Goal: Task Accomplishment & Management: Complete application form

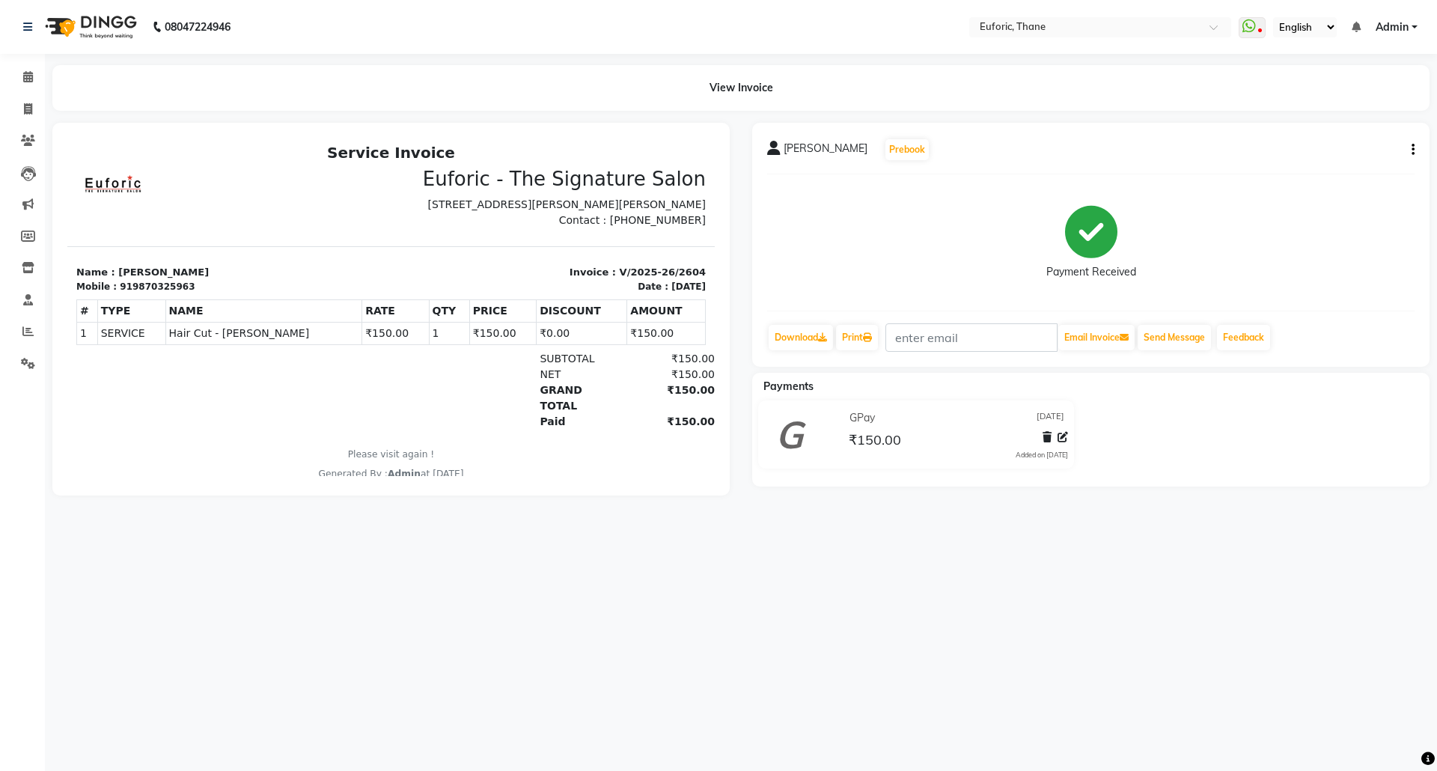
click at [22, 64] on li "Calendar" at bounding box center [22, 77] width 45 height 32
click at [24, 73] on icon at bounding box center [28, 76] width 10 height 11
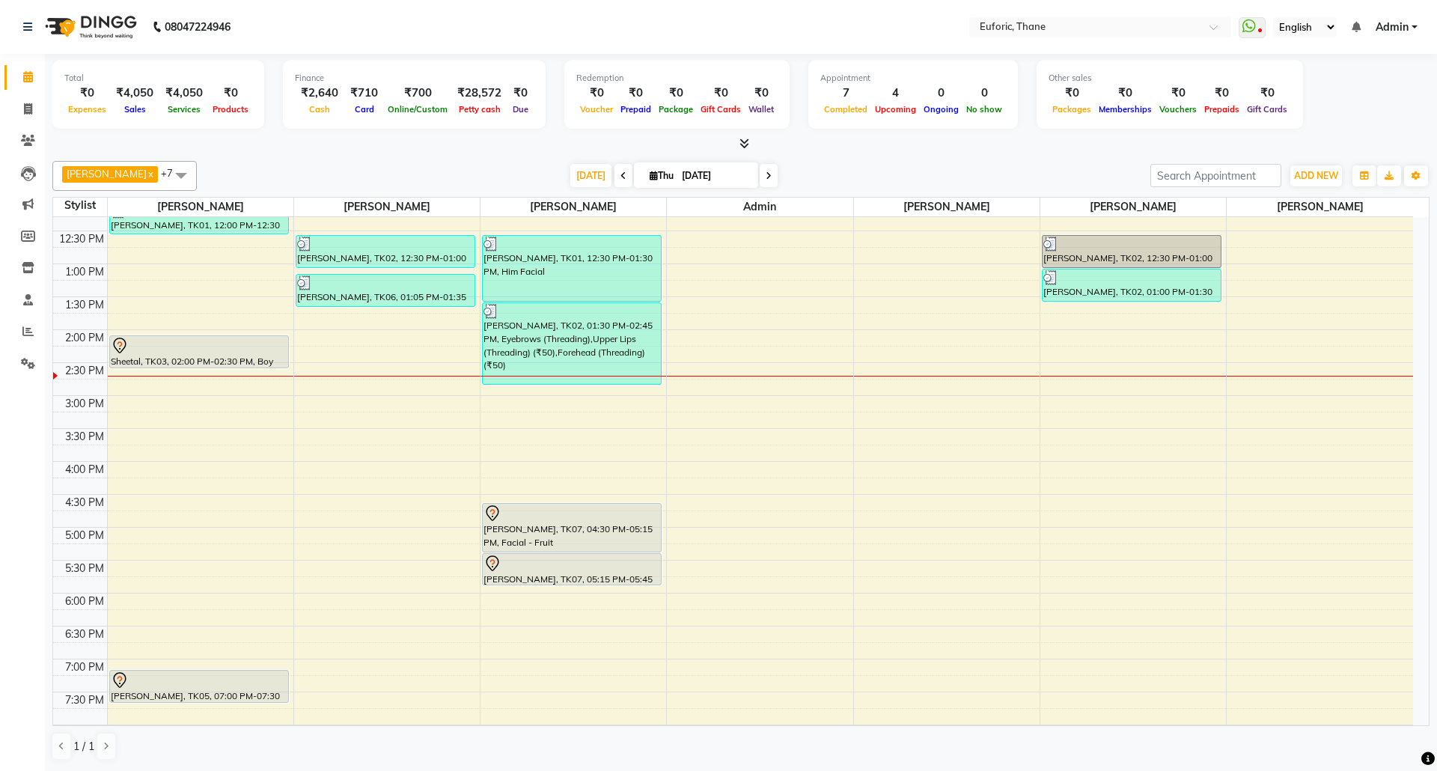
scroll to position [389, 0]
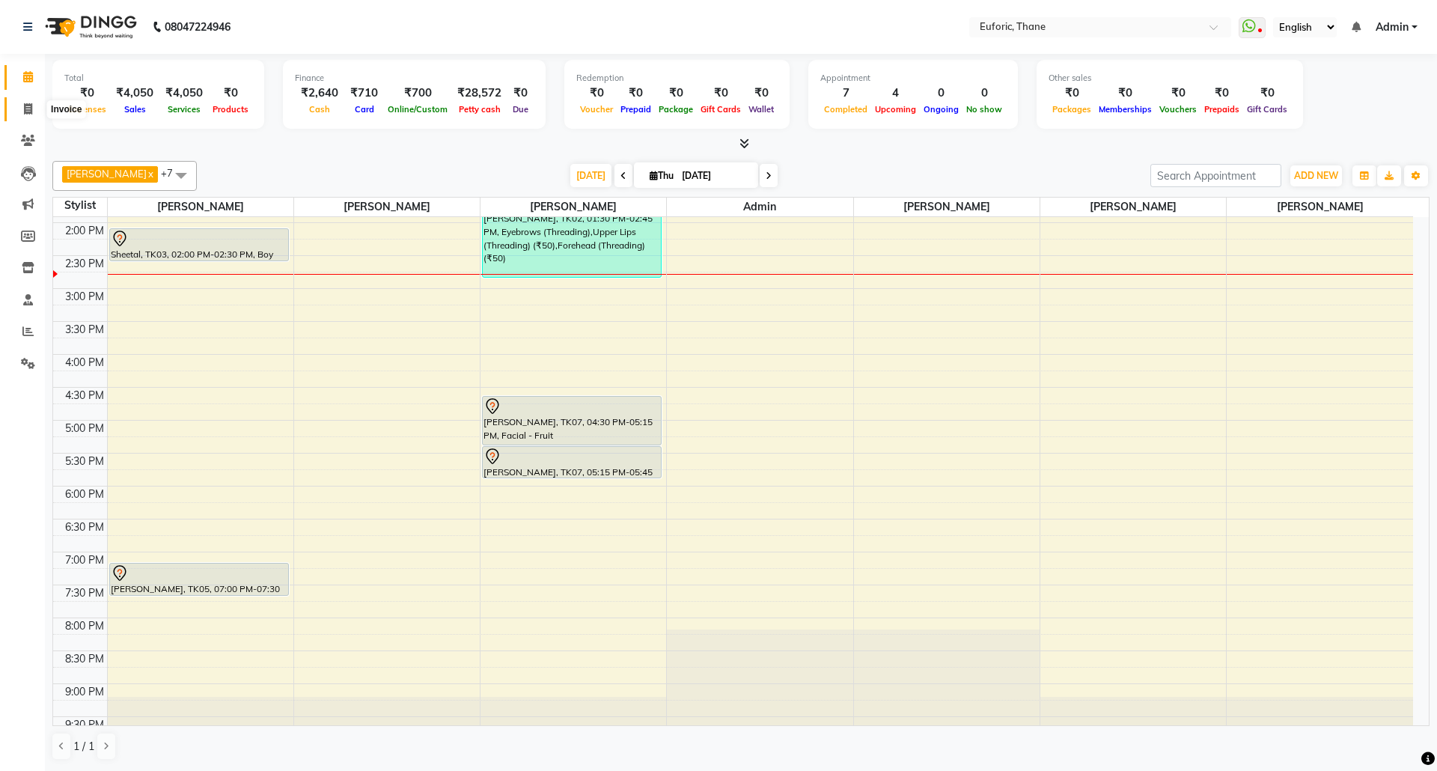
click at [28, 106] on icon at bounding box center [28, 108] width 8 height 11
select select "5063"
select select "service"
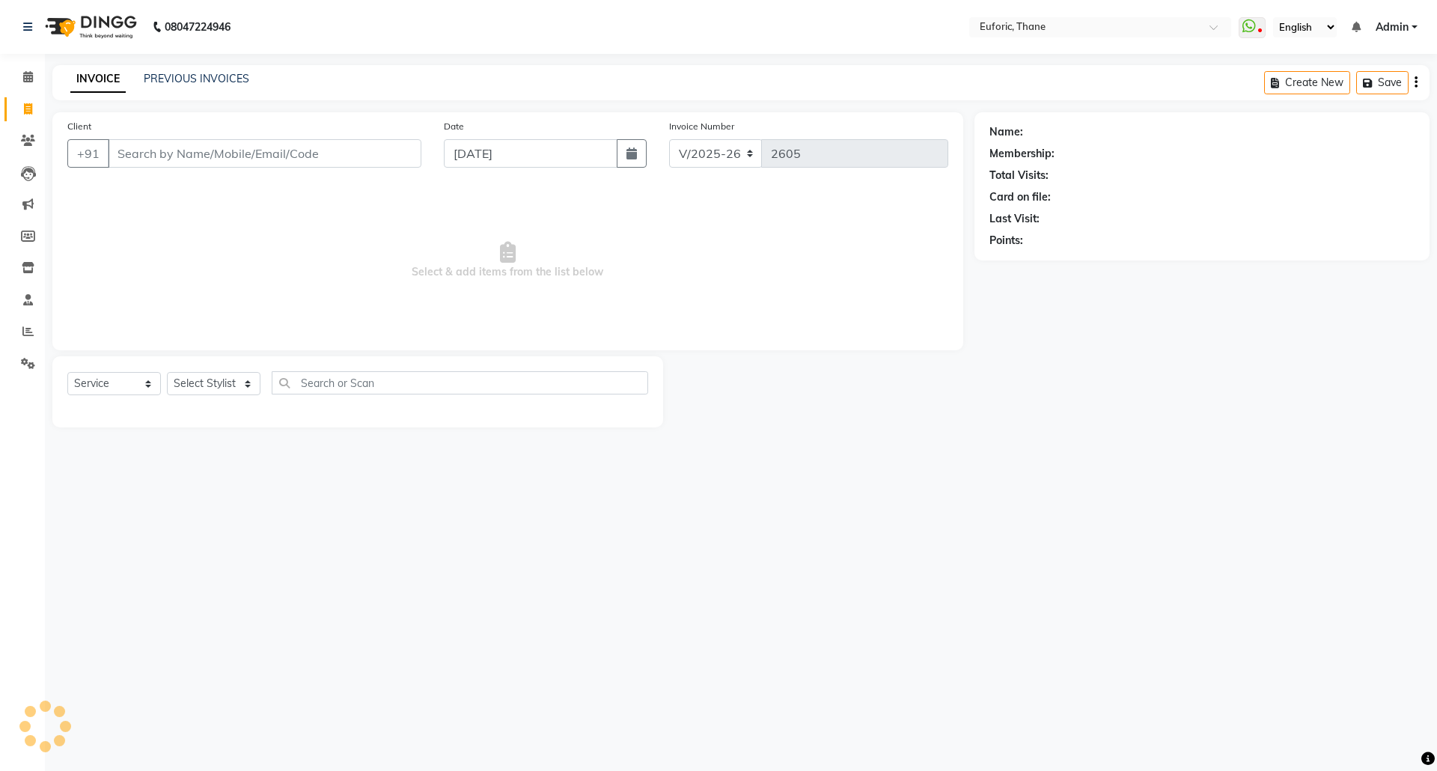
type input "u"
type input "9082488864"
click at [372, 153] on span "Add Client" at bounding box center [382, 153] width 59 height 15
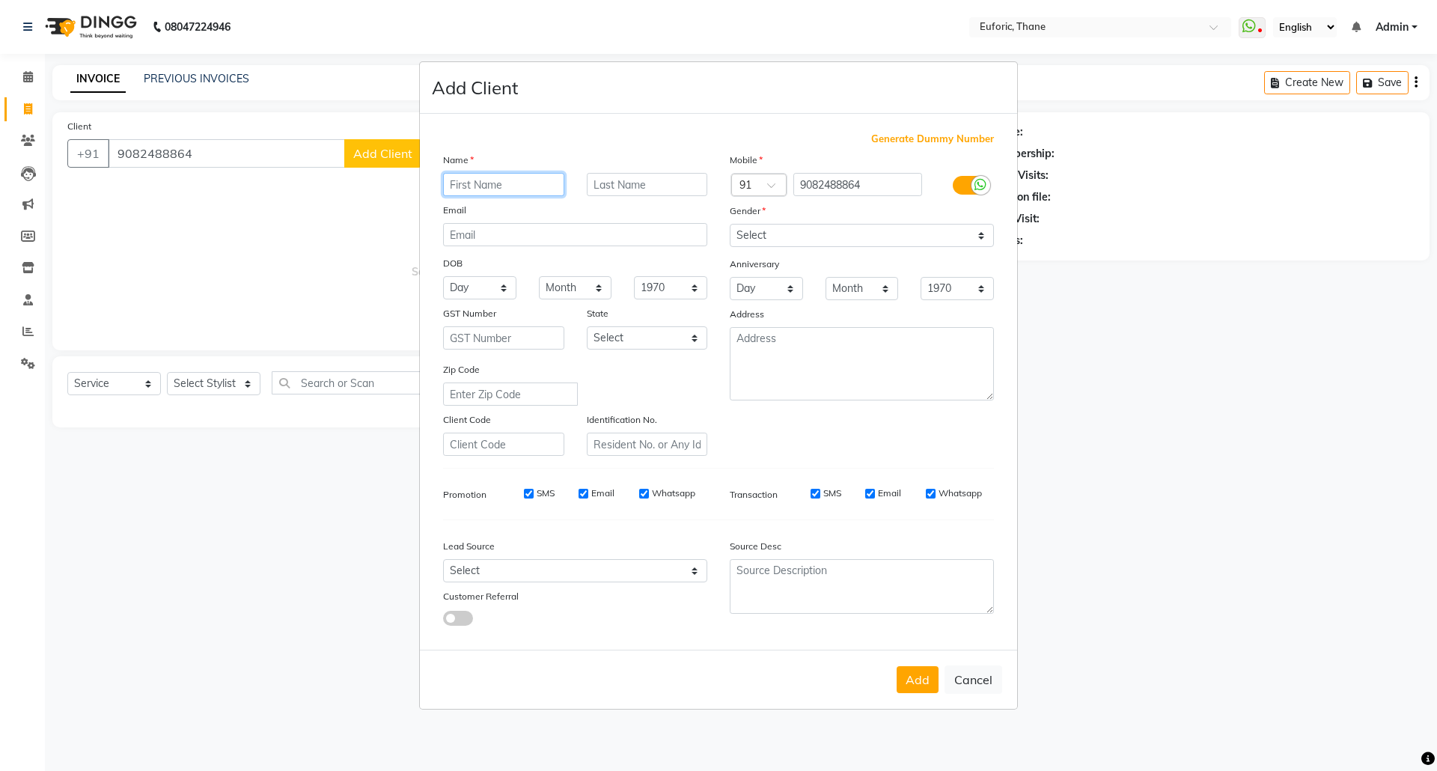
click at [516, 177] on input "text" at bounding box center [503, 184] width 121 height 23
type input "Ishan"
drag, startPoint x: 944, startPoint y: 241, endPoint x: 943, endPoint y: 249, distance: 8.3
click at [943, 249] on div "Mobile Country Code × 91 9082488864 Gender Select Male Female Other Prefer Not …" at bounding box center [861, 304] width 287 height 304
click at [730, 225] on select "Select Male Female Other Prefer Not To Say" at bounding box center [862, 235] width 264 height 23
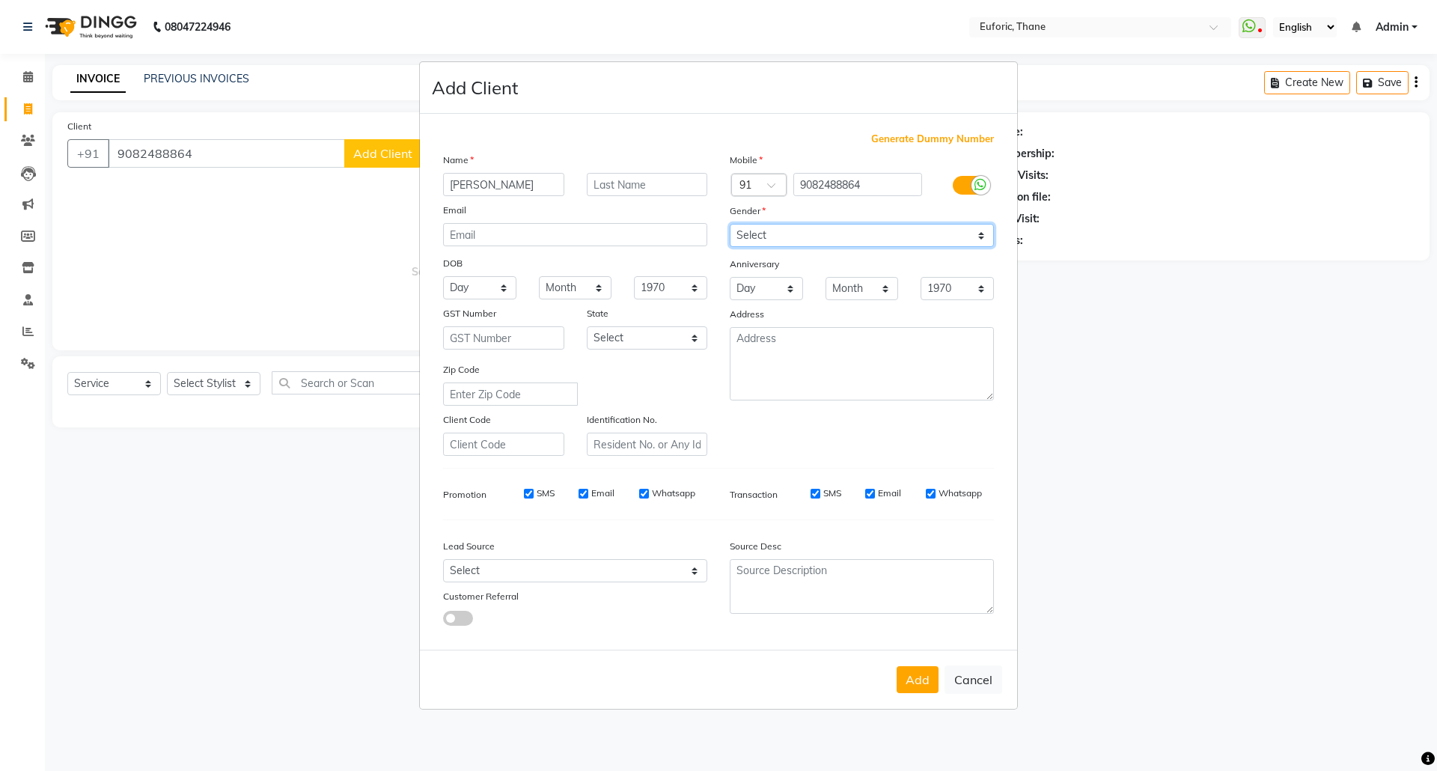
click at [878, 245] on select "Select Male Female Other Prefer Not To Say" at bounding box center [862, 235] width 264 height 23
select select "male"
click at [730, 225] on select "Select Male Female Other Prefer Not To Say" at bounding box center [862, 235] width 264 height 23
click at [925, 682] on button "Add" at bounding box center [917, 679] width 42 height 27
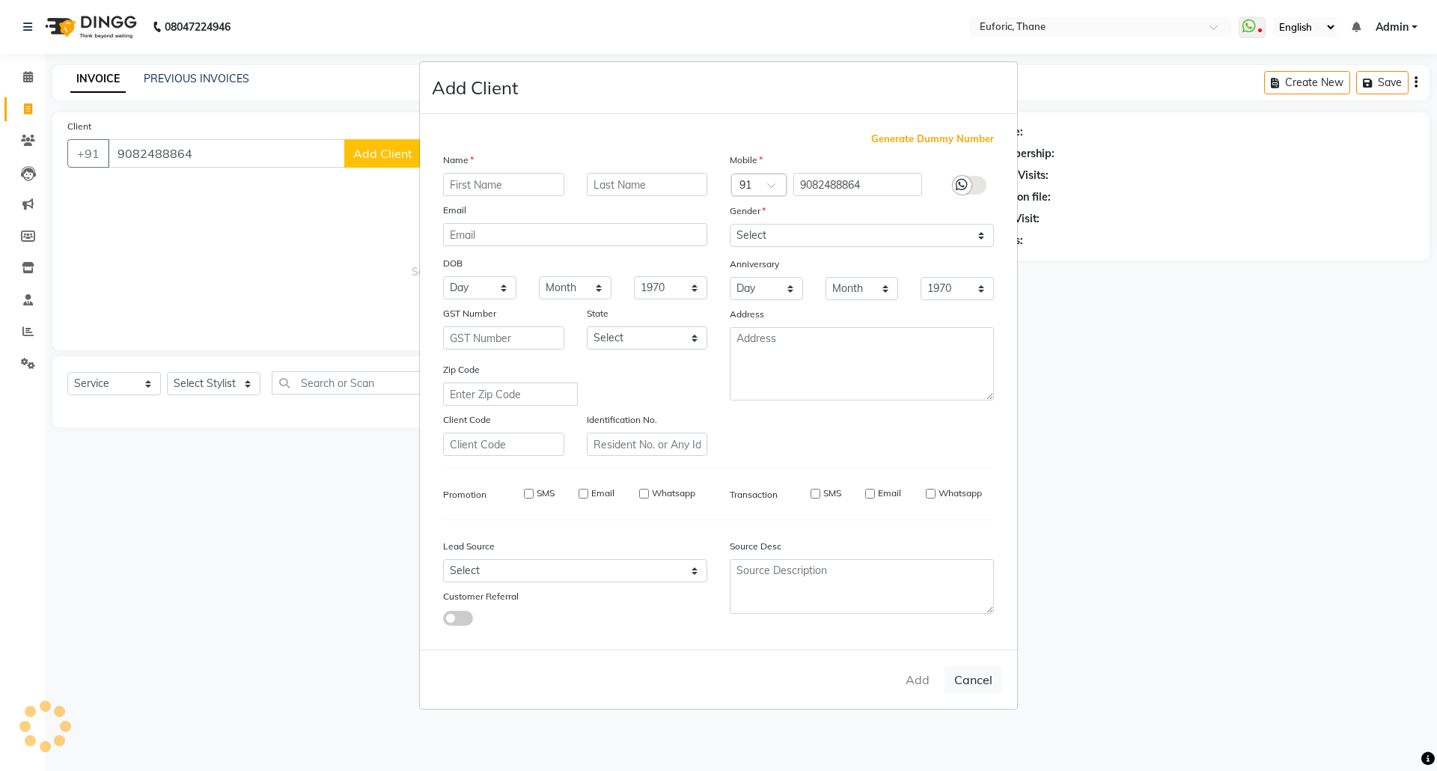
select select
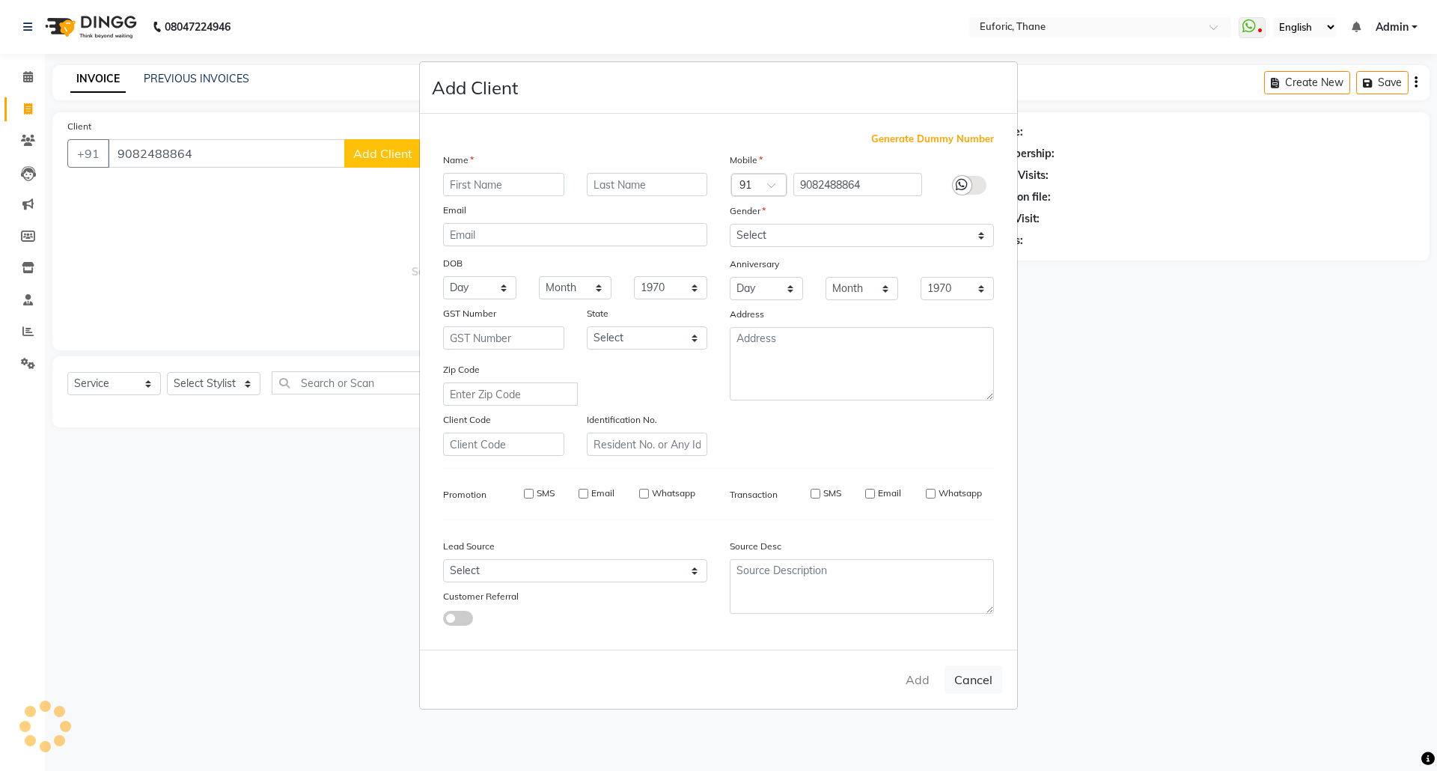
select select
checkbox input "false"
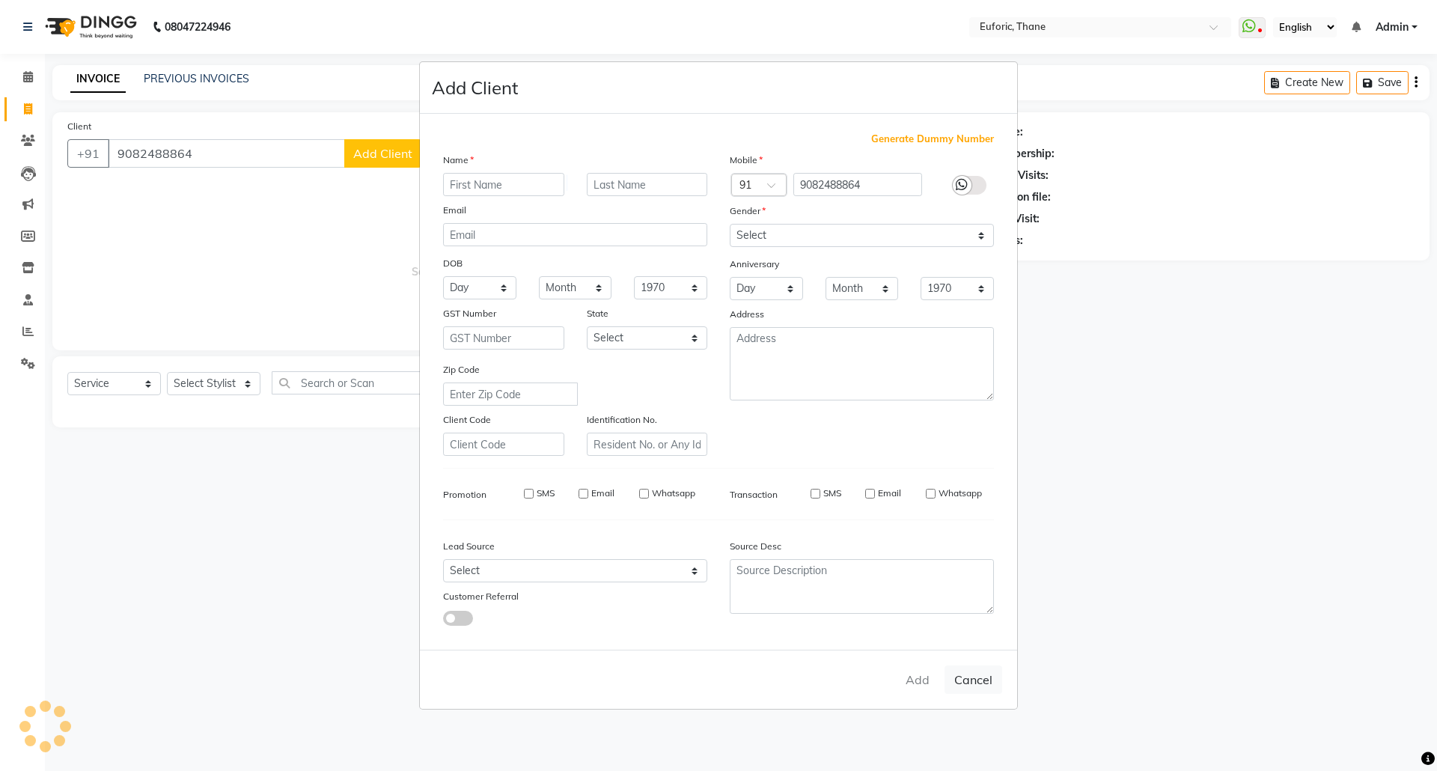
checkbox input "false"
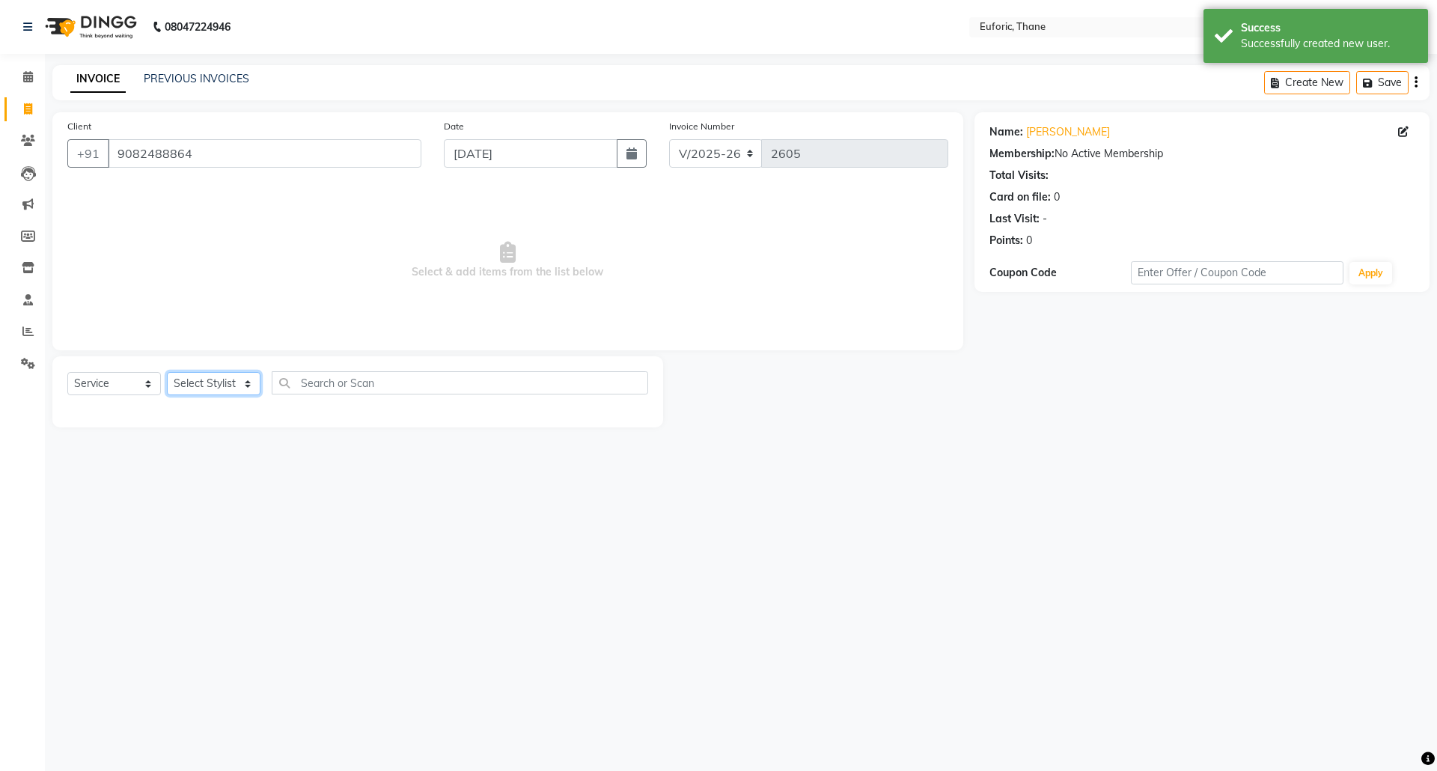
click at [239, 384] on select "Select Stylist [PERSON_NAME] Aatik Salmanai Admin [PERSON_NAME] [PERSON_NAME] […" at bounding box center [214, 383] width 94 height 23
click at [239, 383] on select "Select Stylist [PERSON_NAME] Aatik Salmanai Admin [PERSON_NAME] [PERSON_NAME] […" at bounding box center [214, 383] width 94 height 23
click at [239, 382] on select "Select Stylist [PERSON_NAME] Aatik Salmanai Admin [PERSON_NAME] [PERSON_NAME] […" at bounding box center [214, 383] width 94 height 23
select select "31986"
click at [167, 372] on select "Select Stylist [PERSON_NAME] Aatik Salmanai Admin [PERSON_NAME] [PERSON_NAME] […" at bounding box center [214, 383] width 94 height 23
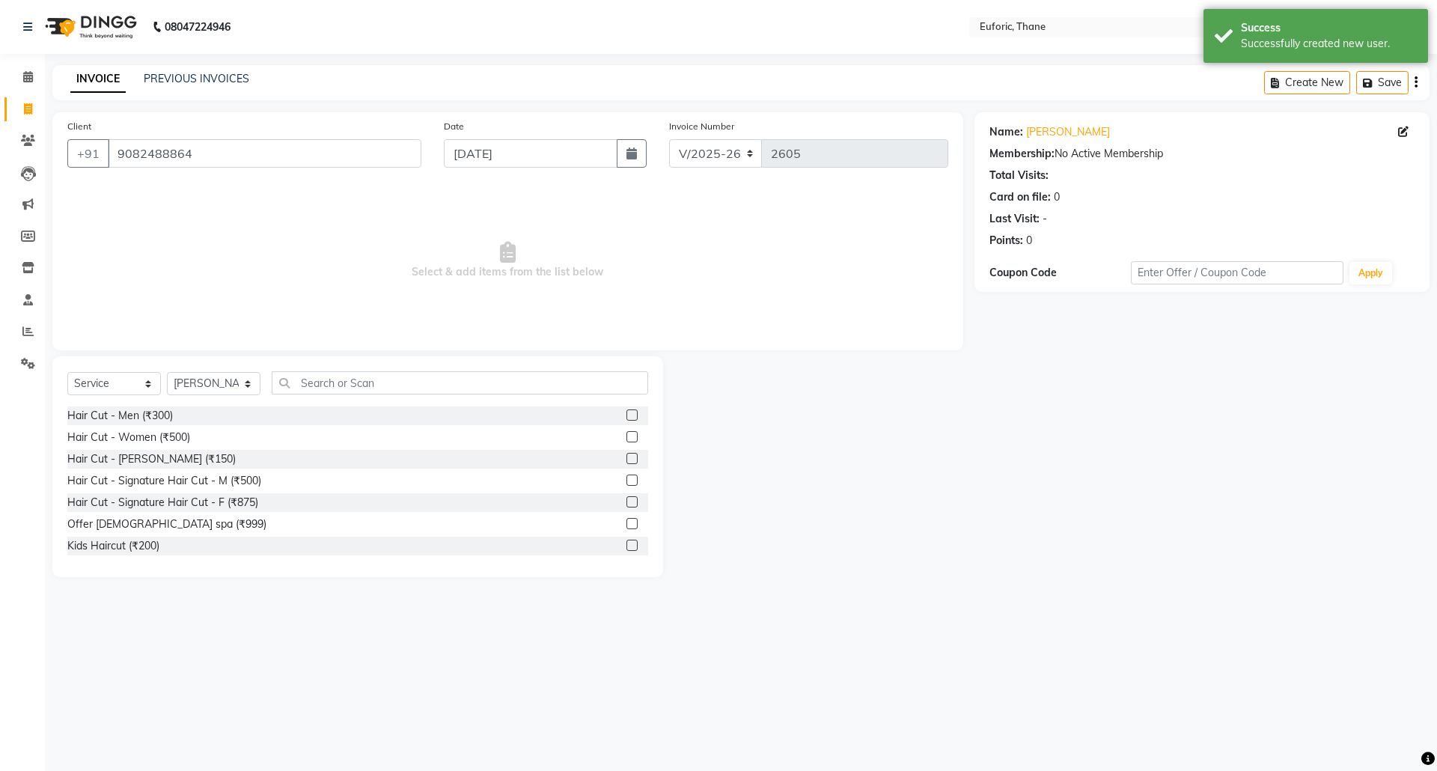
click at [626, 410] on label at bounding box center [631, 414] width 11 height 11
click at [626, 411] on input "checkbox" at bounding box center [631, 416] width 10 height 10
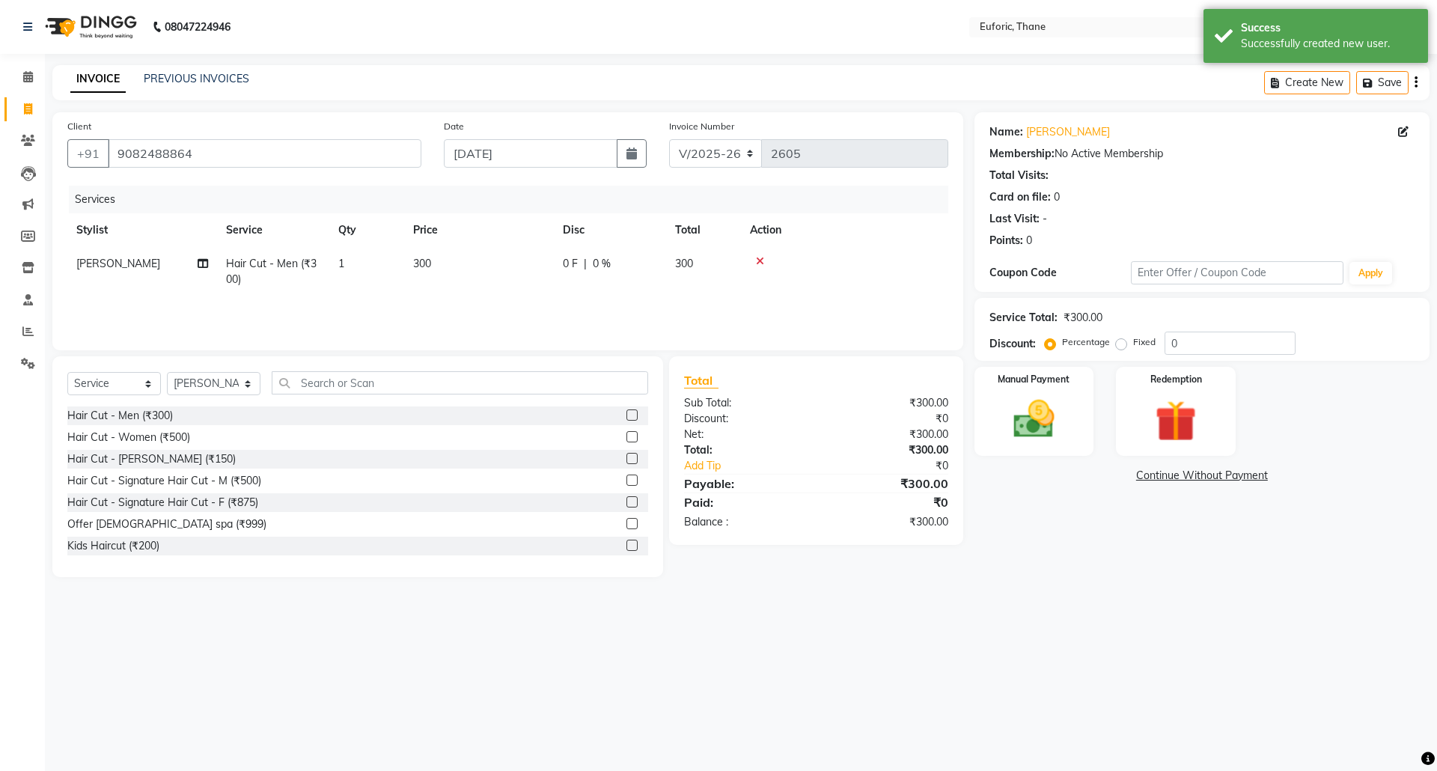
checkbox input "false"
click at [626, 456] on label at bounding box center [631, 458] width 11 height 11
click at [626, 456] on input "checkbox" at bounding box center [631, 459] width 10 height 10
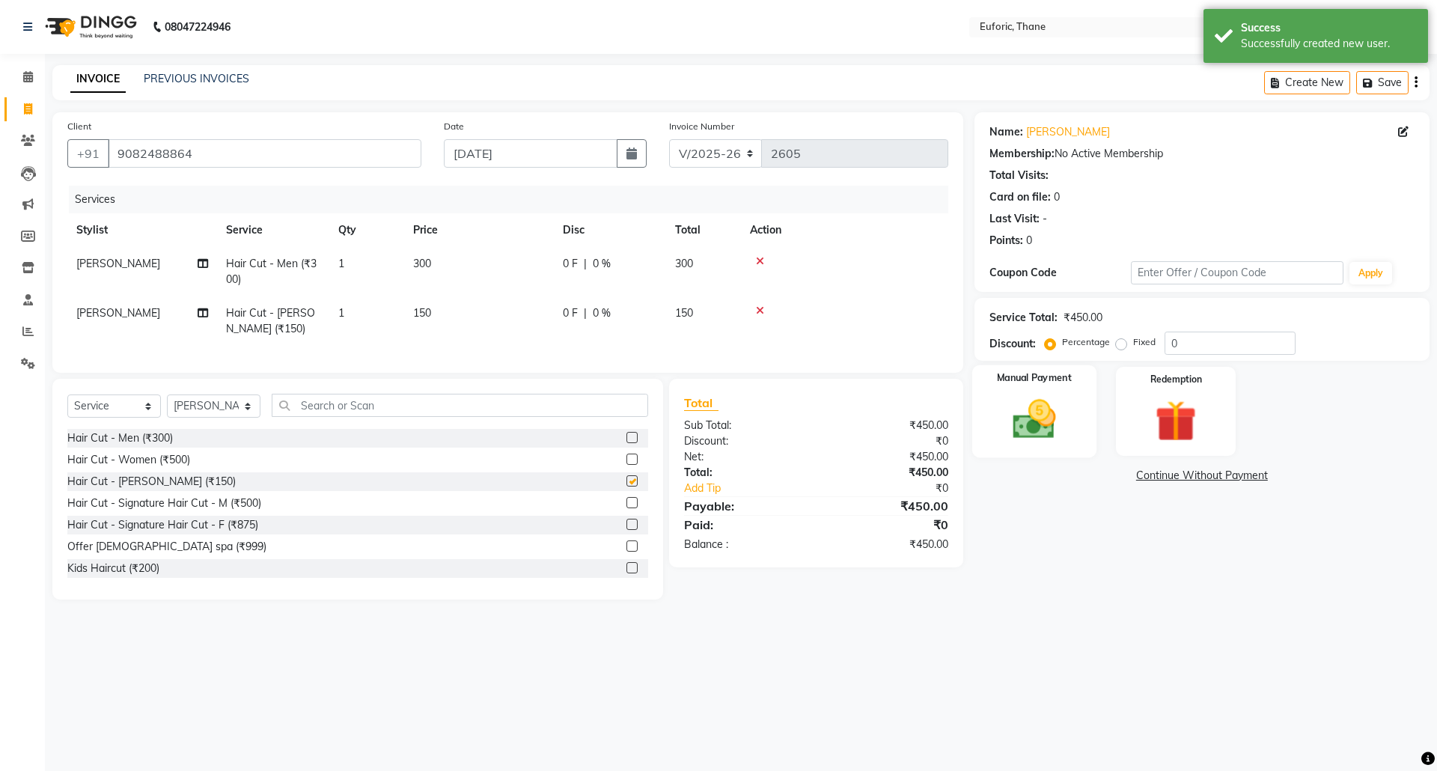
checkbox input "false"
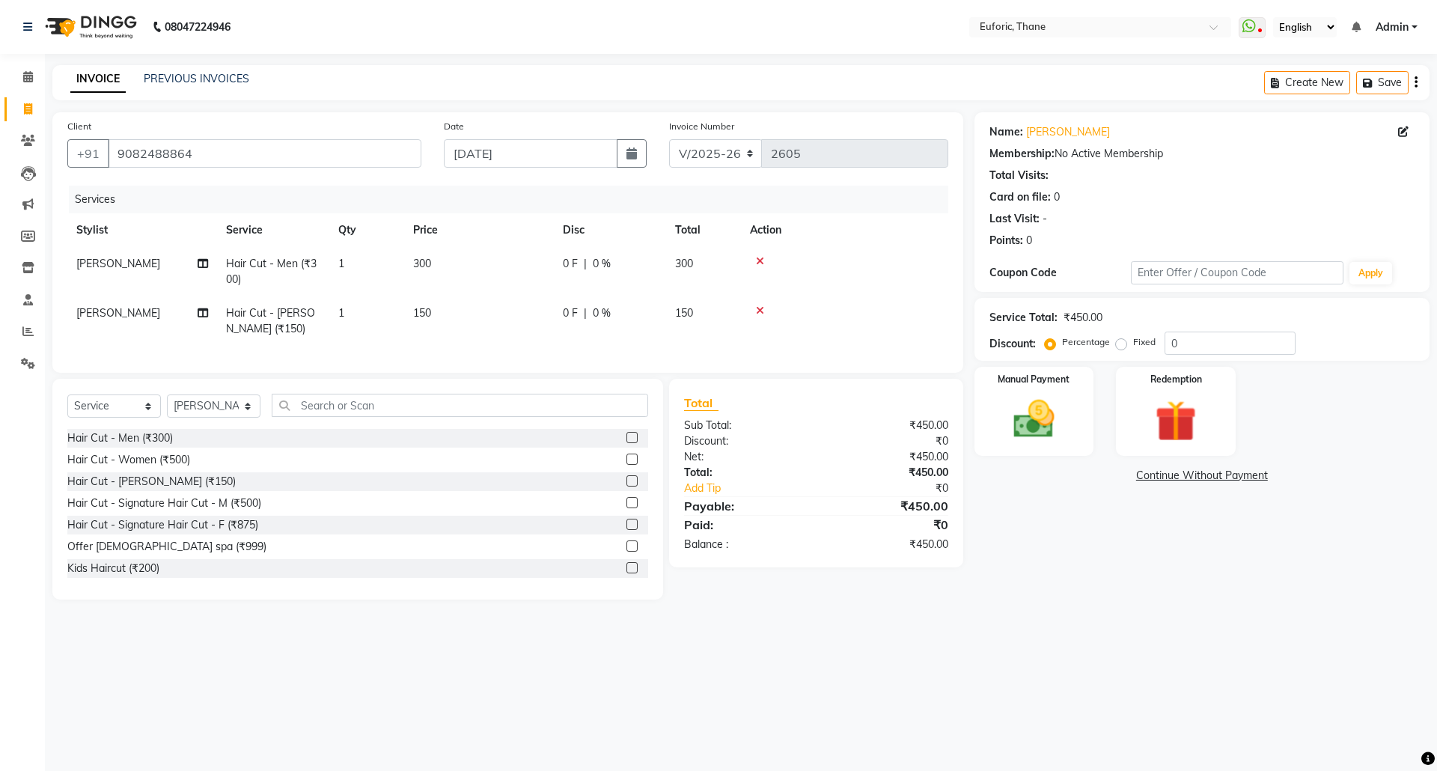
click at [760, 310] on icon at bounding box center [760, 310] width 8 height 10
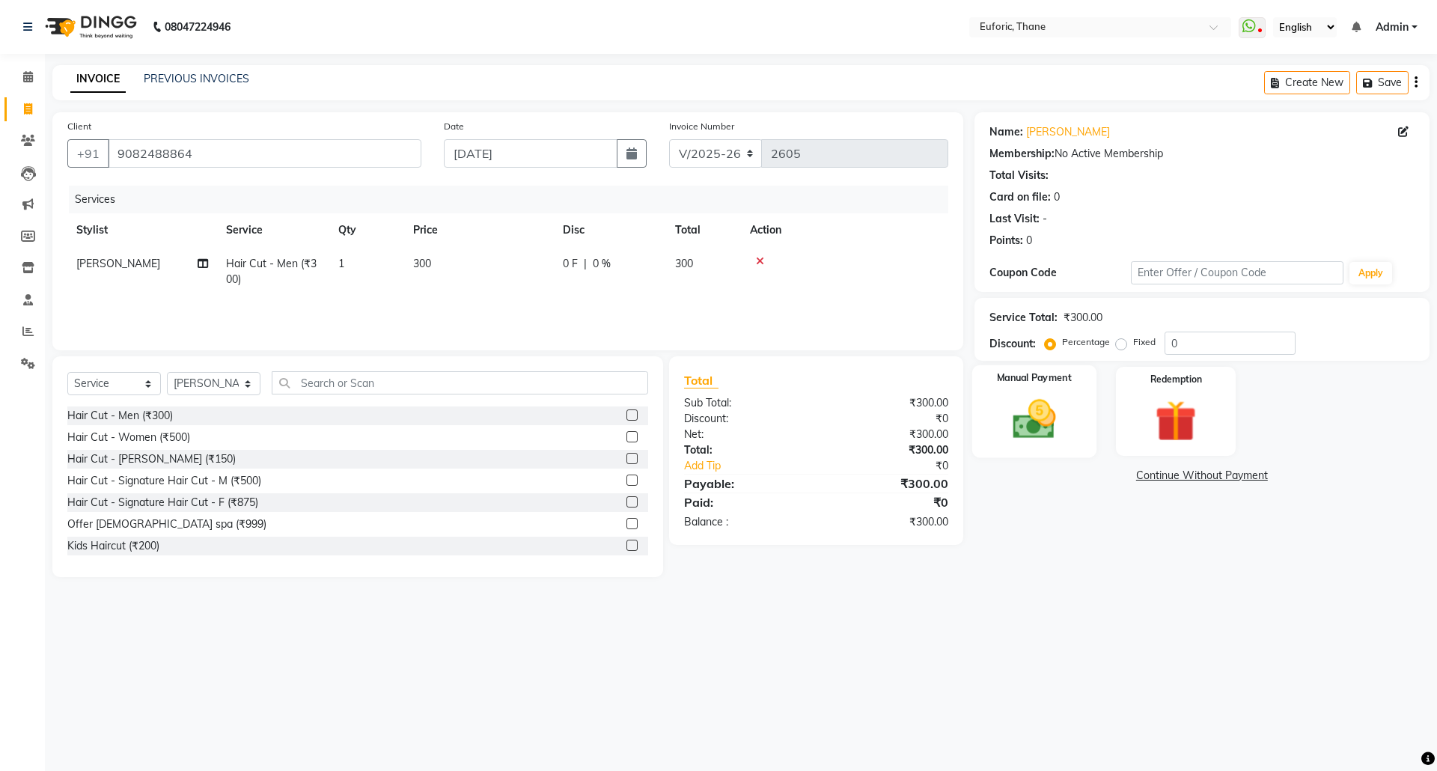
click at [1000, 410] on img at bounding box center [1034, 418] width 70 height 49
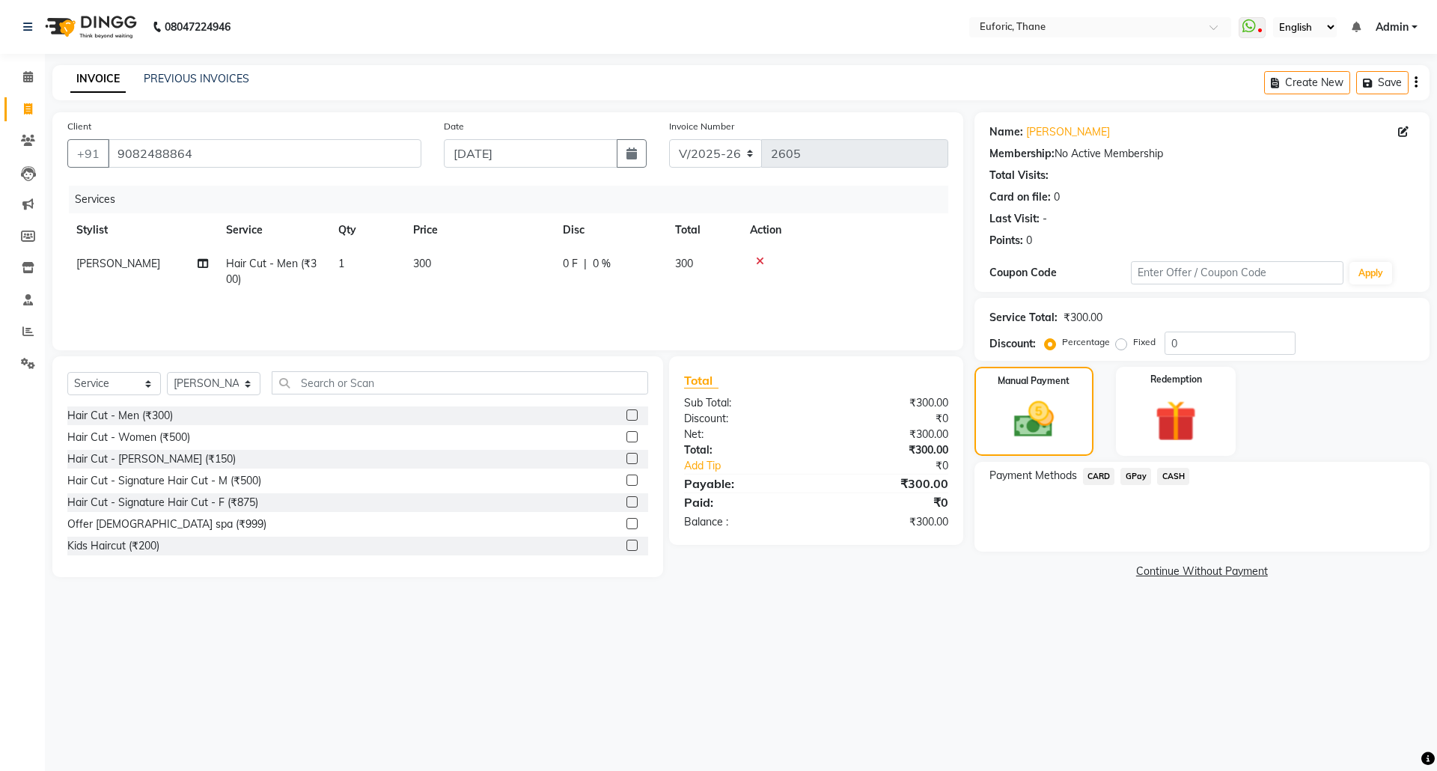
click at [1094, 470] on span "CARD" at bounding box center [1099, 476] width 32 height 17
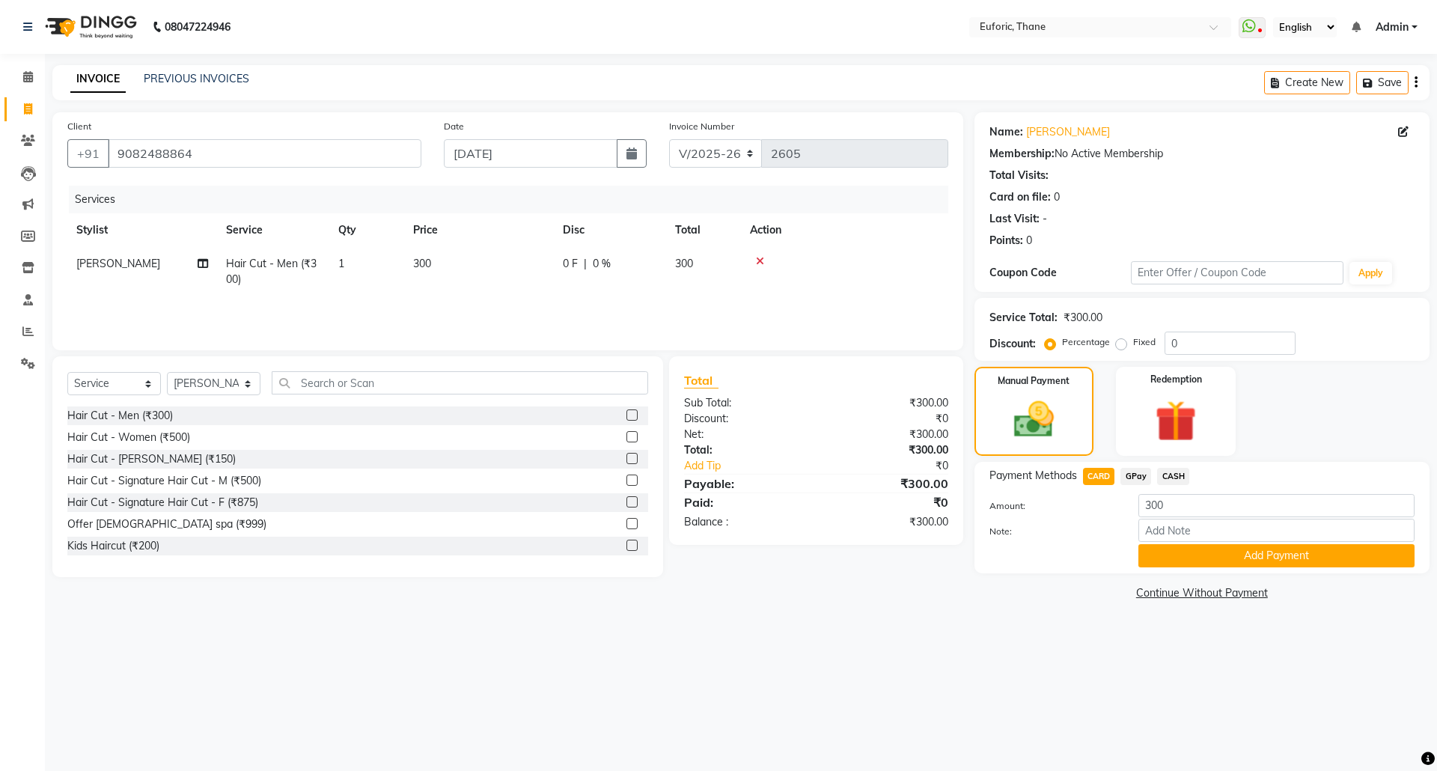
click at [1140, 470] on span "GPay" at bounding box center [1135, 476] width 31 height 17
click at [1197, 551] on button "Add Payment" at bounding box center [1276, 555] width 276 height 23
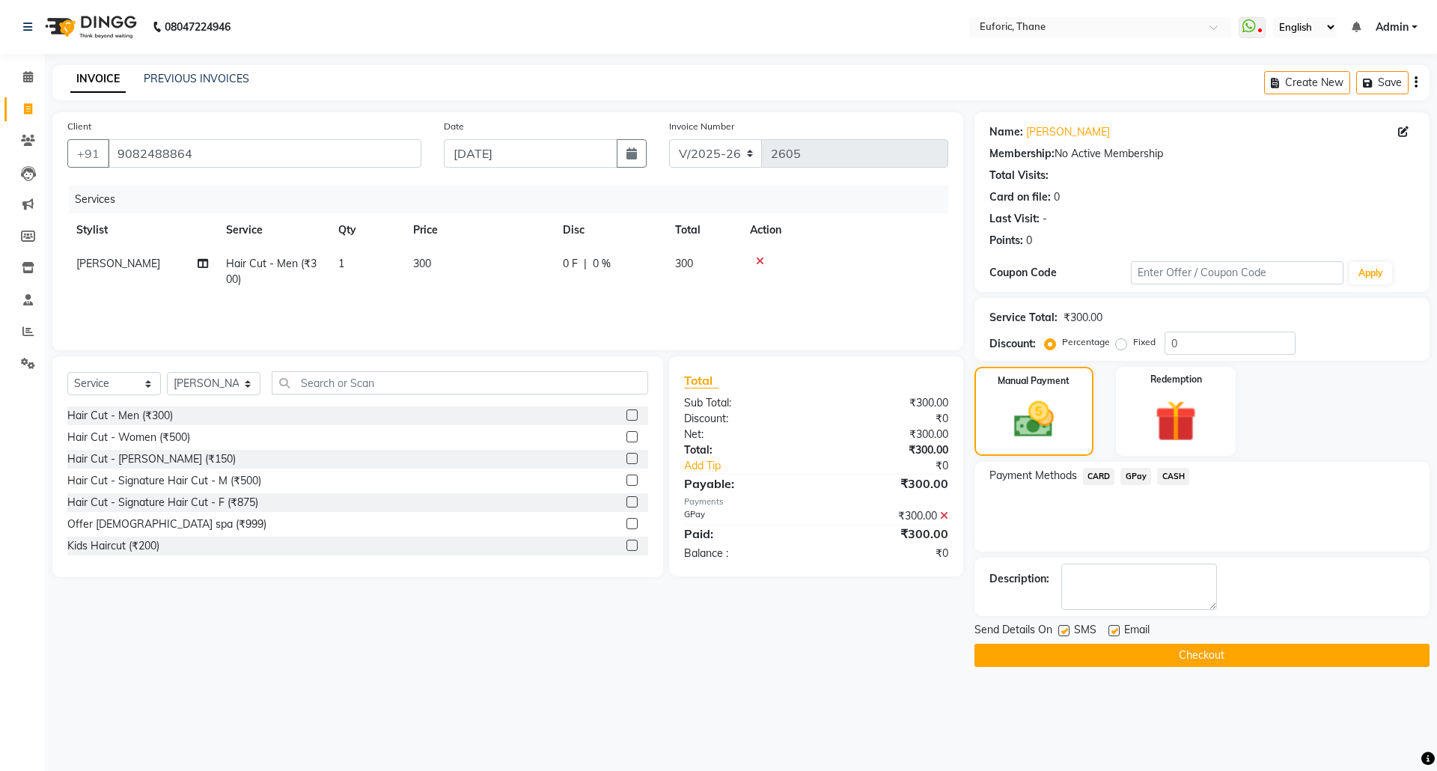
click at [1164, 647] on button "Checkout" at bounding box center [1201, 655] width 455 height 23
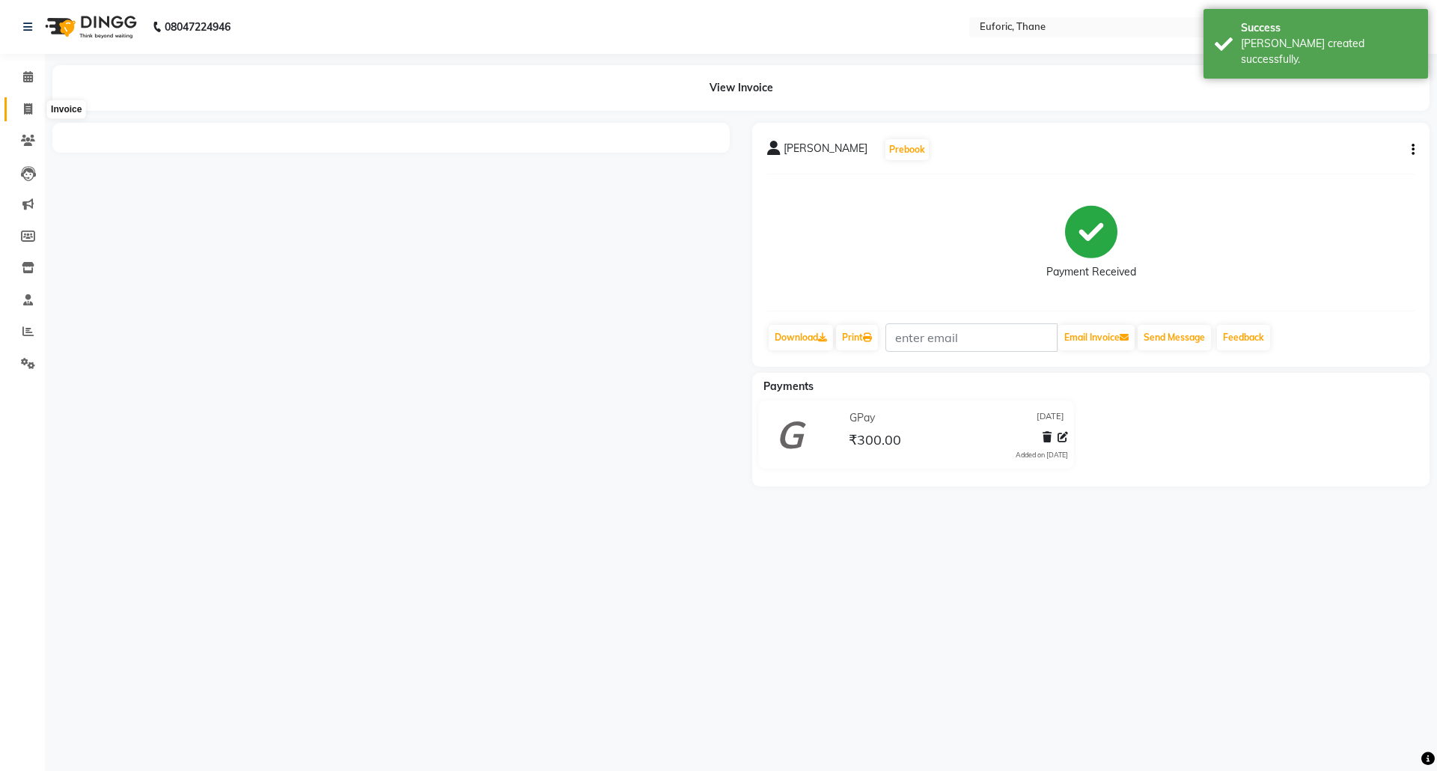
click at [22, 102] on span at bounding box center [28, 109] width 26 height 17
select select "5063"
select select "service"
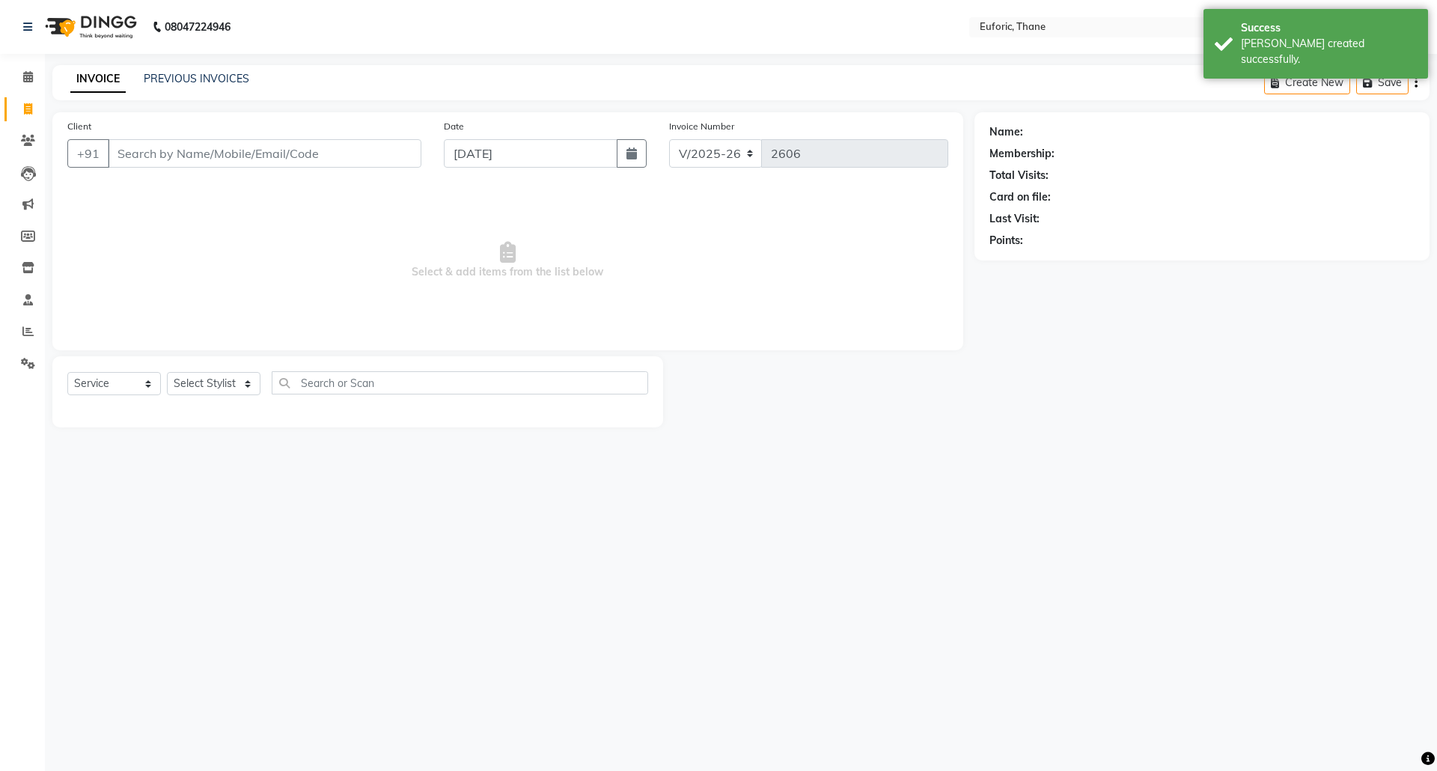
click at [316, 163] on input "Client" at bounding box center [265, 153] width 314 height 28
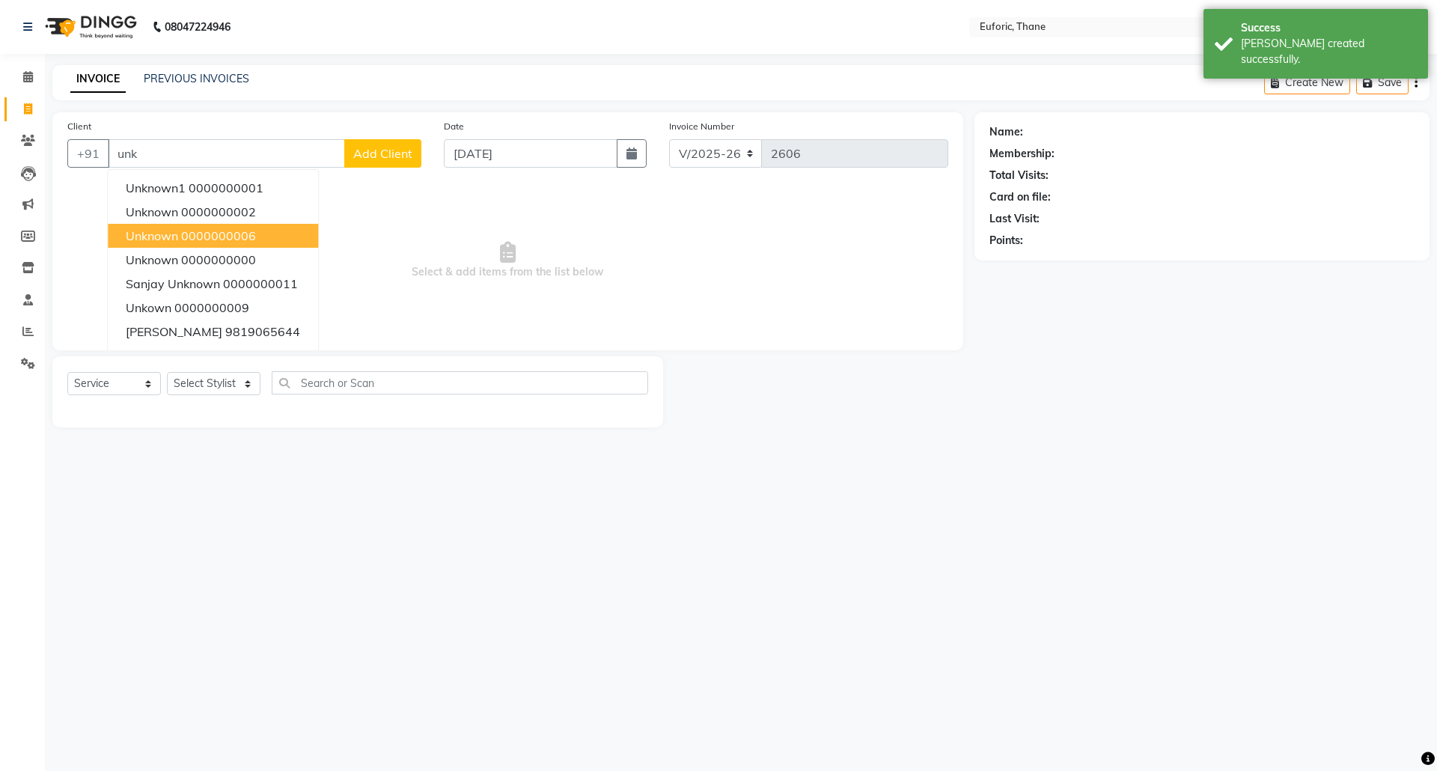
click at [172, 225] on button "unknown 0000000006" at bounding box center [213, 236] width 210 height 24
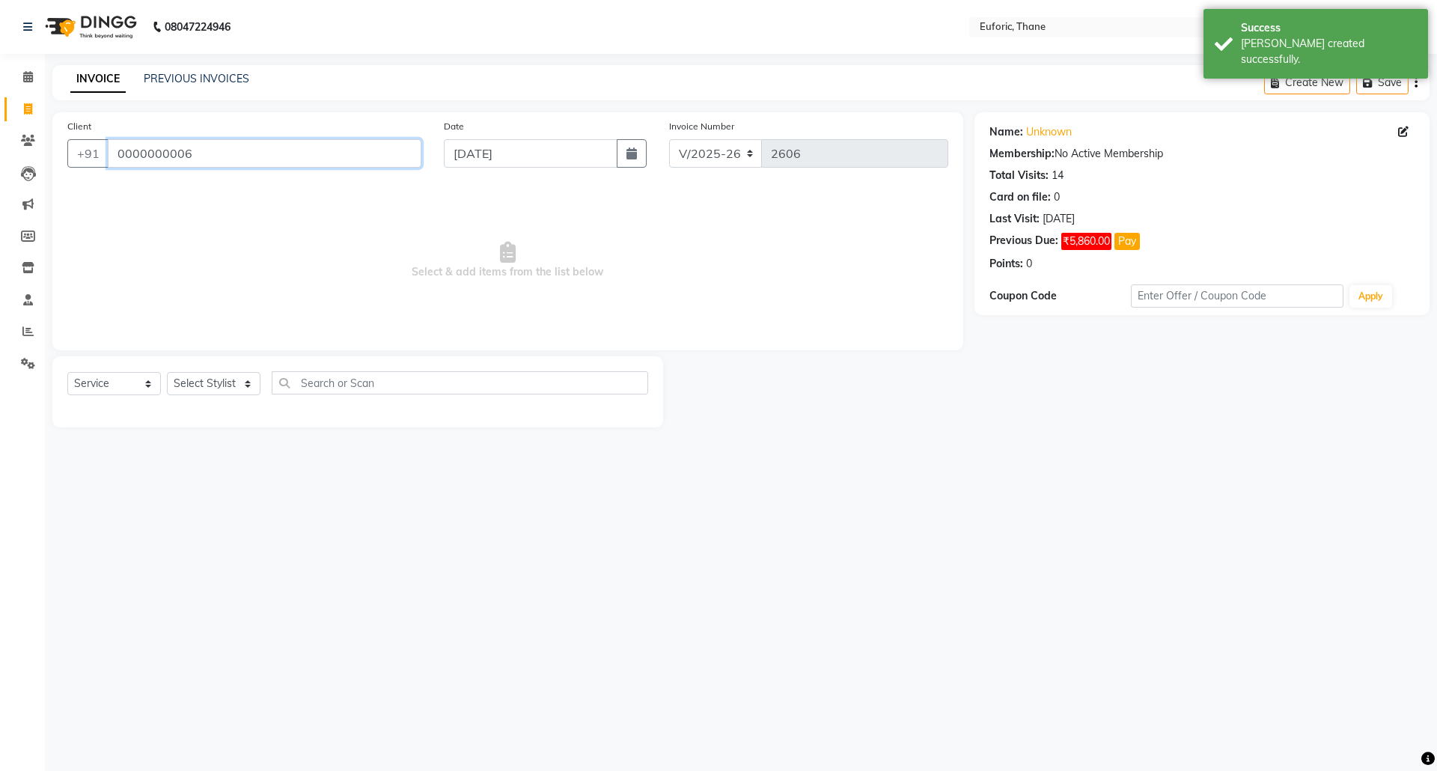
click at [235, 162] on input "0000000006" at bounding box center [265, 153] width 314 height 28
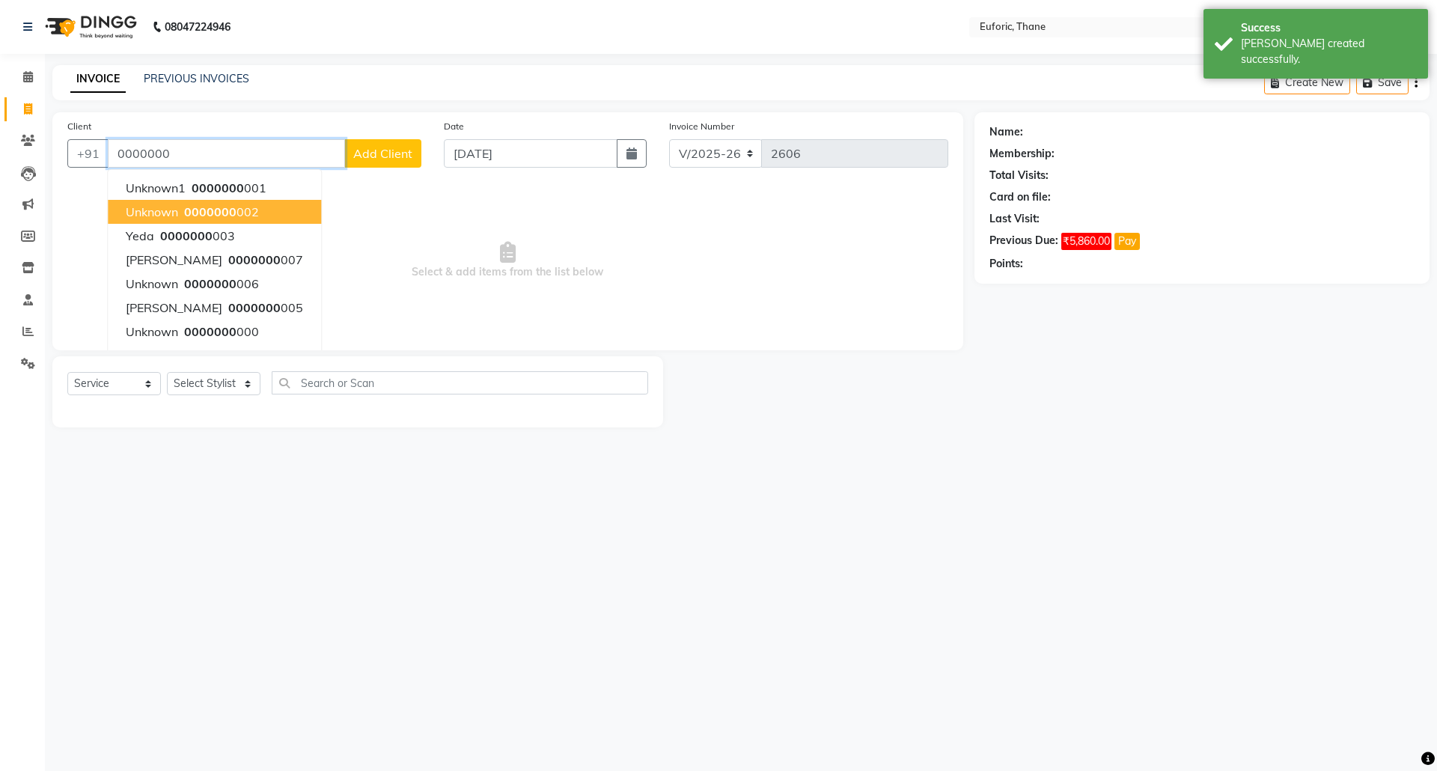
click at [226, 201] on button "Unknown 0000000 002" at bounding box center [214, 212] width 213 height 24
type input "0000000002"
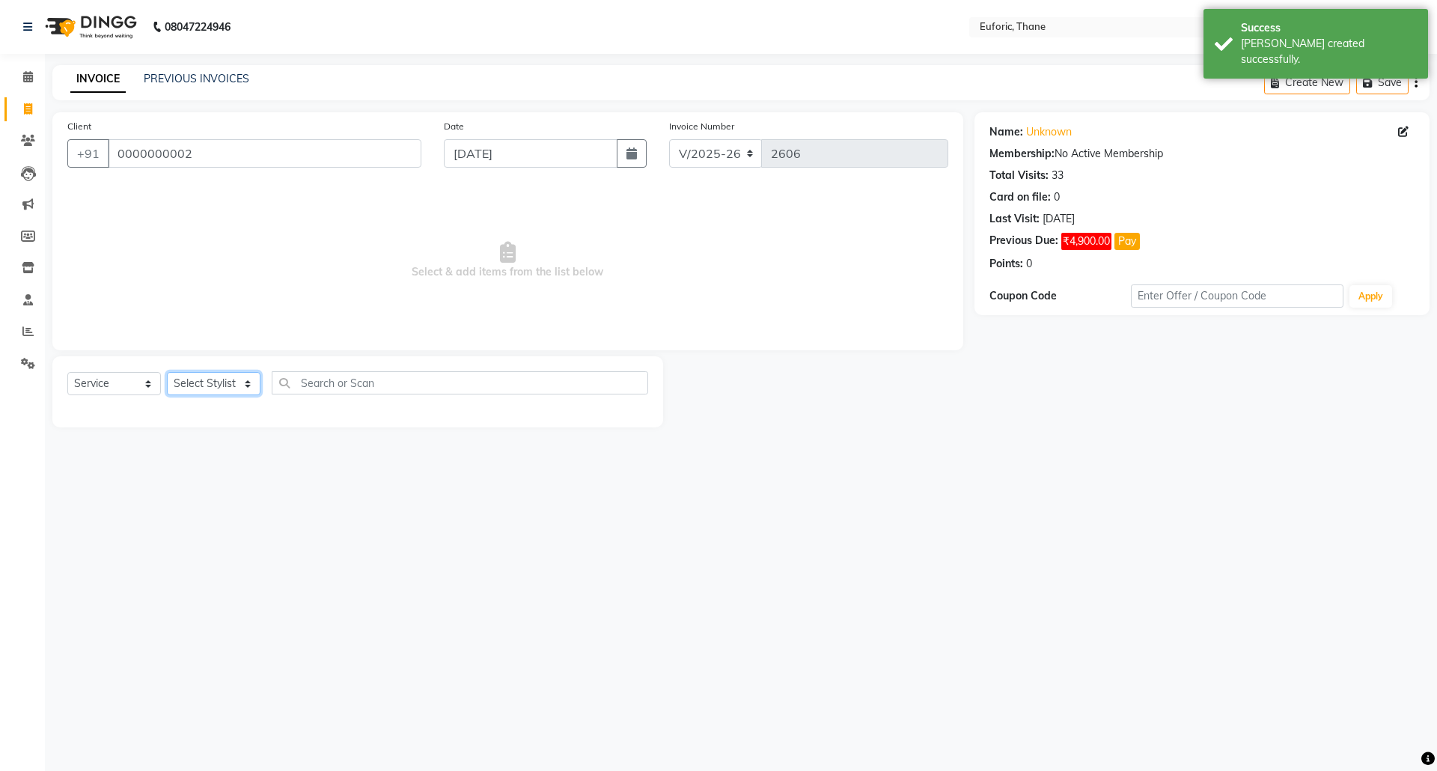
click at [218, 392] on select "Select Stylist [PERSON_NAME] Aatik Salmanai Admin [PERSON_NAME] [PERSON_NAME] […" at bounding box center [214, 383] width 94 height 23
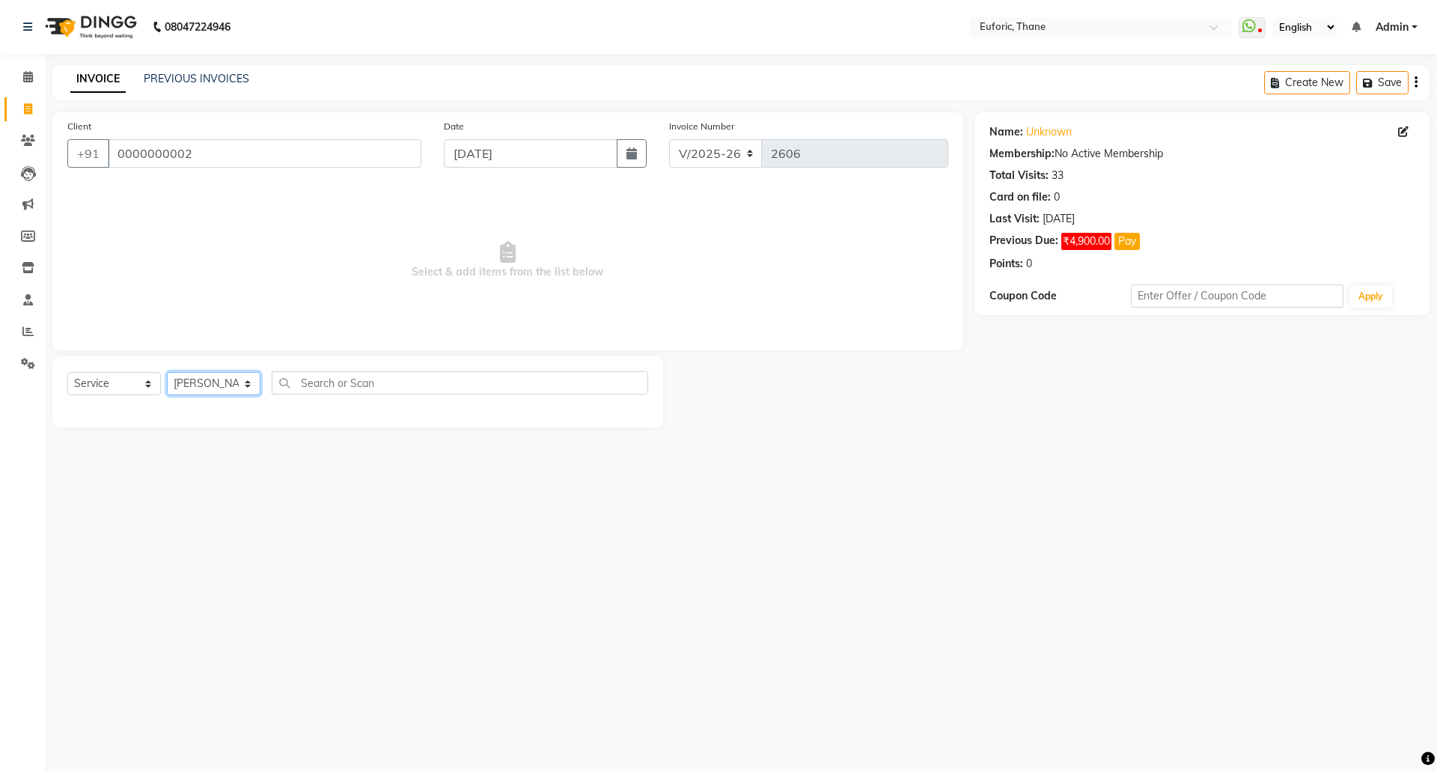
click at [167, 372] on select "Select Stylist [PERSON_NAME] Aatik Salmanai Admin [PERSON_NAME] [PERSON_NAME] […" at bounding box center [214, 383] width 94 height 23
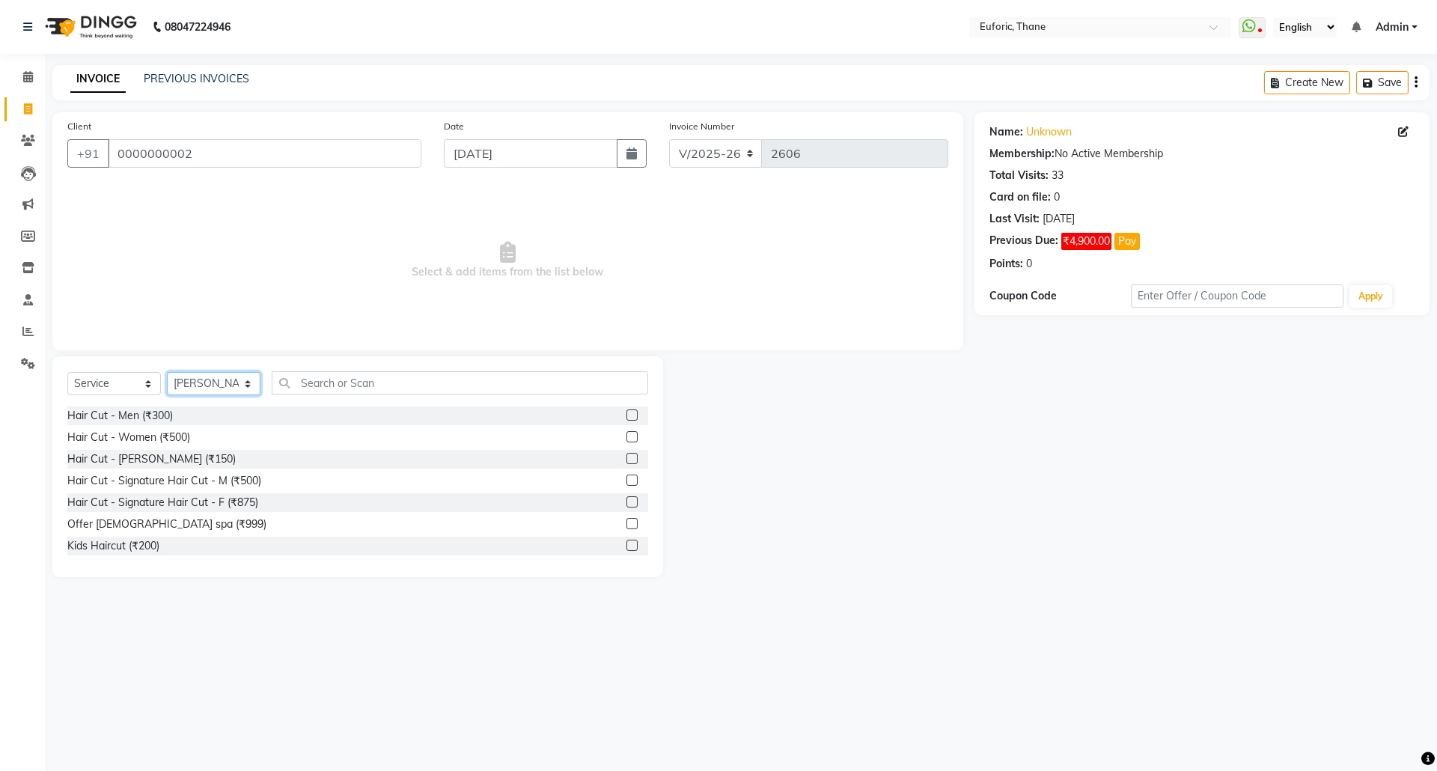
click at [198, 382] on select "Select Stylist [PERSON_NAME] Aatik Salmanai Admin [PERSON_NAME] [PERSON_NAME] […" at bounding box center [214, 383] width 94 height 23
select select "31985"
click at [167, 372] on select "Select Stylist [PERSON_NAME] Aatik Salmanai Admin [PERSON_NAME] [PERSON_NAME] […" at bounding box center [214, 383] width 94 height 23
click at [626, 412] on label at bounding box center [631, 414] width 11 height 11
click at [626, 412] on input "checkbox" at bounding box center [631, 416] width 10 height 10
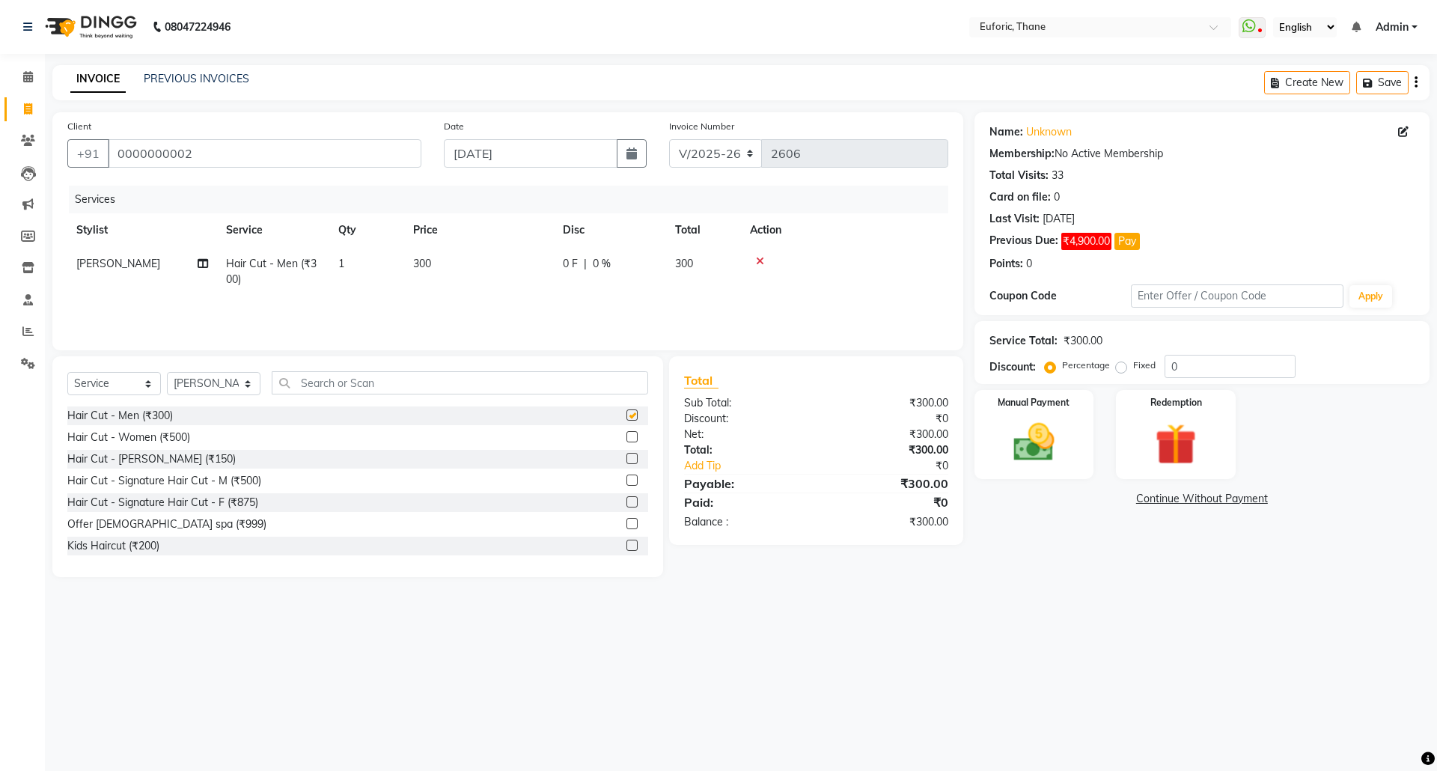
checkbox input "false"
click at [626, 455] on label at bounding box center [631, 458] width 11 height 11
click at [626, 455] on input "checkbox" at bounding box center [631, 459] width 10 height 10
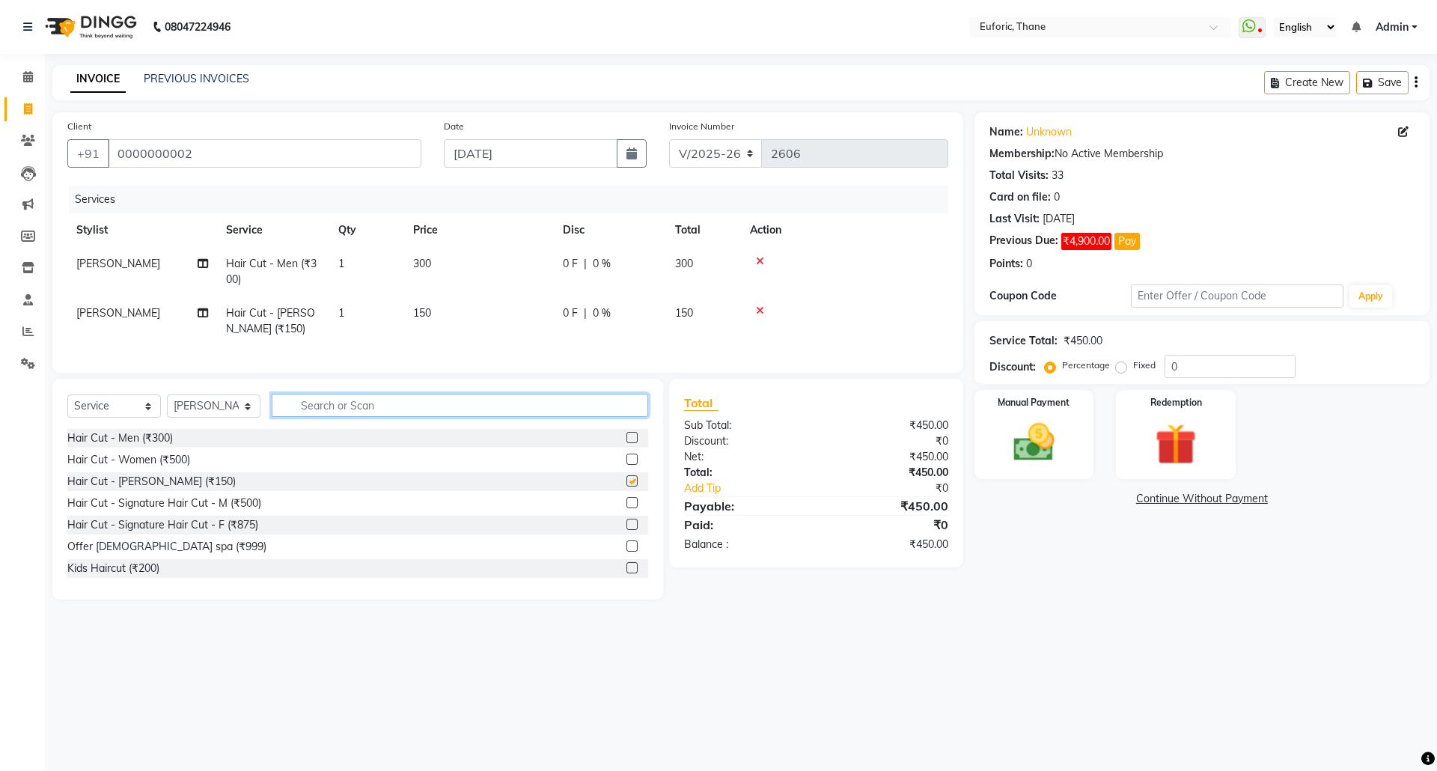
click at [549, 413] on input "text" at bounding box center [460, 405] width 376 height 23
checkbox input "false"
type input "col"
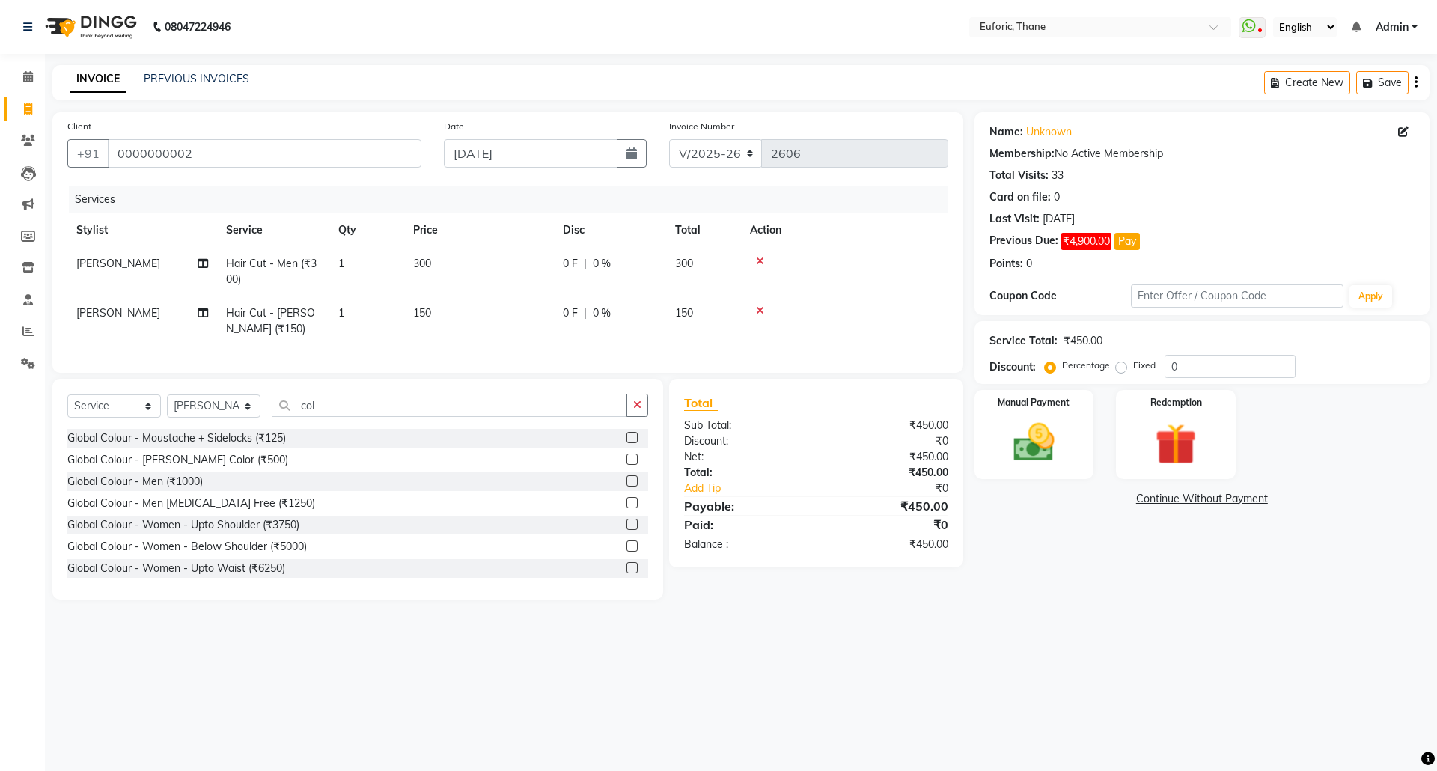
click at [626, 508] on label at bounding box center [631, 502] width 11 height 11
click at [626, 508] on input "checkbox" at bounding box center [631, 503] width 10 height 10
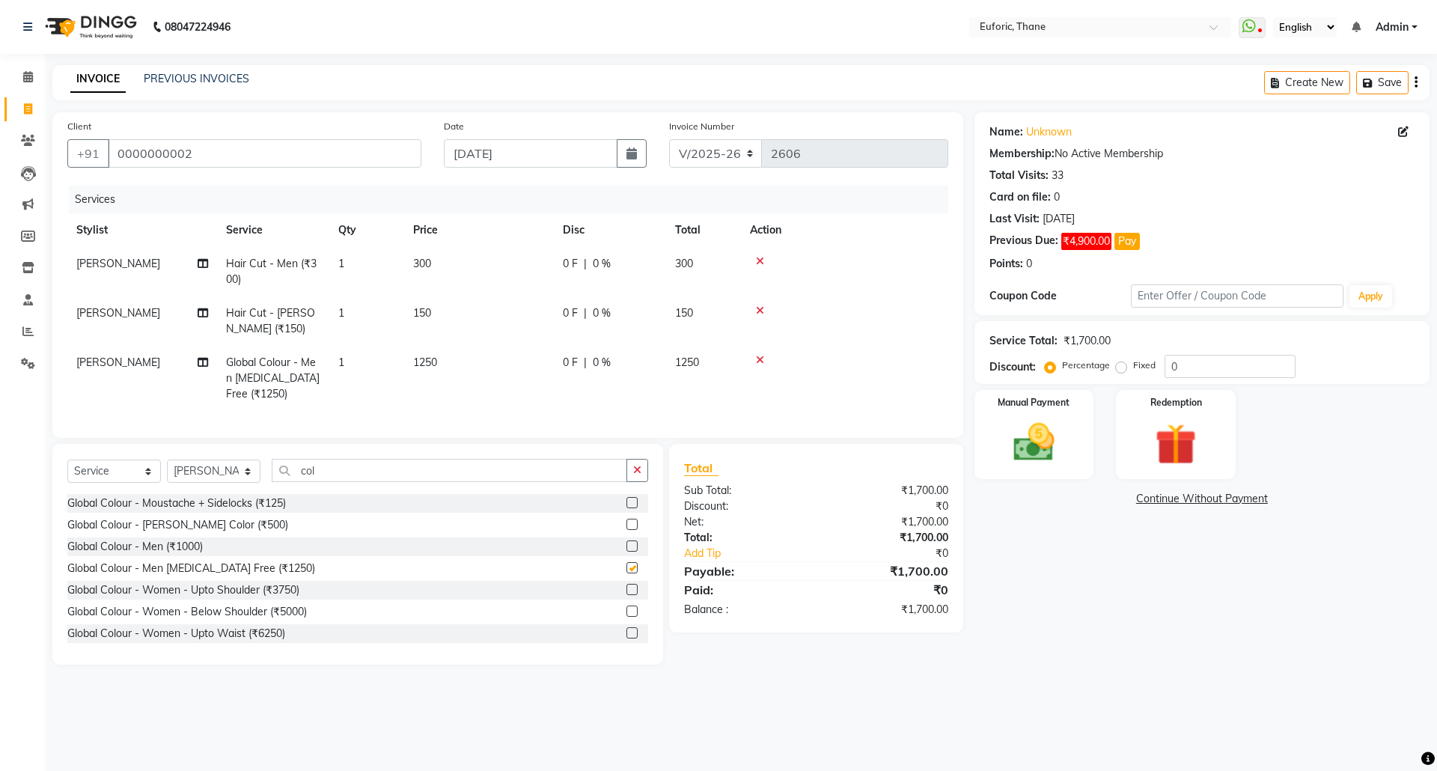
checkbox input "false"
click at [626, 530] on label at bounding box center [631, 524] width 11 height 11
click at [626, 530] on input "checkbox" at bounding box center [631, 525] width 10 height 10
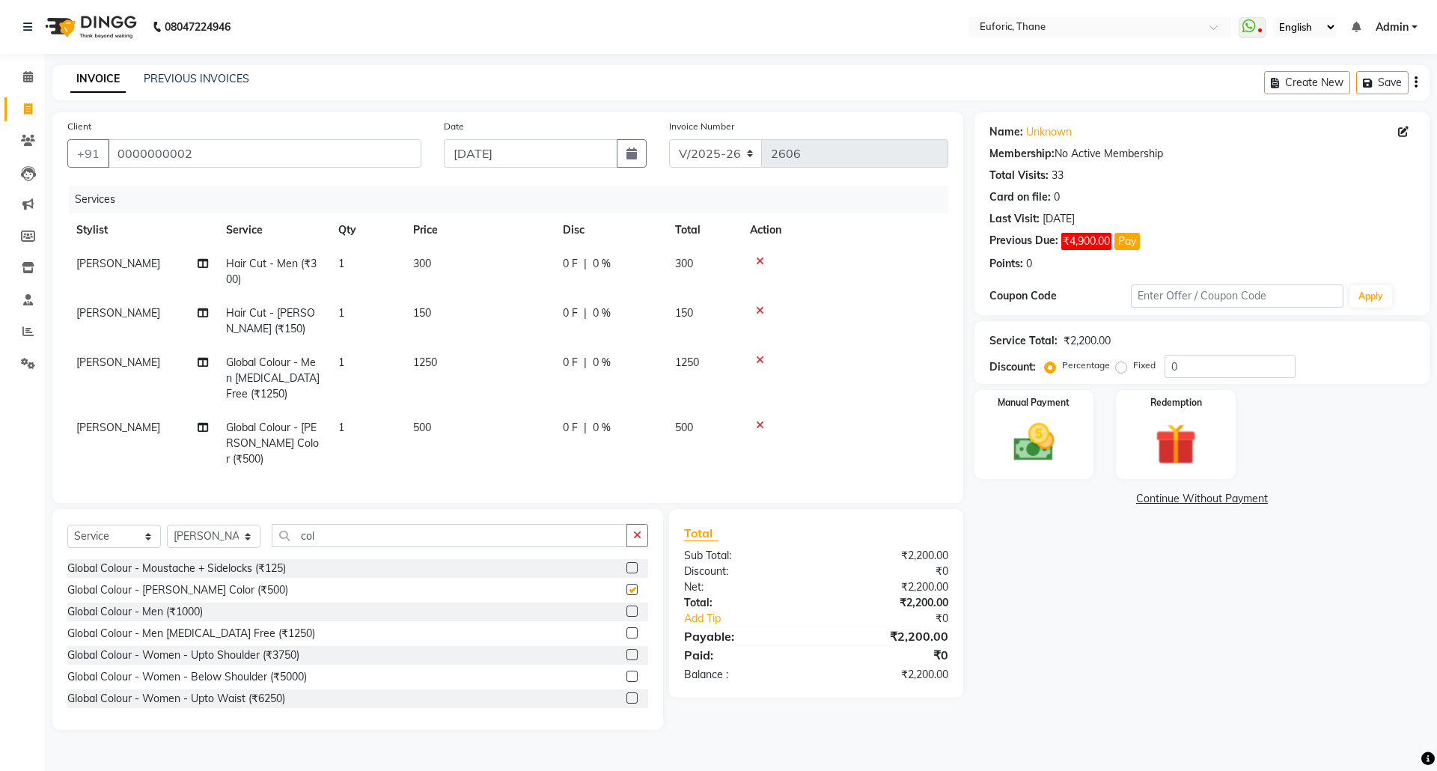
checkbox input "false"
click at [1051, 430] on img at bounding box center [1034, 442] width 70 height 49
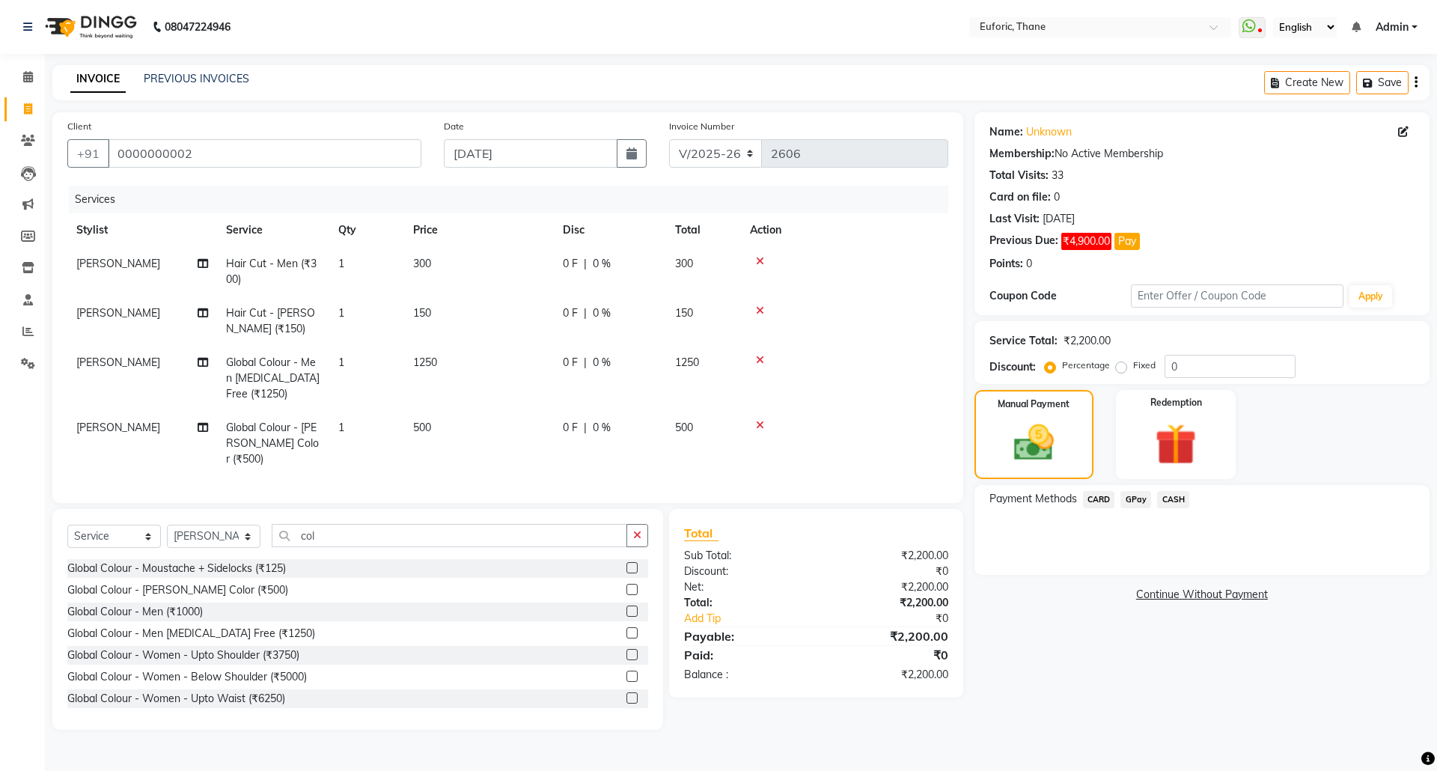
drag, startPoint x: 1110, startPoint y: 510, endPoint x: 1107, endPoint y: 501, distance: 8.8
click at [1109, 507] on div "CARD" at bounding box center [1096, 501] width 38 height 20
click at [1104, 500] on span "CARD" at bounding box center [1099, 499] width 32 height 17
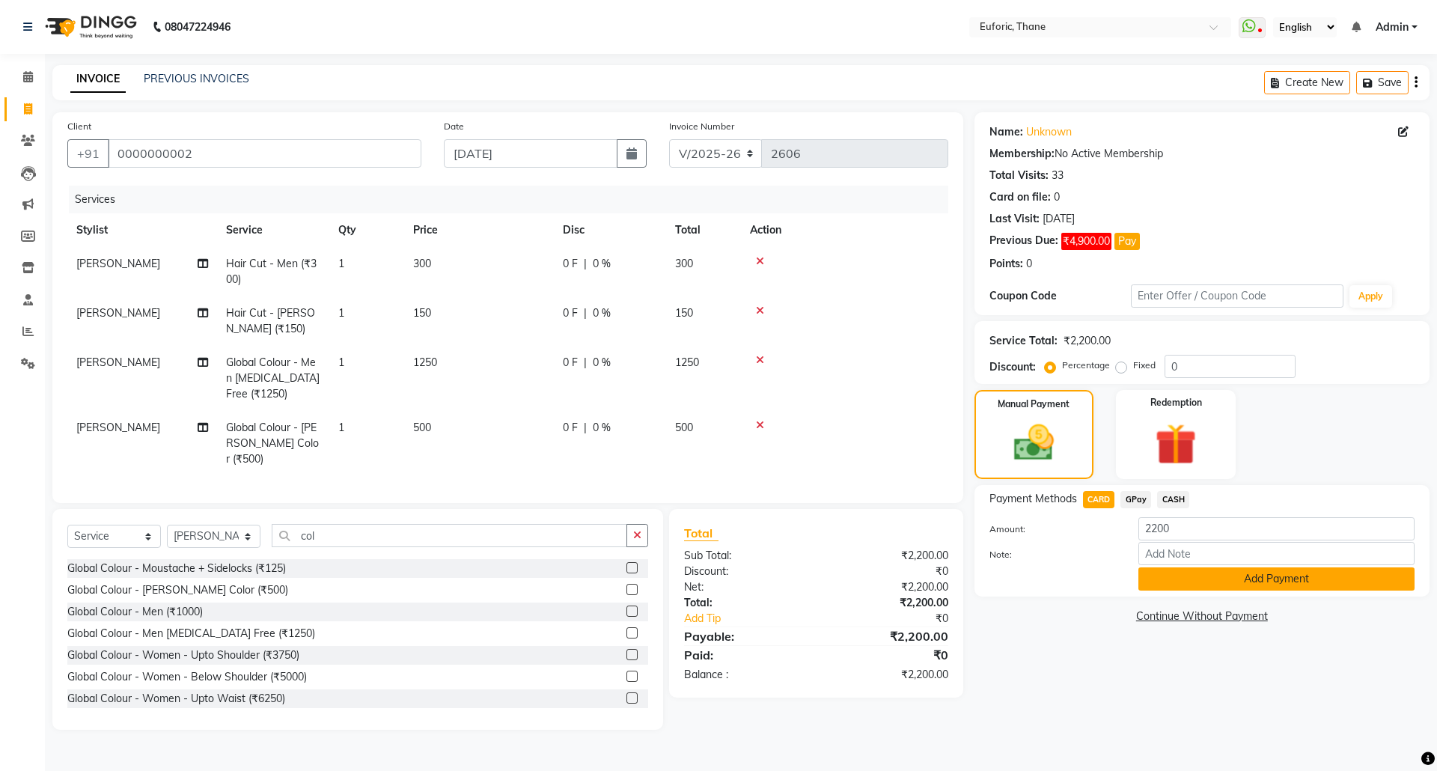
click at [1164, 587] on button "Add Payment" at bounding box center [1276, 578] width 276 height 23
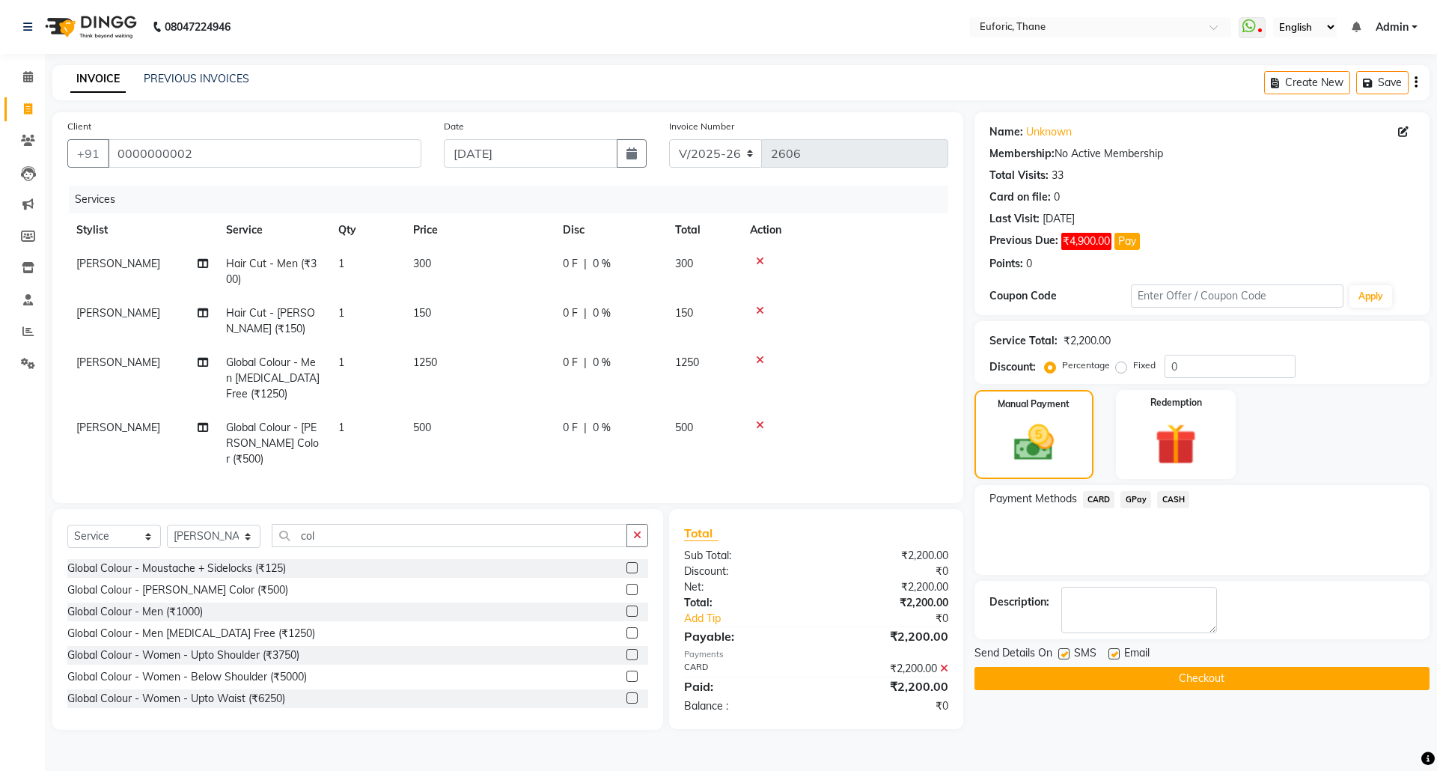
click at [1184, 678] on button "Checkout" at bounding box center [1201, 678] width 455 height 23
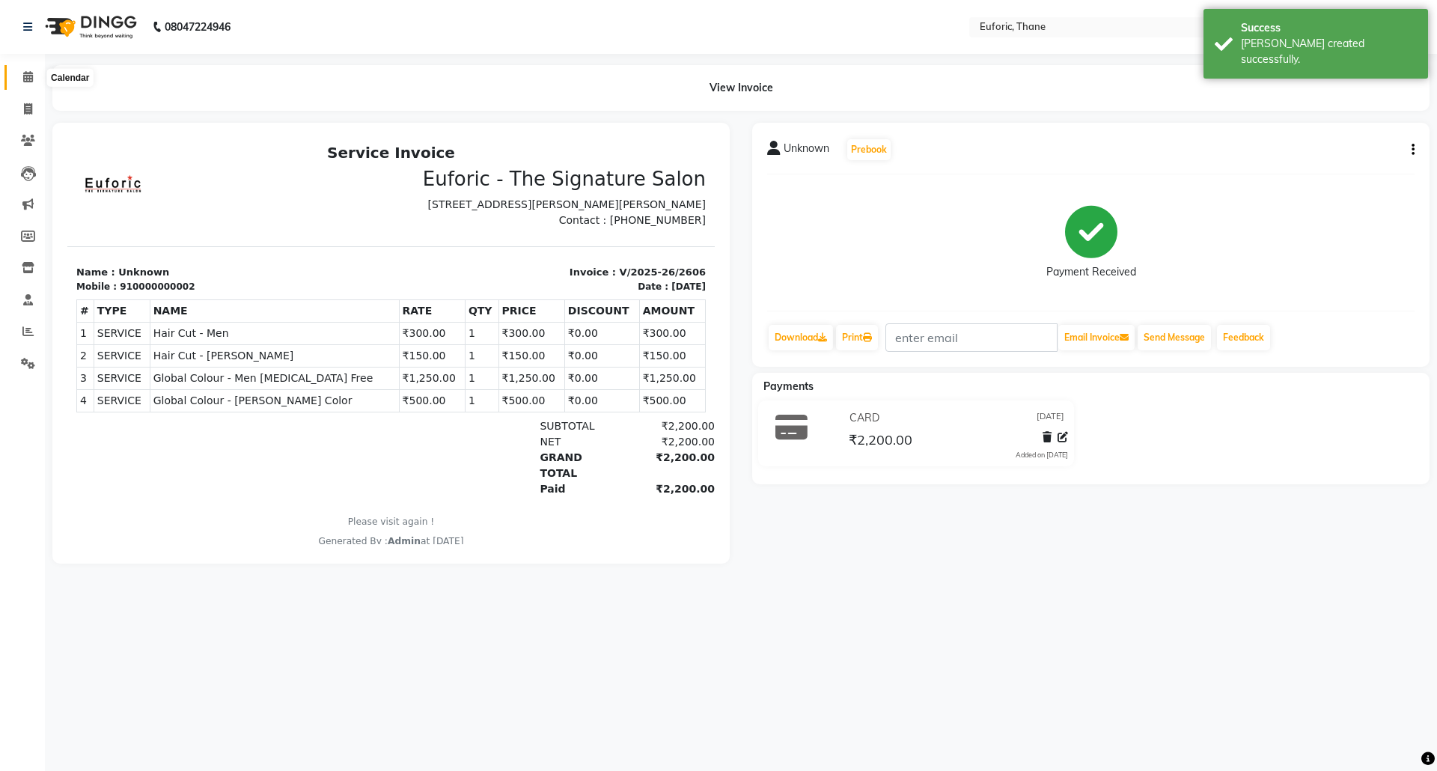
click at [33, 73] on span at bounding box center [28, 77] width 26 height 17
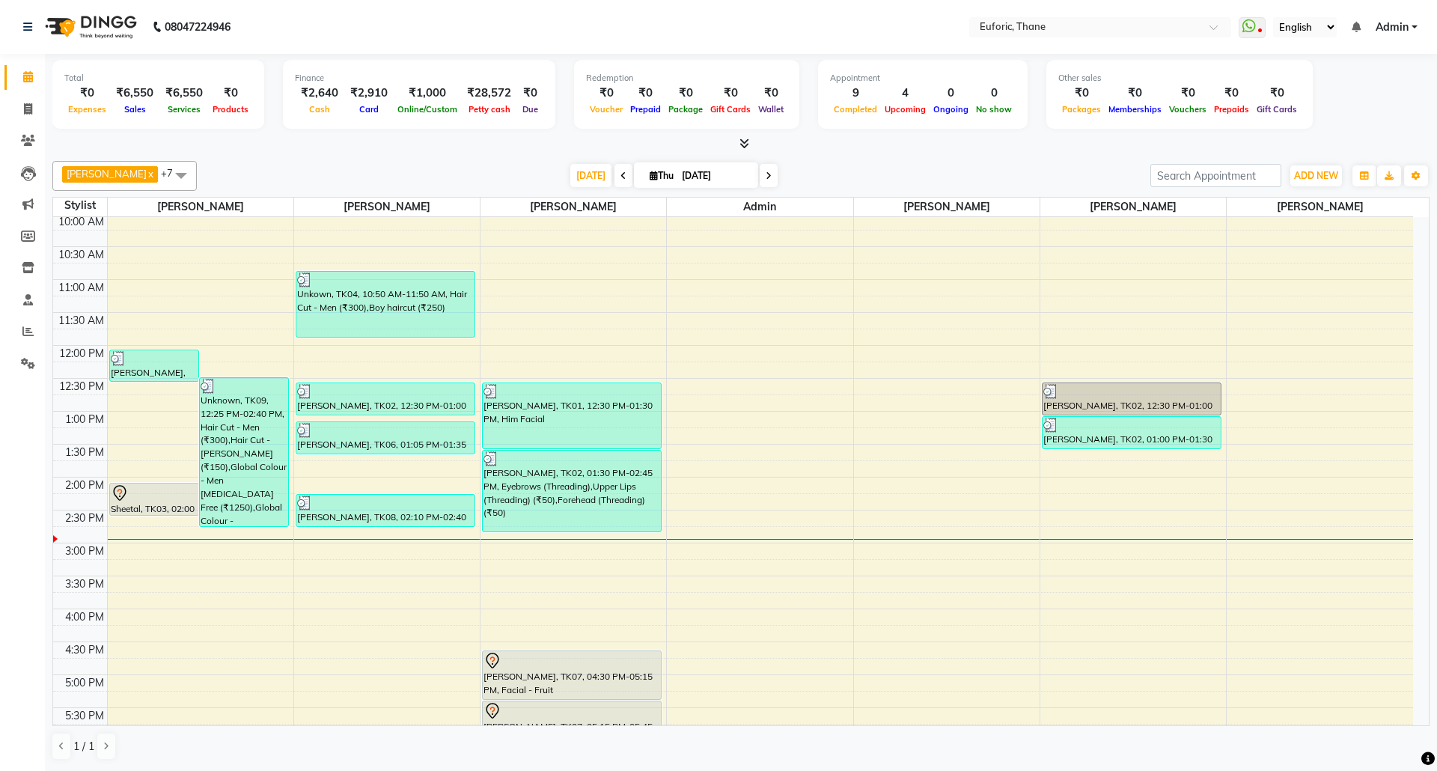
scroll to position [94, 0]
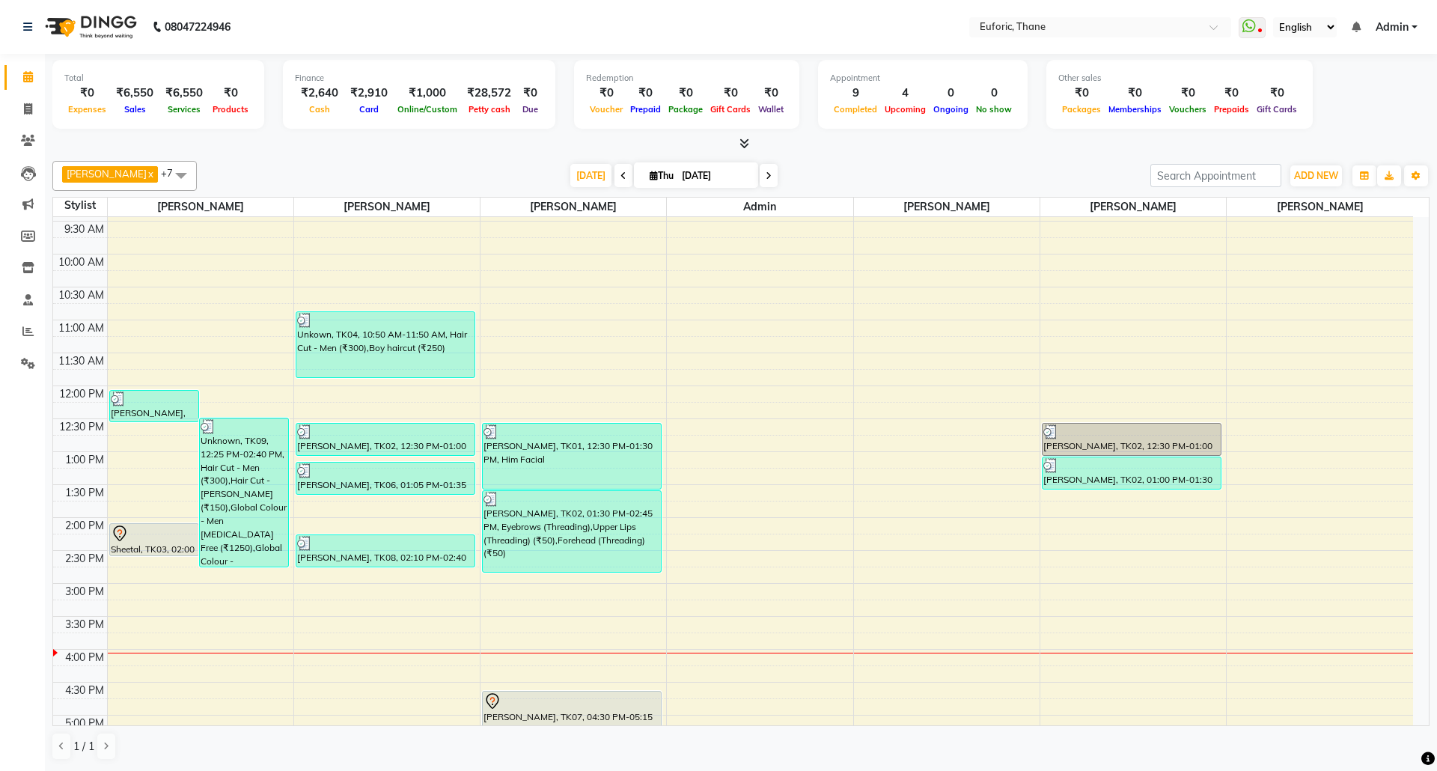
click at [684, 177] on input "[DATE]" at bounding box center [714, 176] width 75 height 22
select select "9"
select select "2025"
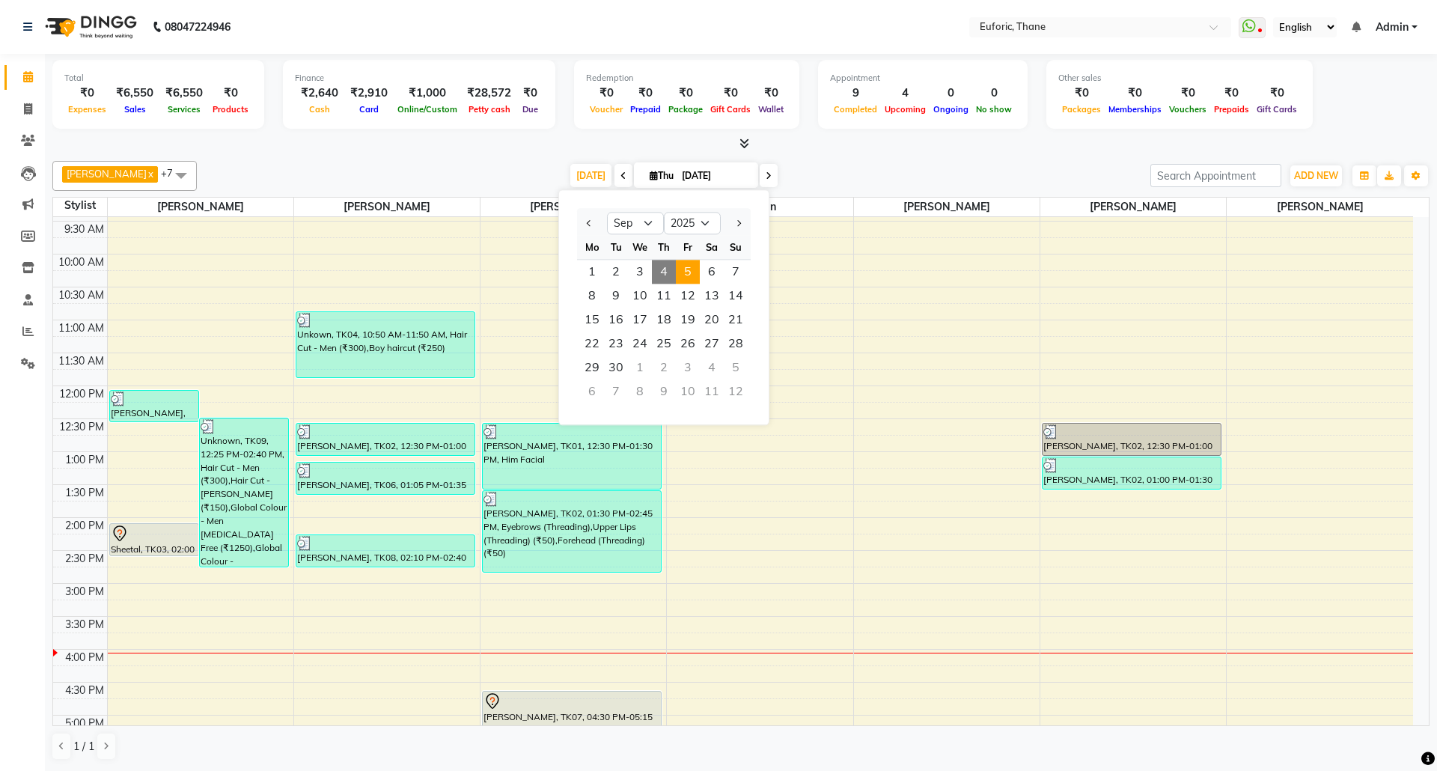
click at [688, 266] on span "5" at bounding box center [688, 272] width 24 height 24
type input "[DATE]"
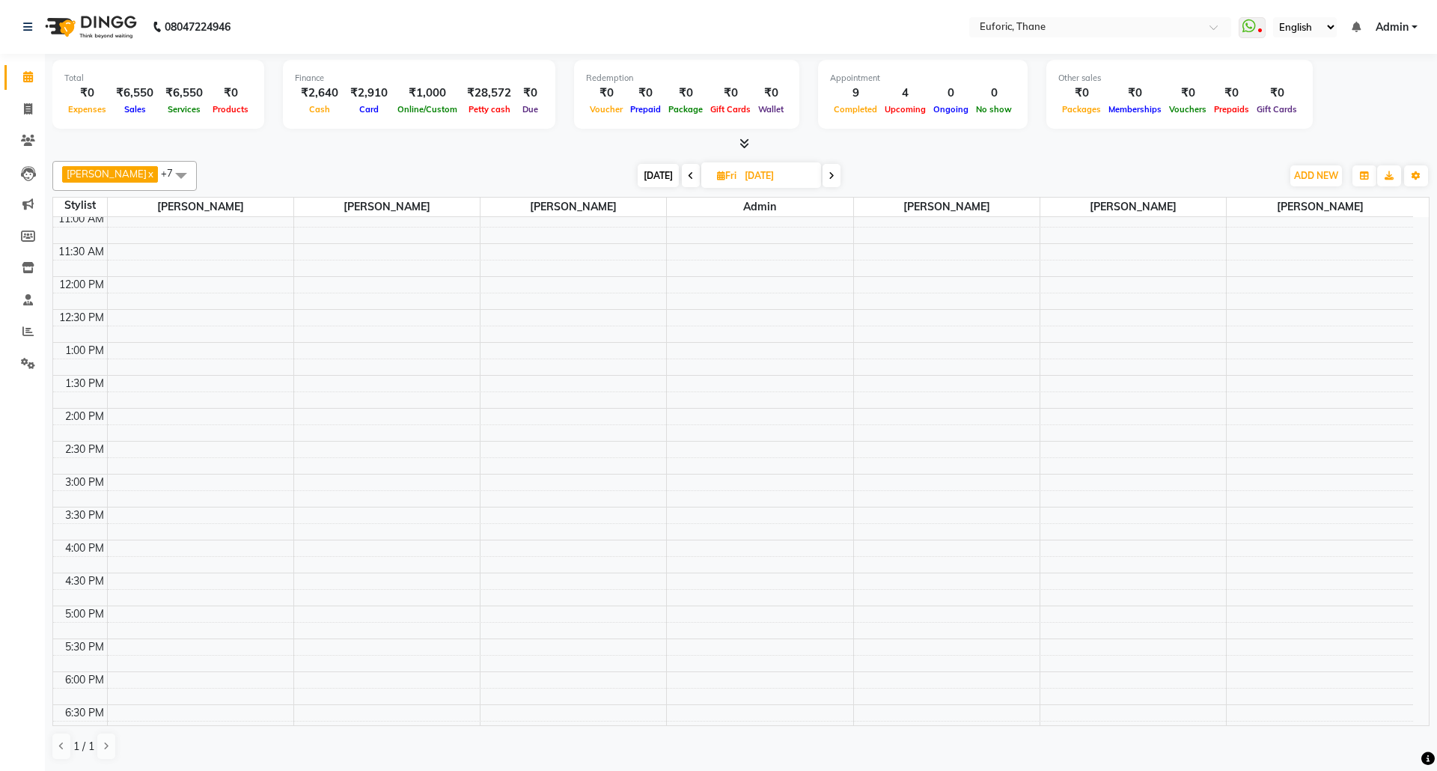
scroll to position [0, 0]
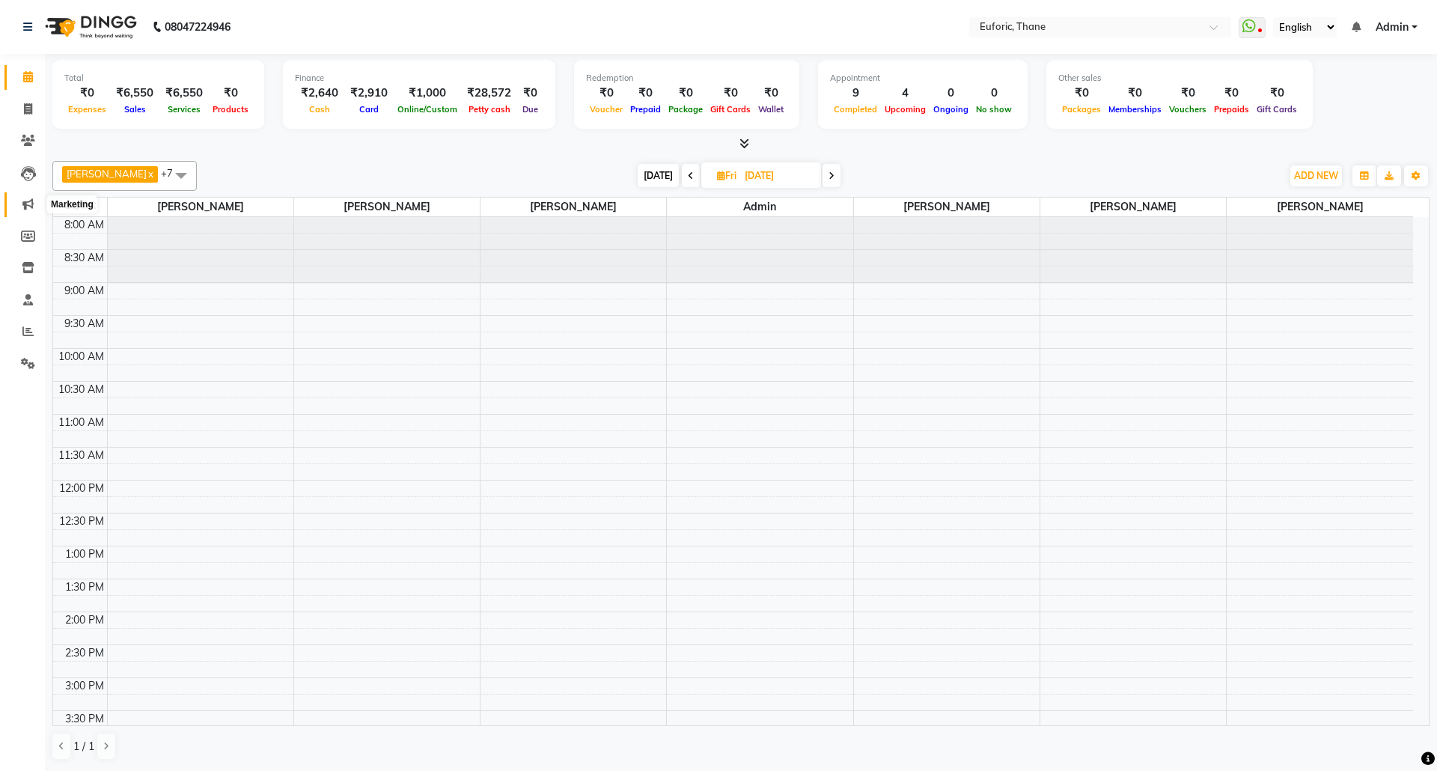
click at [30, 201] on icon at bounding box center [27, 203] width 11 height 11
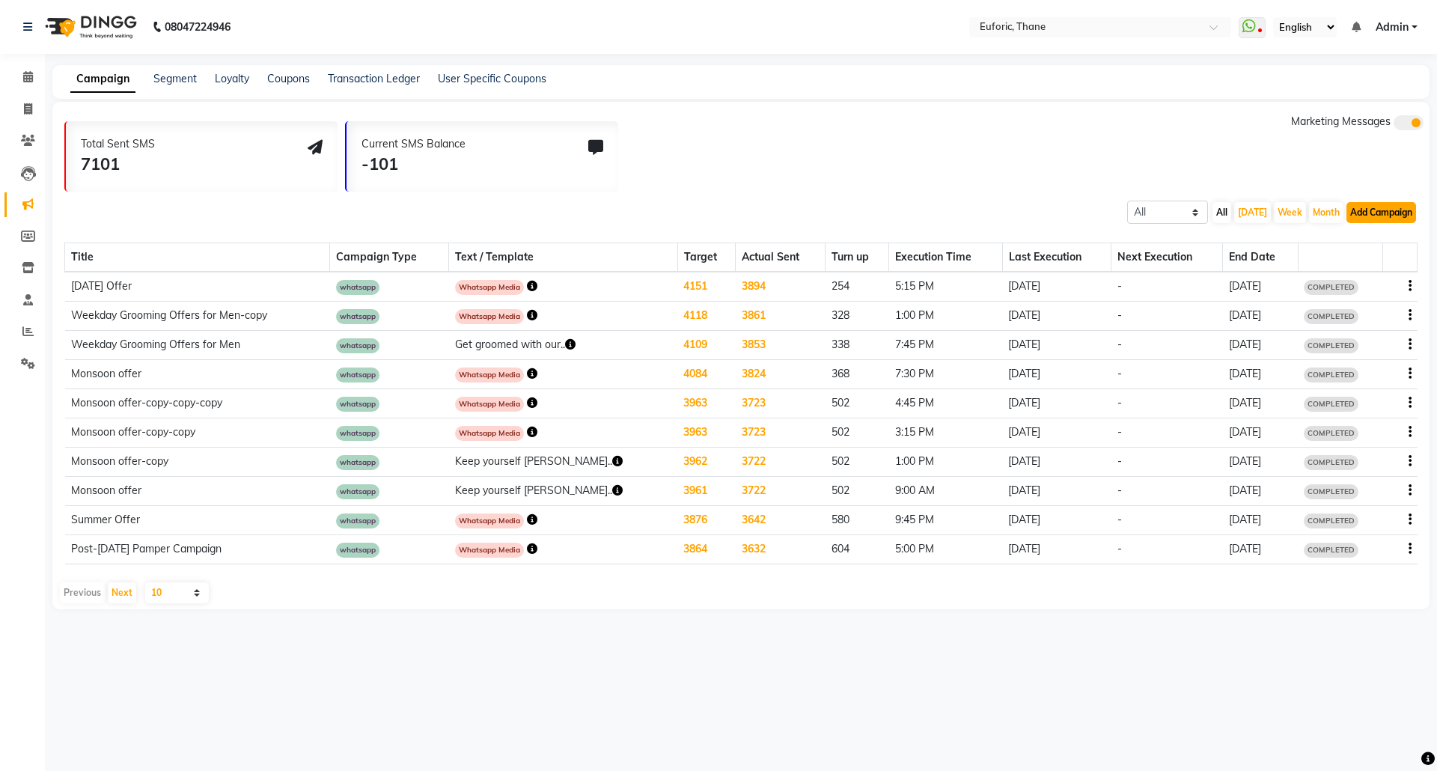
click at [1372, 220] on button "Add Campaign" at bounding box center [1381, 212] width 70 height 21
click at [1363, 280] on div "WhatsApp (Direct)" at bounding box center [1366, 281] width 126 height 22
select select "2"
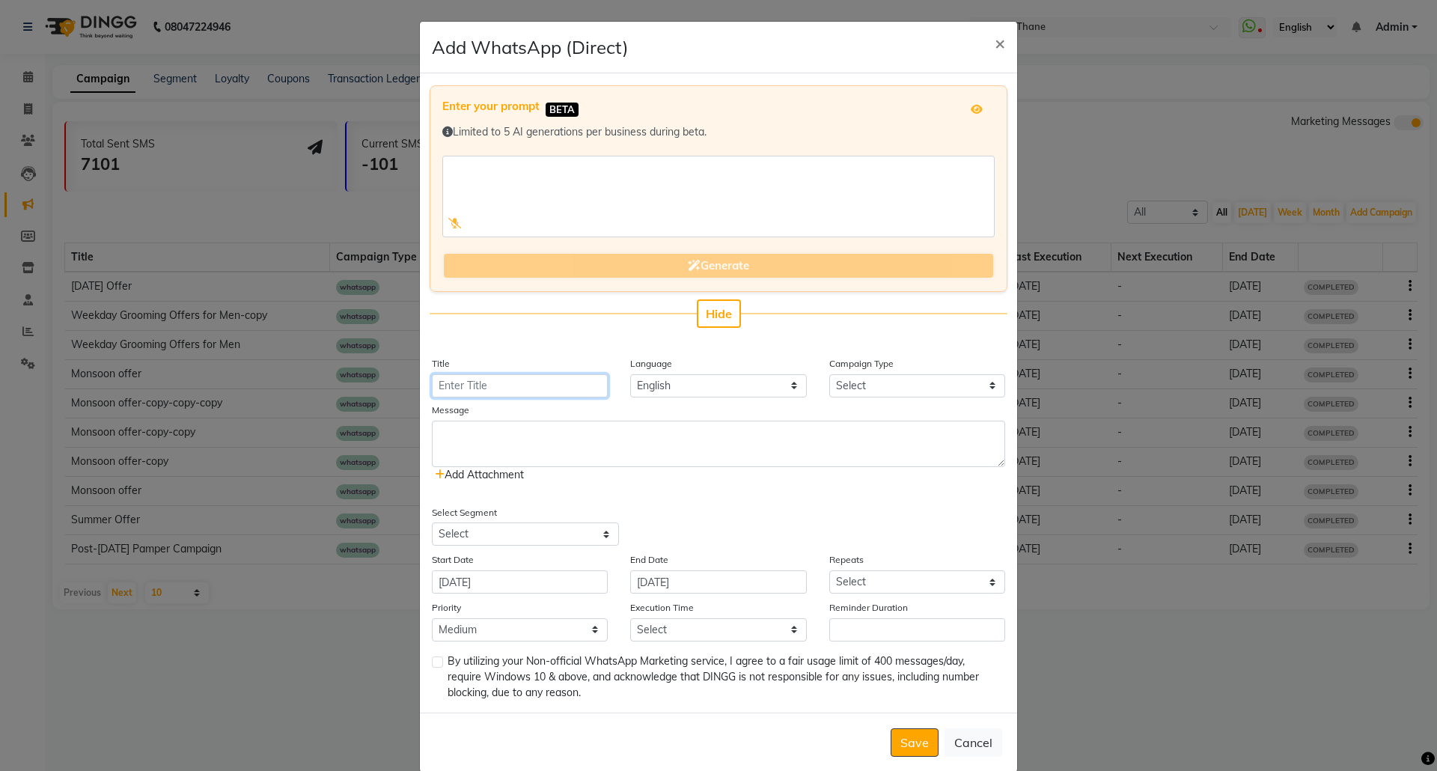
click at [498, 392] on input "Title" at bounding box center [520, 385] width 176 height 23
type input "Monsoon offer"
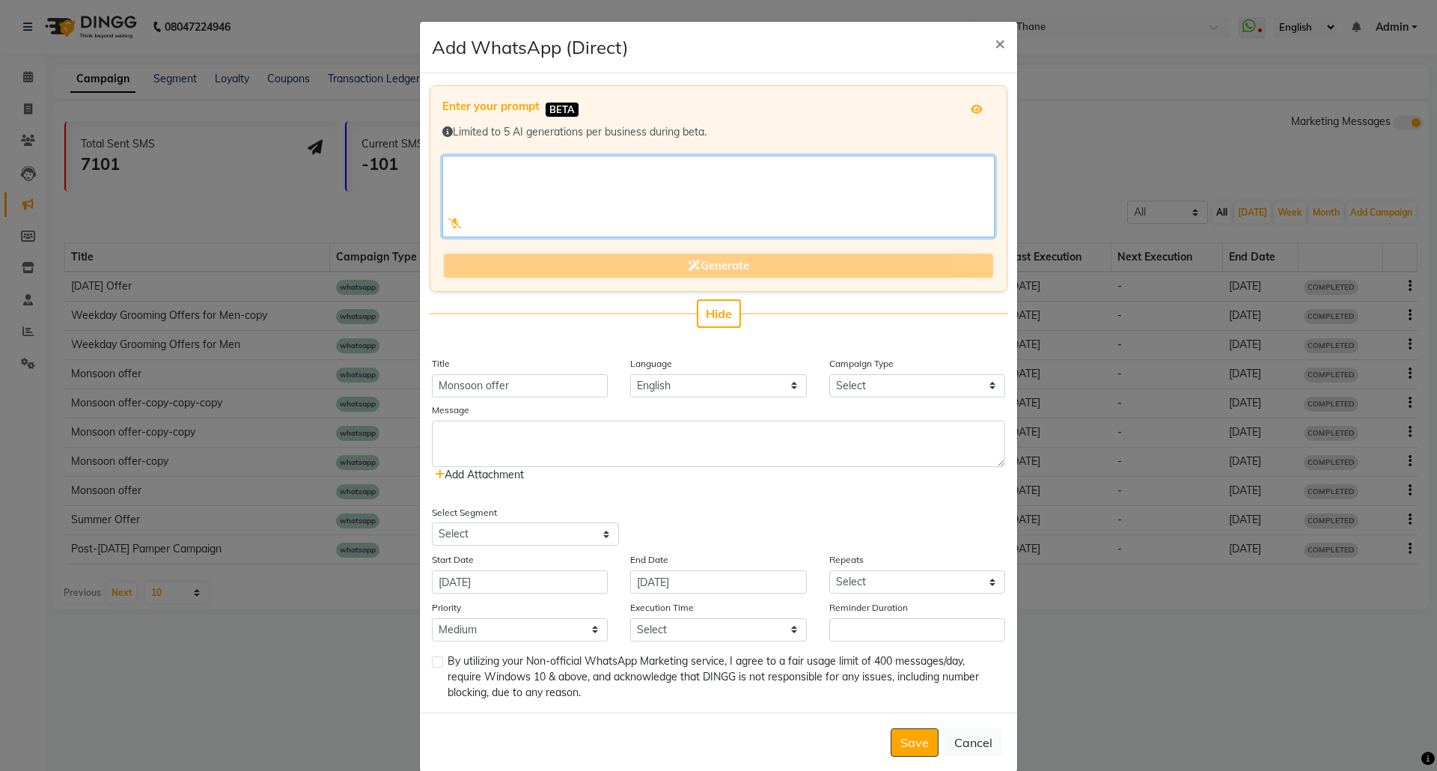
click at [516, 183] on textarea at bounding box center [718, 197] width 552 height 82
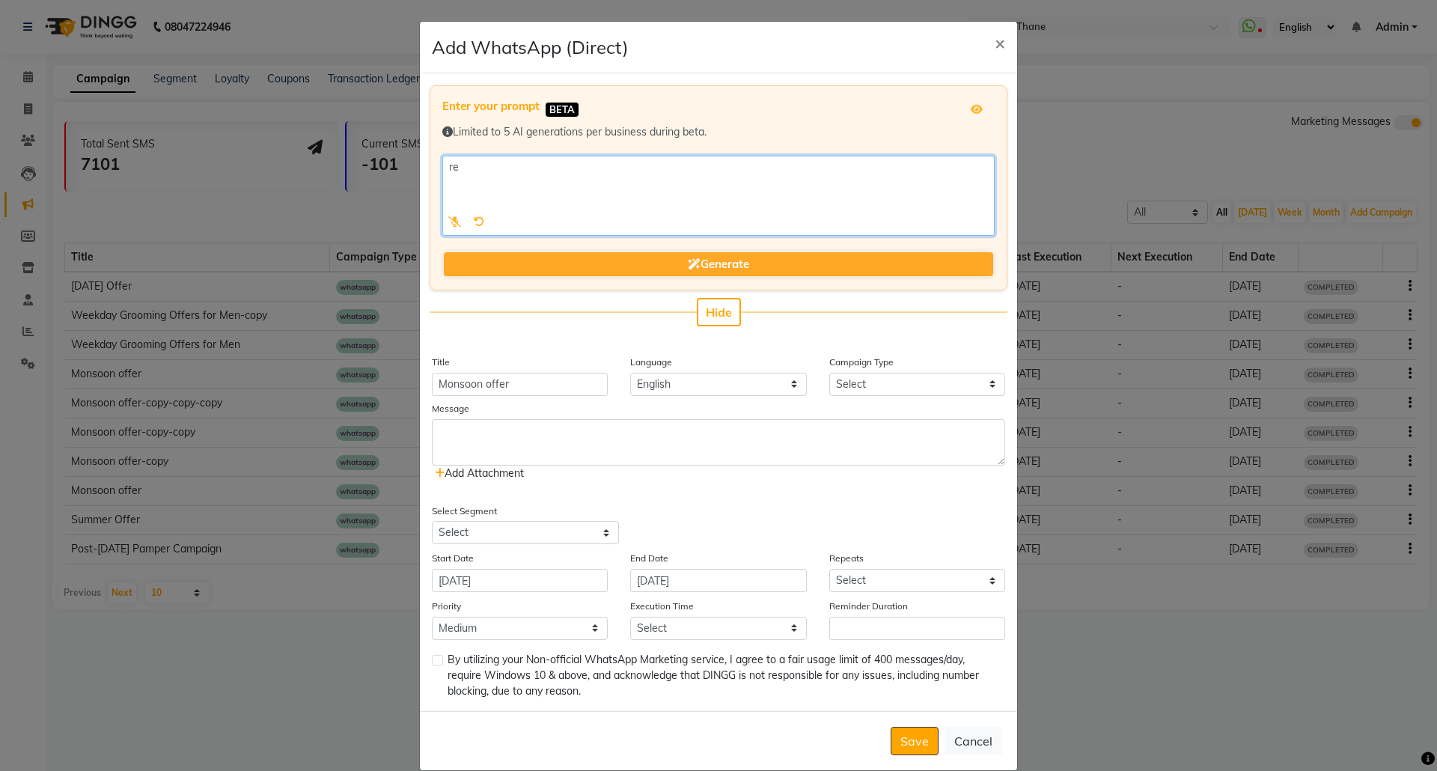
type textarea "r"
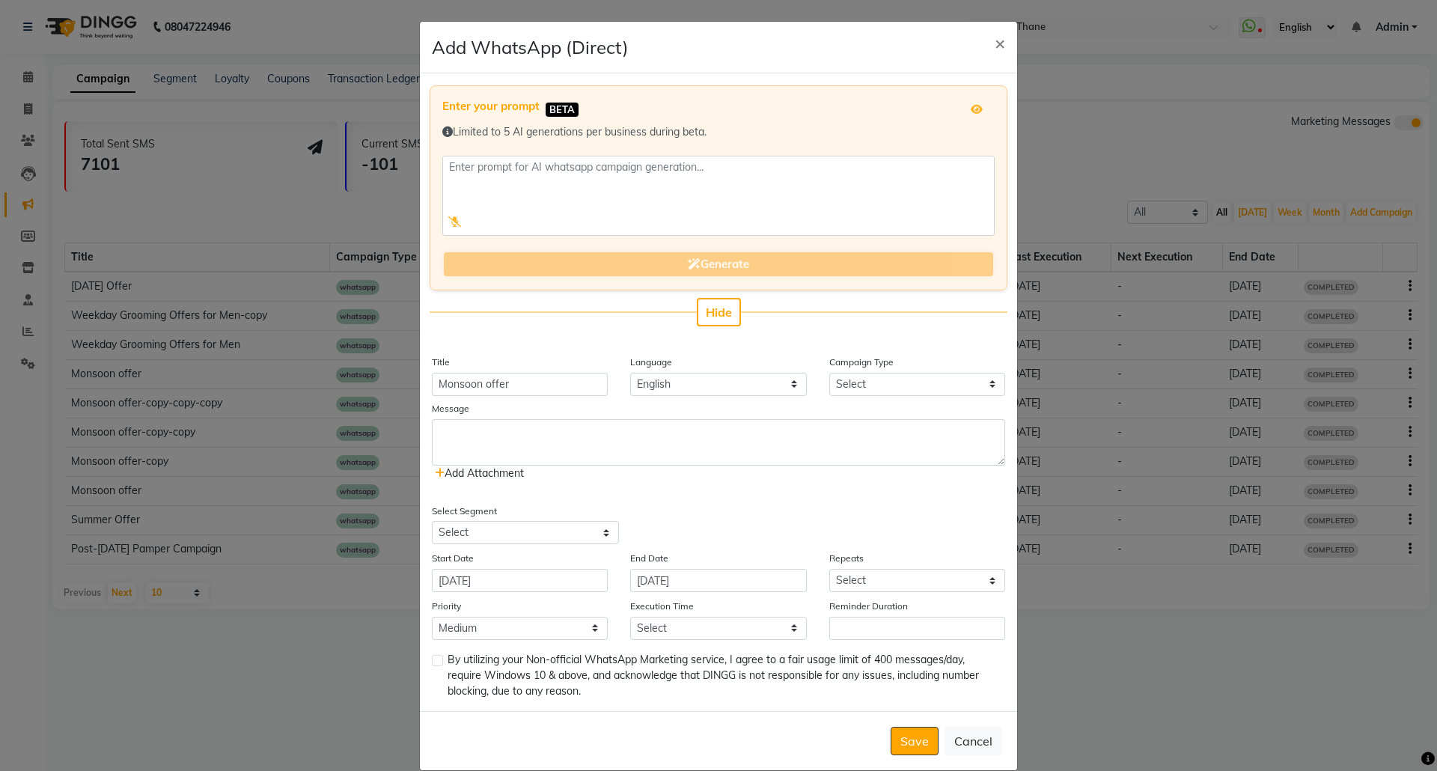
click at [446, 471] on span "Add Attachment" at bounding box center [479, 472] width 89 height 13
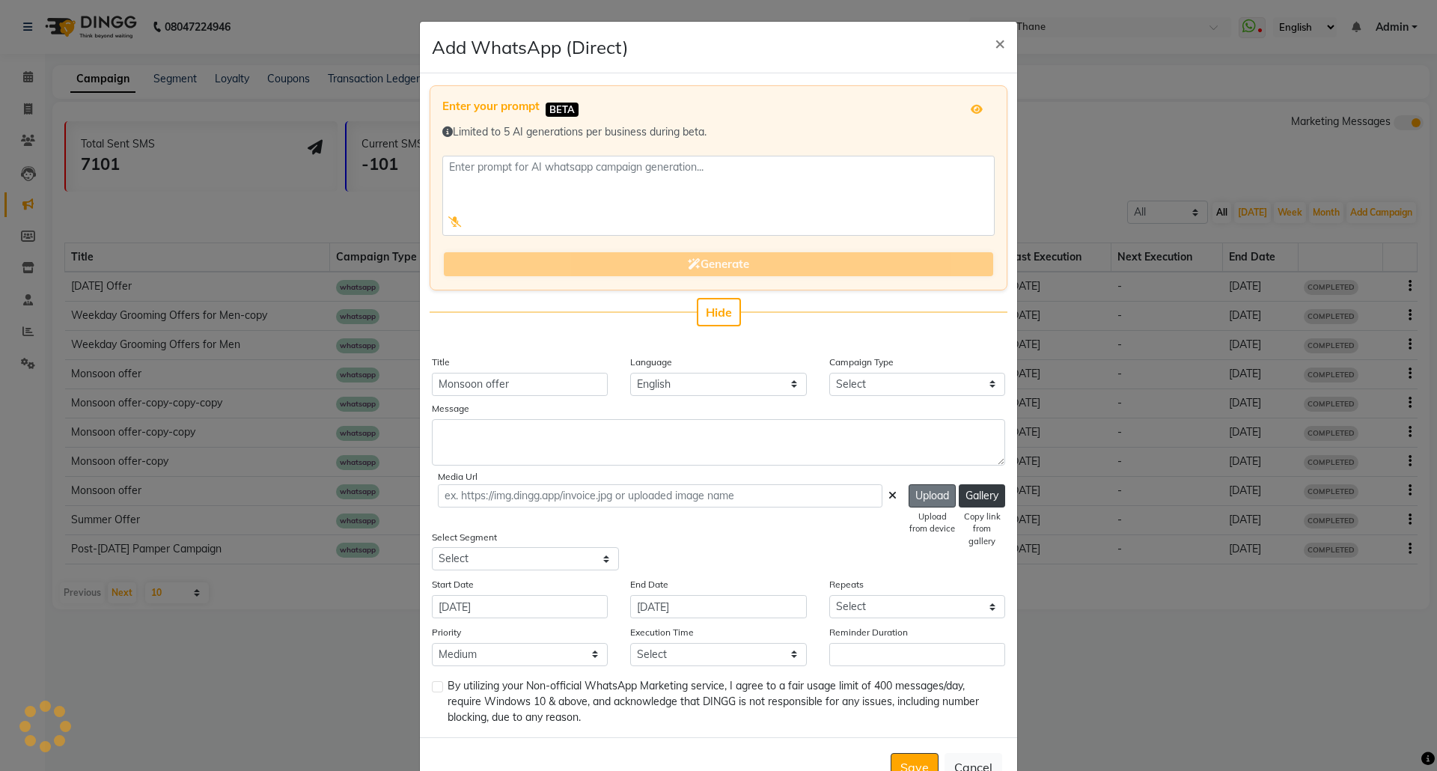
click at [928, 494] on button "Upload" at bounding box center [931, 495] width 47 height 23
click at [911, 484] on button "Upload" at bounding box center [931, 495] width 47 height 23
click at [923, 491] on button "Upload" at bounding box center [931, 495] width 47 height 23
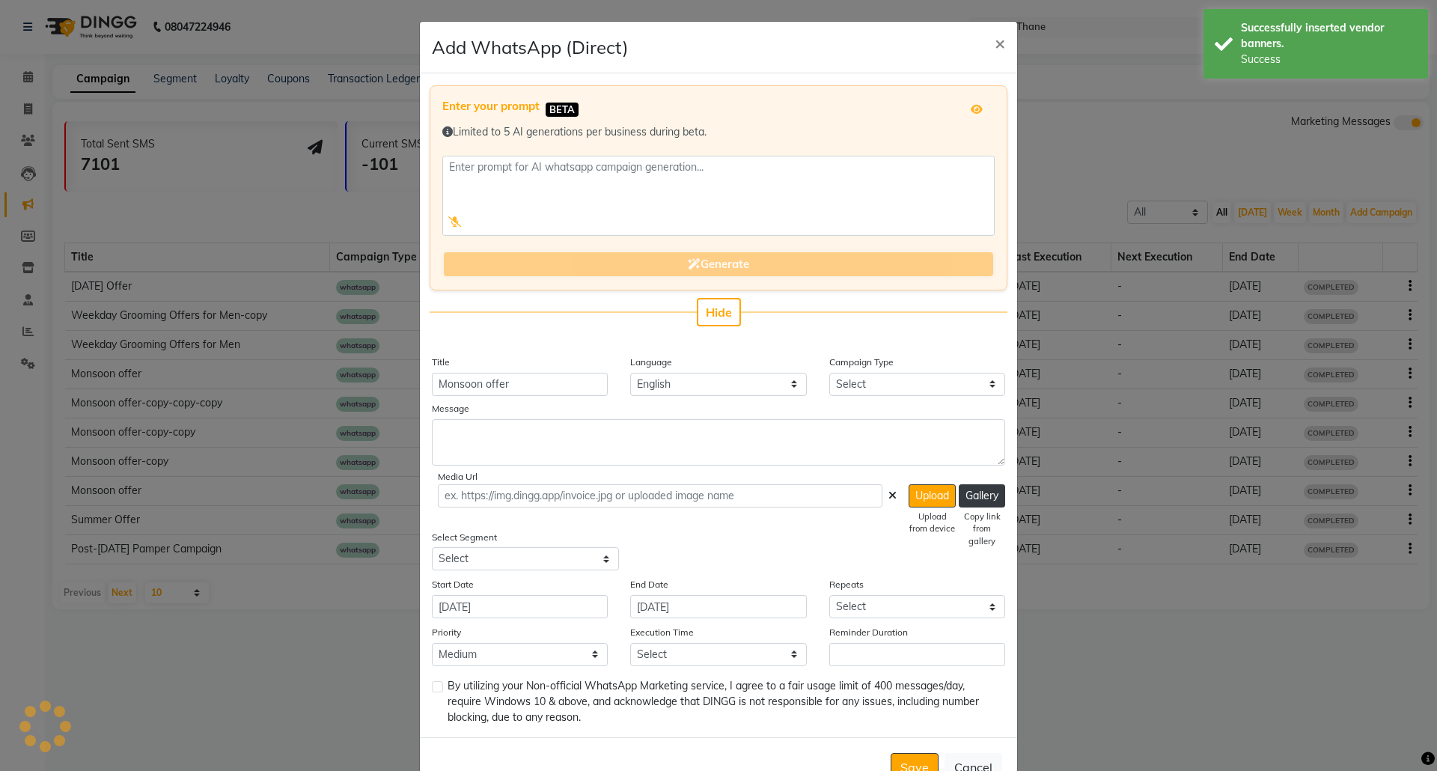
type input "https://ww4.in/N6VvEi"
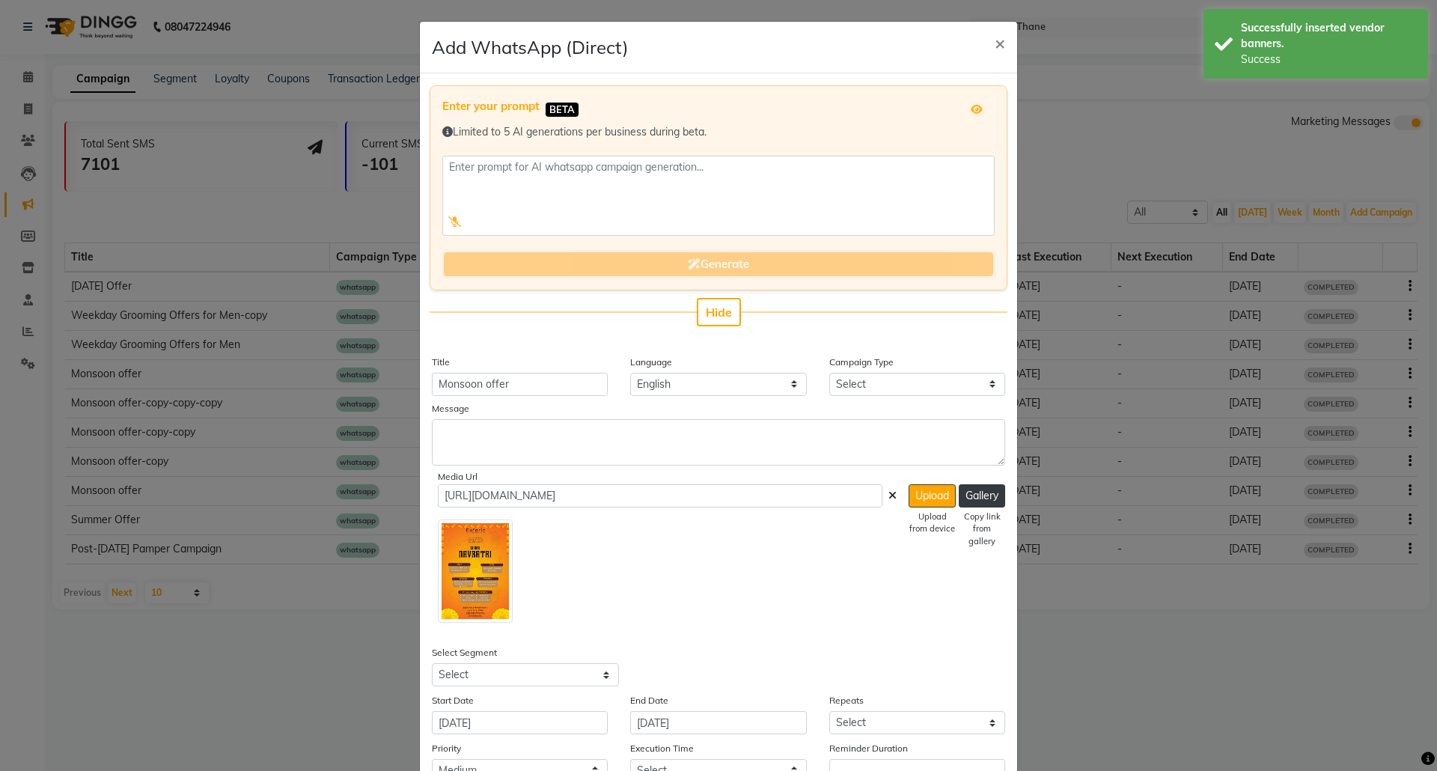
click at [480, 560] on img at bounding box center [475, 571] width 75 height 104
click at [575, 494] on input "https://ww4.in/N6VvEi" at bounding box center [660, 495] width 444 height 23
click at [888, 495] on icon at bounding box center [892, 495] width 8 height 10
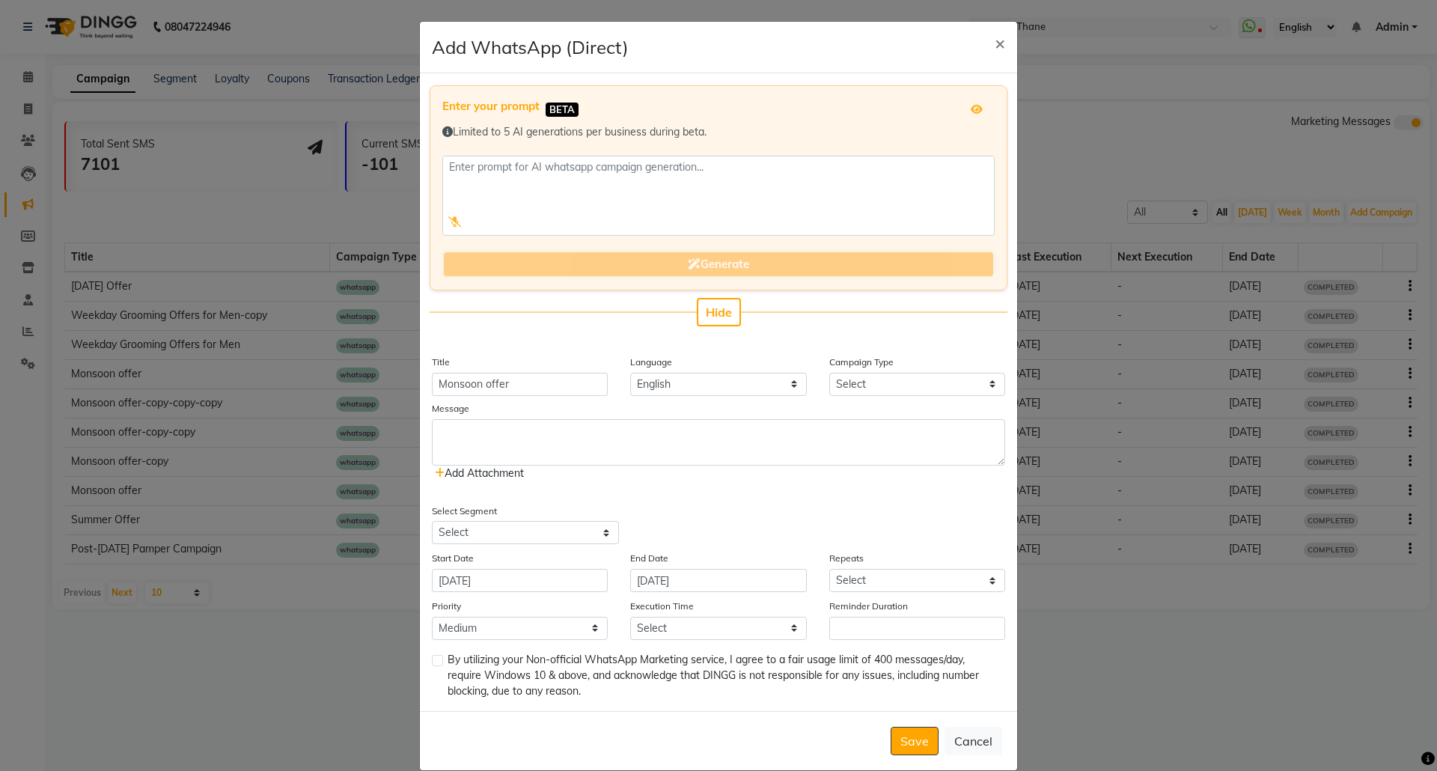
click at [486, 477] on span "Add Attachment" at bounding box center [479, 472] width 89 height 13
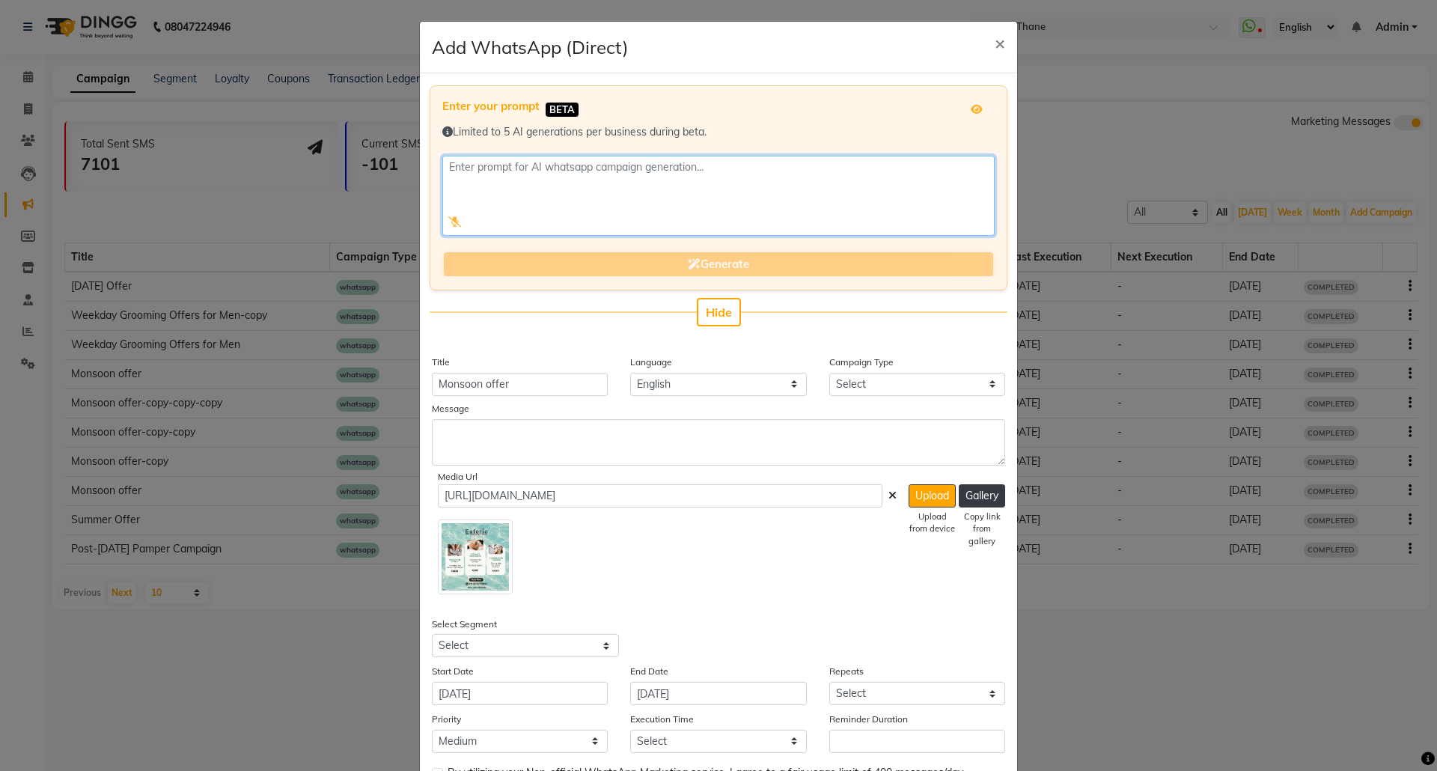
click at [503, 204] on textarea at bounding box center [718, 196] width 552 height 80
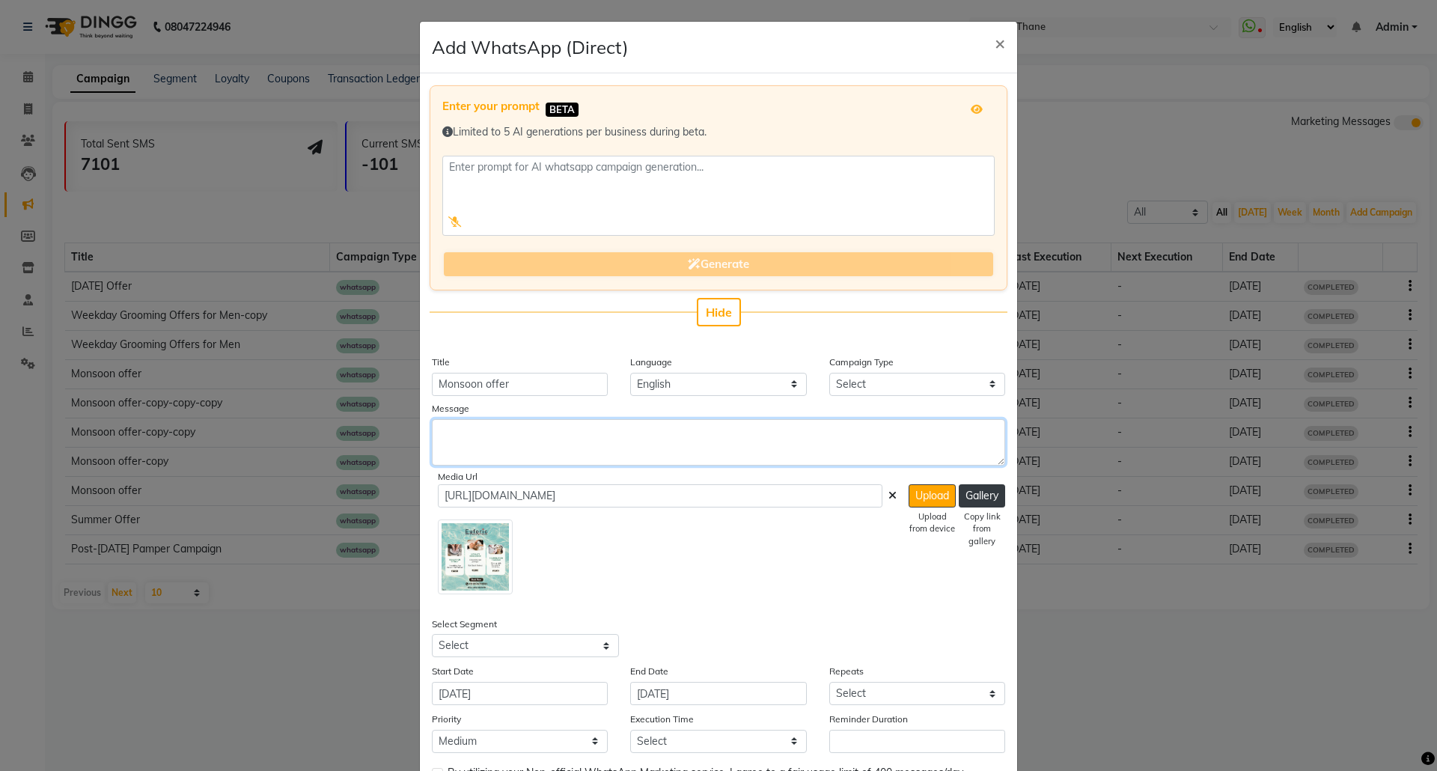
click at [516, 444] on textarea at bounding box center [718, 442] width 573 height 46
click at [498, 433] on textarea "This se" at bounding box center [718, 442] width 573 height 46
click at [611, 440] on textarea "This season rejuvenate" at bounding box center [718, 442] width 573 height 46
click at [662, 435] on textarea "This season rejuvenate your skin with our deals" at bounding box center [718, 442] width 573 height 46
click at [735, 444] on textarea "This season rejuvenate your skin with our great deals" at bounding box center [718, 442] width 573 height 46
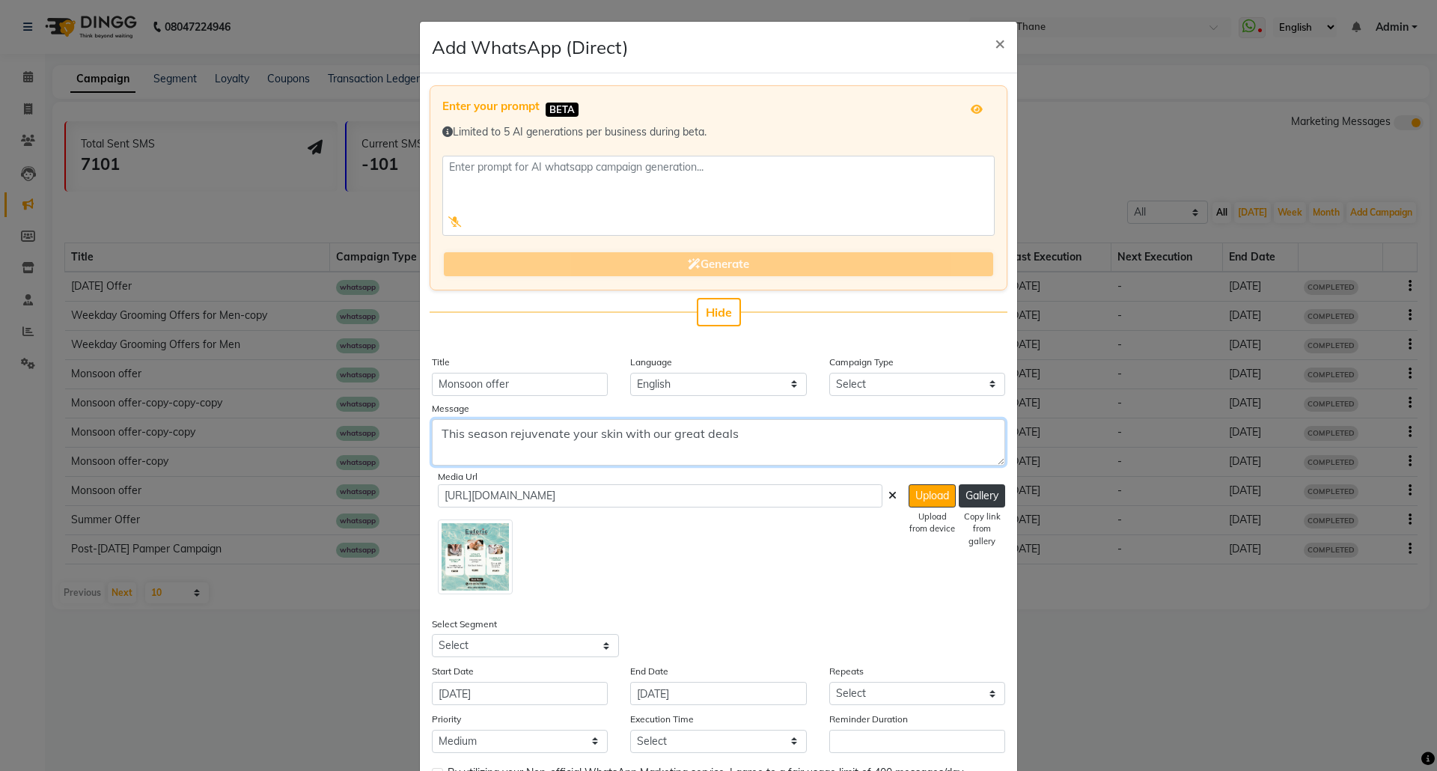
click at [730, 433] on textarea "This season rejuvenate your skin with our great deals" at bounding box center [718, 442] width 573 height 46
click at [768, 424] on textarea "This season rejuvenate your skin with our great deals" at bounding box center [718, 442] width 573 height 46
click at [768, 425] on textarea "This season rejuvenate your skin with our great deals" at bounding box center [718, 442] width 573 height 46
click at [1143, 676] on ngb-modal-window "Add WhatsApp (Direct) × Enter your prompt BETA Limited to 5 AI generations per …" at bounding box center [718, 385] width 1437 height 771
click at [1148, 731] on ngb-modal-window "Add WhatsApp (Direct) × Enter your prompt BETA Limited to 5 AI generations per …" at bounding box center [718, 385] width 1437 height 771
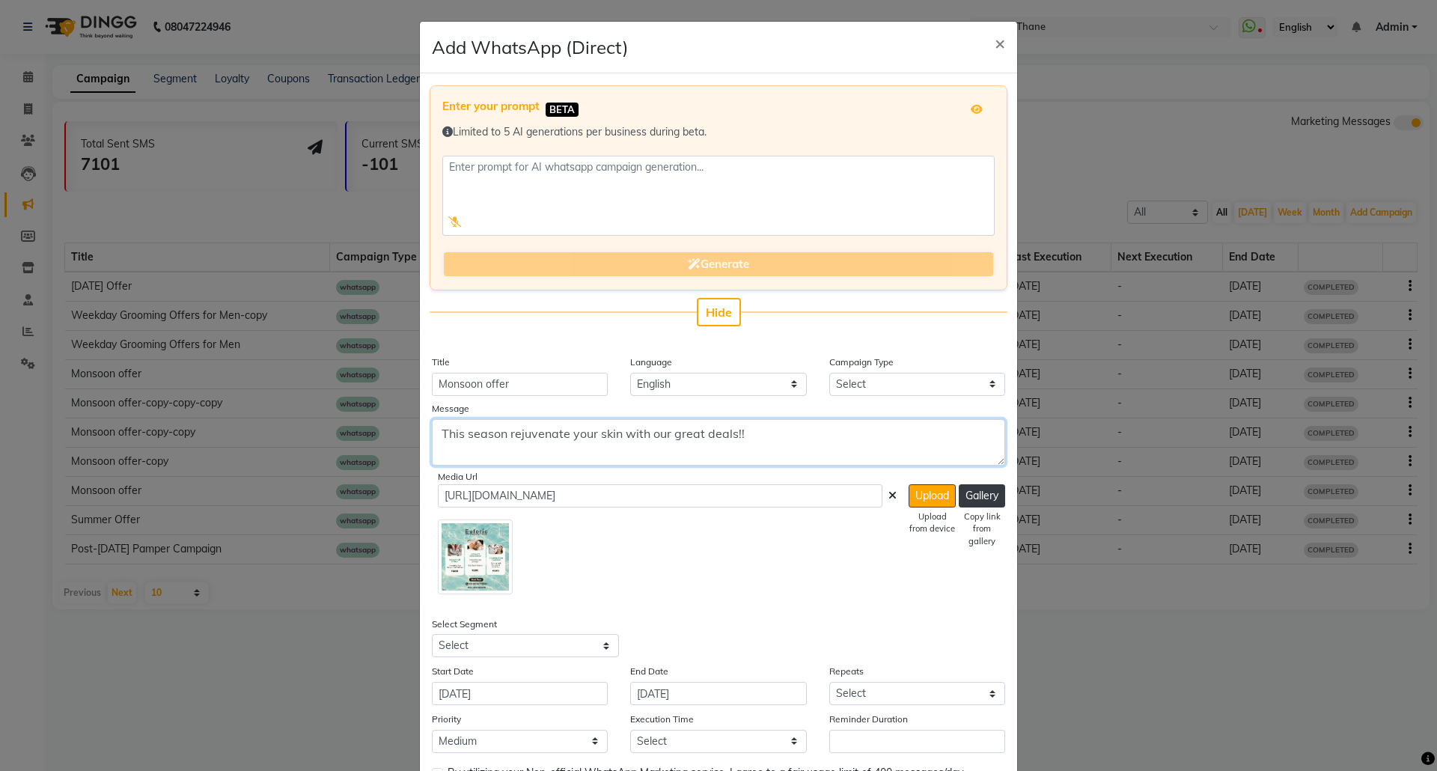
click at [724, 424] on textarea "This season rejuvenate your skin with our great deals!!" at bounding box center [718, 442] width 573 height 46
click at [723, 424] on textarea "This season rejuvenate your skin with our great deals!!" at bounding box center [718, 442] width 573 height 46
click at [725, 432] on textarea "This season rejuvenate your skin with our great deals!!" at bounding box center [718, 442] width 573 height 46
click at [764, 429] on textarea "This season rejuvenate your skin with our great deals!!" at bounding box center [718, 442] width 573 height 46
click at [812, 429] on textarea "This season rejuvenate your skin with our great deals!! Check out our pckges" at bounding box center [718, 442] width 573 height 46
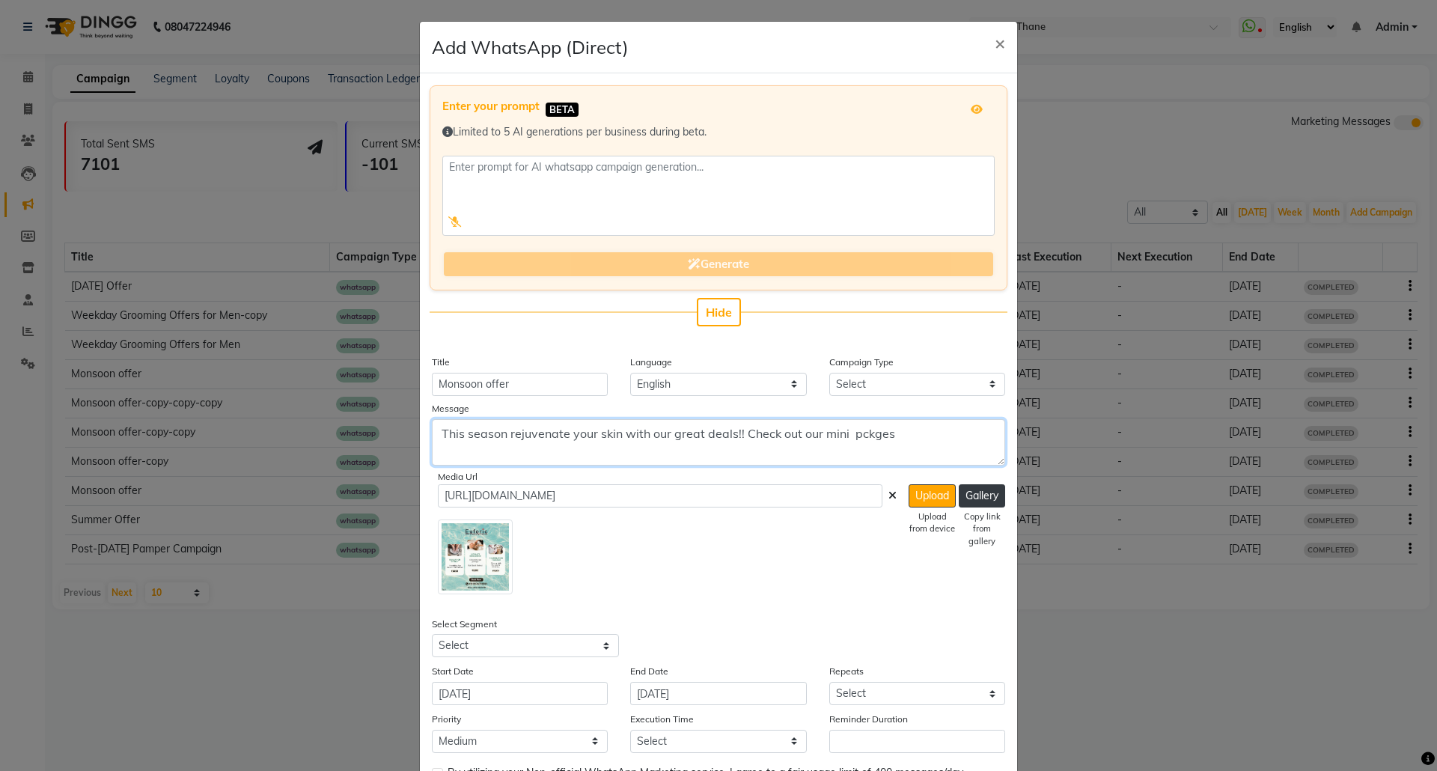
click at [855, 433] on textarea "This season rejuvenate your skin with our great deals!! Check out our mini pckg…" at bounding box center [718, 442] width 573 height 46
click at [874, 432] on textarea "This season rejuvenate your skin with our great deals!! Check out our mini pack…" at bounding box center [718, 442] width 573 height 46
click at [1282, 724] on ngb-modal-window "Add WhatsApp (Direct) × Enter your prompt BETA Limited to 5 AI generations per …" at bounding box center [718, 385] width 1437 height 771
click at [904, 430] on textarea "This season rejuvenate your skin with our great deals!! Check out our mini pack…" at bounding box center [718, 442] width 573 height 46
click at [734, 429] on textarea "This season rejuvenate your skin with our great deals!! Check out our mini pack…" at bounding box center [718, 442] width 573 height 46
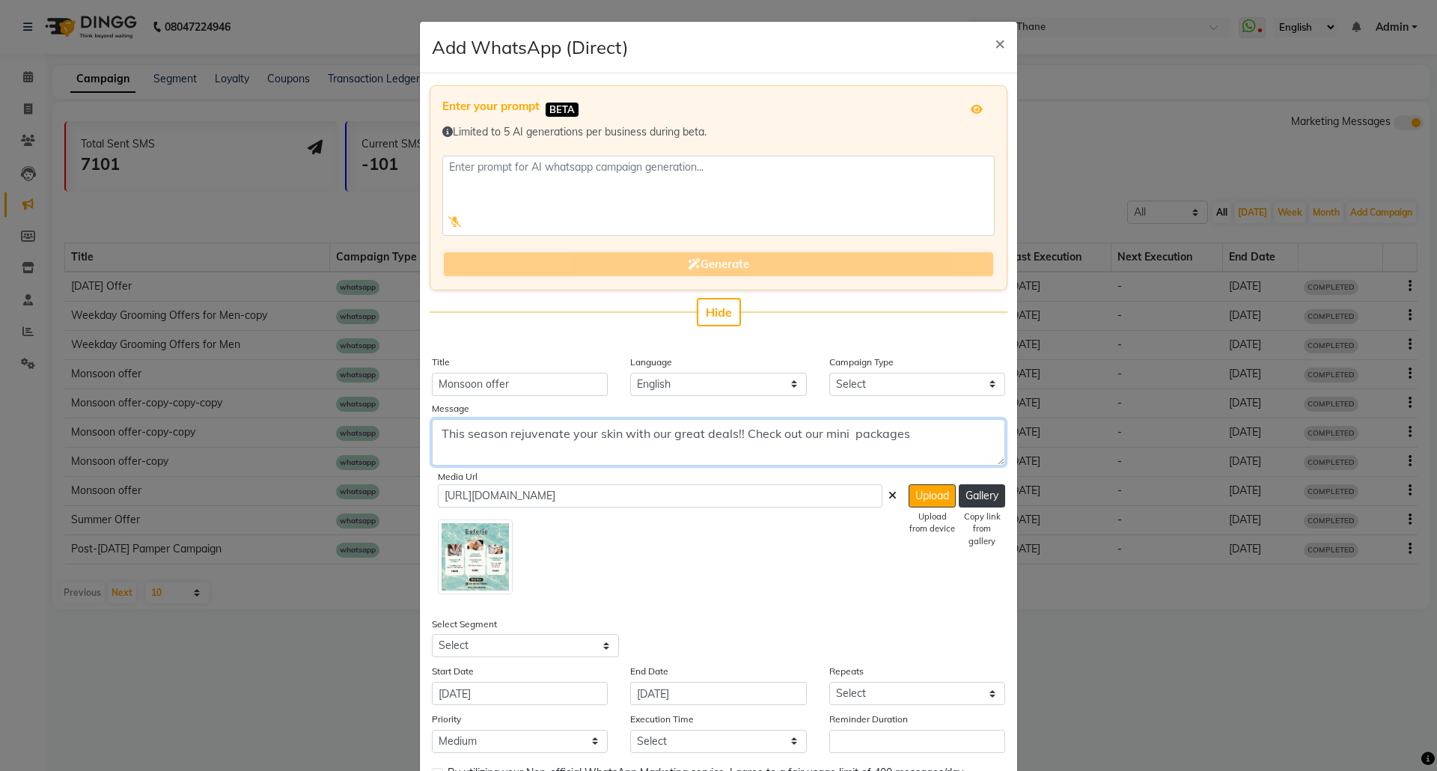
click at [744, 433] on textarea "This season rejuvenate your skin with our great deals!! Check out our mini pack…" at bounding box center [718, 442] width 573 height 46
click at [738, 434] on textarea "This season rejuvenate your skin with our great deals!! Check out our mini pack…" at bounding box center [718, 442] width 573 height 46
click at [733, 432] on textarea "This season rejuvenate your skin with our great deals!! Check out our mini pack…" at bounding box center [718, 442] width 573 height 46
click at [1121, 679] on ngb-modal-window "Add WhatsApp (Direct) × Enter your prompt BETA Limited to 5 AI generations per …" at bounding box center [718, 385] width 1437 height 771
click at [642, 453] on textarea "This season rejuvenate your skin with our great deals!! Check out our mini pack…" at bounding box center [718, 442] width 573 height 46
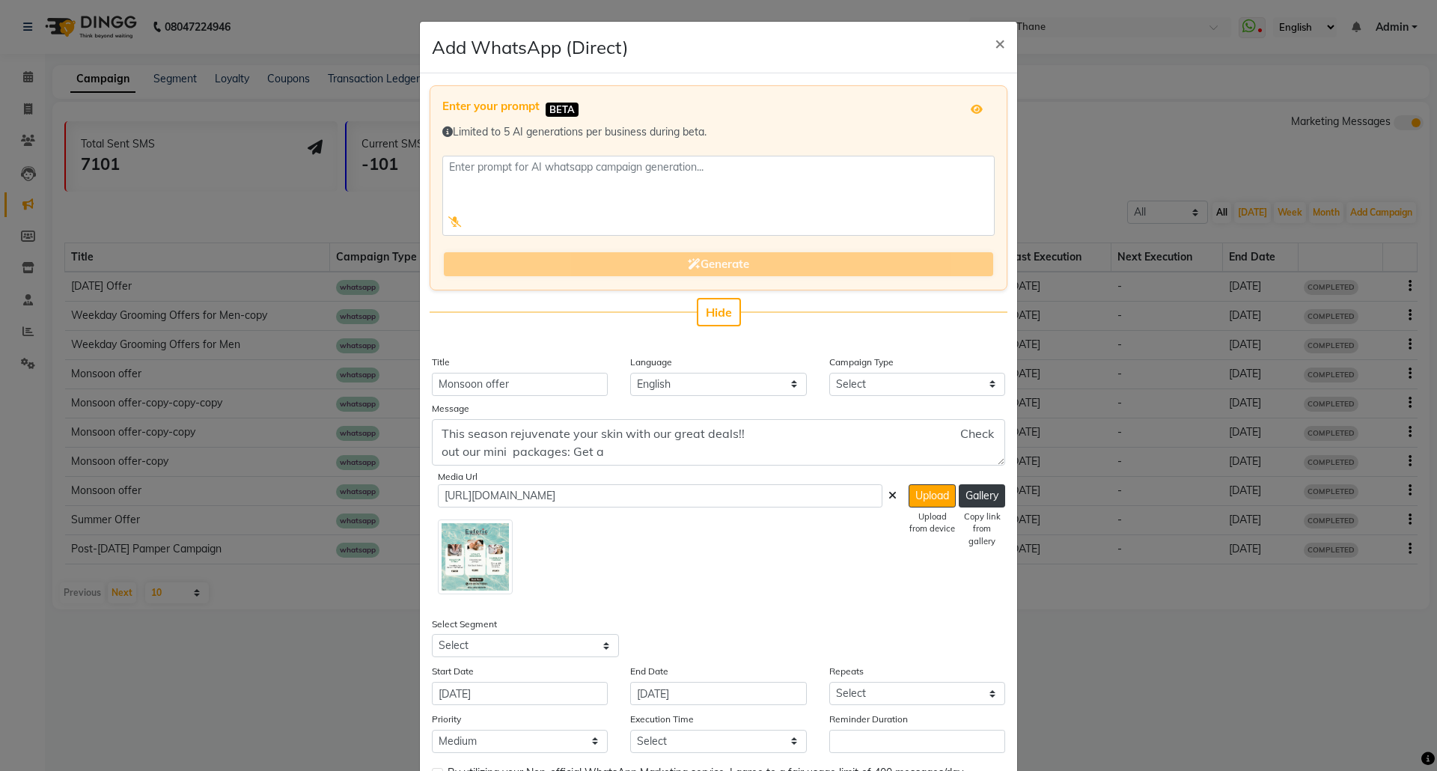
click at [1187, 694] on ngb-modal-window "Add WhatsApp (Direct) × Enter your prompt BETA Limited to 5 AI generations per …" at bounding box center [718, 385] width 1437 height 771
click at [632, 453] on textarea "This season rejuvenate your skin with our great deals!! Check out our mini pack…" at bounding box center [718, 442] width 573 height 46
click at [667, 449] on textarea "This season rejuvenate your skin with our great deals!! Check out our mini pack…" at bounding box center [718, 442] width 573 height 46
click at [720, 449] on textarea "This season rejuvenate your skin with our great deals!! Check out our mini pack…" at bounding box center [718, 442] width 573 height 46
click at [602, 456] on textarea "This season rejuvenate your skin with our great deals!! Check out our mini pack…" at bounding box center [718, 442] width 573 height 46
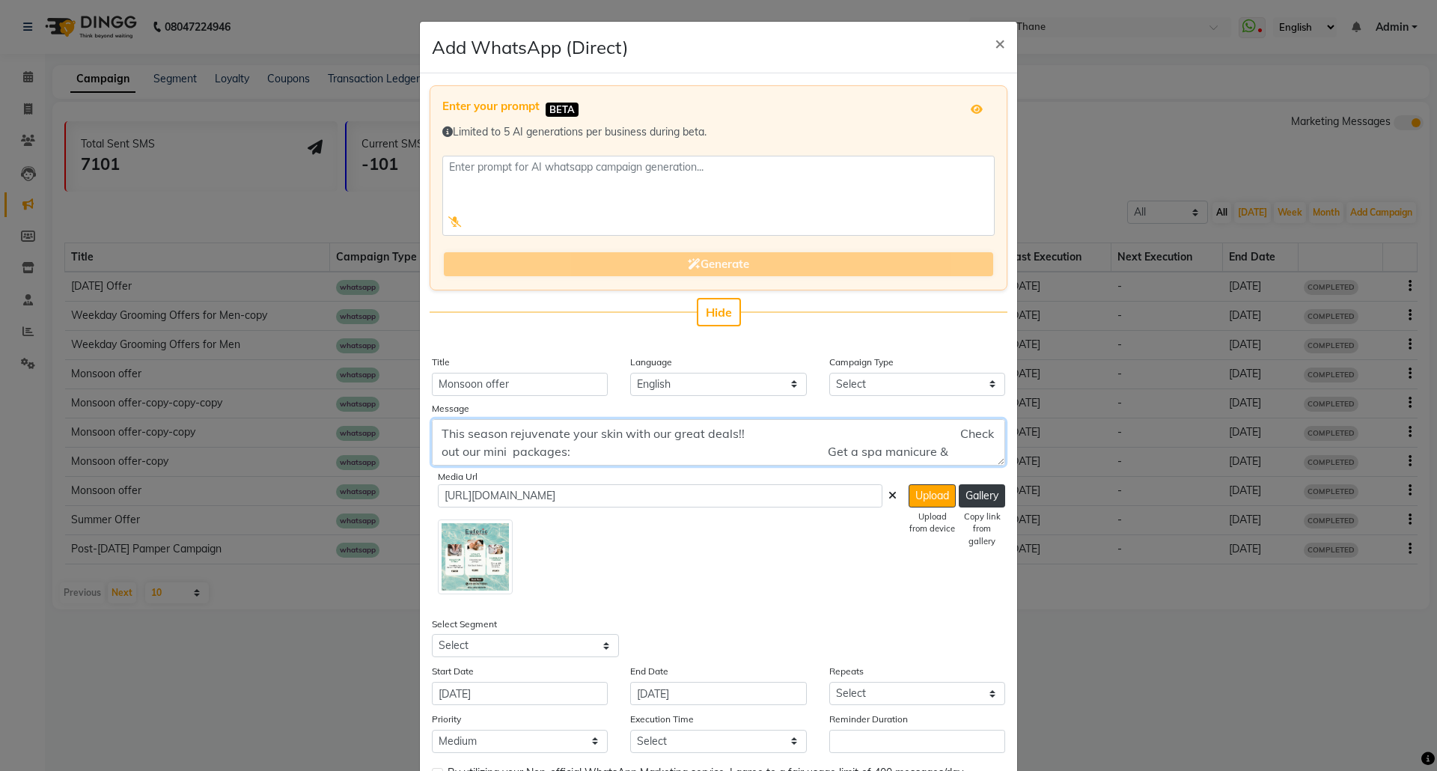
scroll to position [18, 0]
click at [697, 447] on textarea "This season rejuvenate your skin with our great deals!! Check out our mini pack…" at bounding box center [718, 442] width 573 height 46
click at [661, 444] on textarea "This season rejuvenate your skin with our great deals!! Check out our mini pack…" at bounding box center [718, 442] width 573 height 46
click at [623, 446] on textarea "This season rejuvenate your skin with our great deals!! Check out our mini pack…" at bounding box center [718, 442] width 573 height 46
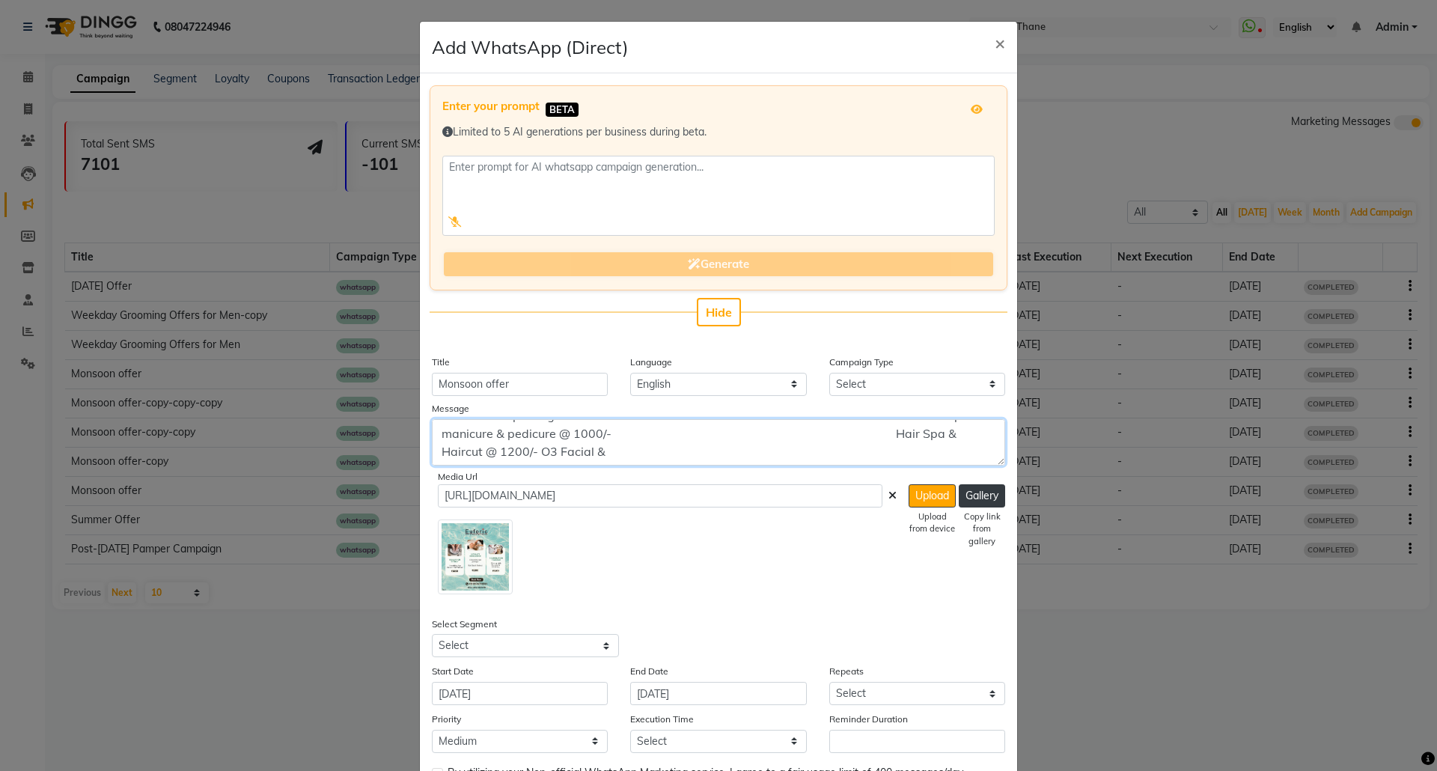
click at [707, 456] on textarea "This season rejuvenate your skin with our great deals!! Check out our mini pack…" at bounding box center [718, 442] width 573 height 46
click at [1220, 684] on ngb-modal-window "Add WhatsApp (Direct) × Enter your prompt BETA Limited to 5 AI generations per …" at bounding box center [718, 385] width 1437 height 771
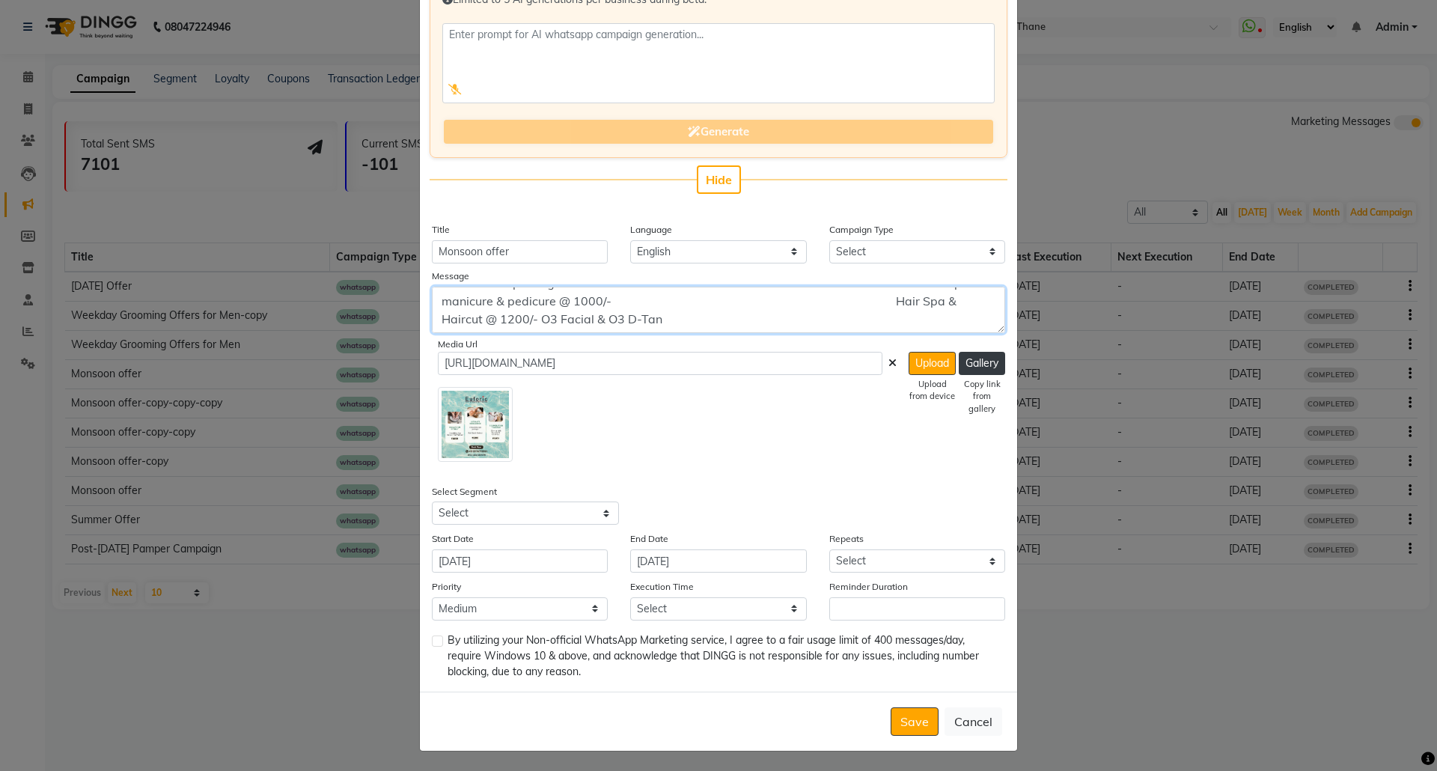
click at [731, 314] on textarea "This season rejuvenate your skin with our great deals!! Check out our mini pack…" at bounding box center [718, 310] width 573 height 46
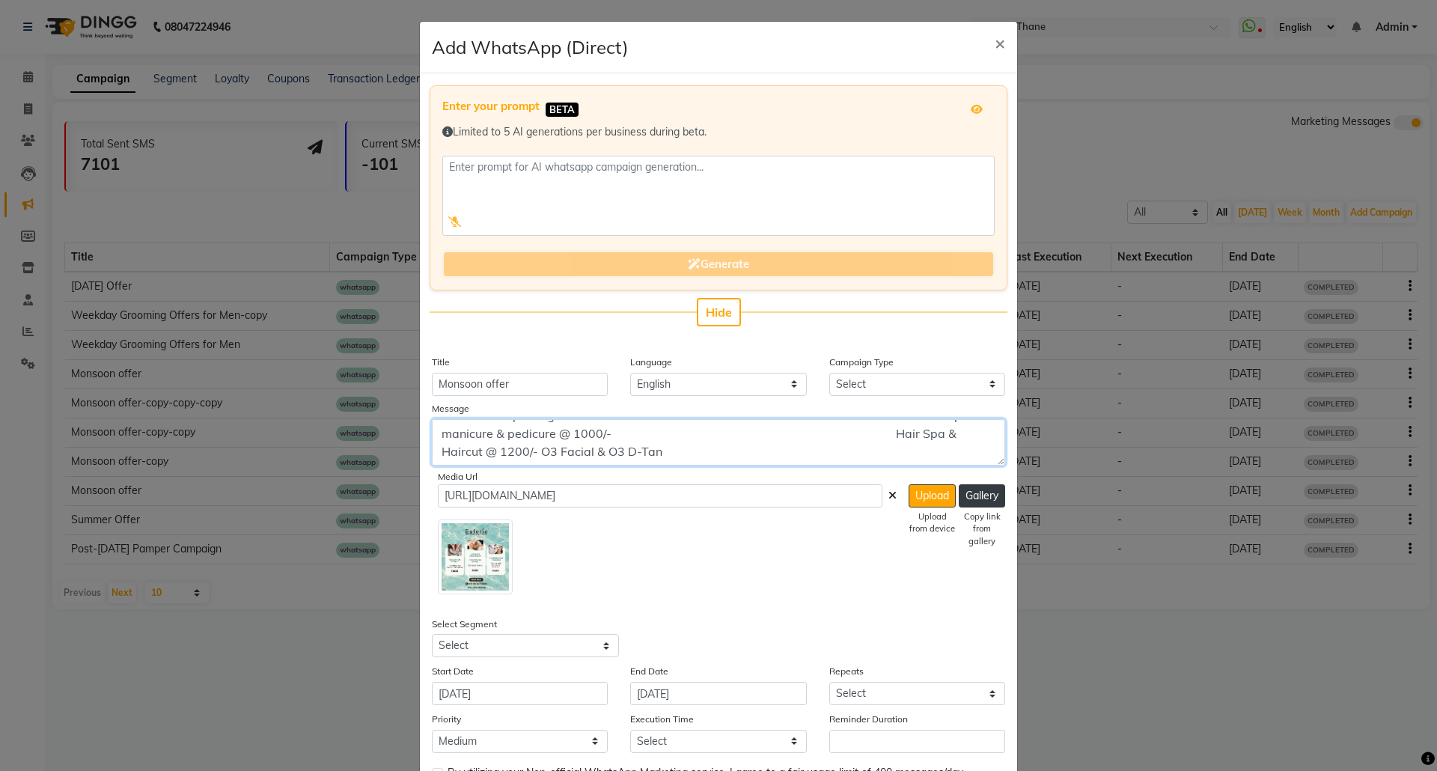
click at [737, 446] on textarea "This season rejuvenate your skin with our great deals!! Check out our mini pack…" at bounding box center [718, 442] width 573 height 46
click at [1350, 705] on ngb-modal-window "Add WhatsApp (Direct) × Enter your prompt BETA Limited to 5 AI generations per …" at bounding box center [718, 385] width 1437 height 771
click at [596, 444] on textarea "This season rejuvenate your skin with our great deals!! Check out our mini pack…" at bounding box center [718, 442] width 573 height 46
click at [1130, 671] on ngb-modal-window "Add WhatsApp (Direct) × Enter your prompt BETA Limited to 5 AI generations per …" at bounding box center [718, 385] width 1437 height 771
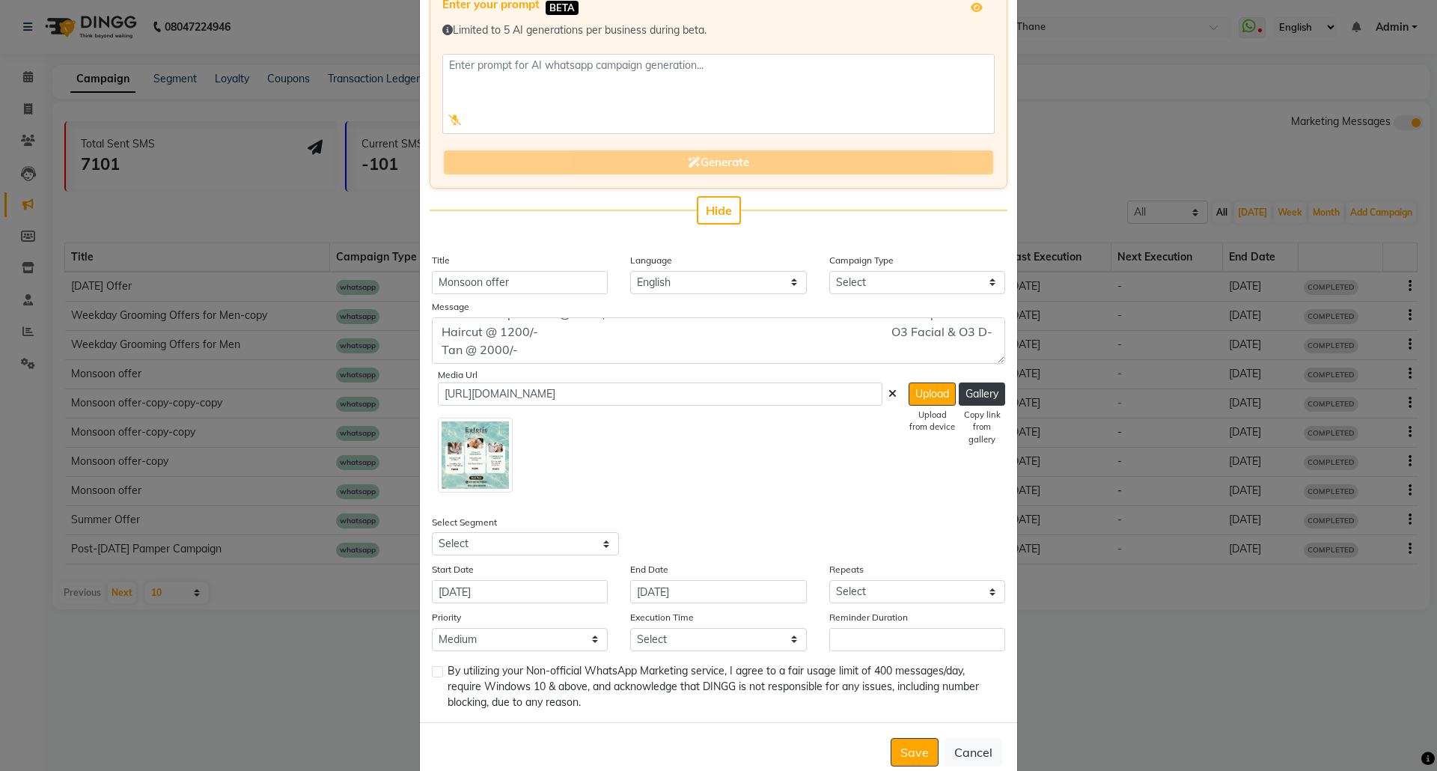
scroll to position [103, 0]
click at [642, 344] on textarea "This season rejuvenate your skin with our great deals!! Check out our mini pack…" at bounding box center [718, 340] width 573 height 46
paste textarea "T&C APPLIED 📞 Book Now: +91 8574 778866 📍Location: Shop No. 12, Vedant Shopping…"
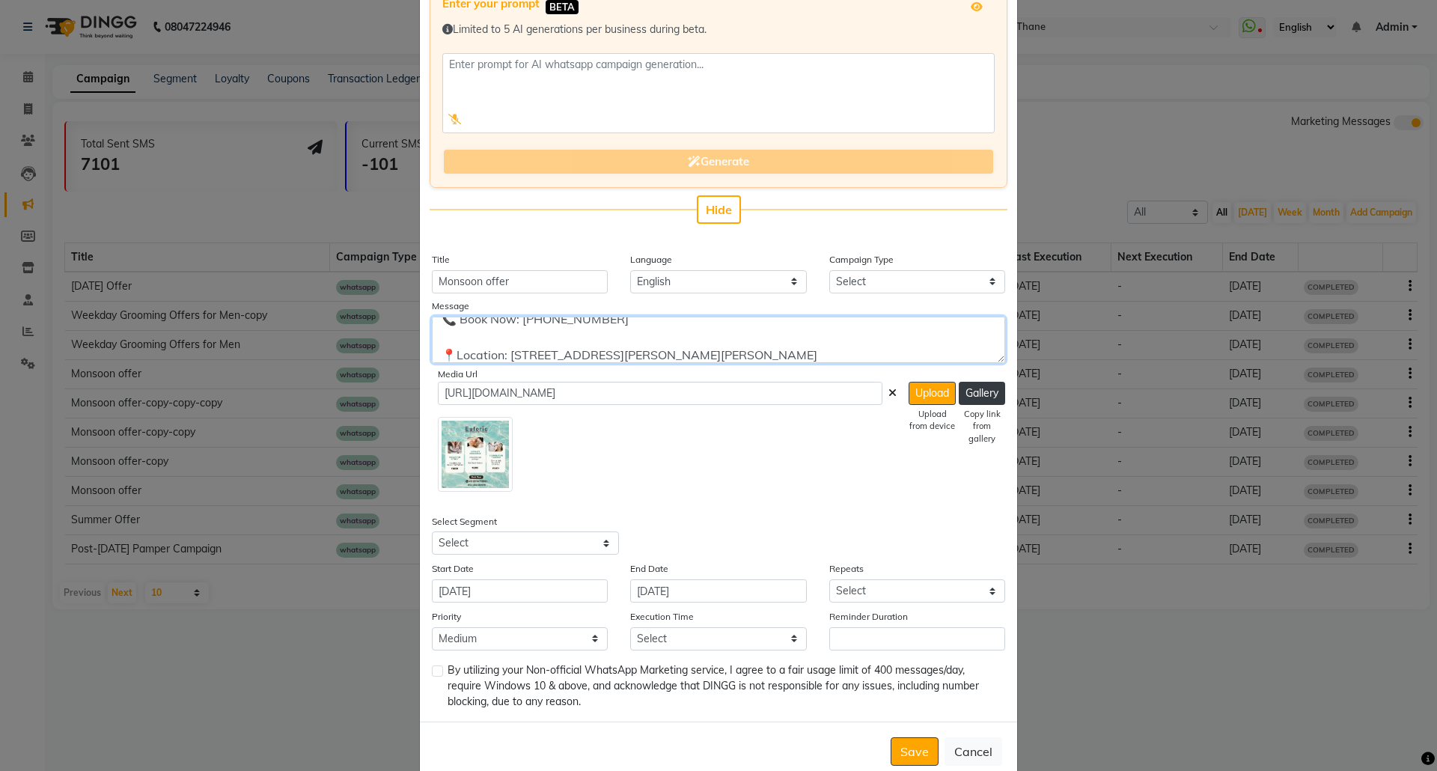
click at [997, 323] on textarea "This season rejuvenate your skin with our great deals!! Check out our mini pack…" at bounding box center [718, 340] width 573 height 46
click at [615, 337] on textarea "This season rejuvenate your skin with our great deals!! Check out our mini pack…" at bounding box center [718, 340] width 573 height 46
type textarea "This season rejuvenate your skin with our great deals!! Check out our mini pack…"
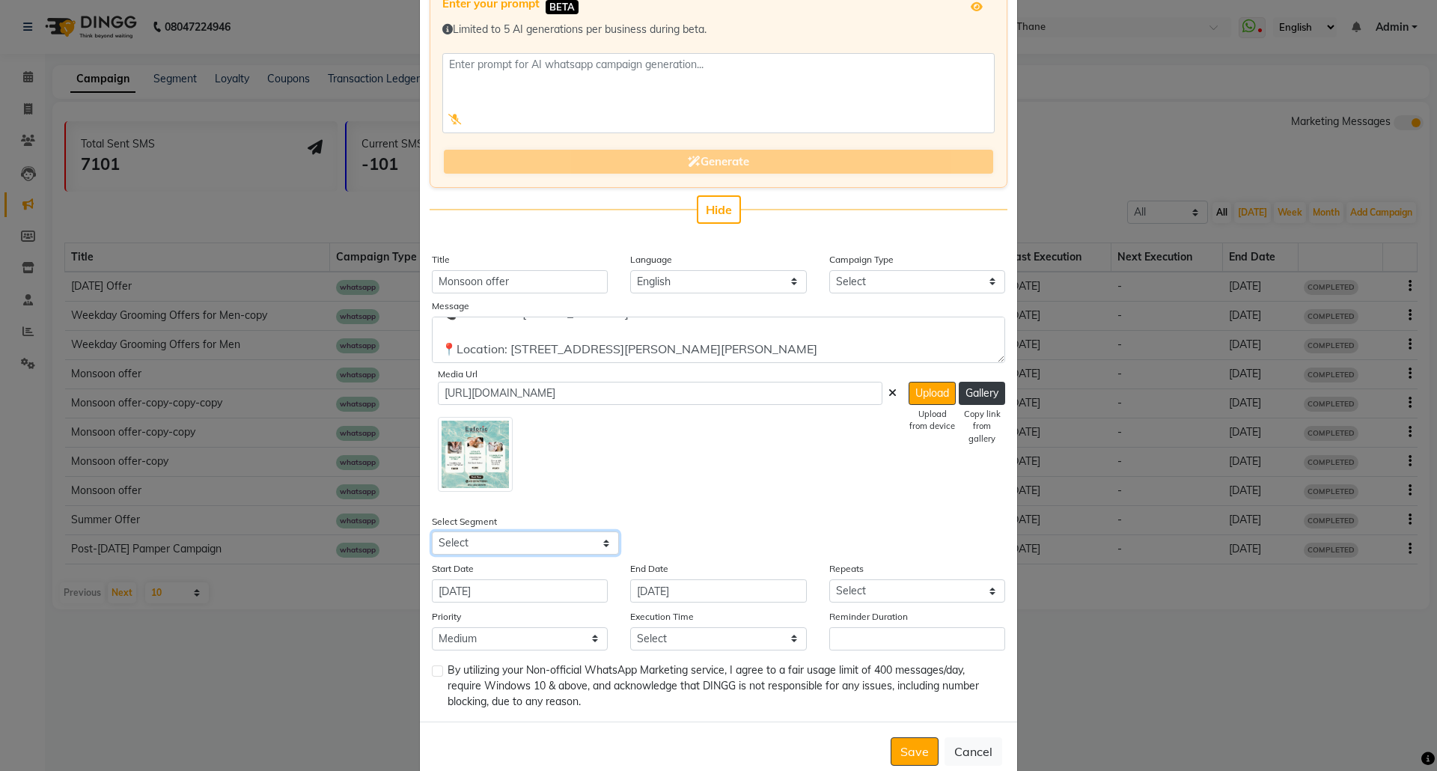
click at [542, 545] on select "Select All Customers All Male Customer All Female Customer All Members All Cust…" at bounding box center [525, 542] width 187 height 23
select select "19010"
click at [432, 531] on select "Select All Customers All Male Customer All Female Customer All Members All Cust…" at bounding box center [525, 542] width 187 height 23
click at [934, 591] on select "Select Once Daily Alternate Day Weekly Monthly Yearly" at bounding box center [917, 590] width 176 height 23
select select "1"
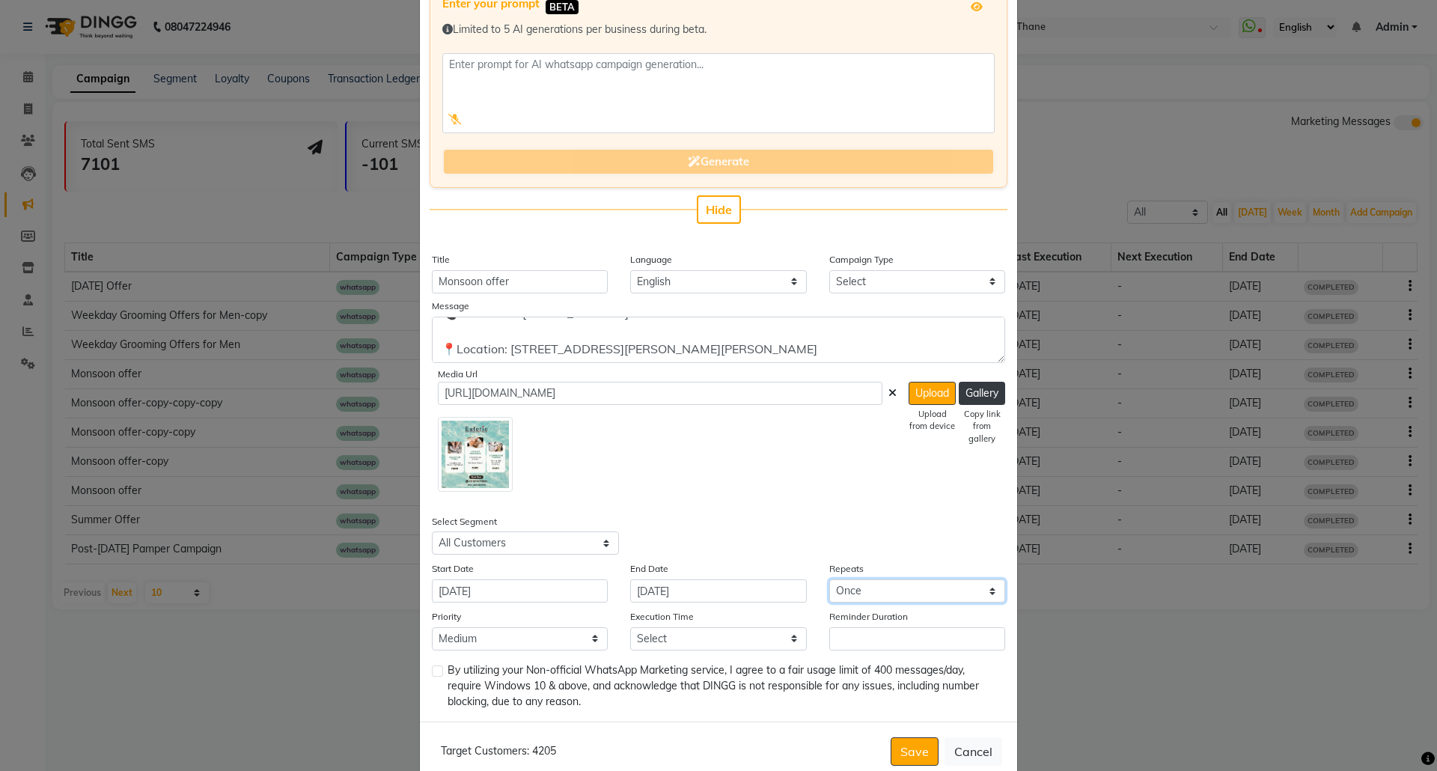
click at [829, 579] on select "Select Once Daily Alternate Day Weekly Monthly Yearly" at bounding box center [917, 590] width 176 height 23
click at [674, 639] on select "Select 09:00 AM 09:15 AM 09:30 AM 09:45 AM 10:00 AM 10:15 AM 10:30 AM 10:45 AM …" at bounding box center [718, 638] width 176 height 23
click at [772, 638] on select "Select 09:00 AM 09:15 AM 09:30 AM 09:45 AM 10:00 AM 10:15 AM 10:30 AM 10:45 AM …" at bounding box center [718, 638] width 176 height 23
select select "1005"
click at [630, 627] on select "Select 09:00 AM 09:15 AM 09:30 AM 09:45 AM 10:00 AM 10:15 AM 10:30 AM 10:45 AM …" at bounding box center [718, 638] width 176 height 23
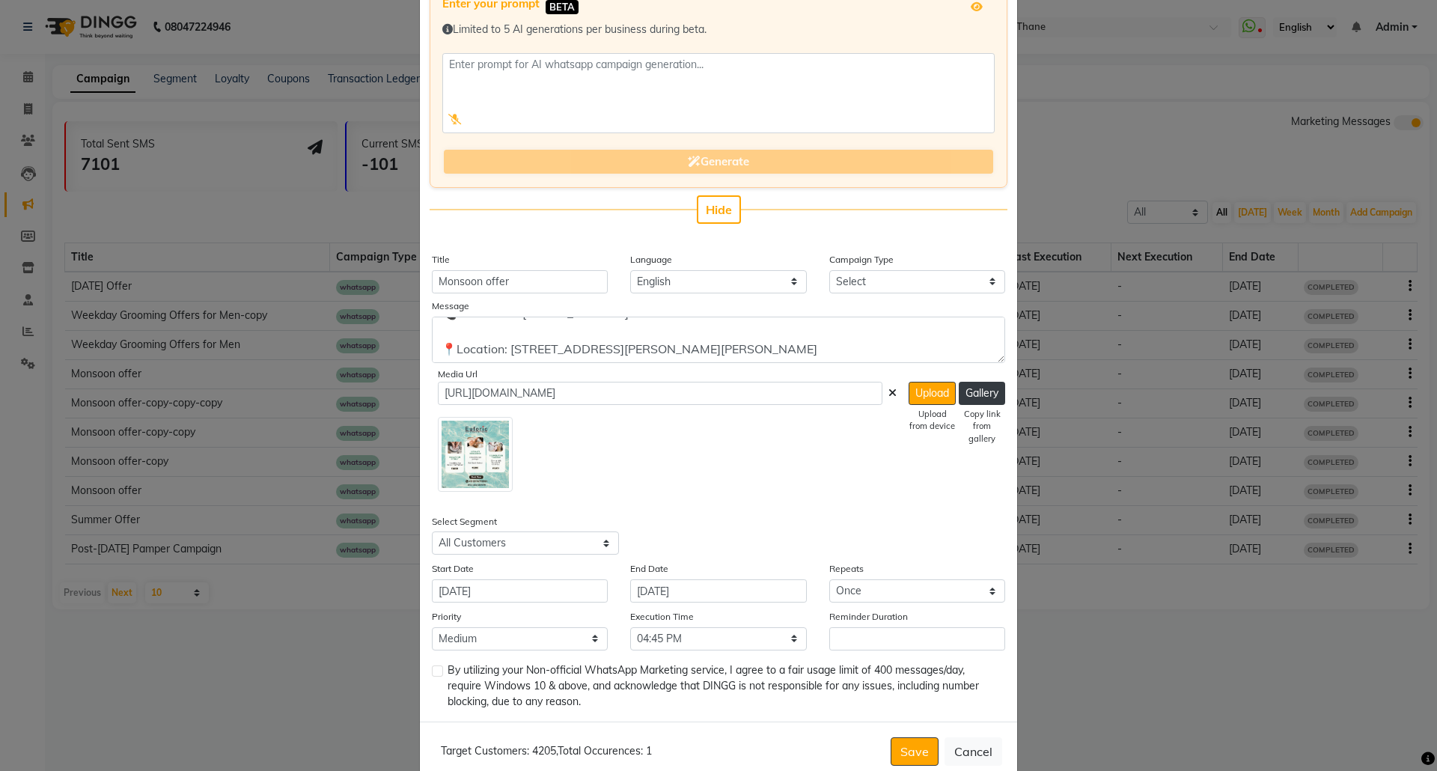
click at [432, 670] on label at bounding box center [437, 670] width 11 height 11
click at [432, 670] on input "checkbox" at bounding box center [437, 672] width 10 height 10
checkbox input "true"
click at [908, 737] on button "Save" at bounding box center [914, 751] width 48 height 28
click at [877, 627] on input "Reminder Duration" at bounding box center [917, 638] width 176 height 23
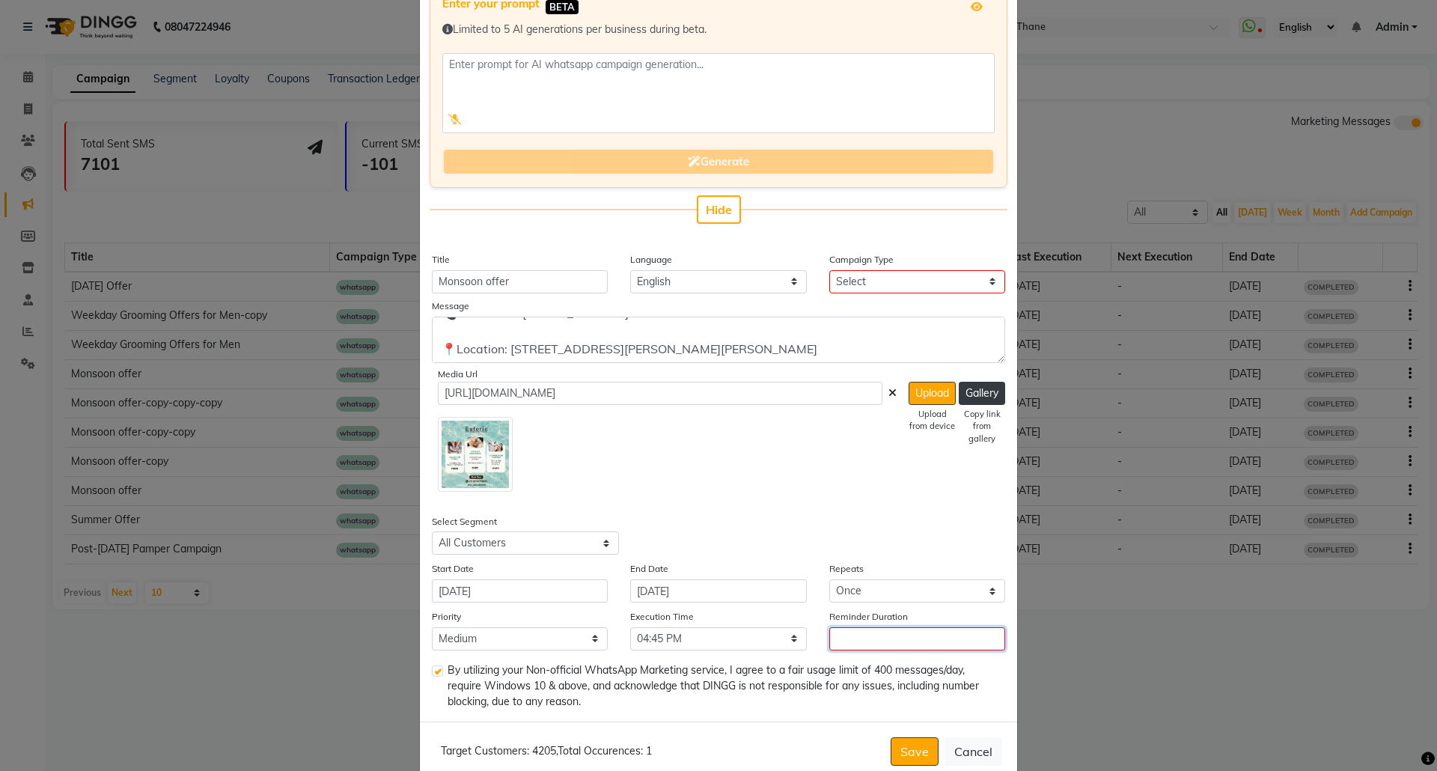
click at [872, 641] on input "Reminder Duration" at bounding box center [917, 638] width 176 height 23
click at [747, 642] on select "Select 09:00 AM 09:15 AM 09:30 AM 09:45 AM 10:00 AM 10:15 AM 10:30 AM 10:45 AM …" at bounding box center [718, 638] width 176 height 23
click at [747, 641] on select "Select 09:00 AM 09:15 AM 09:30 AM 09:45 AM 10:00 AM 10:15 AM 10:30 AM 10:45 AM …" at bounding box center [718, 638] width 176 height 23
click at [864, 635] on input "Reminder Duration" at bounding box center [917, 638] width 176 height 23
click at [892, 753] on button "Save" at bounding box center [914, 751] width 48 height 28
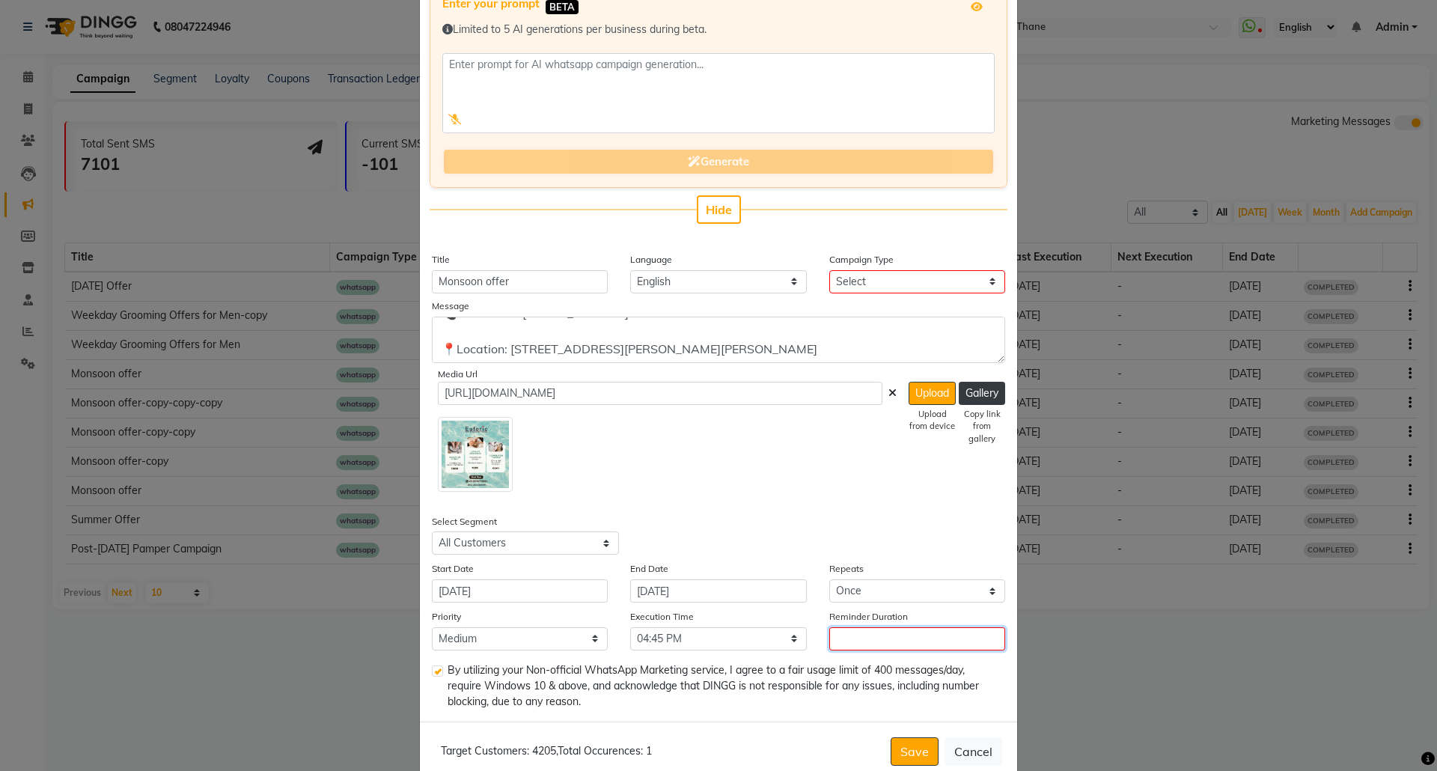
click at [861, 636] on input "Reminder Duration" at bounding box center [917, 638] width 176 height 23
click at [895, 584] on select "Select Once Daily Alternate Day Weekly Monthly Yearly" at bounding box center [917, 590] width 176 height 23
click at [829, 579] on select "Select Once Daily Alternate Day Weekly Monthly Yearly" at bounding box center [917, 590] width 176 height 23
click at [878, 588] on select "Select Once Daily Alternate Day Weekly Monthly Yearly" at bounding box center [917, 590] width 176 height 23
select select "1"
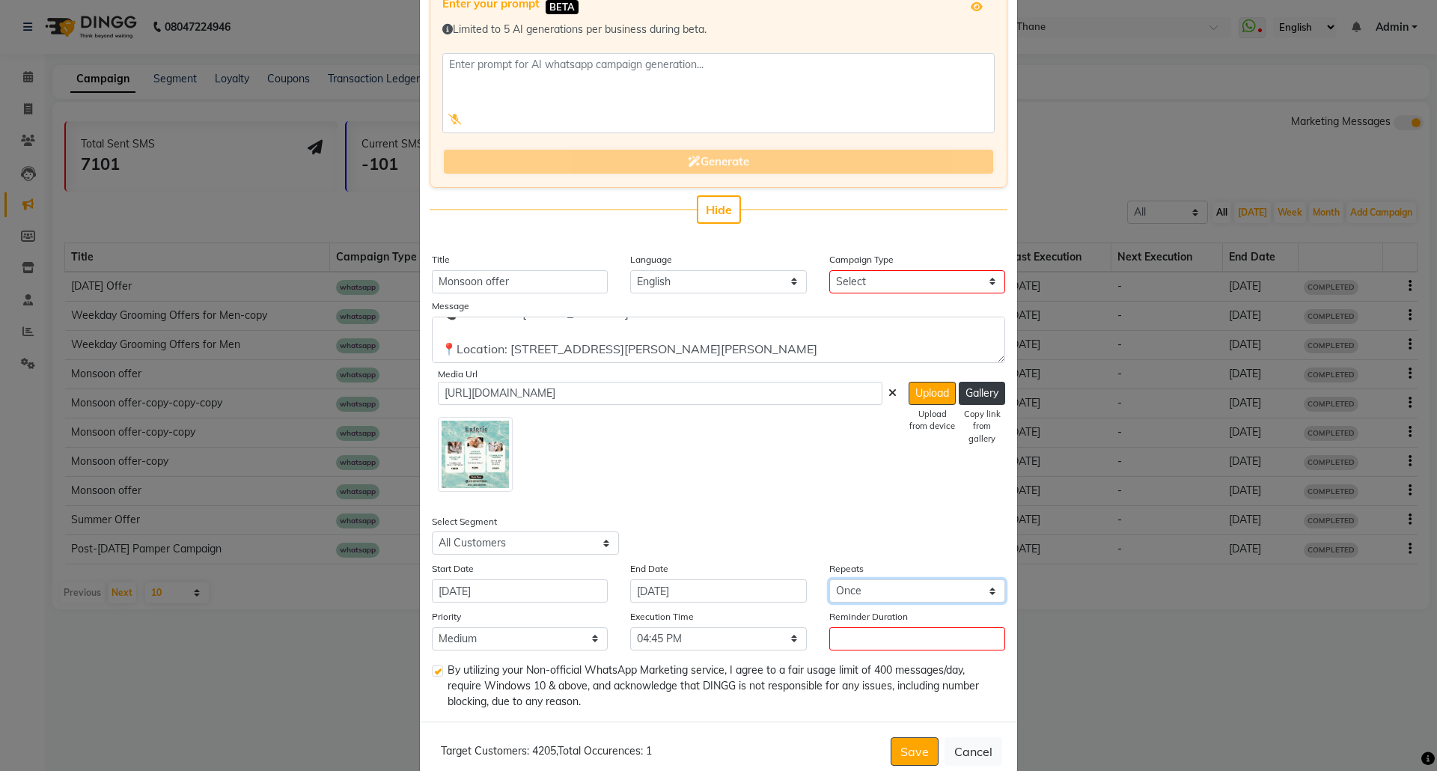
click at [829, 579] on select "Select Once Daily Alternate Day Weekly Monthly Yearly" at bounding box center [917, 590] width 176 height 23
click at [854, 623] on div "Reminder Duration" at bounding box center [917, 629] width 198 height 42
click at [853, 638] on input "Reminder Duration" at bounding box center [917, 638] width 176 height 23
type input "1"
click at [920, 739] on button "Save" at bounding box center [914, 751] width 48 height 28
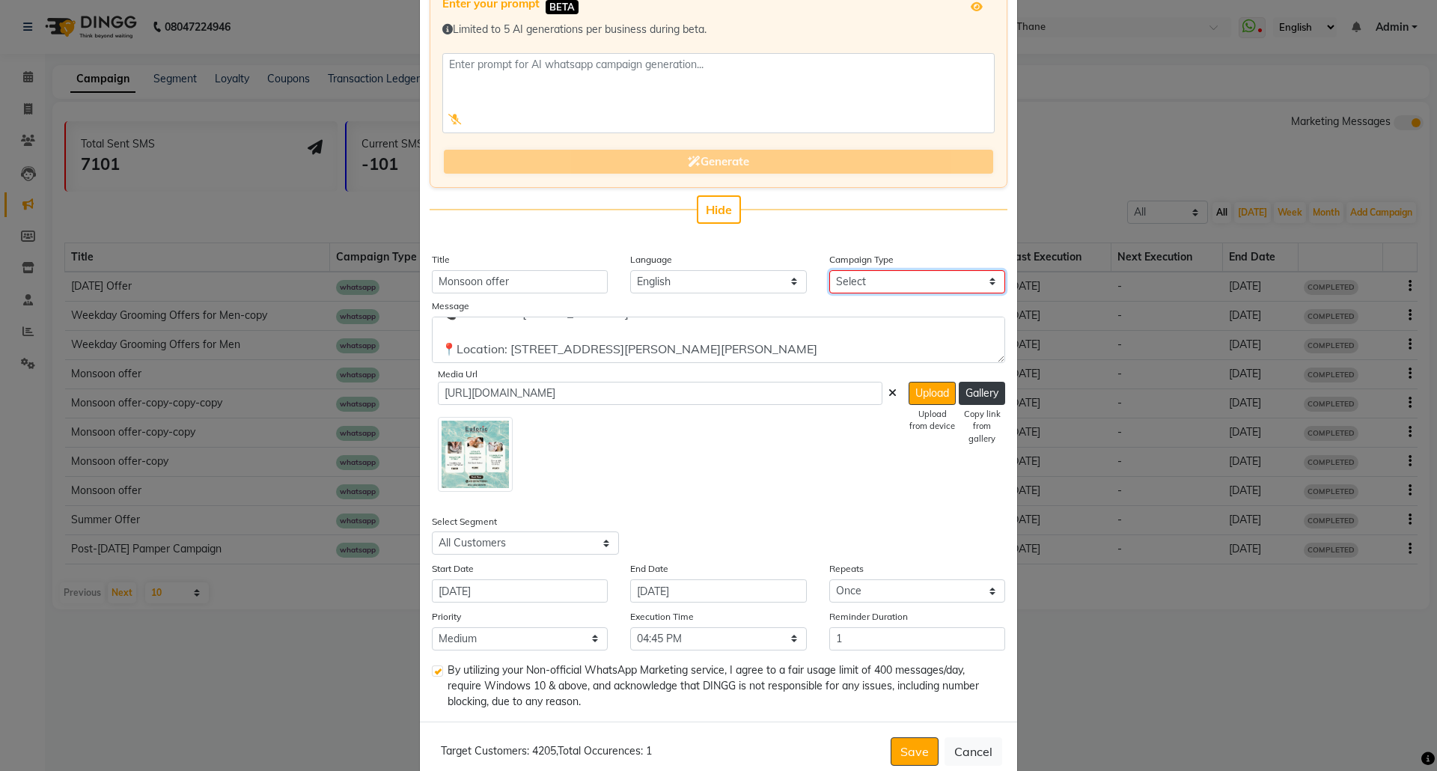
click at [883, 281] on select "Select Birthday Anniversary Promotional Service reminder" at bounding box center [917, 281] width 176 height 23
select select "3"
click at [829, 270] on select "Select Birthday Anniversary Promotional Service reminder" at bounding box center [917, 281] width 176 height 23
select select
click at [890, 584] on select "Select Once Daily Alternate Day Weekly Monthly Yearly" at bounding box center [917, 590] width 176 height 23
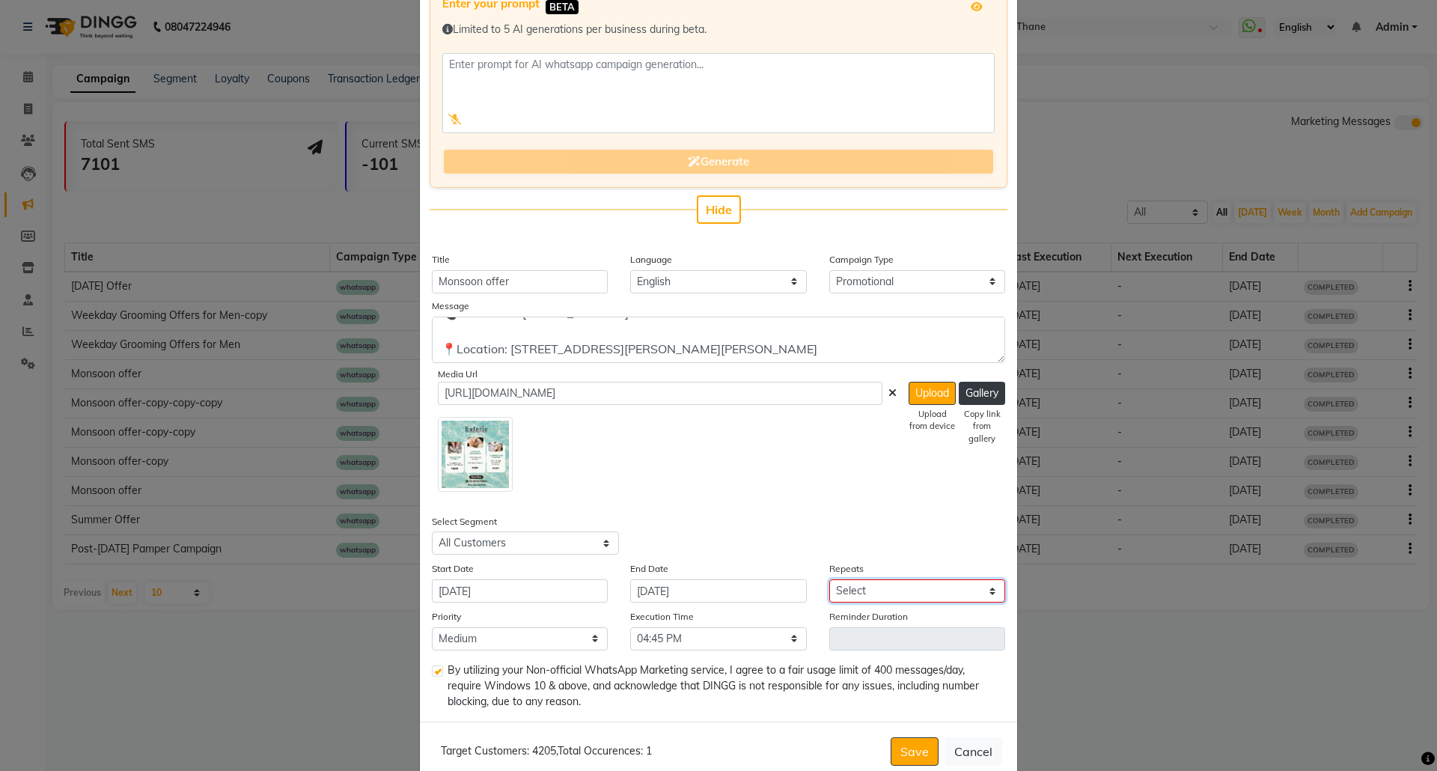
select select "1"
click at [829, 579] on select "Select Once Daily Alternate Day Weekly Monthly Yearly" at bounding box center [917, 590] width 176 height 23
click at [893, 751] on button "Save" at bounding box center [914, 751] width 48 height 28
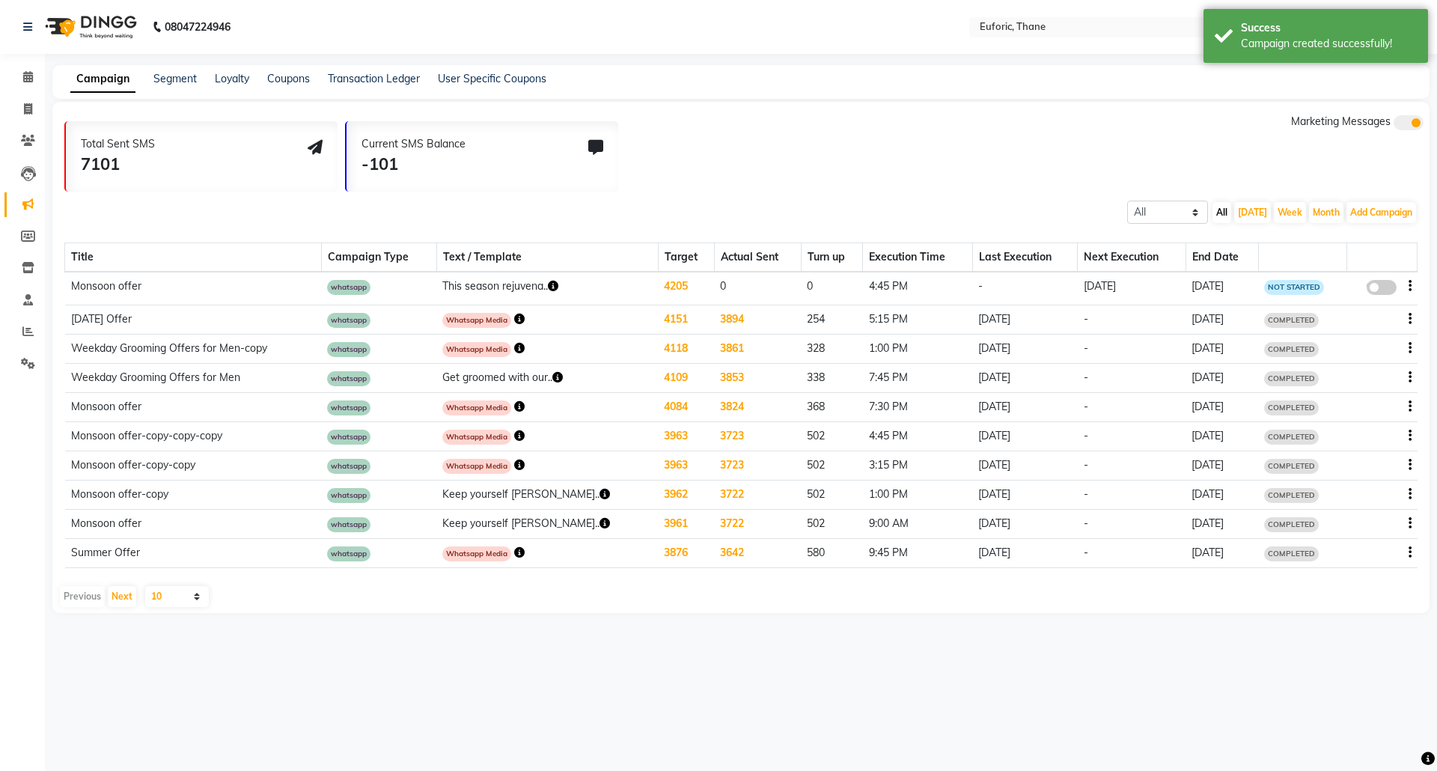
click at [1377, 286] on span at bounding box center [1381, 287] width 30 height 15
click at [1387, 290] on input "false" at bounding box center [1387, 290] width 0 height 0
select select "3"
select select "19010"
select select "1"
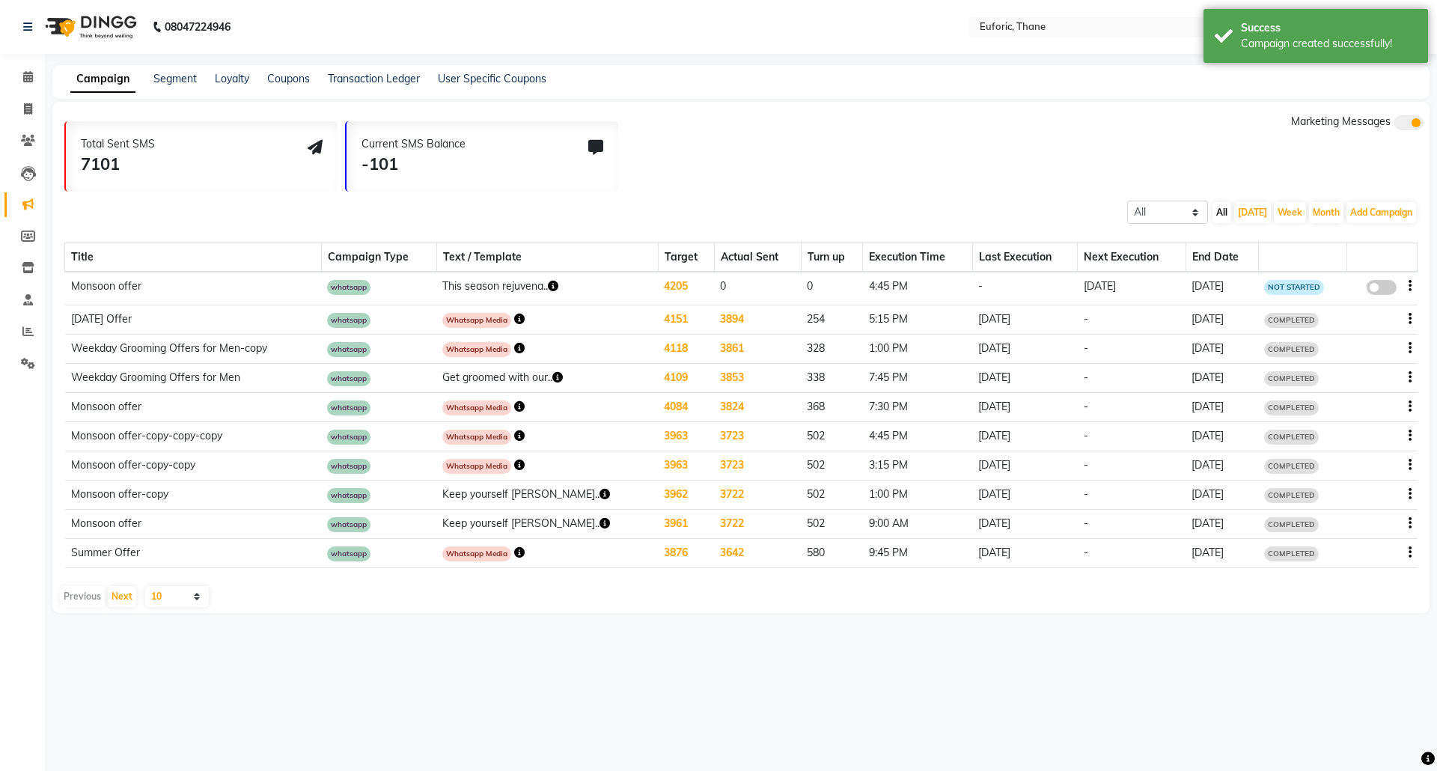
select select "2"
select select "1005"
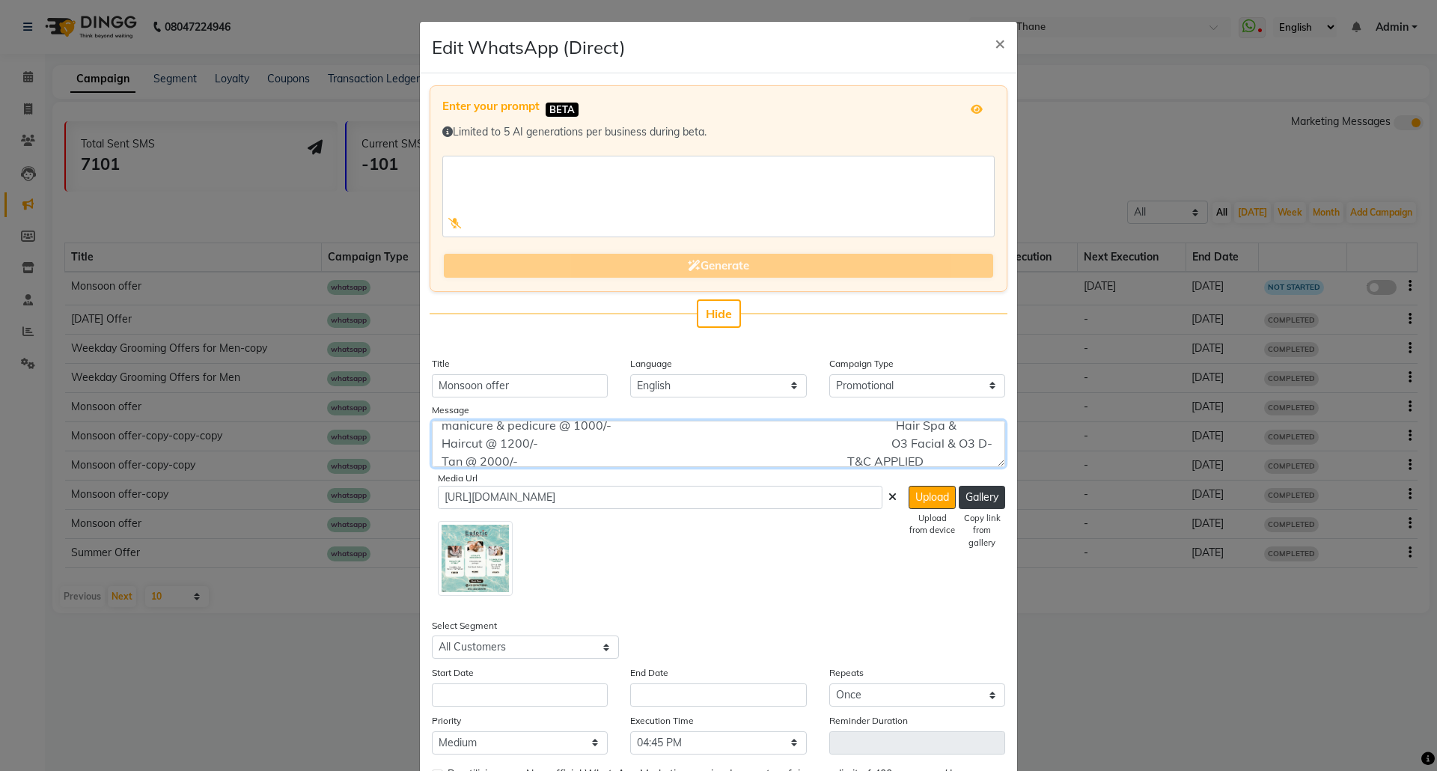
scroll to position [85, 0]
click at [629, 425] on textarea "This season rejuvenate your skin with our great deals!! Check out our mini pack…" at bounding box center [718, 444] width 573 height 46
click at [626, 444] on textarea "This season rejuvenate your skin with our great deals!! Check out our mini pack…" at bounding box center [718, 444] width 573 height 46
click at [629, 462] on textarea "This season rejuvenate your skin with our great deals!! Check out our mini pack…" at bounding box center [718, 444] width 573 height 46
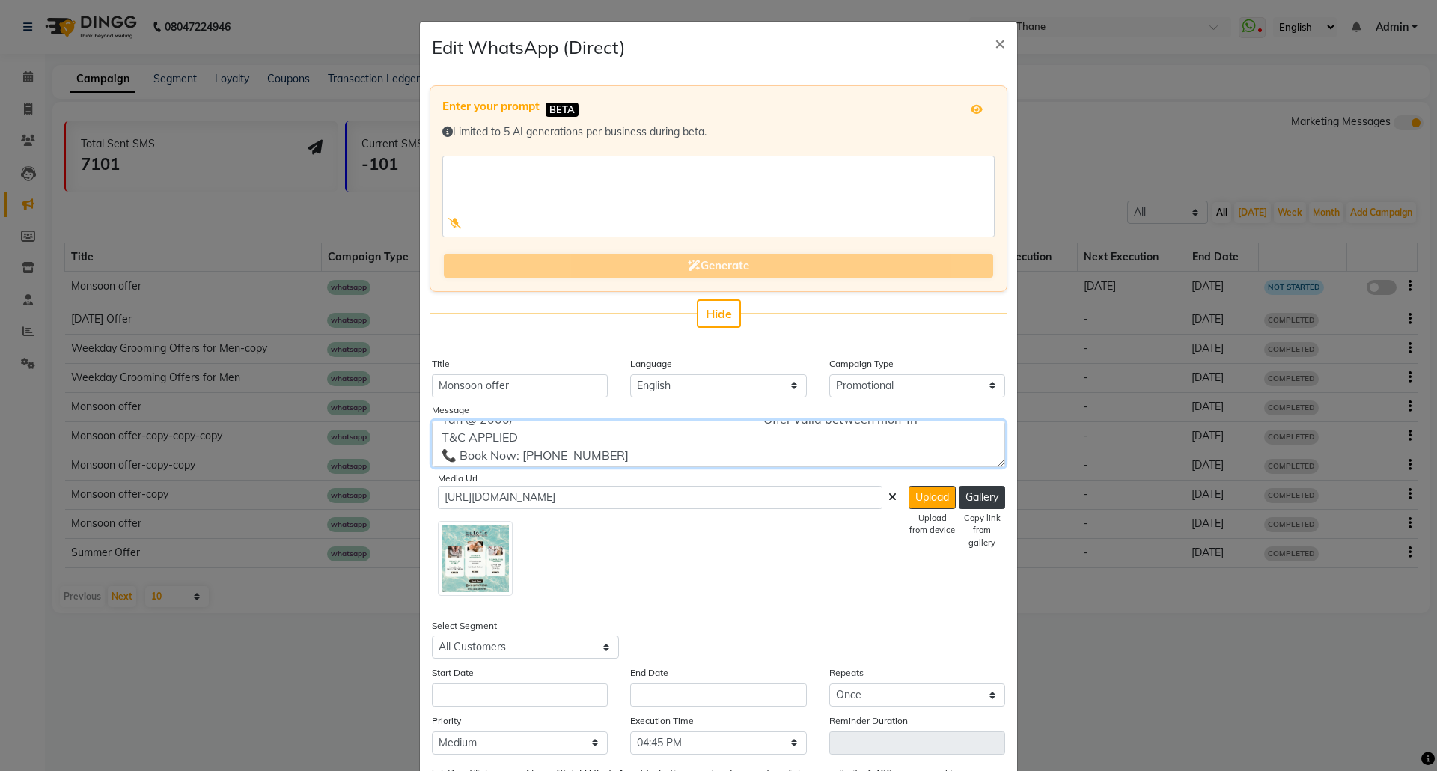
scroll to position [76, 0]
click at [635, 444] on textarea "This season rejuvenate your skin with our great deals!! Check out our mini pack…" at bounding box center [718, 444] width 573 height 46
click at [905, 446] on textarea "This season rejuvenate your skin with our great deals!! Check out our mini pack…" at bounding box center [718, 444] width 573 height 46
type textarea "This season rejuvenate your skin with our great deals!! Check out our mini pack…"
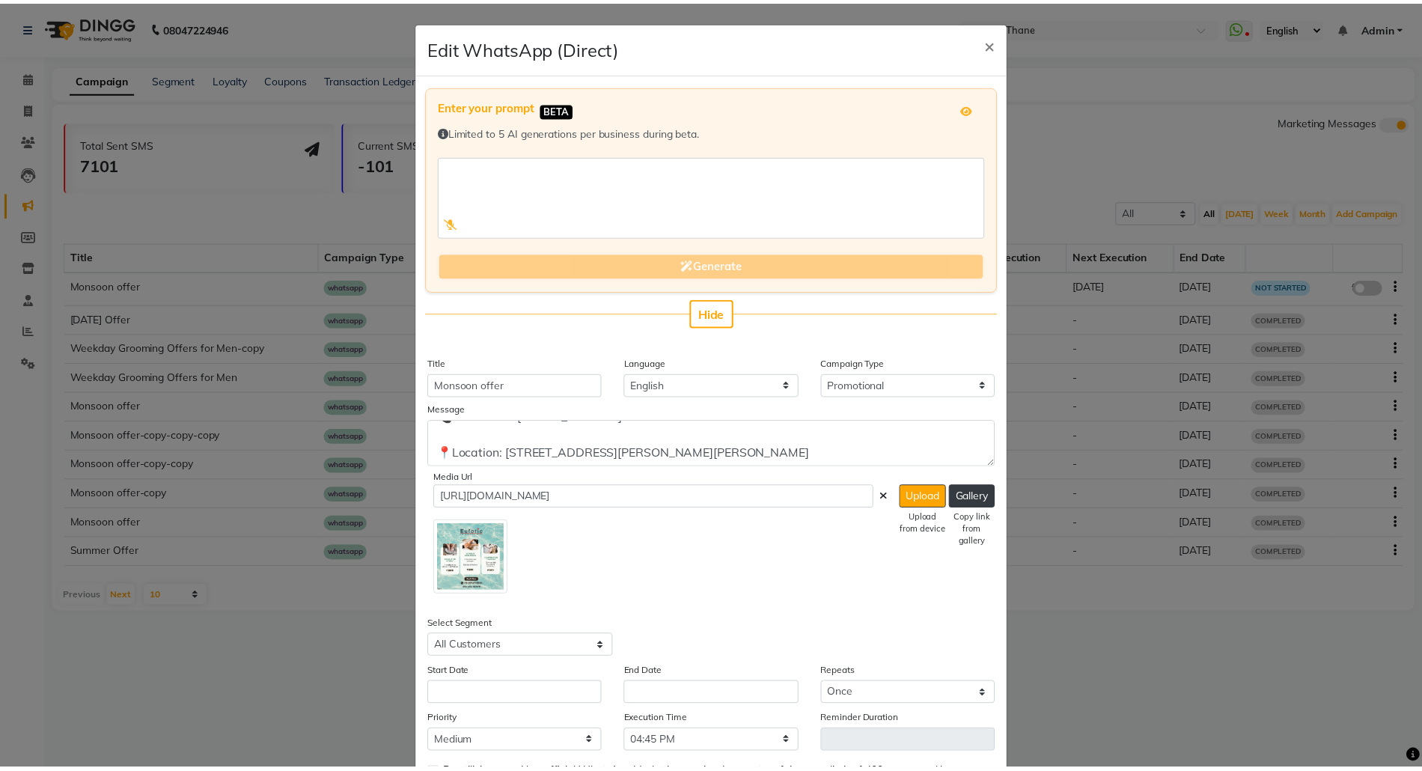
scroll to position [135, 0]
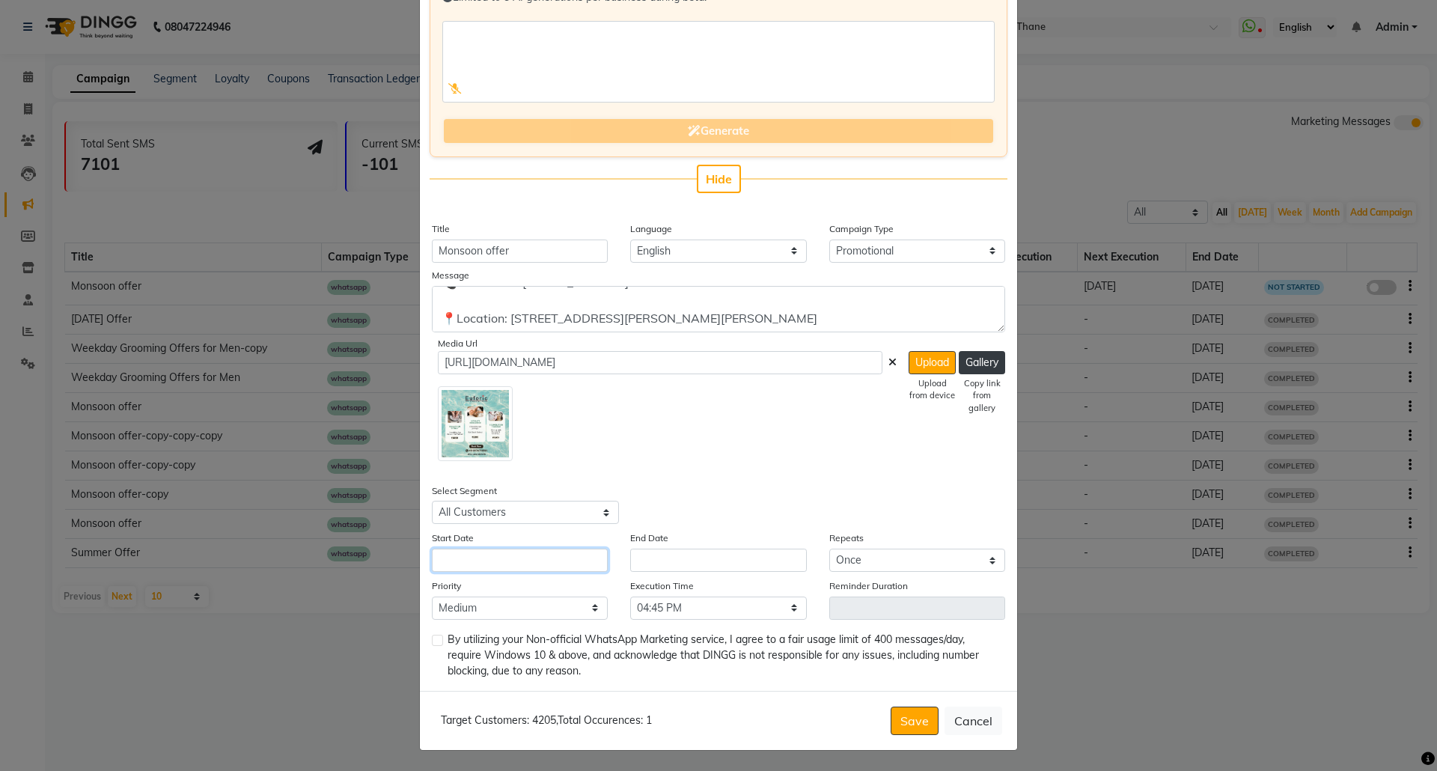
click at [560, 560] on input "text" at bounding box center [520, 559] width 176 height 23
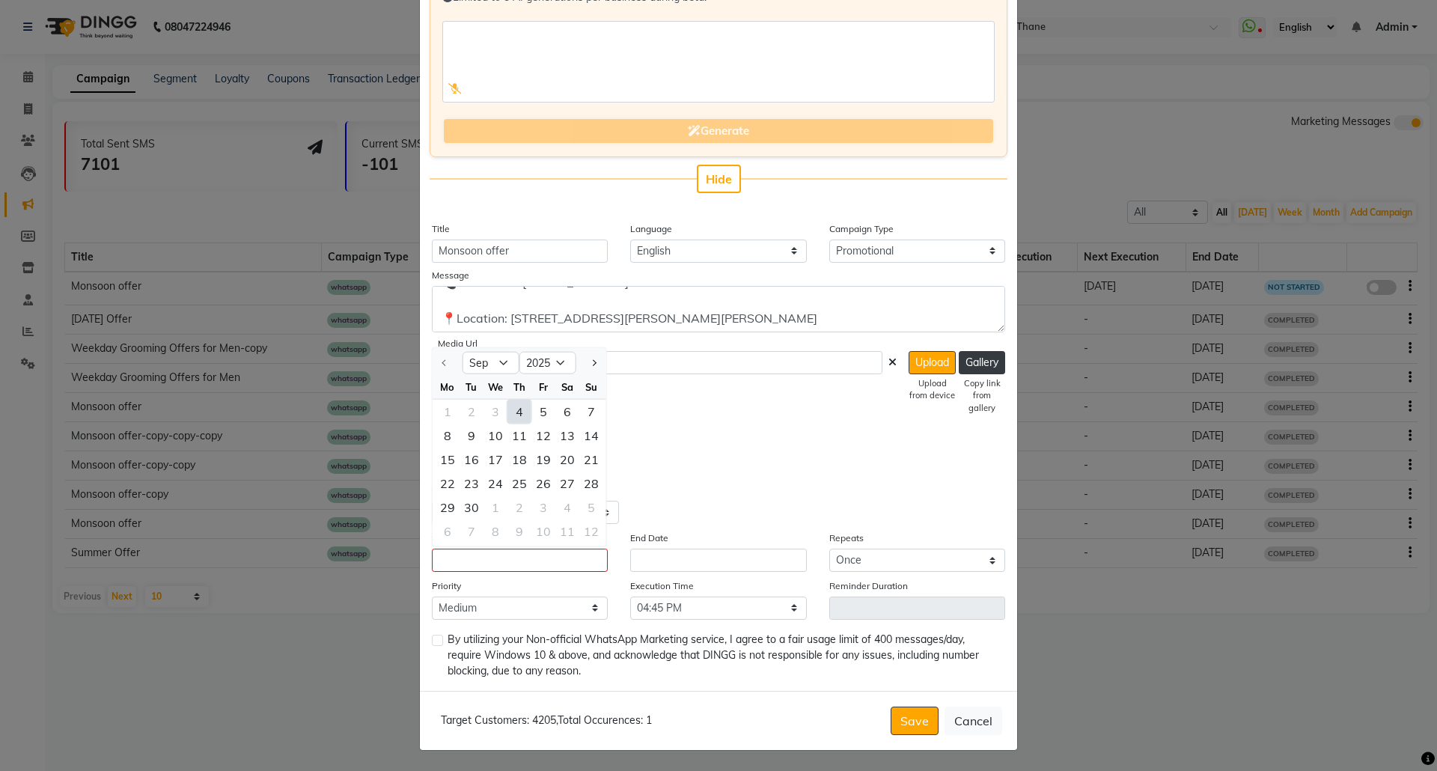
click at [516, 408] on div "4" at bounding box center [519, 412] width 24 height 24
type input "[DATE]"
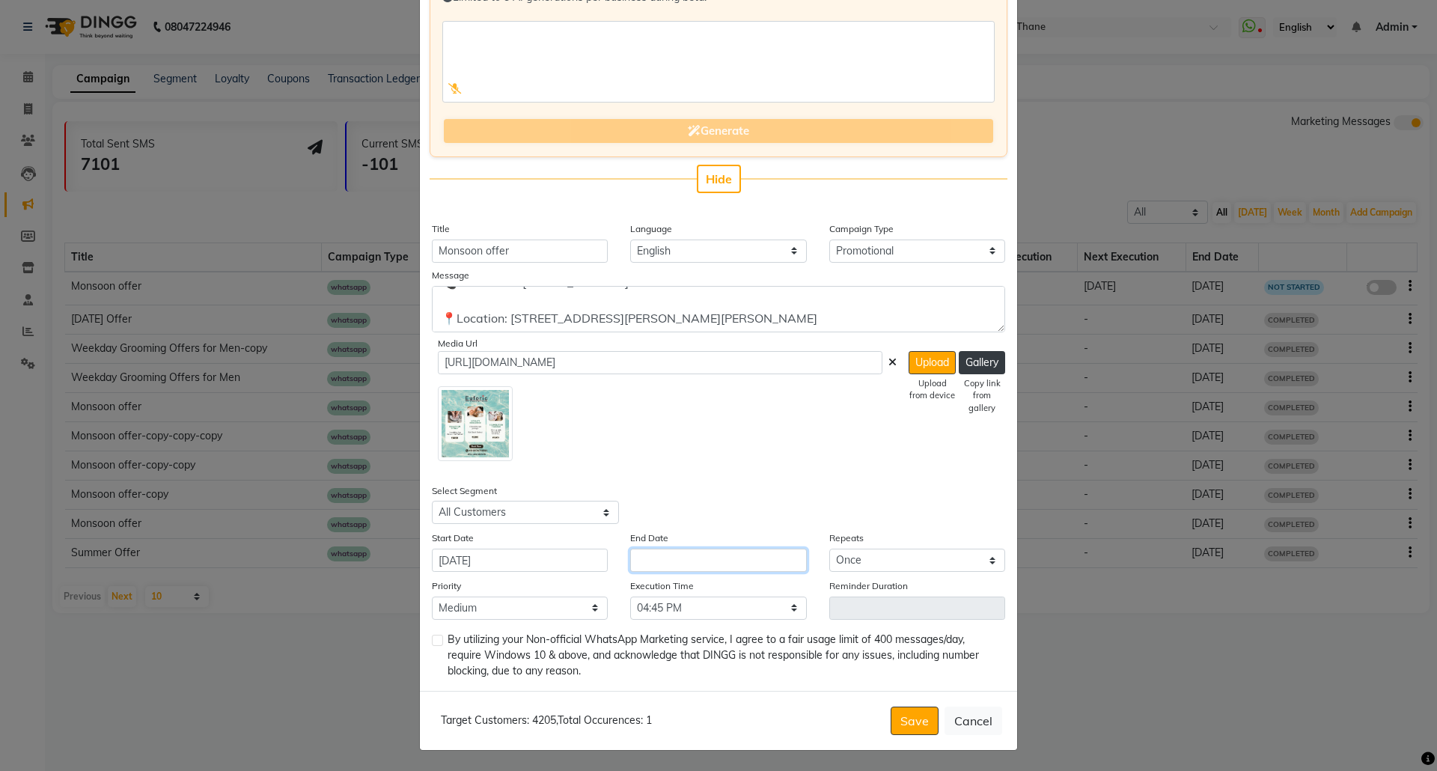
click at [706, 560] on input "text" at bounding box center [718, 559] width 176 height 23
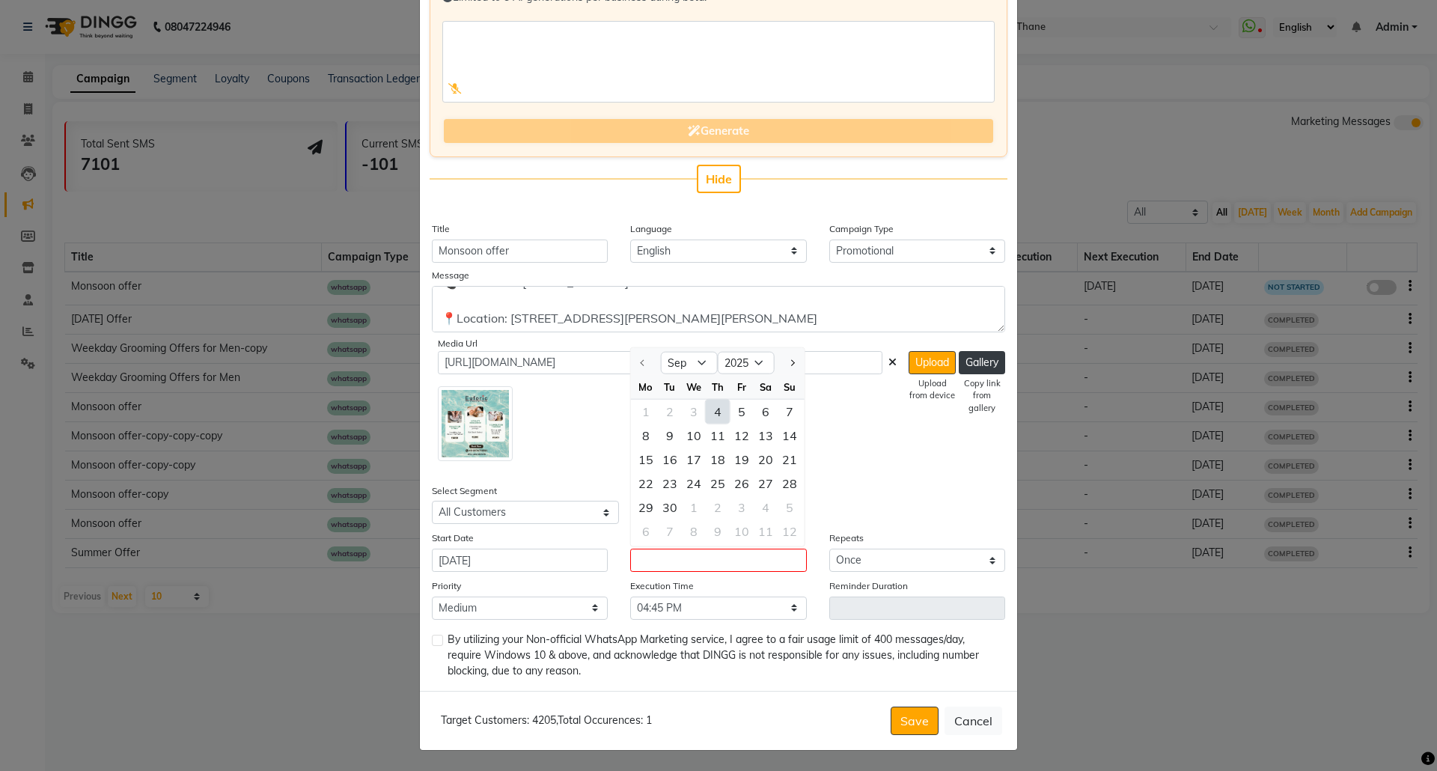
click at [715, 407] on div "4" at bounding box center [718, 412] width 24 height 24
type input "[DATE]"
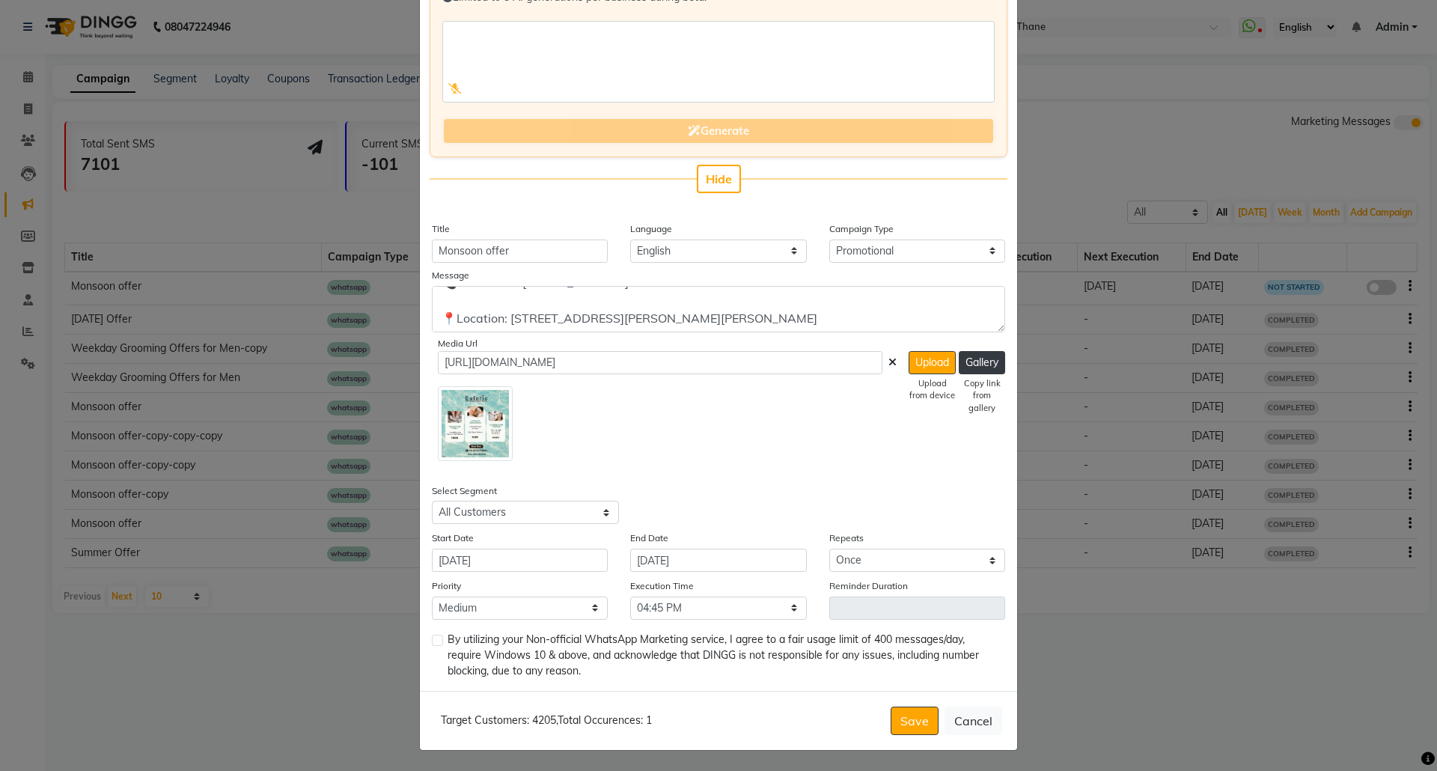
click at [432, 642] on label at bounding box center [437, 640] width 11 height 11
click at [432, 642] on input "checkbox" at bounding box center [437, 641] width 10 height 10
checkbox input "true"
click at [908, 718] on button "Save" at bounding box center [914, 720] width 48 height 28
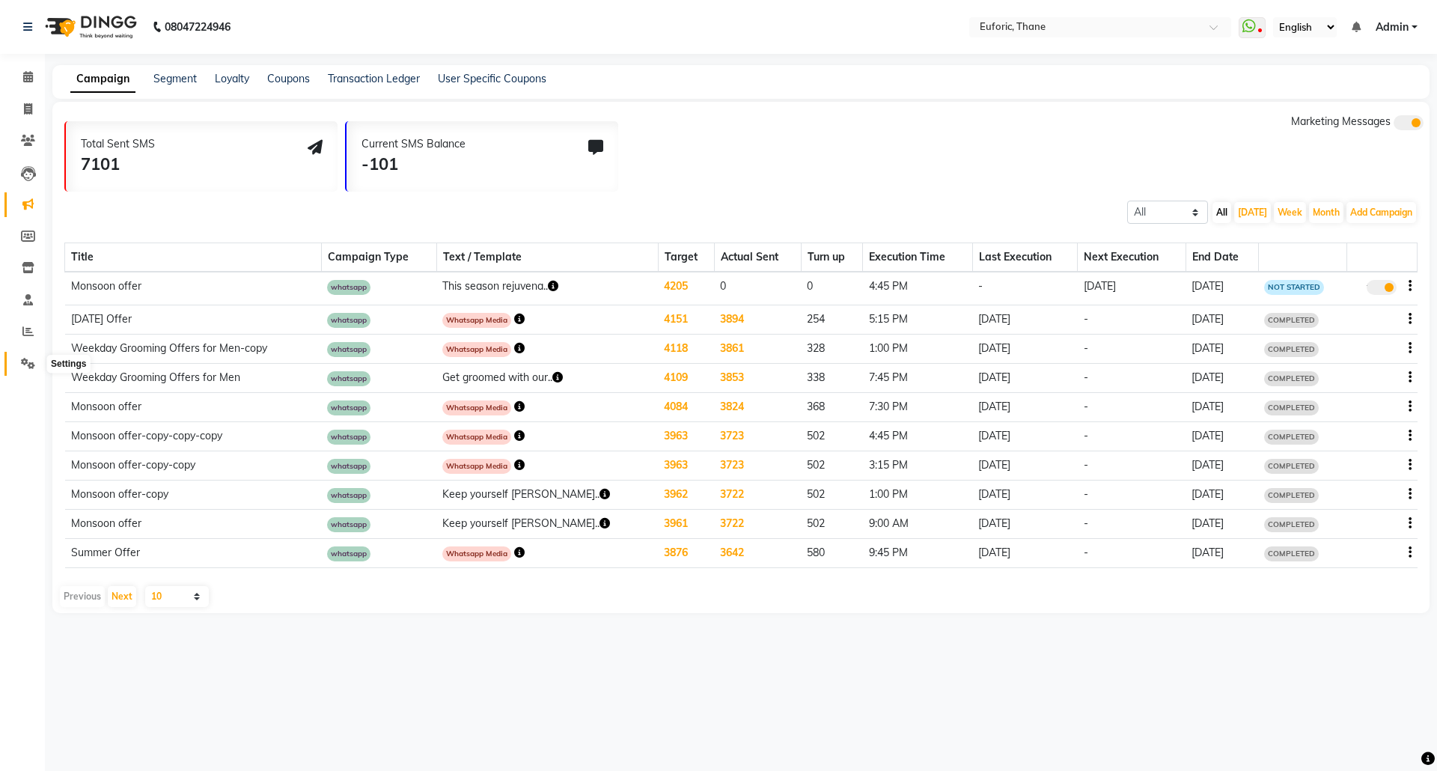
click at [28, 358] on icon at bounding box center [28, 363] width 14 height 11
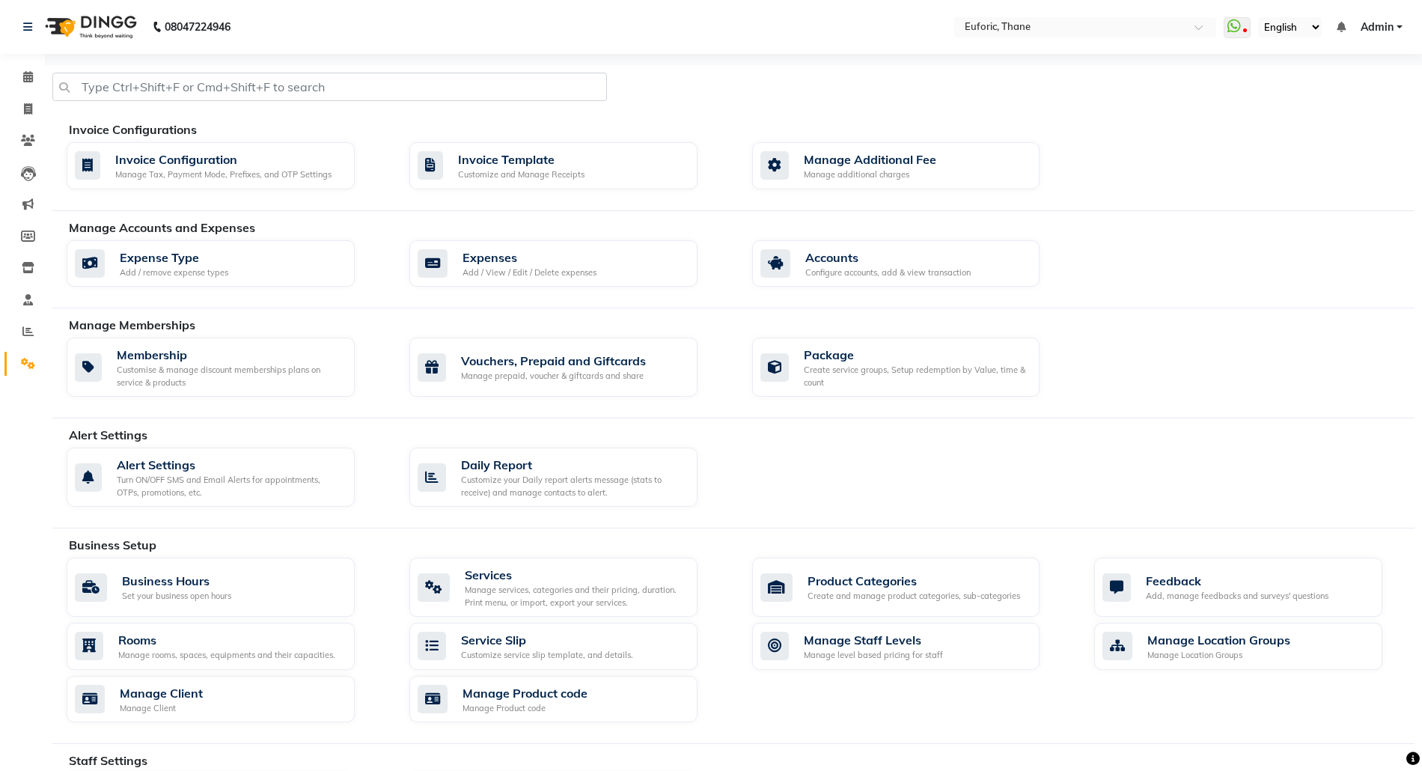
scroll to position [349, 0]
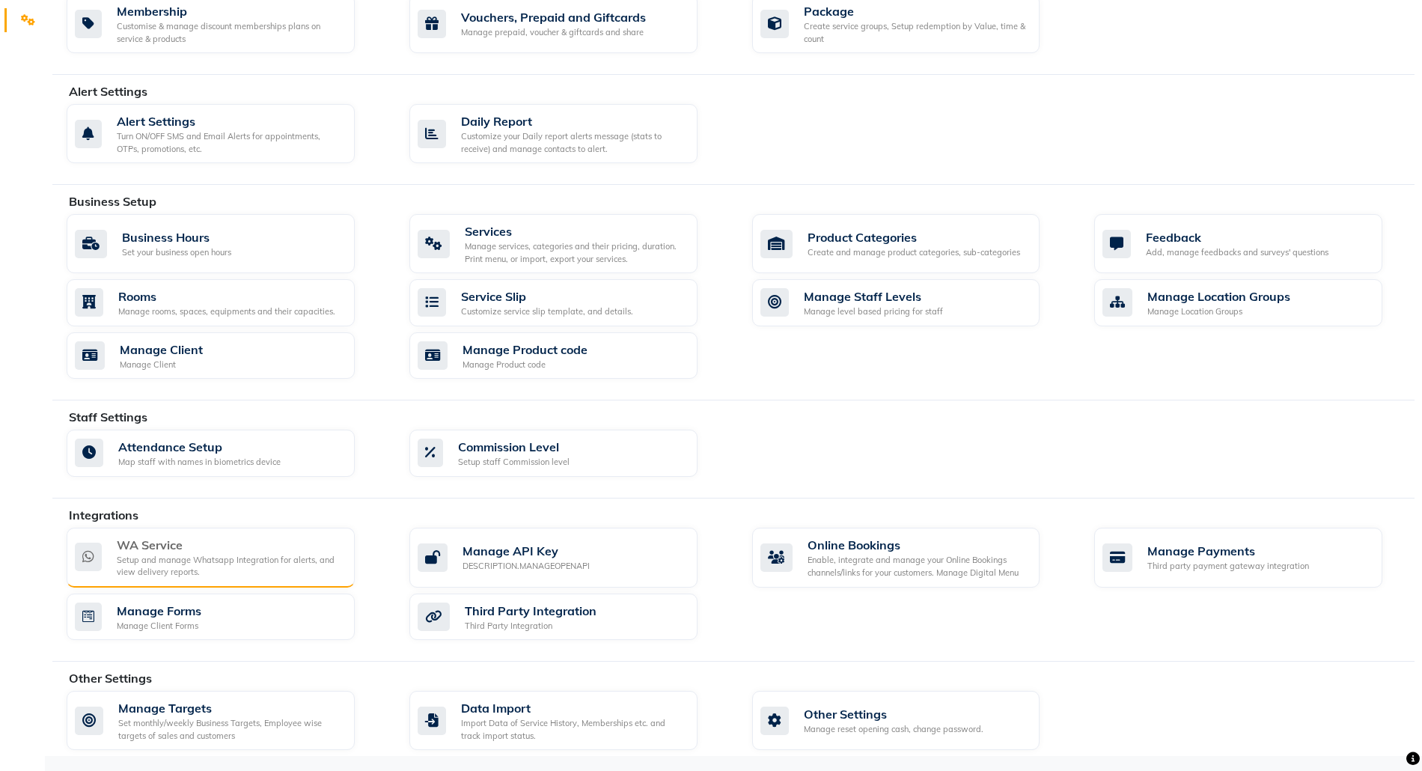
click at [181, 531] on div "WA Service Setup and manage Whatsapp Integration for alerts, and view delivery …" at bounding box center [211, 558] width 288 height 60
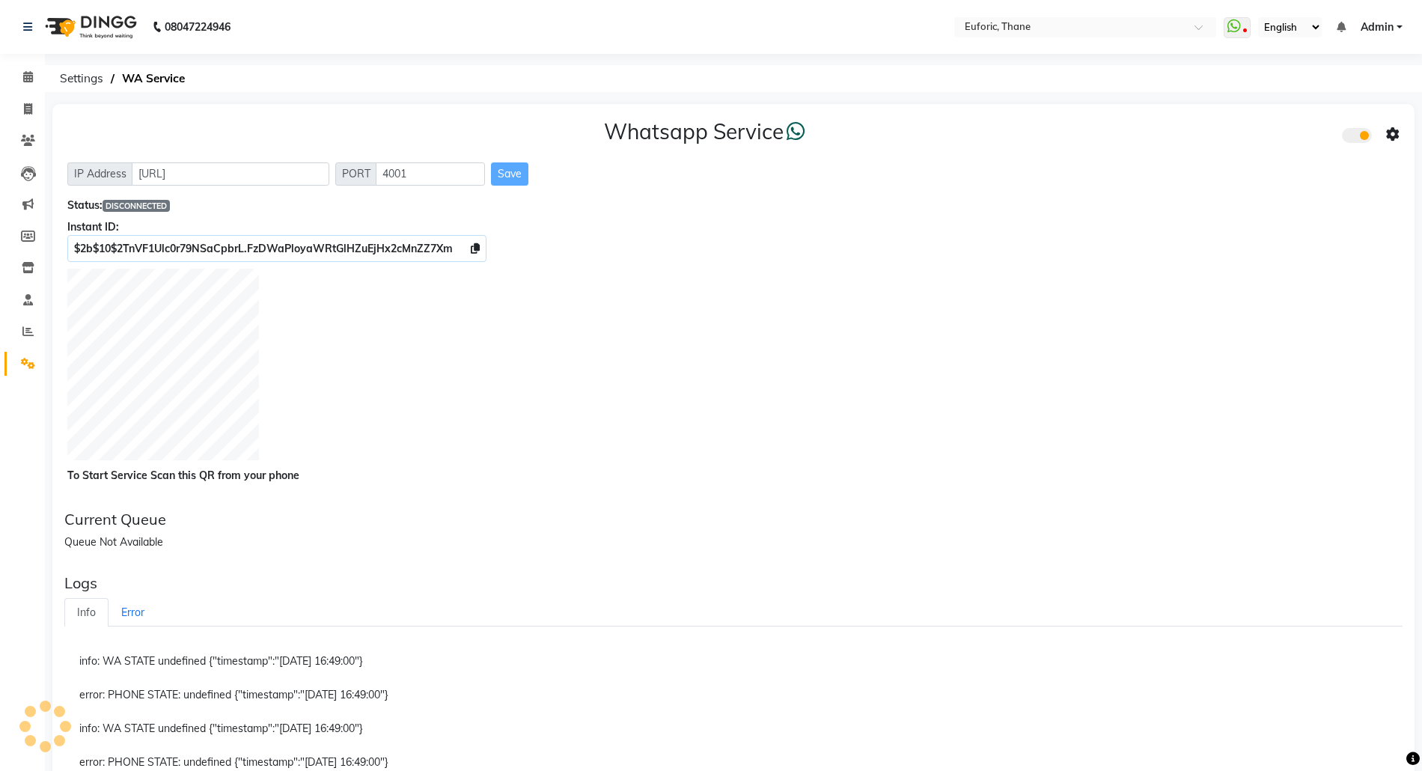
click at [1360, 136] on span at bounding box center [1357, 135] width 30 height 15
click at [1353, 138] on input "checkbox" at bounding box center [1353, 138] width 0 height 0
click at [1360, 136] on span at bounding box center [1357, 135] width 30 height 15
click at [1353, 138] on input "checkbox" at bounding box center [1353, 138] width 0 height 0
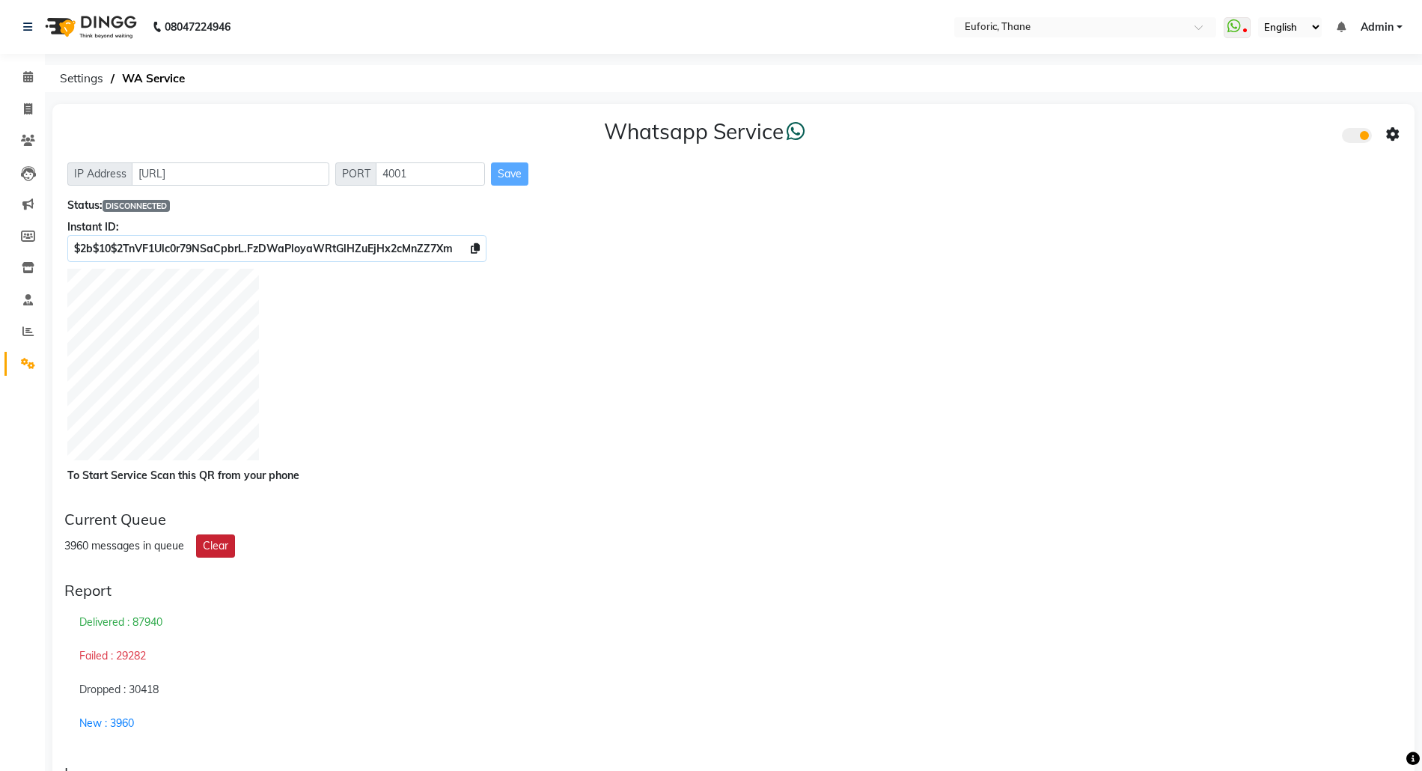
click at [226, 545] on button "Clear" at bounding box center [215, 545] width 39 height 23
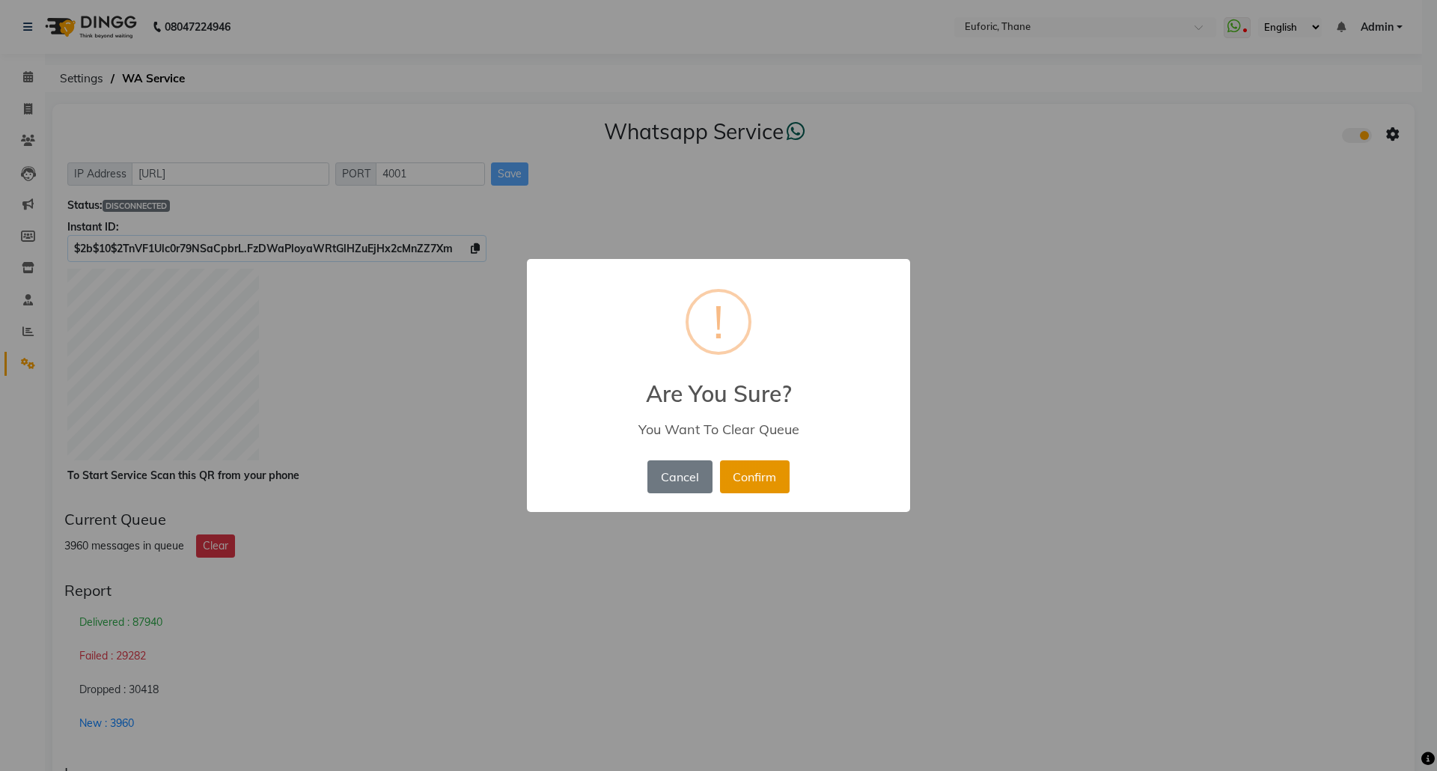
click at [734, 477] on button "Confirm" at bounding box center [755, 476] width 70 height 33
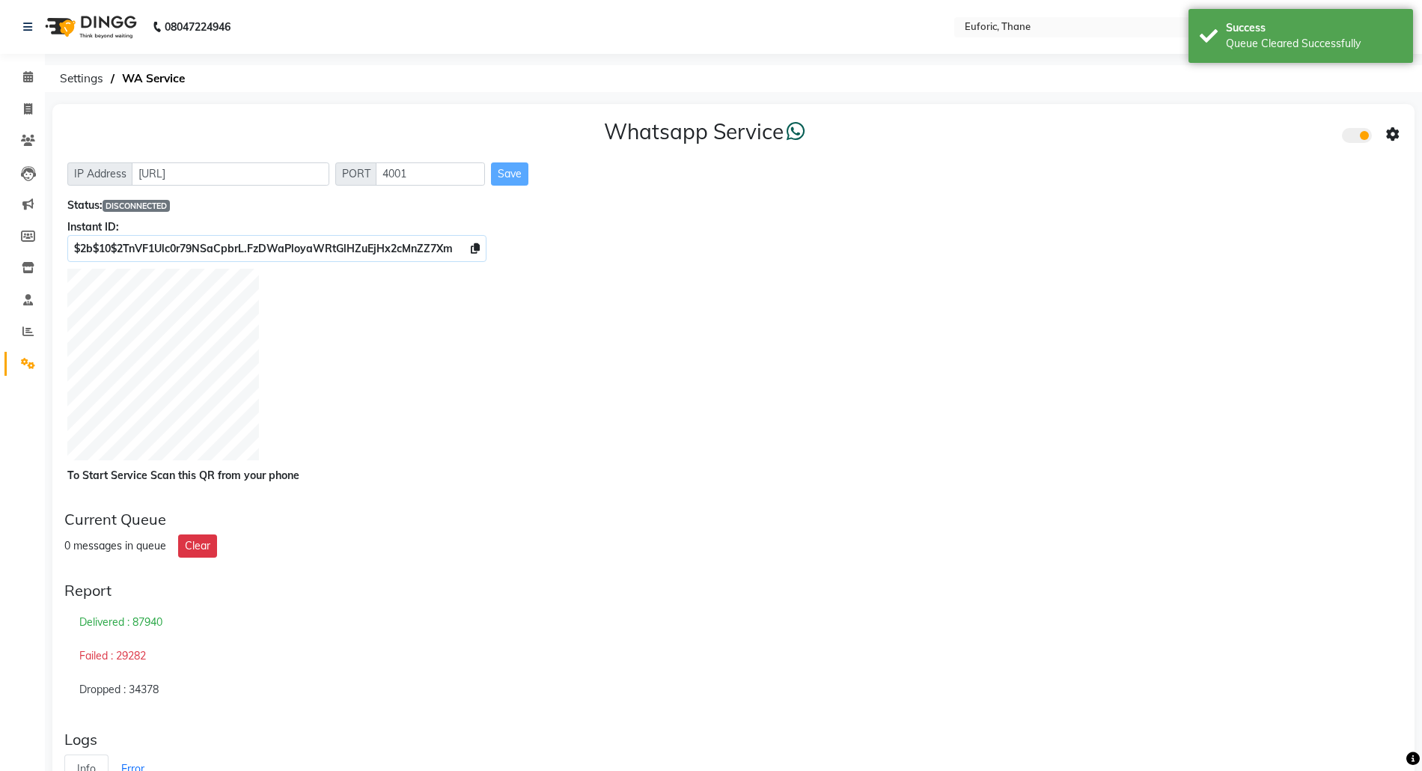
click at [1390, 133] on icon at bounding box center [1392, 134] width 13 height 13
click at [1396, 133] on icon at bounding box center [1392, 134] width 13 height 13
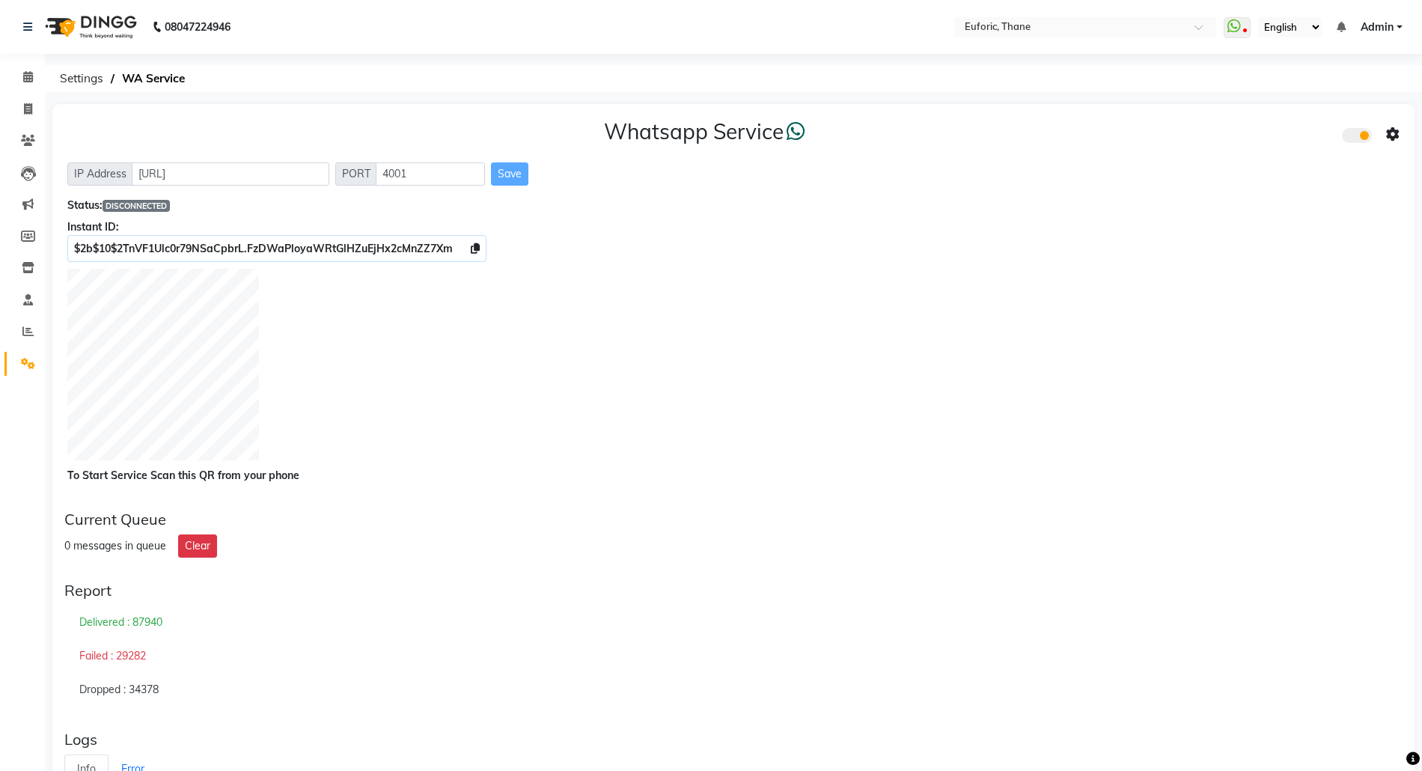
click at [1356, 128] on span at bounding box center [1357, 135] width 30 height 15
click at [1353, 138] on input "checkbox" at bounding box center [1353, 138] width 0 height 0
click at [1366, 133] on span at bounding box center [1357, 135] width 30 height 15
click at [1353, 138] on input "checkbox" at bounding box center [1353, 138] width 0 height 0
click at [124, 473] on div "To Start Service Scan this QR from your phone" at bounding box center [733, 476] width 1332 height 16
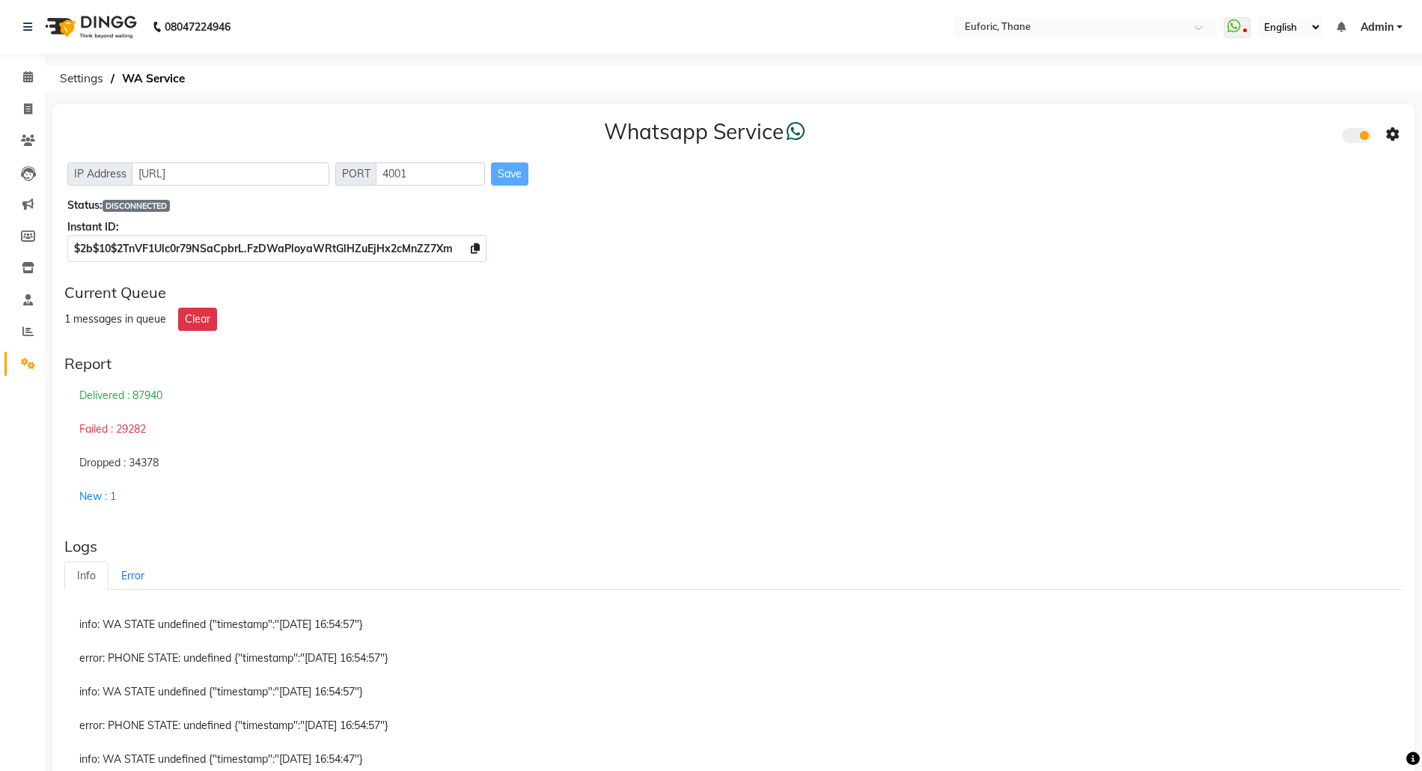
click at [1354, 133] on span at bounding box center [1357, 135] width 30 height 15
click at [1353, 138] on input "checkbox" at bounding box center [1353, 138] width 0 height 0
click at [1354, 133] on span at bounding box center [1357, 135] width 30 height 15
click at [1353, 138] on input "checkbox" at bounding box center [1353, 138] width 0 height 0
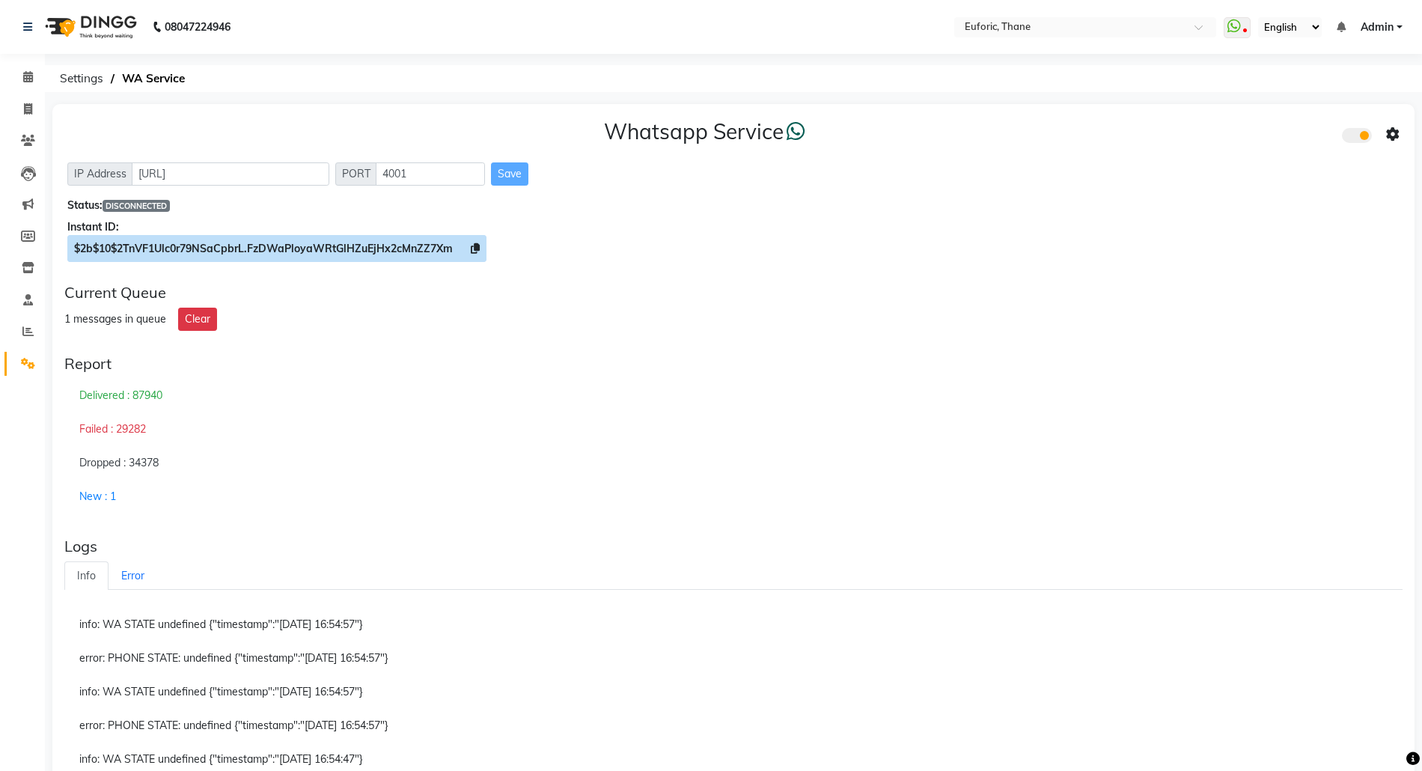
click at [477, 245] on icon at bounding box center [475, 248] width 9 height 10
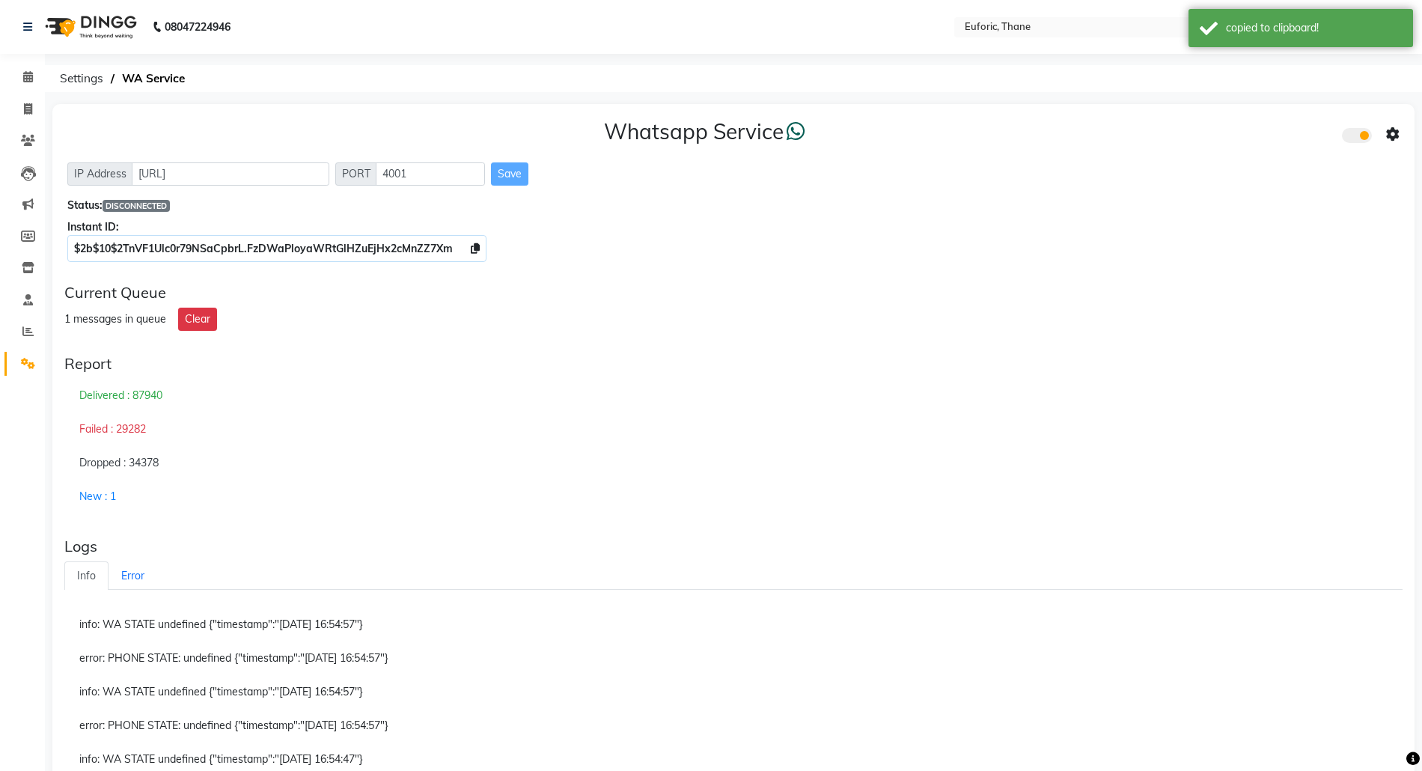
click at [702, 403] on div "Delivered : 87940" at bounding box center [733, 396] width 1338 height 34
click at [25, 326] on icon at bounding box center [27, 330] width 11 height 11
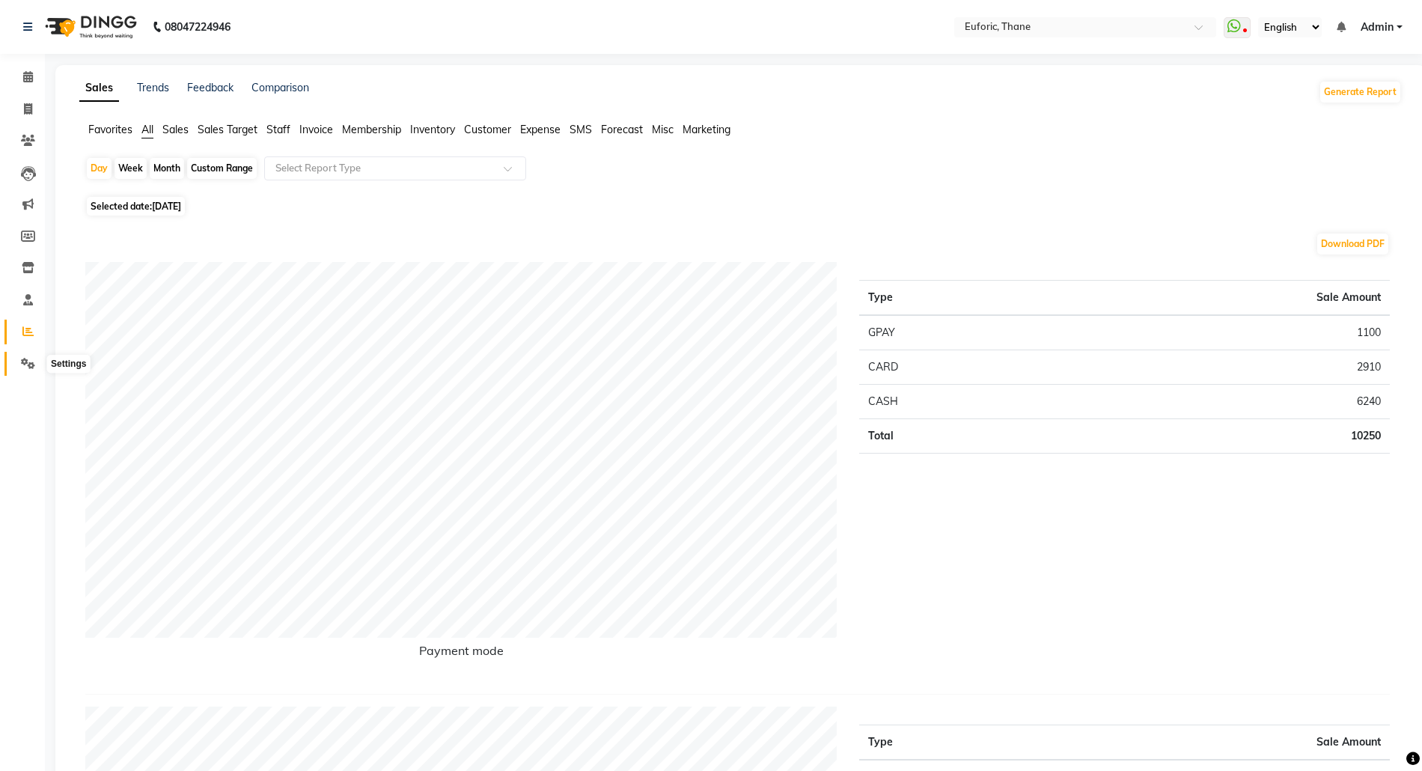
click at [18, 363] on span at bounding box center [28, 363] width 26 height 17
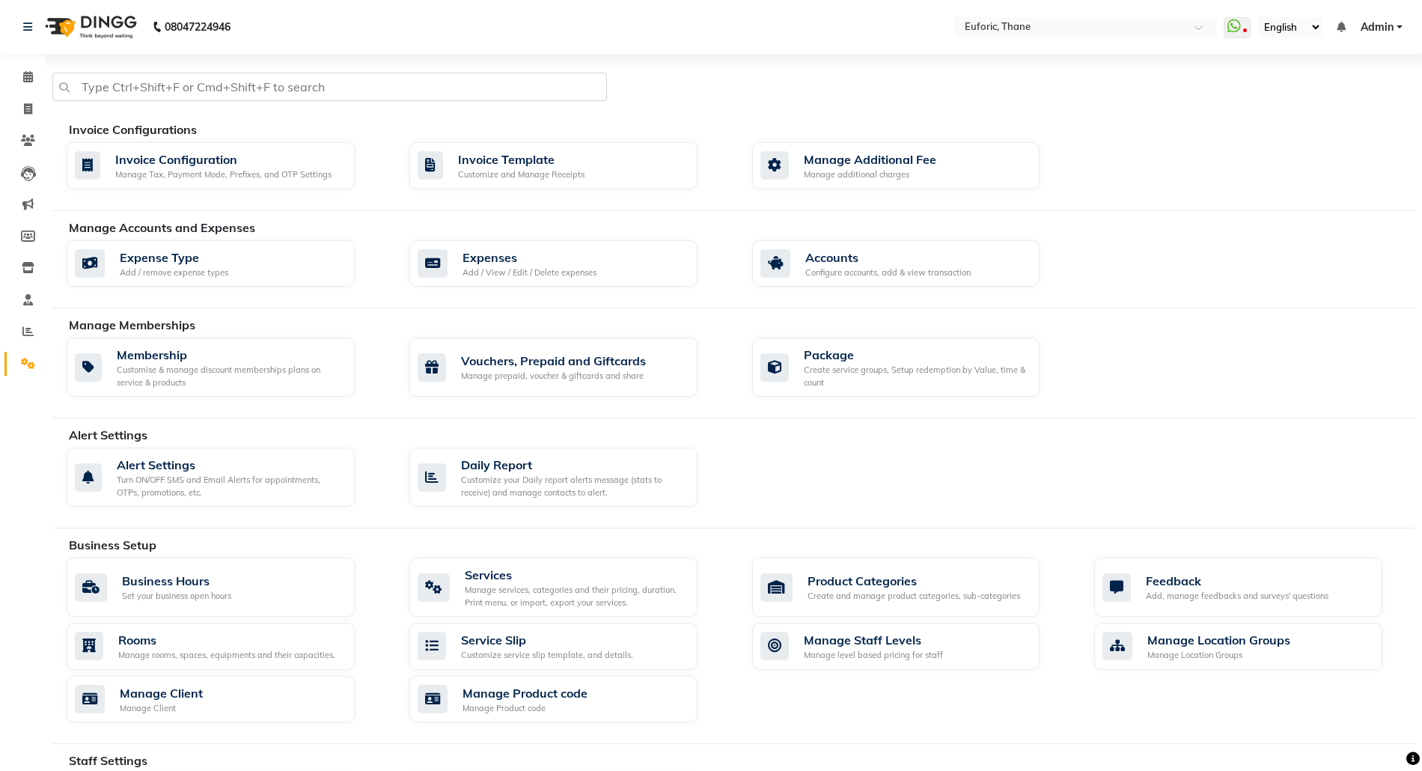
scroll to position [349, 0]
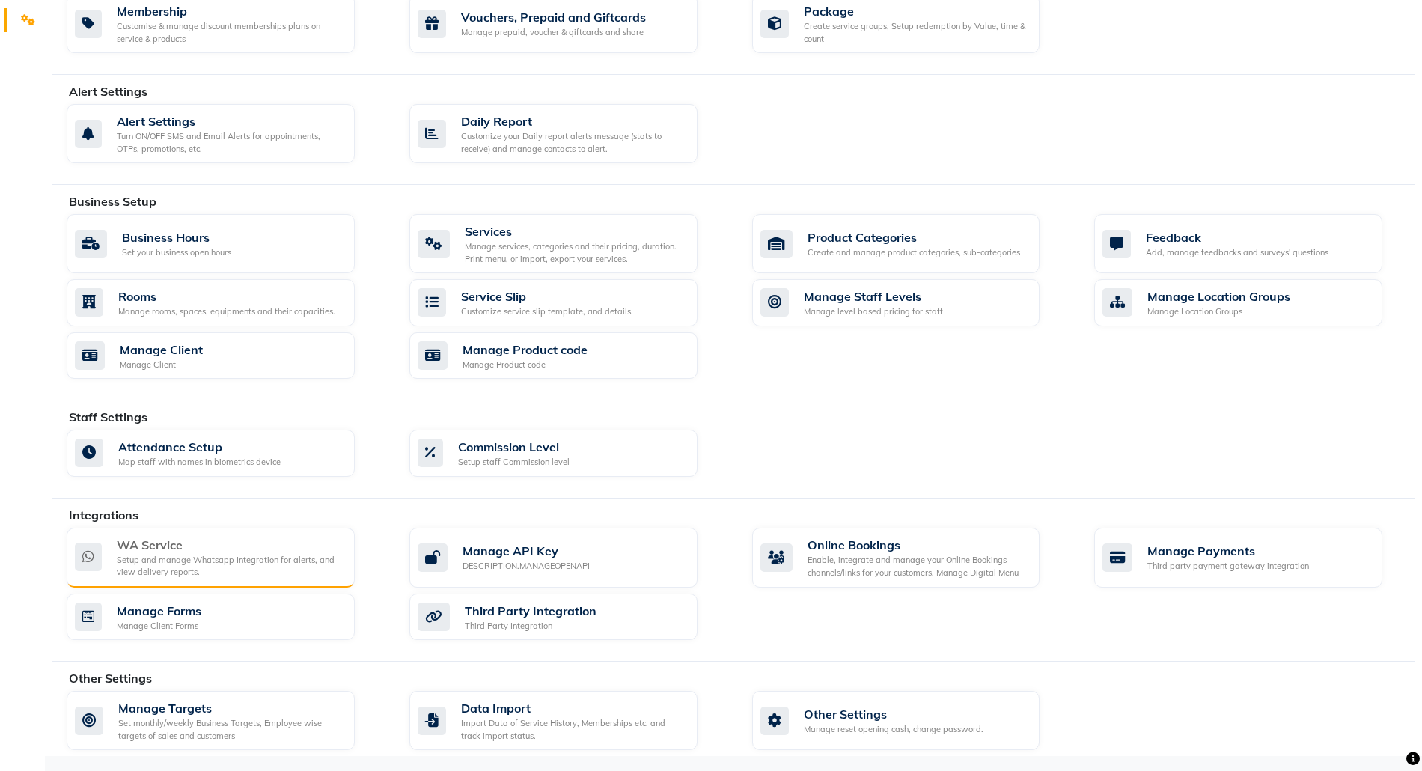
click at [180, 542] on div "WA Service" at bounding box center [230, 545] width 226 height 18
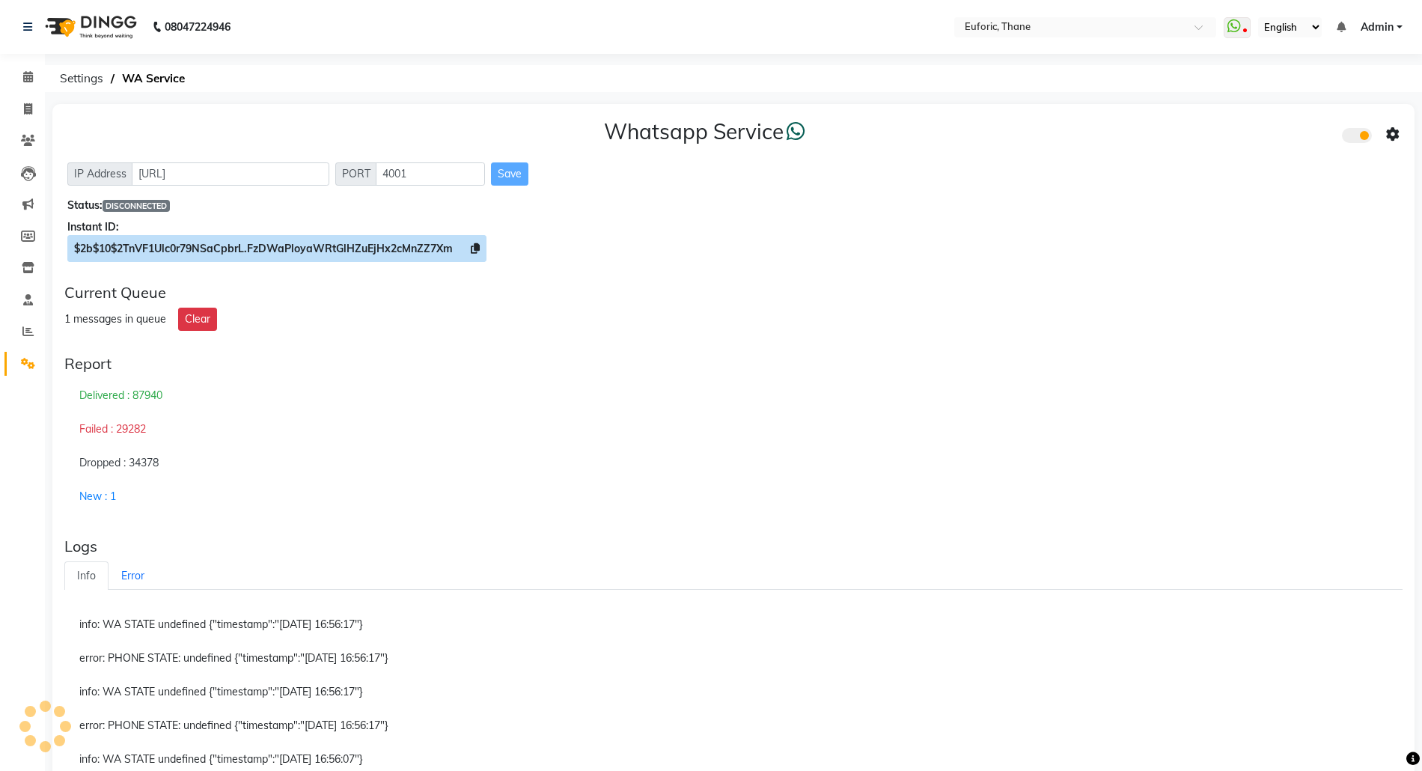
click at [477, 243] on icon at bounding box center [475, 248] width 9 height 10
click at [384, 236] on span "$2b$10$2TnVF1Ulc0r79NSaCpbrL.FzDWaPloyaWRtGlHZuEjHx2cMnZZ7Xm" at bounding box center [276, 248] width 419 height 27
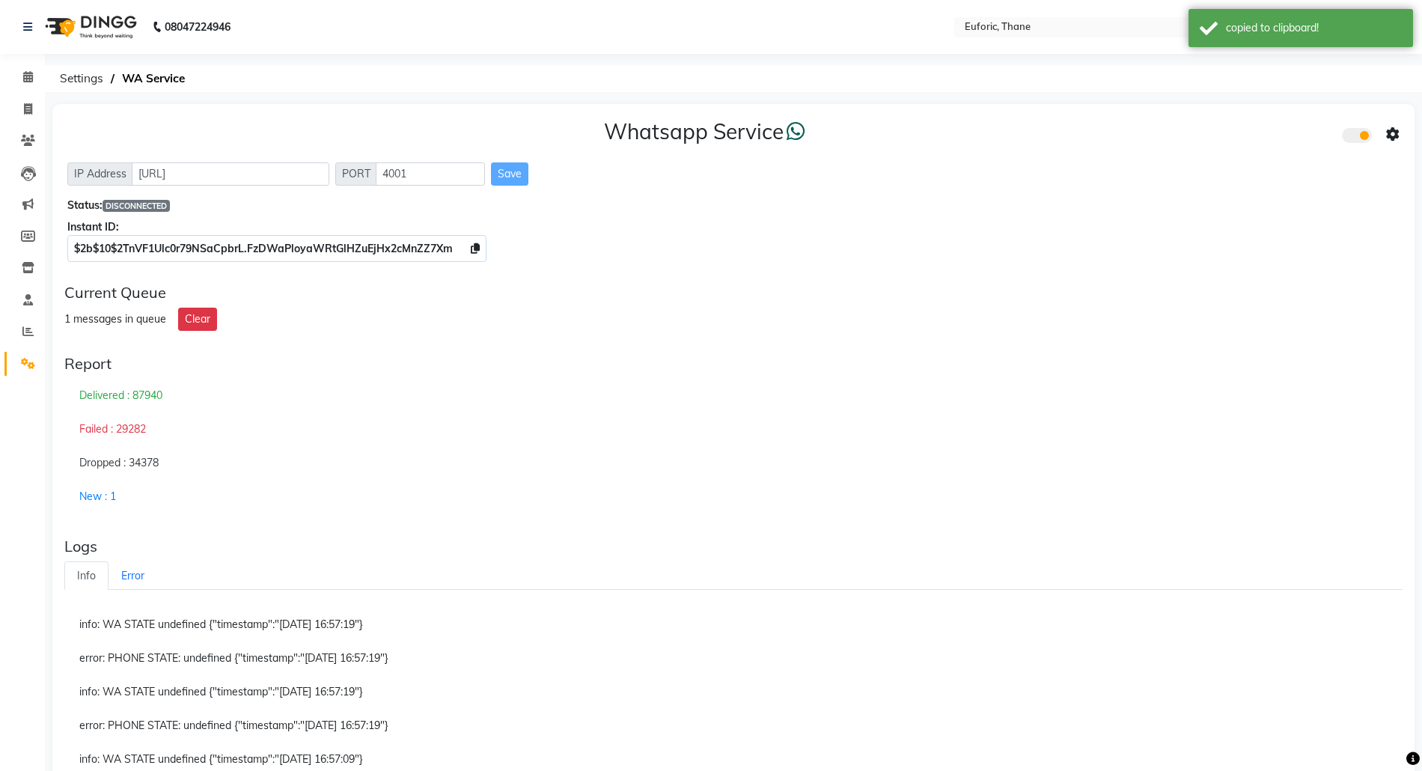
click at [1399, 133] on icon at bounding box center [1392, 134] width 13 height 13
click at [1321, 114] on div "Whatsapp Settings" at bounding box center [1284, 118] width 171 height 19
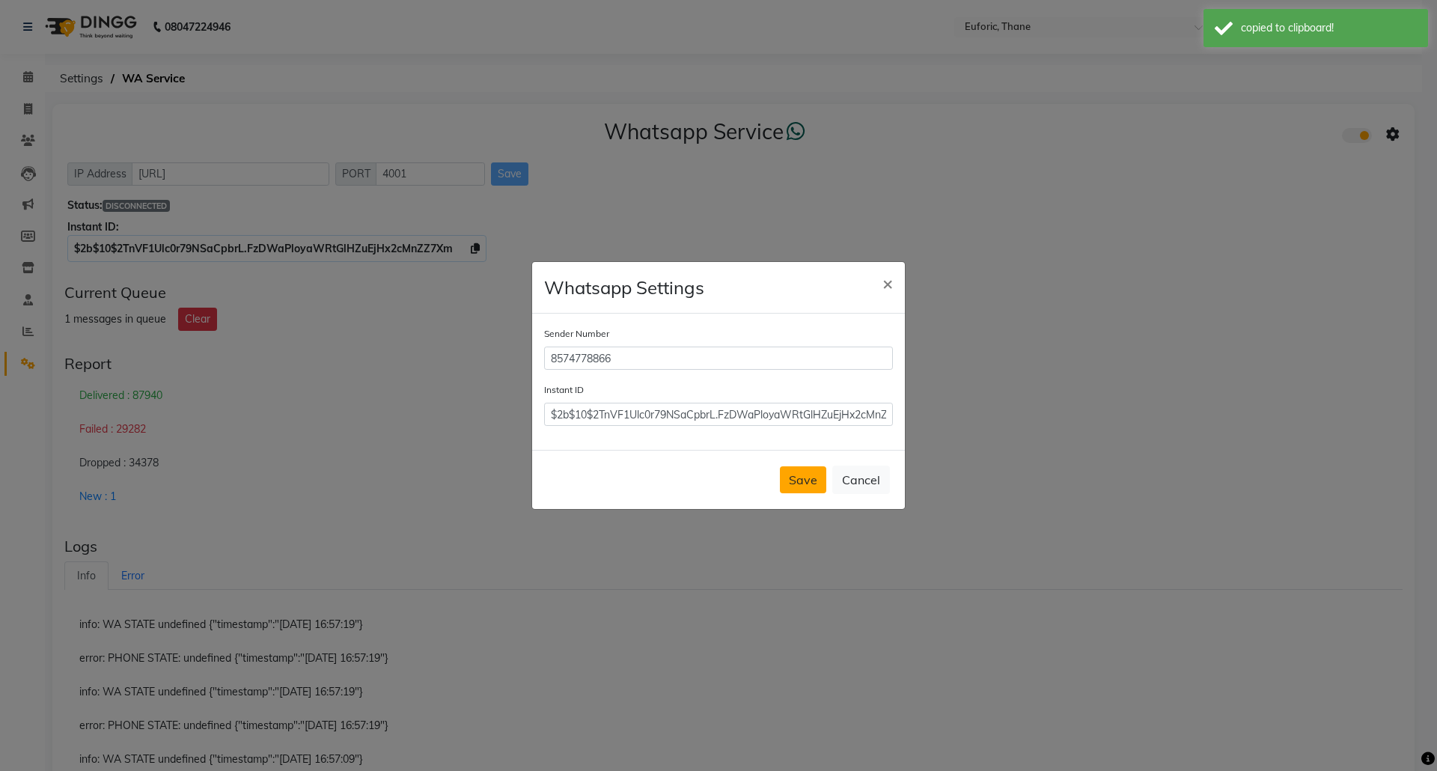
click at [816, 479] on button "Save" at bounding box center [803, 479] width 46 height 27
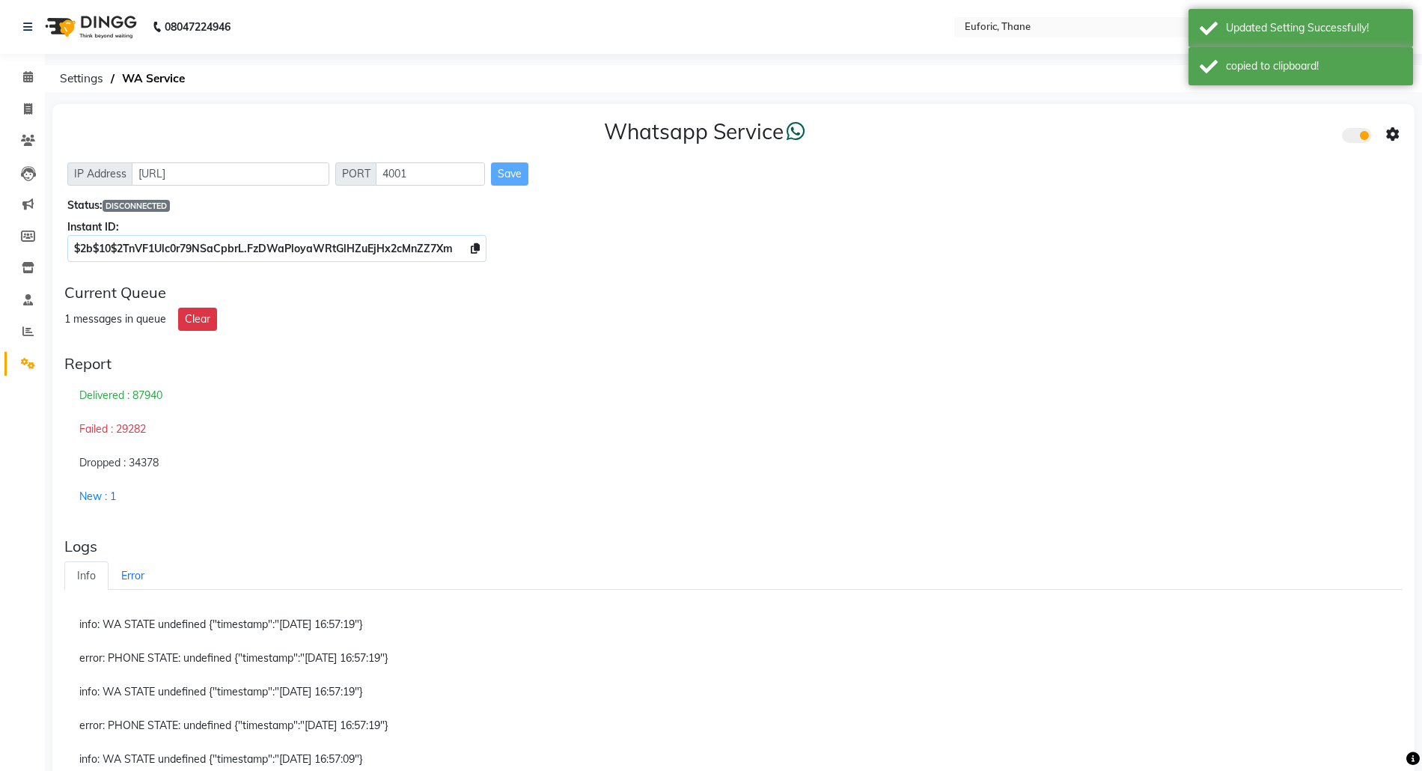
click at [1354, 141] on span at bounding box center [1357, 135] width 30 height 15
click at [1353, 138] on input "checkbox" at bounding box center [1353, 138] width 0 height 0
click at [1356, 139] on span at bounding box center [1357, 135] width 30 height 15
click at [1353, 138] on input "checkbox" at bounding box center [1353, 138] width 0 height 0
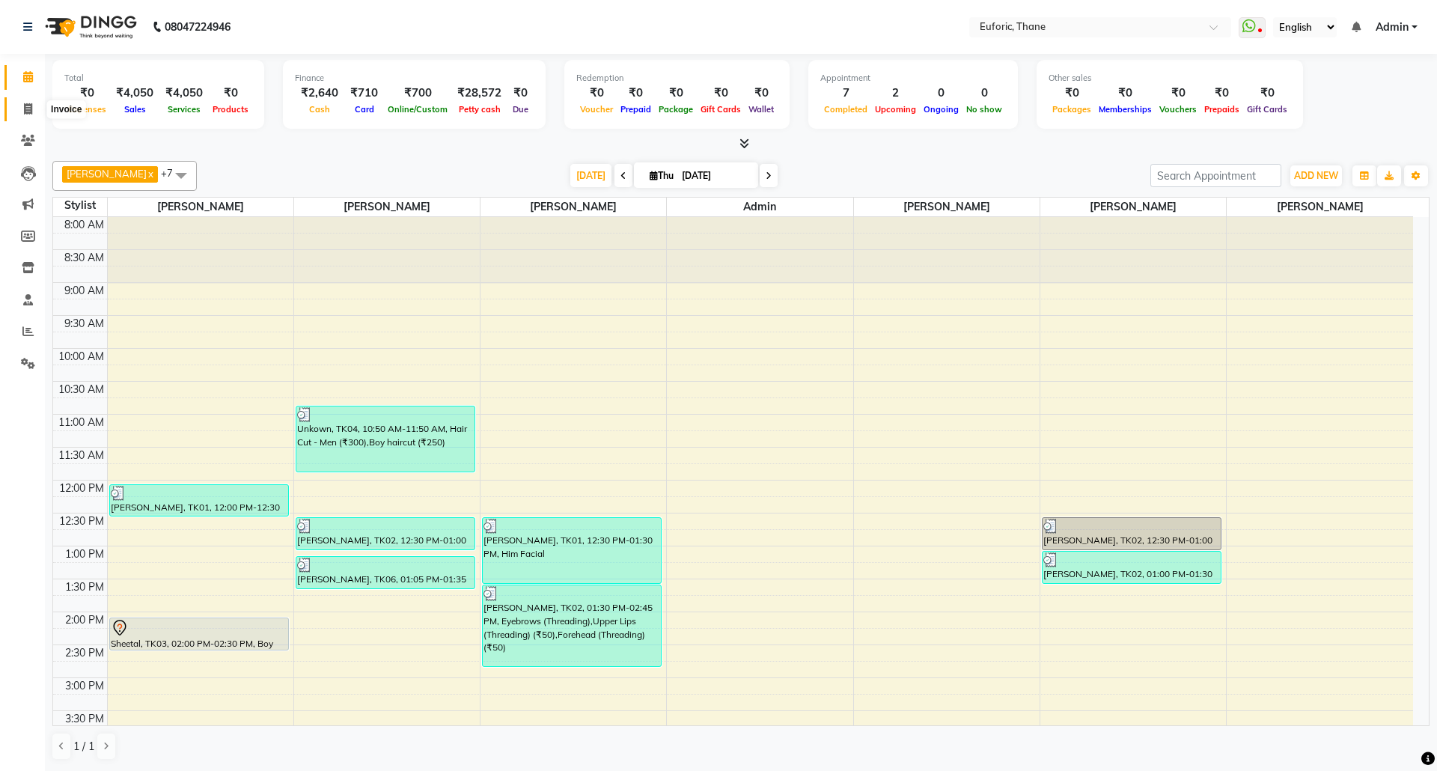
click at [28, 111] on icon at bounding box center [28, 108] width 8 height 11
select select "5063"
select select "service"
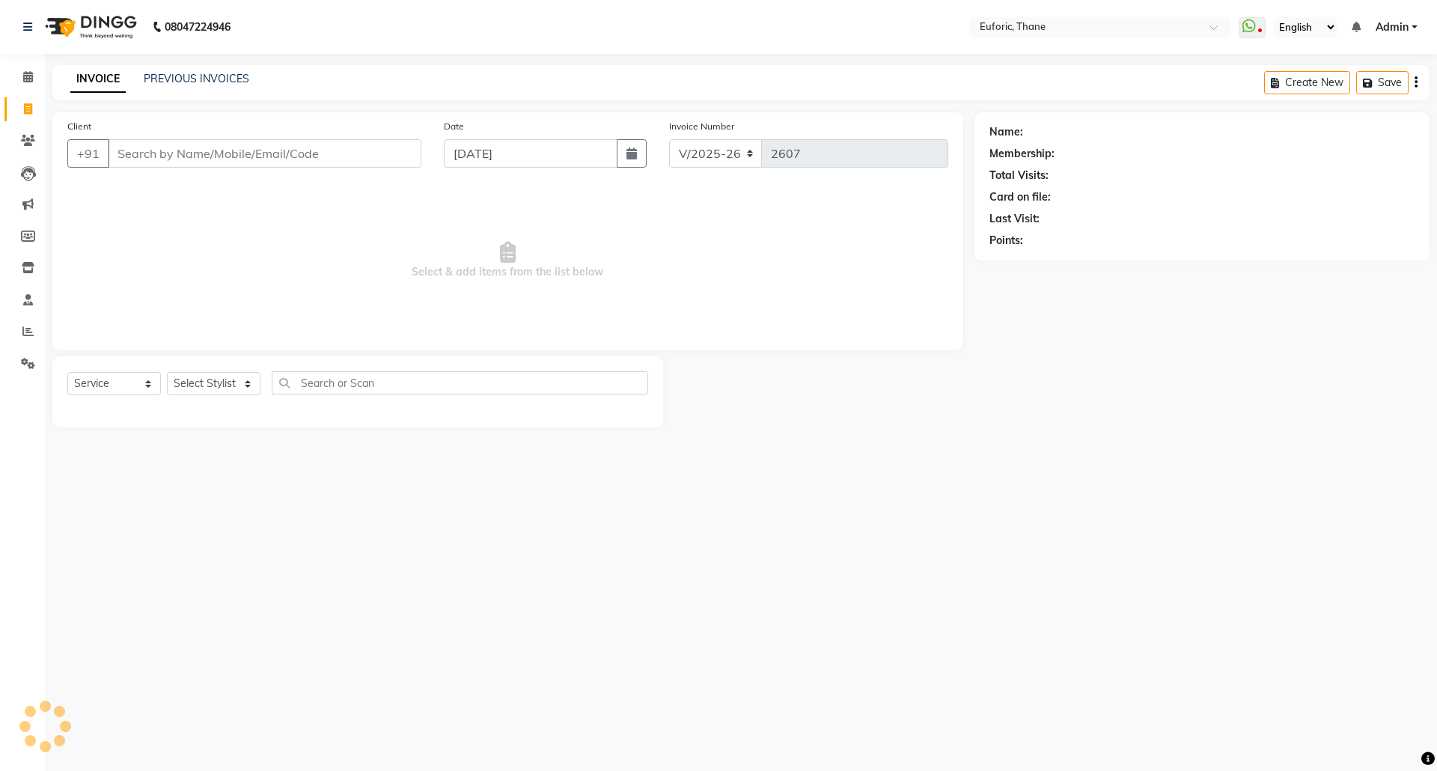
click at [271, 169] on div "Client +91" at bounding box center [244, 148] width 376 height 61
click at [267, 153] on input "Client" at bounding box center [265, 153] width 314 height 28
click at [117, 153] on input "vli" at bounding box center [226, 153] width 237 height 28
click at [129, 147] on input "vli" at bounding box center [226, 153] width 237 height 28
click at [123, 148] on input "vli" at bounding box center [226, 153] width 237 height 28
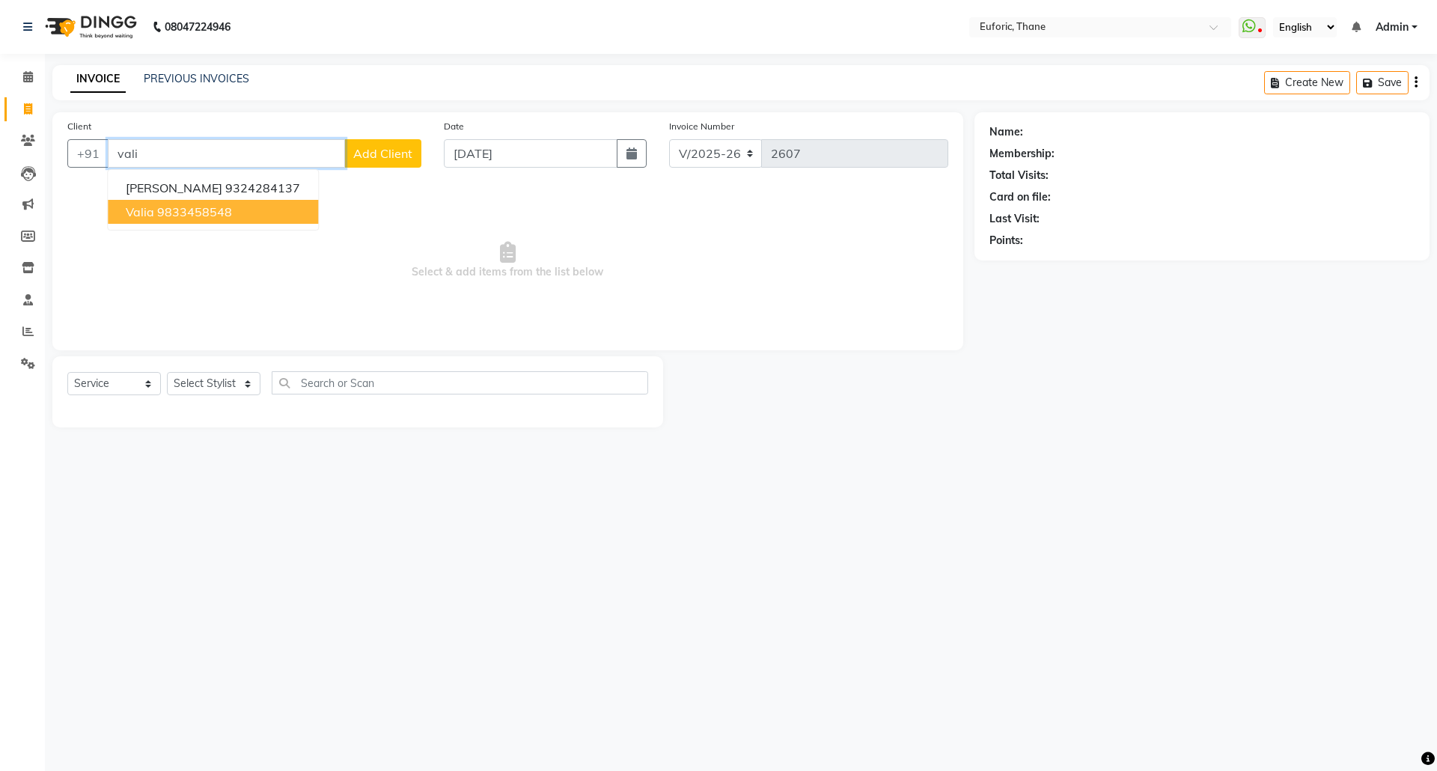
click at [201, 205] on ngb-highlight "9833458548" at bounding box center [194, 211] width 75 height 15
type input "9833458548"
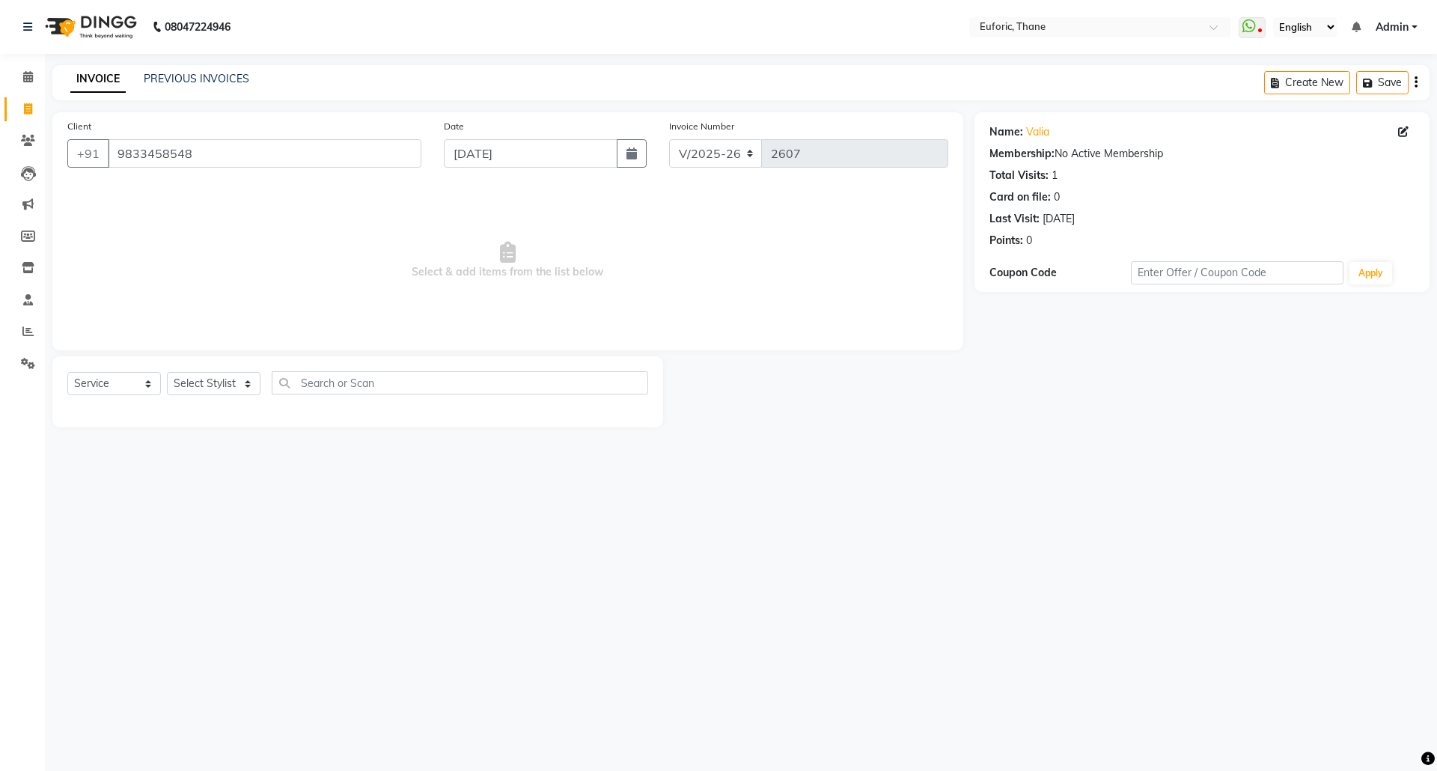
click at [829, 629] on div "08047224946 Select Location × Euforic, Thane WhatsApp Status ✕ Status: Disconne…" at bounding box center [718, 385] width 1437 height 771
click at [238, 386] on select "Select Stylist Aaru Ahire Aatik Salmanai Admin Gauri Chilap Irfan Seraj Ahemad …" at bounding box center [214, 383] width 94 height 23
select select "31989"
click at [167, 372] on select "Select Stylist Aaru Ahire Aatik Salmanai Admin Gauri Chilap Irfan Seraj Ahemad …" at bounding box center [214, 383] width 94 height 23
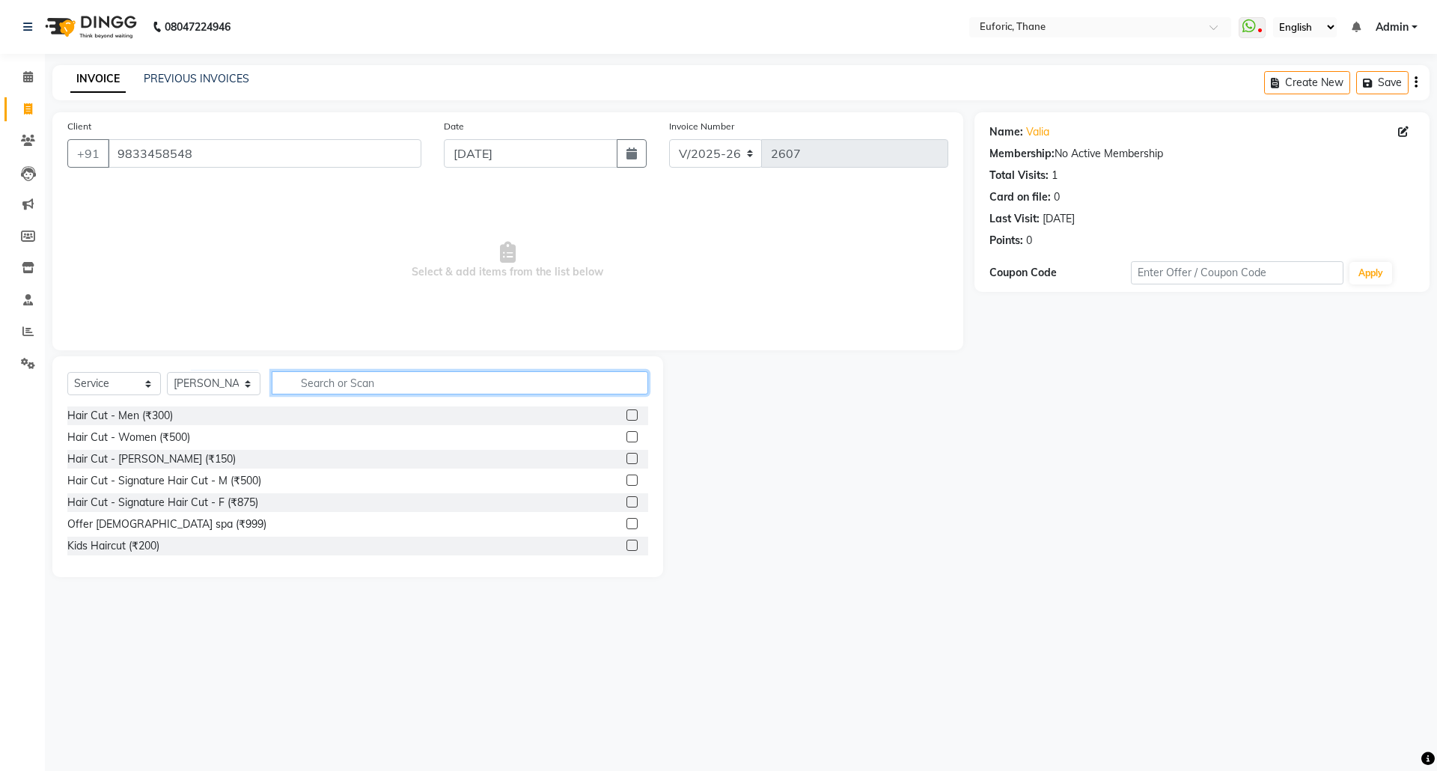
click at [324, 380] on input "text" at bounding box center [460, 382] width 376 height 23
type input "u"
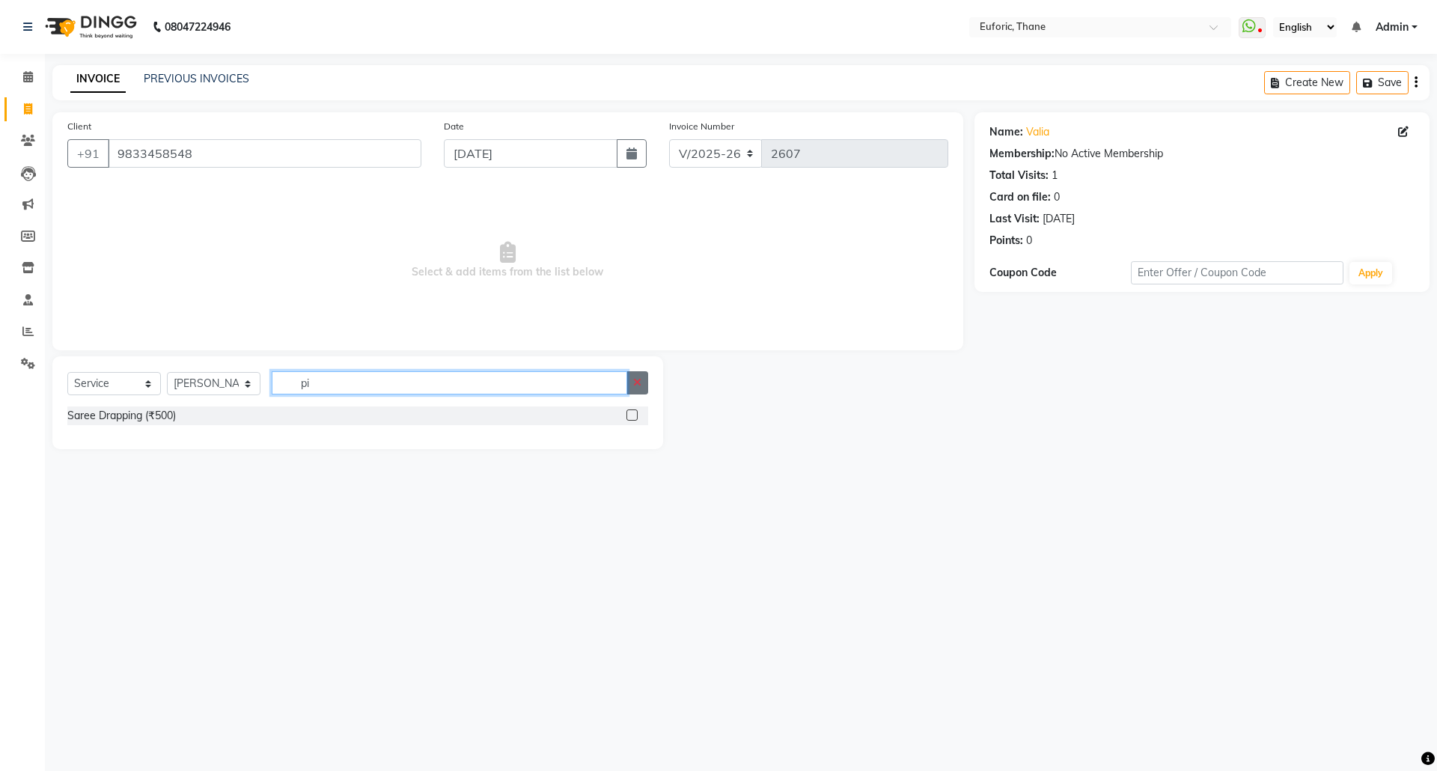
type input "pi"
click at [644, 376] on button "button" at bounding box center [637, 382] width 22 height 23
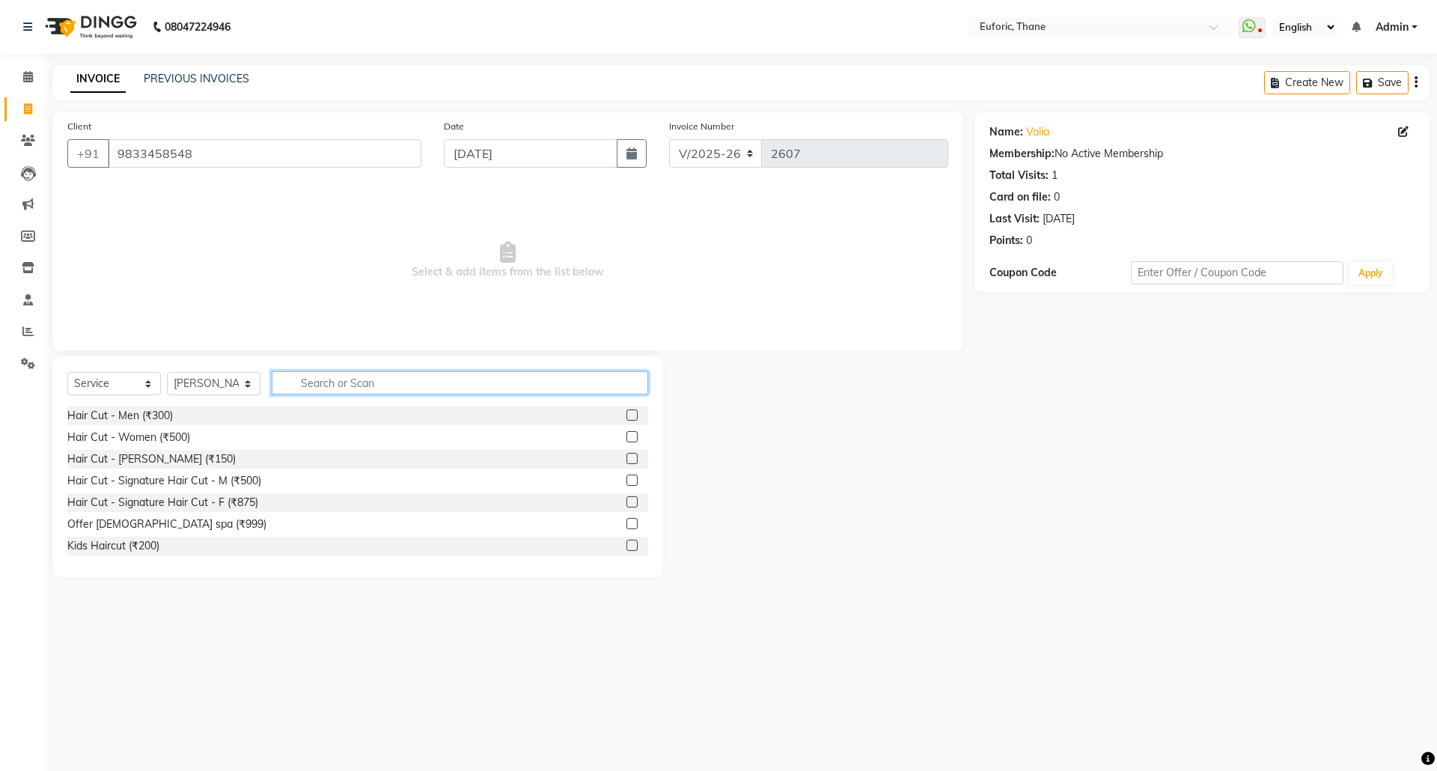
click at [407, 383] on input "text" at bounding box center [460, 382] width 376 height 23
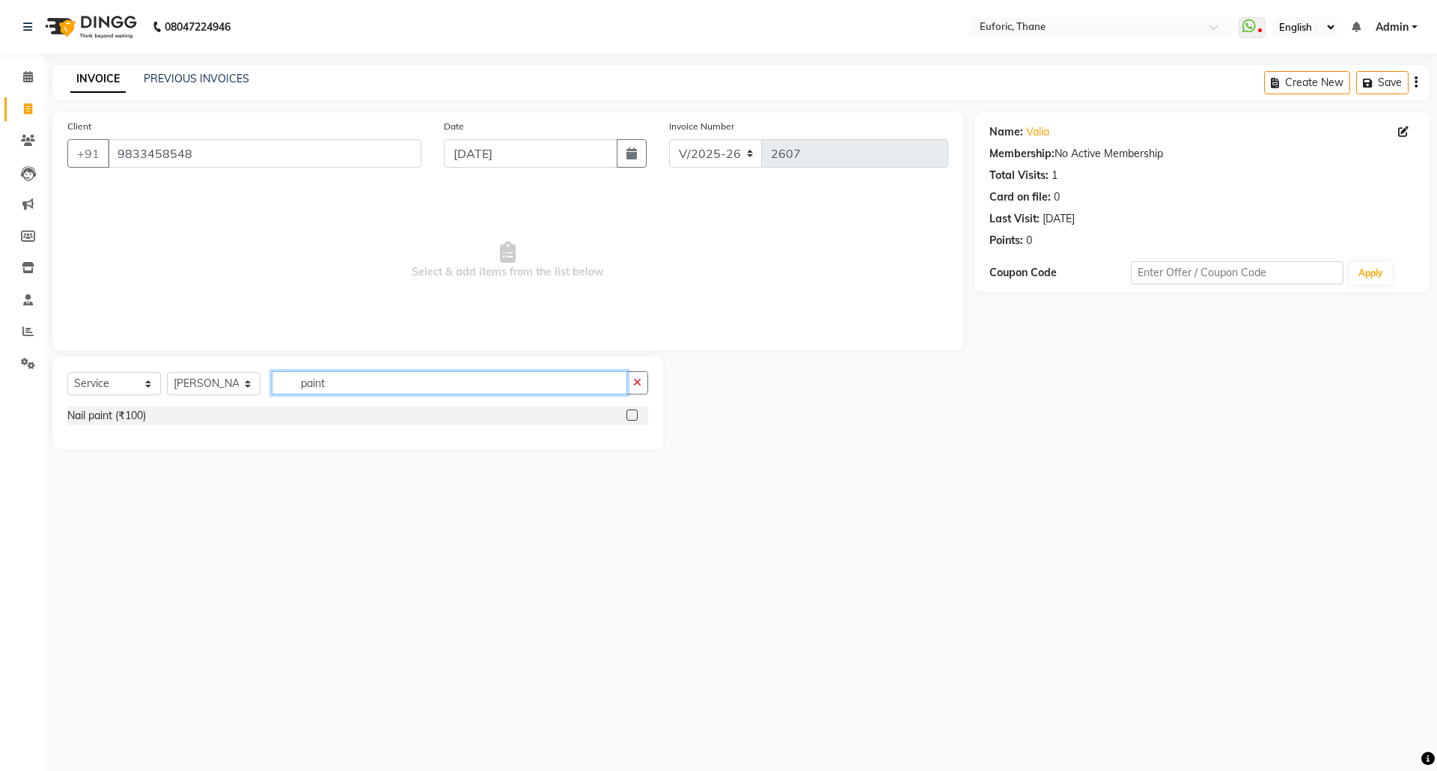
type input "paint"
click at [569, 296] on span "Select & add items from the list below" at bounding box center [507, 261] width 881 height 150
click at [635, 410] on label at bounding box center [631, 414] width 11 height 11
click at [635, 411] on input "checkbox" at bounding box center [631, 416] width 10 height 10
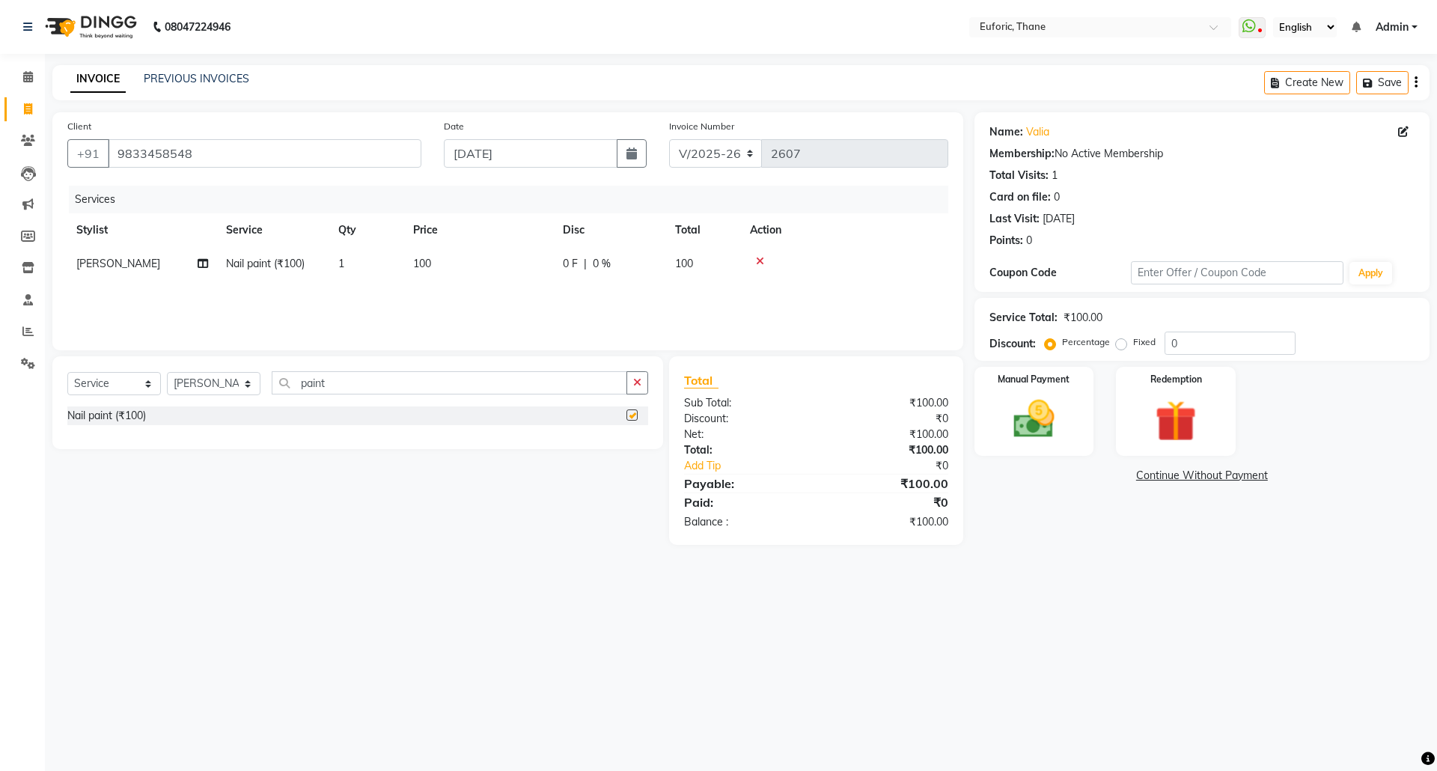
checkbox input "false"
click at [1030, 395] on img at bounding box center [1034, 418] width 70 height 49
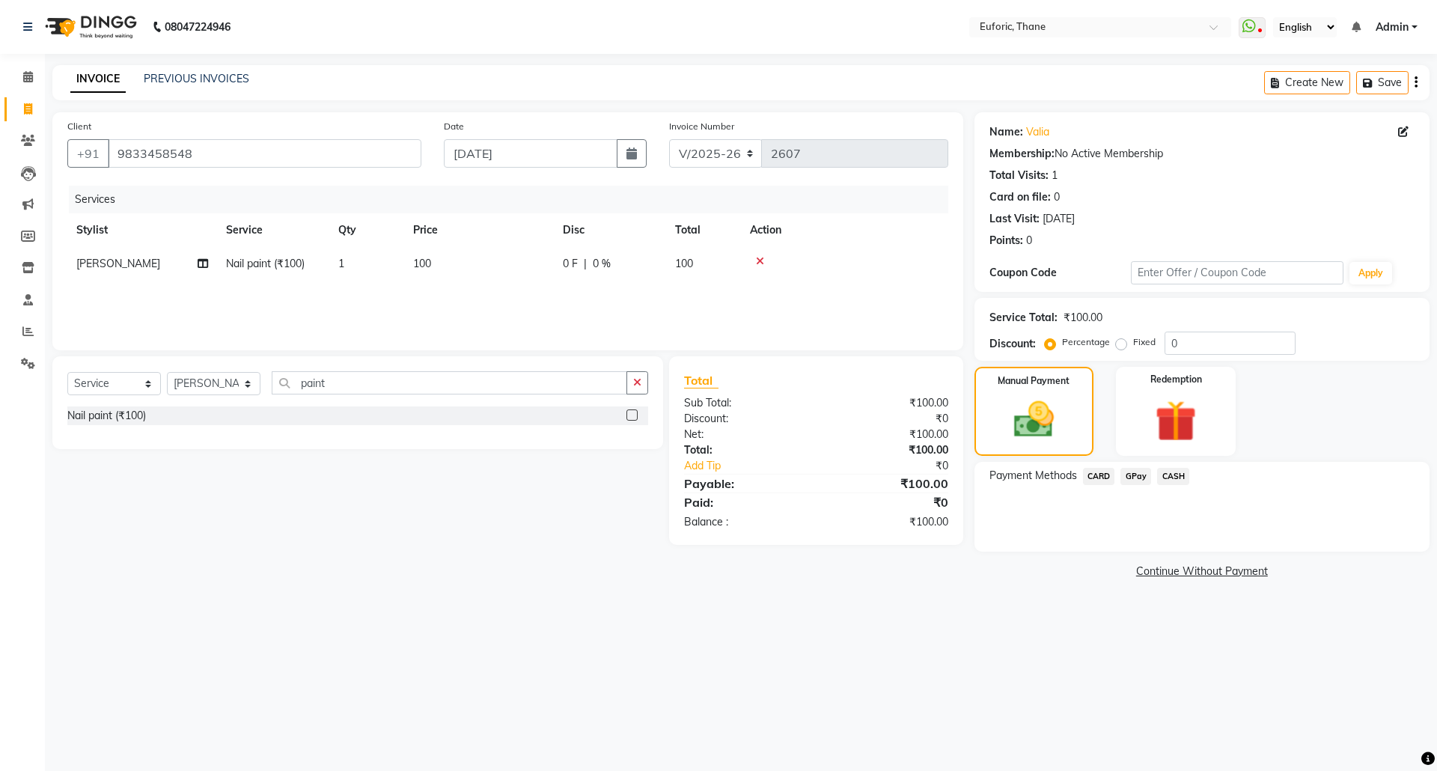
click at [1147, 471] on span "GPay" at bounding box center [1135, 476] width 31 height 17
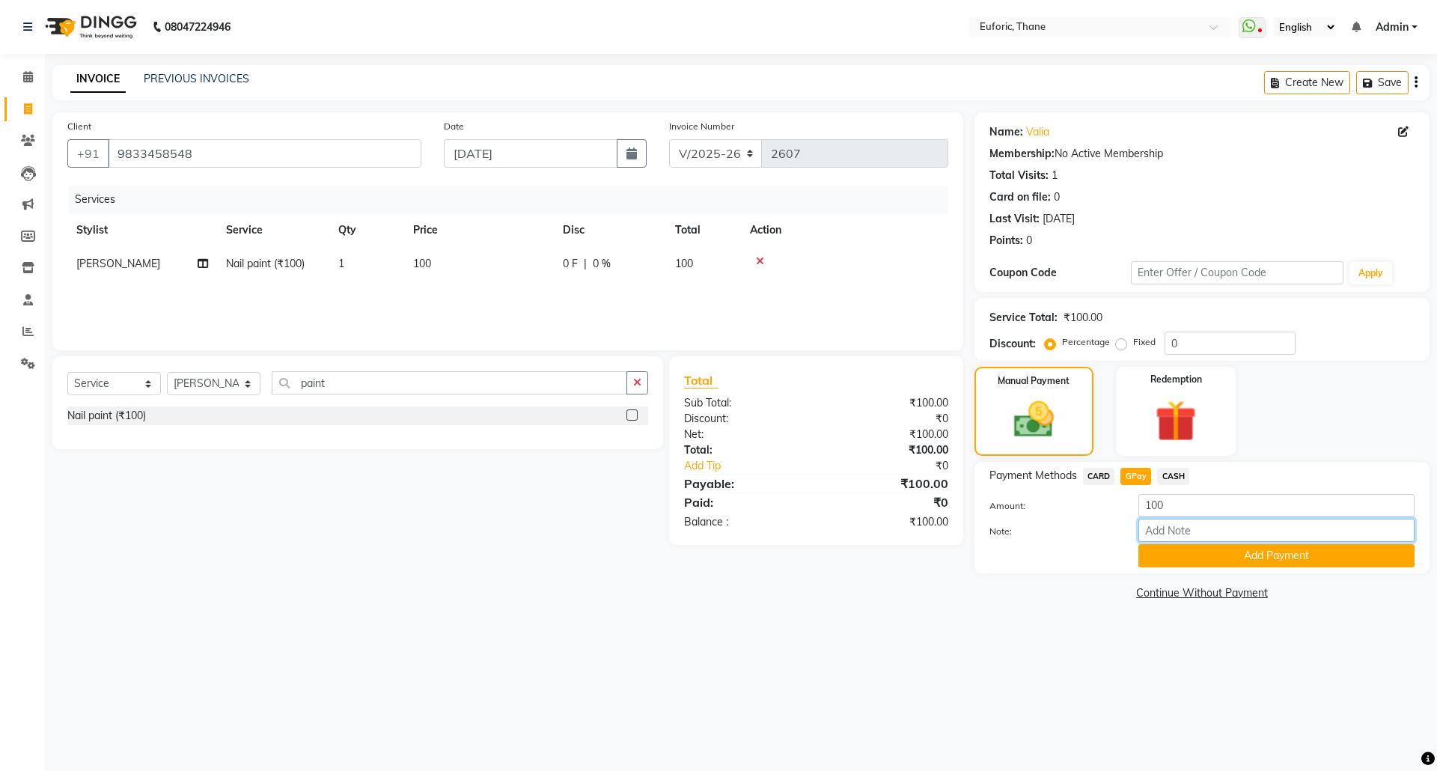
click at [1168, 539] on input "Note:" at bounding box center [1276, 530] width 276 height 23
click at [1167, 545] on button "Add Payment" at bounding box center [1276, 555] width 276 height 23
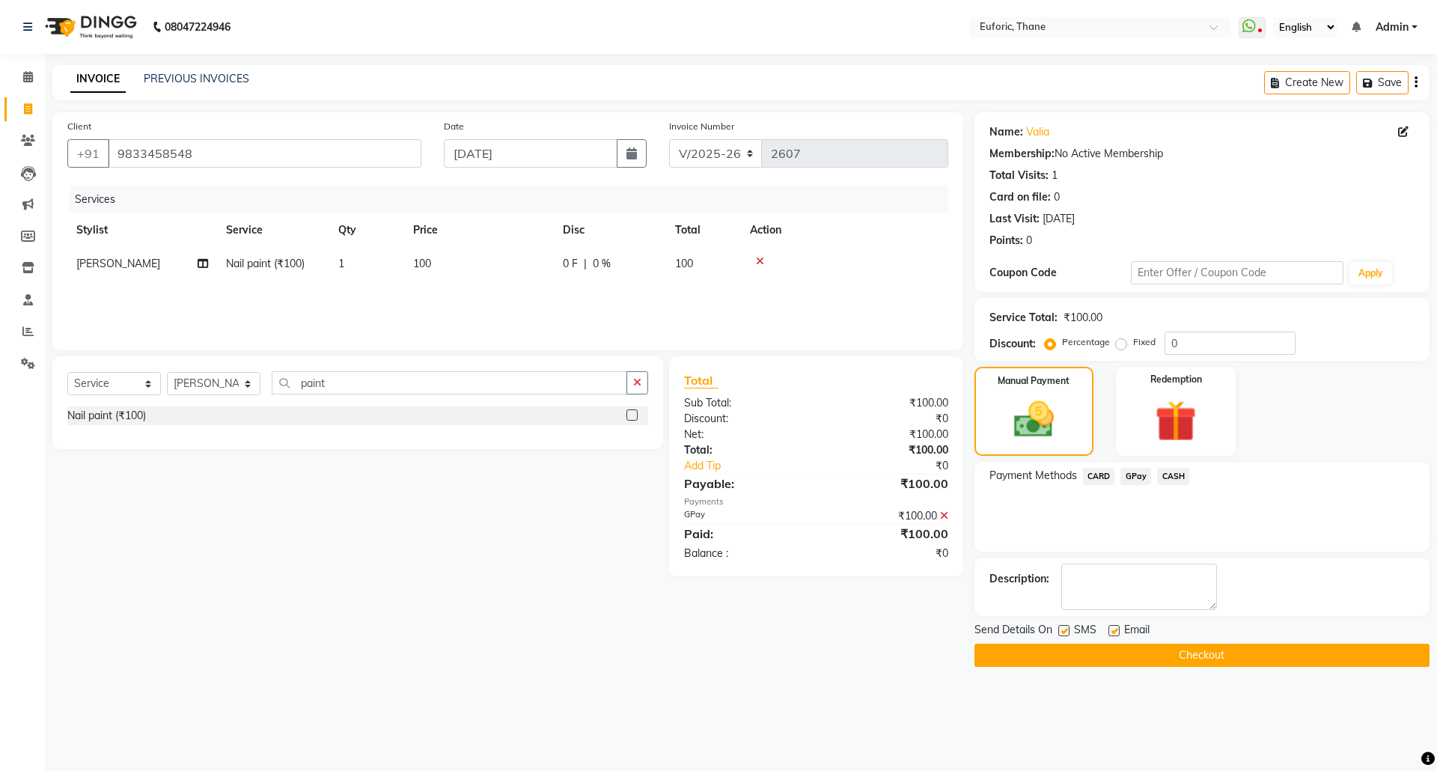
click at [1085, 653] on button "Checkout" at bounding box center [1201, 655] width 455 height 23
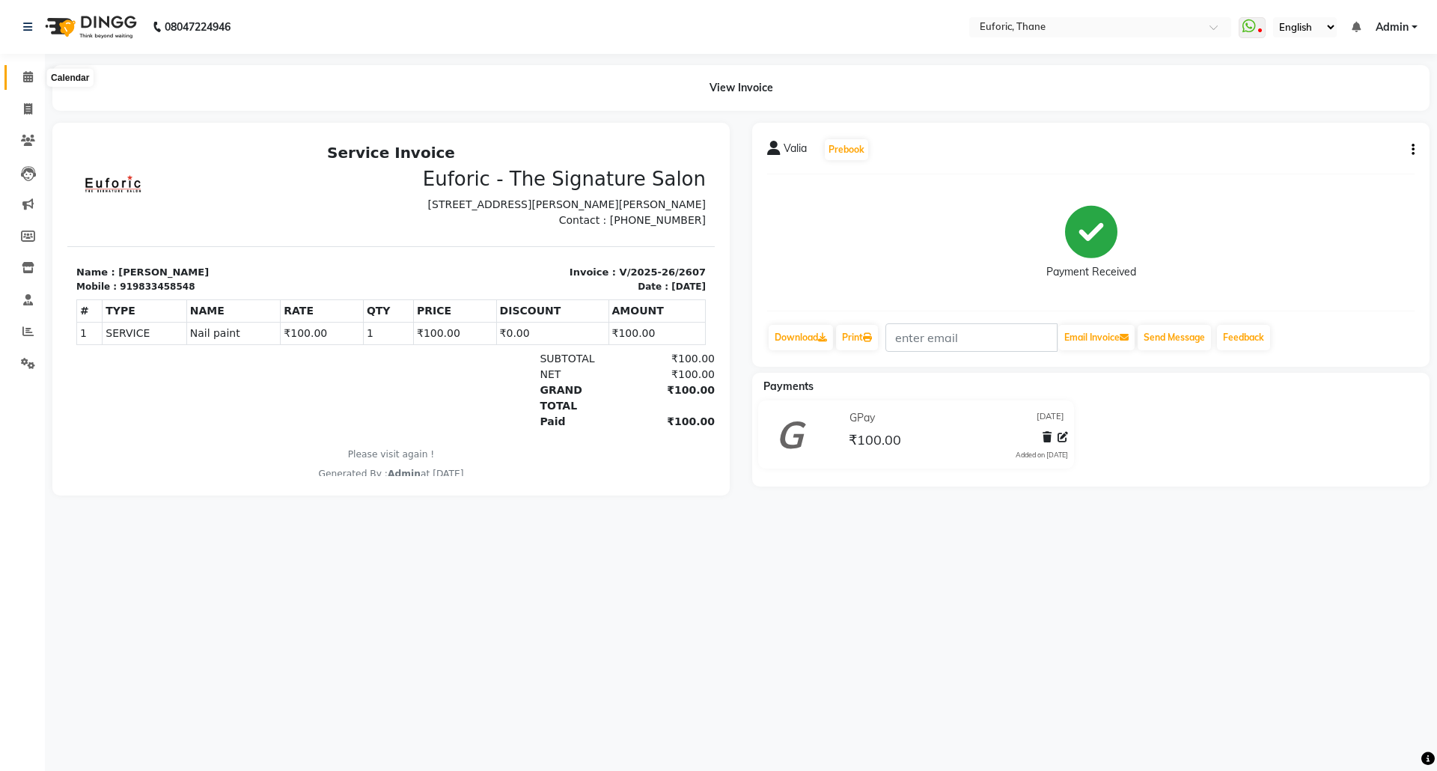
click at [23, 73] on icon at bounding box center [28, 76] width 10 height 11
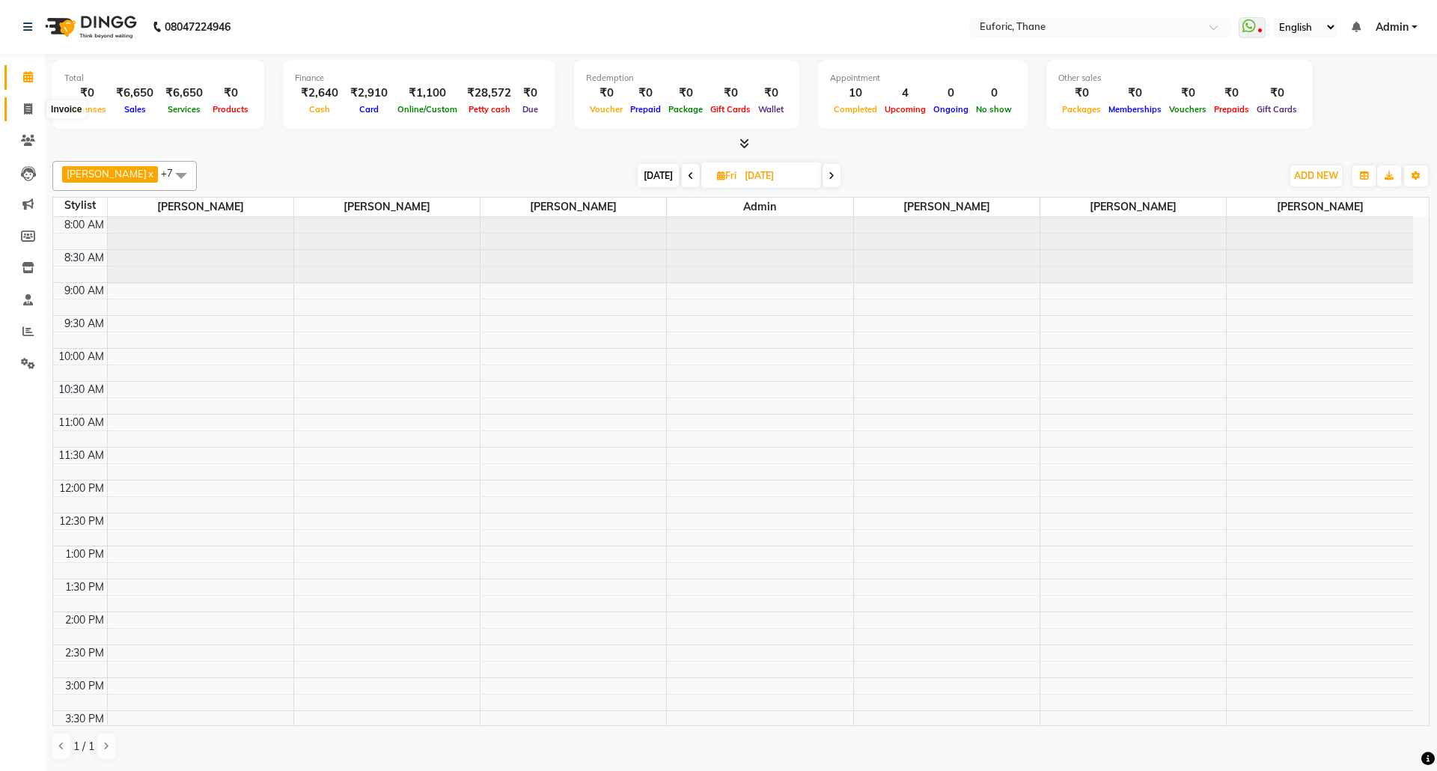
click at [16, 101] on span at bounding box center [28, 109] width 26 height 17
select select "service"
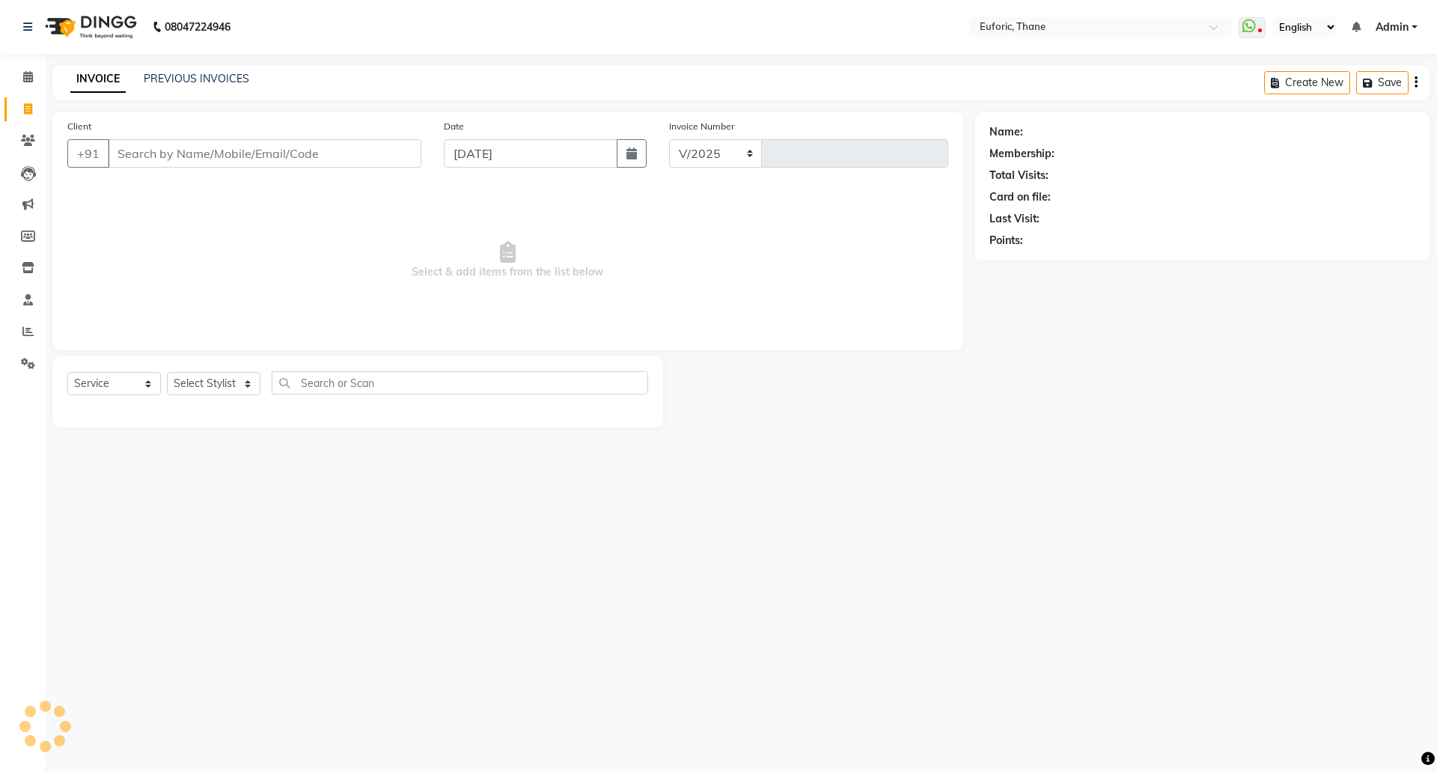
select select "5063"
type input "2608"
click at [213, 373] on select "Select Stylist" at bounding box center [214, 383] width 94 height 23
select select "31986"
click at [167, 372] on select "Select Stylist [PERSON_NAME] Aatik Salmanai Admin [PERSON_NAME] [PERSON_NAME] […" at bounding box center [214, 383] width 94 height 23
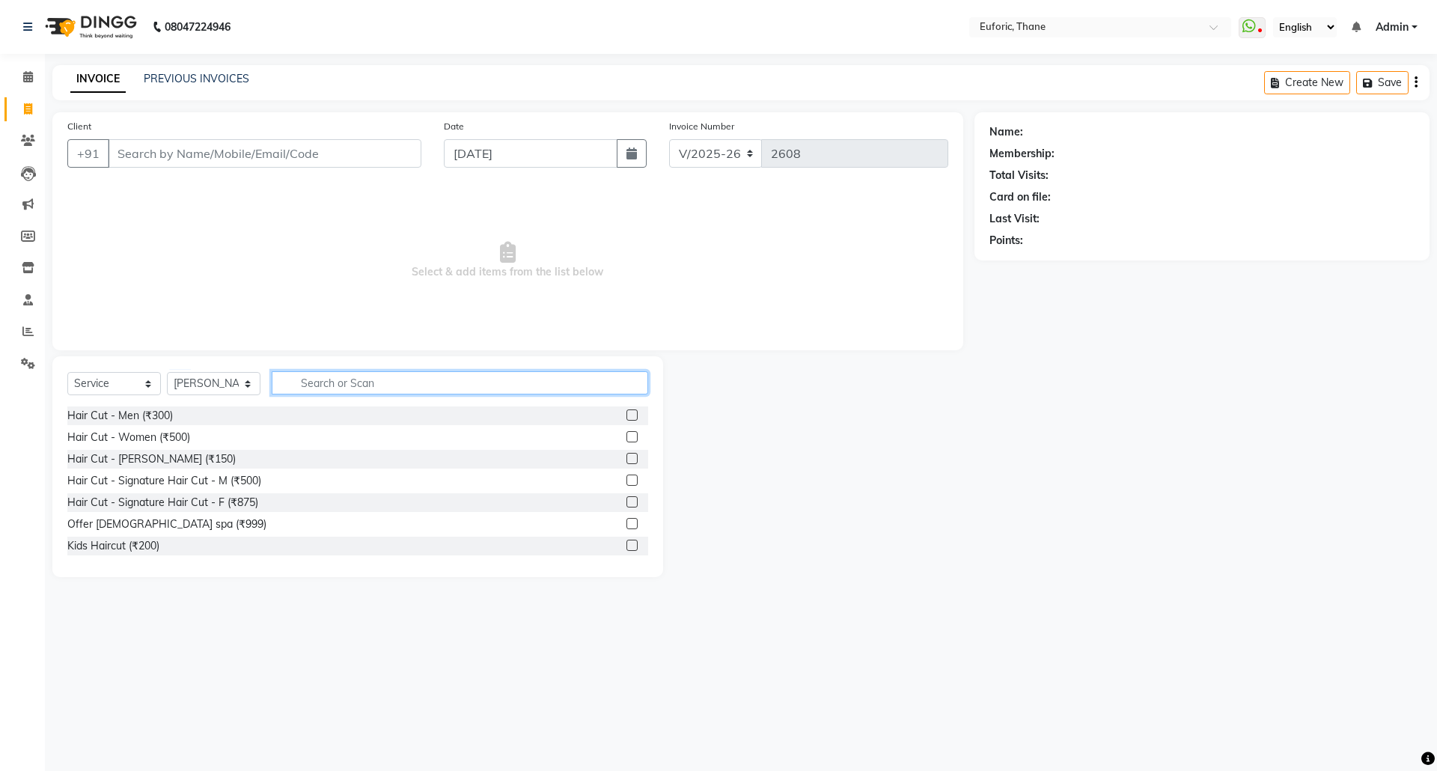
click at [357, 383] on input "text" at bounding box center [460, 382] width 376 height 23
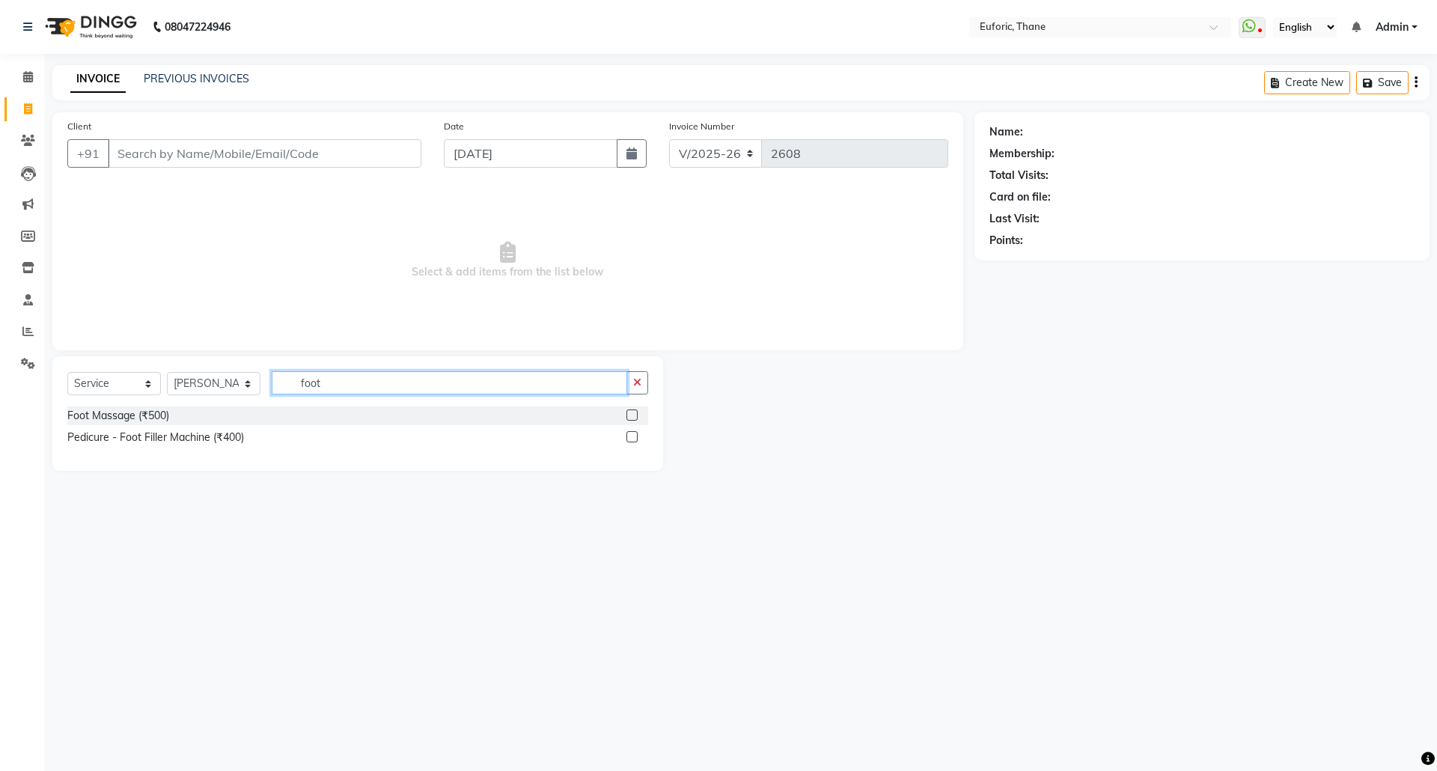
drag, startPoint x: 335, startPoint y: 388, endPoint x: 249, endPoint y: 381, distance: 86.3
click at [249, 381] on div "Select Service Product Membership Package Voucher Prepaid Gift Card Select Styl…" at bounding box center [357, 388] width 581 height 35
type input "foot"
click at [635, 376] on button "button" at bounding box center [637, 382] width 22 height 23
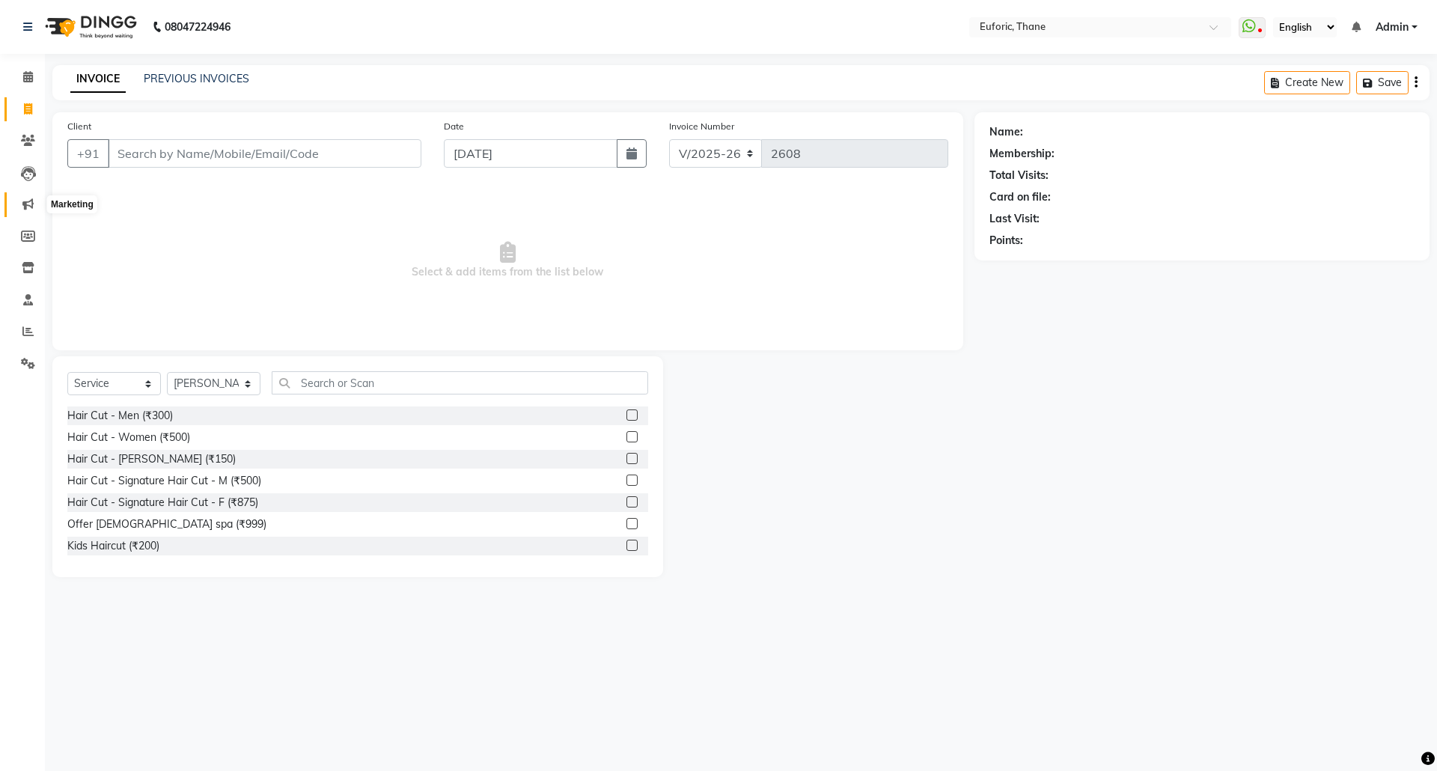
click at [28, 204] on icon at bounding box center [27, 203] width 11 height 11
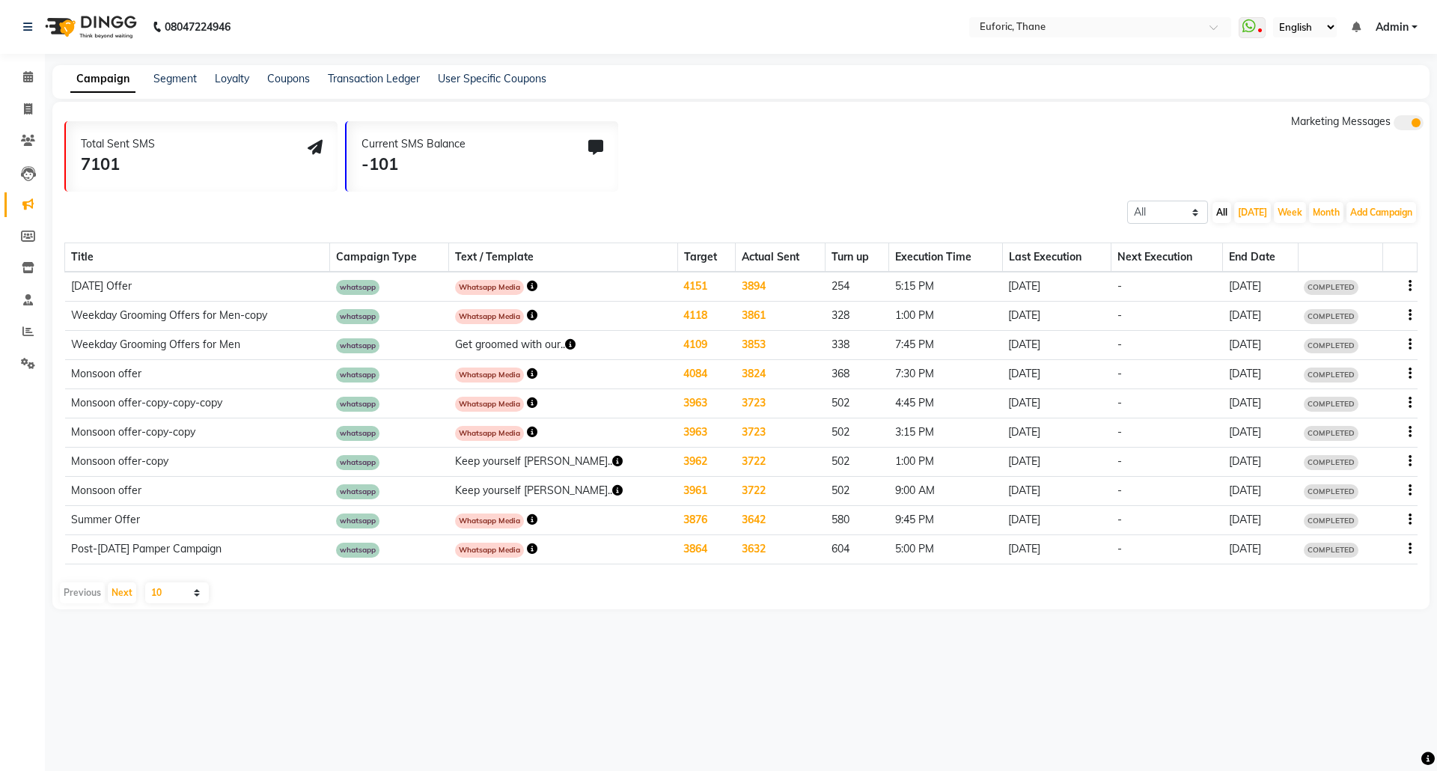
click at [1405, 286] on div at bounding box center [1400, 286] width 22 height 16
click at [1408, 286] on icon "button" at bounding box center [1409, 286] width 3 height 1
click at [1366, 301] on div "Services" at bounding box center [1369, 305] width 46 height 19
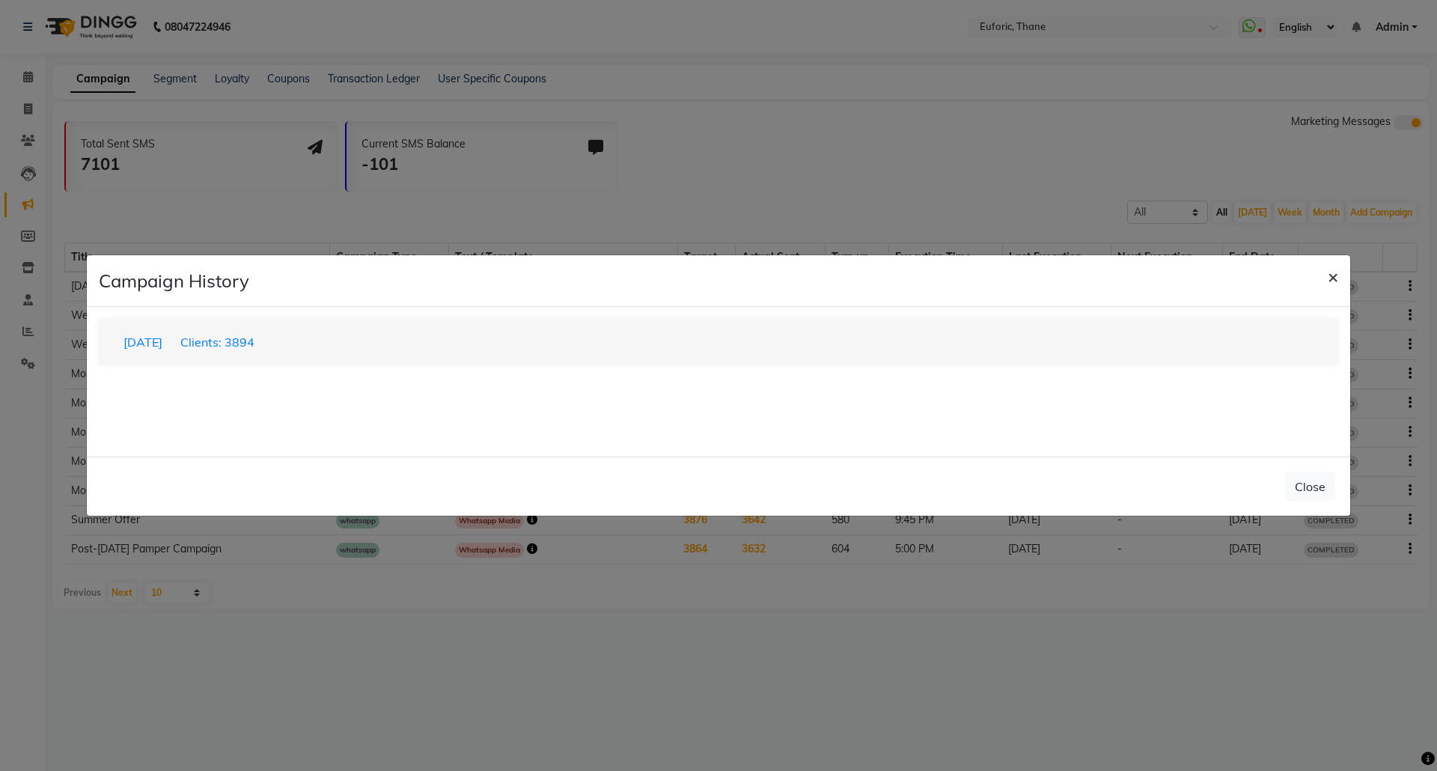
click at [1336, 281] on span "×" at bounding box center [1332, 276] width 10 height 22
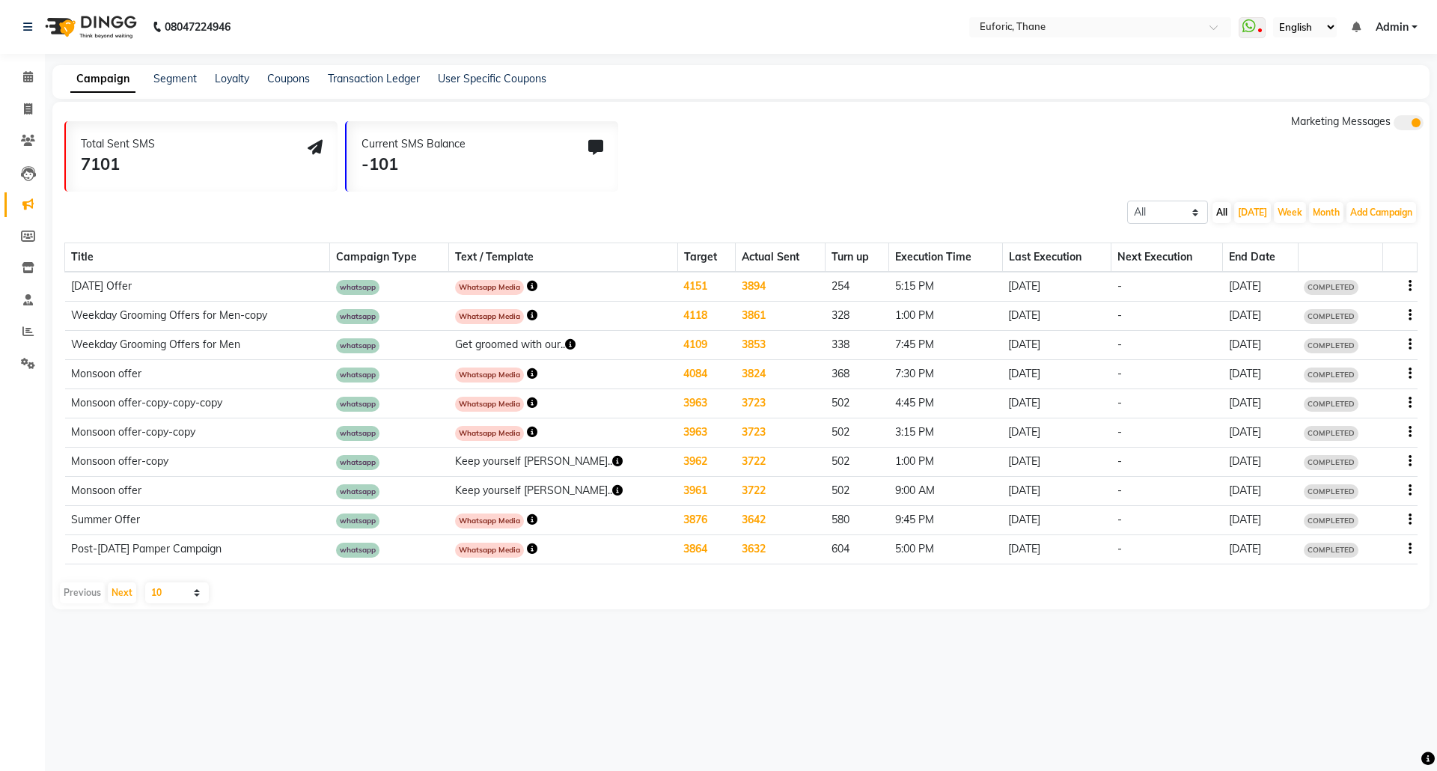
click at [537, 283] on icon "button" at bounding box center [532, 286] width 10 height 10
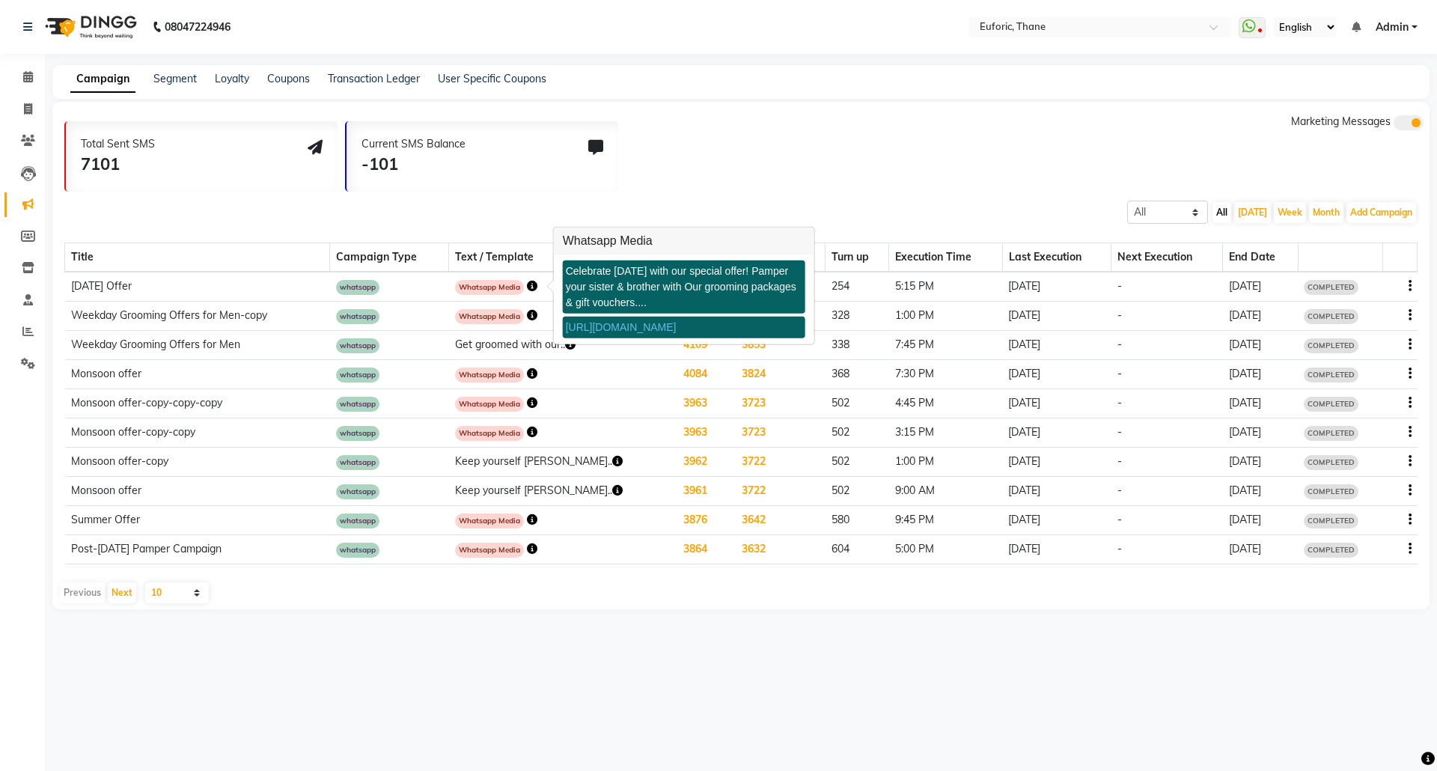
click at [890, 186] on div "Total Sent SMS 7101 Current SMS Balance -101 Marketing Messages" at bounding box center [746, 153] width 1365 height 78
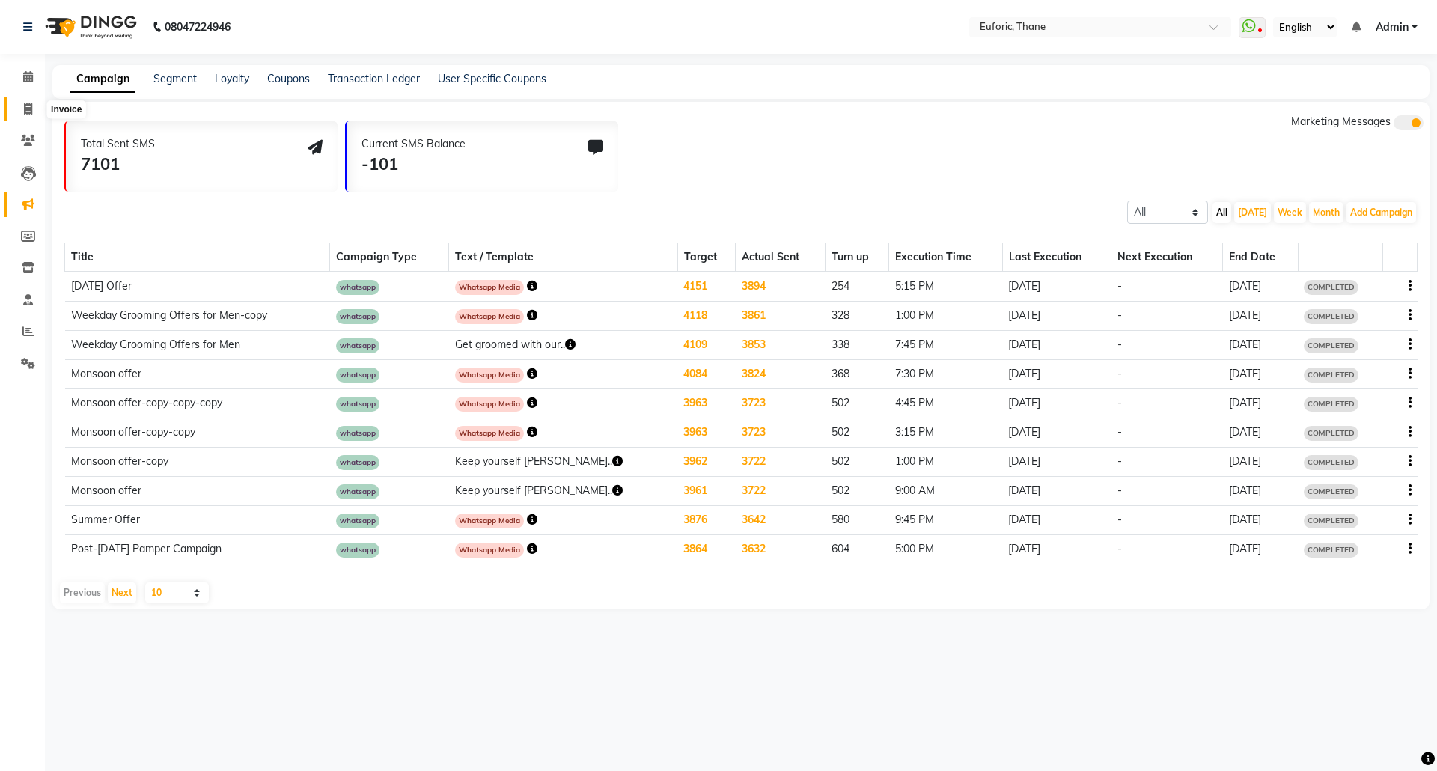
click at [34, 111] on span at bounding box center [28, 109] width 26 height 17
select select "5063"
select select "service"
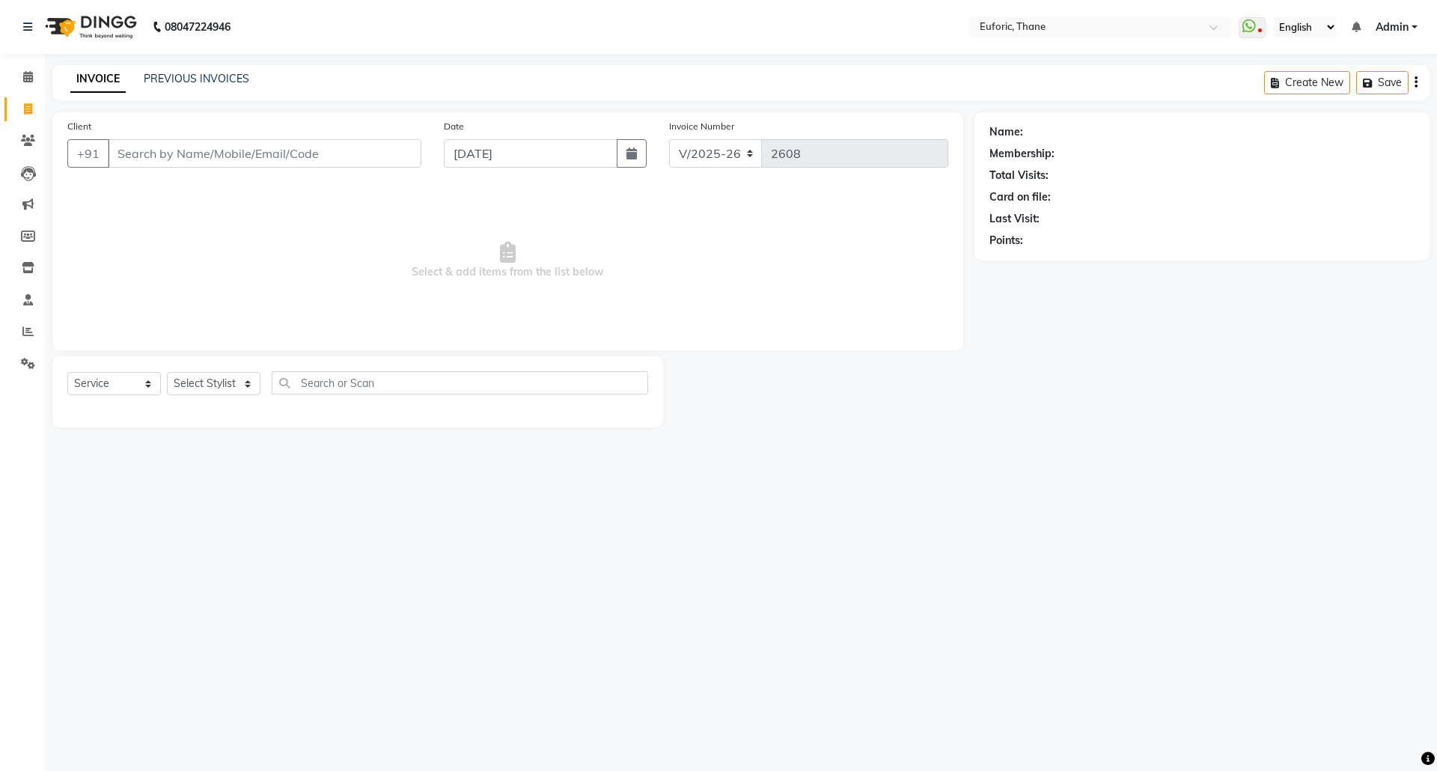
click at [263, 156] on input "Client" at bounding box center [265, 153] width 314 height 28
click at [232, 392] on select "Select Stylist [PERSON_NAME] Aatik Salmanai Admin [PERSON_NAME] [PERSON_NAME] […" at bounding box center [214, 383] width 94 height 23
select select "33147"
click at [167, 372] on select "Select Stylist [PERSON_NAME] Aatik Salmanai Admin [PERSON_NAME] [PERSON_NAME] […" at bounding box center [214, 383] width 94 height 23
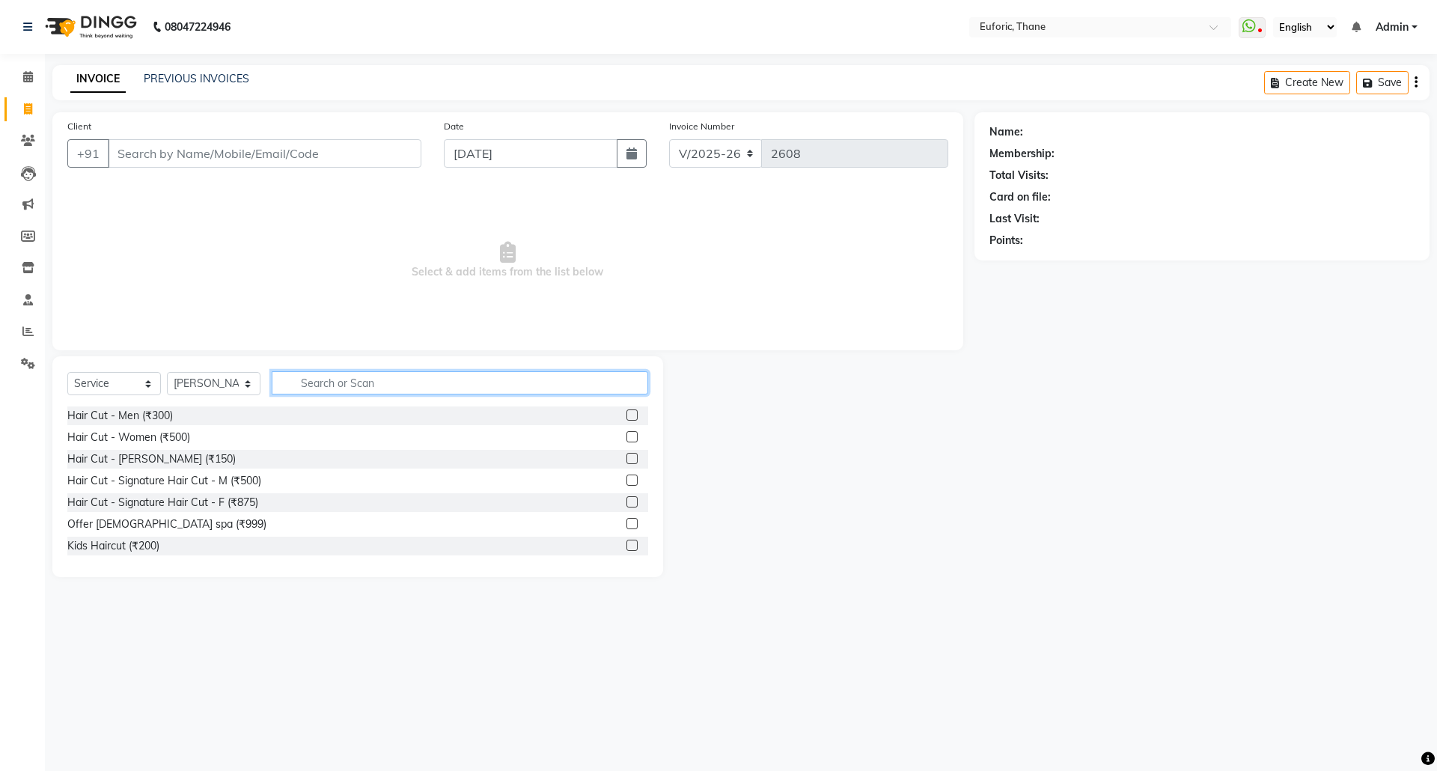
click at [358, 377] on input "text" at bounding box center [460, 382] width 376 height 23
type input "1500"
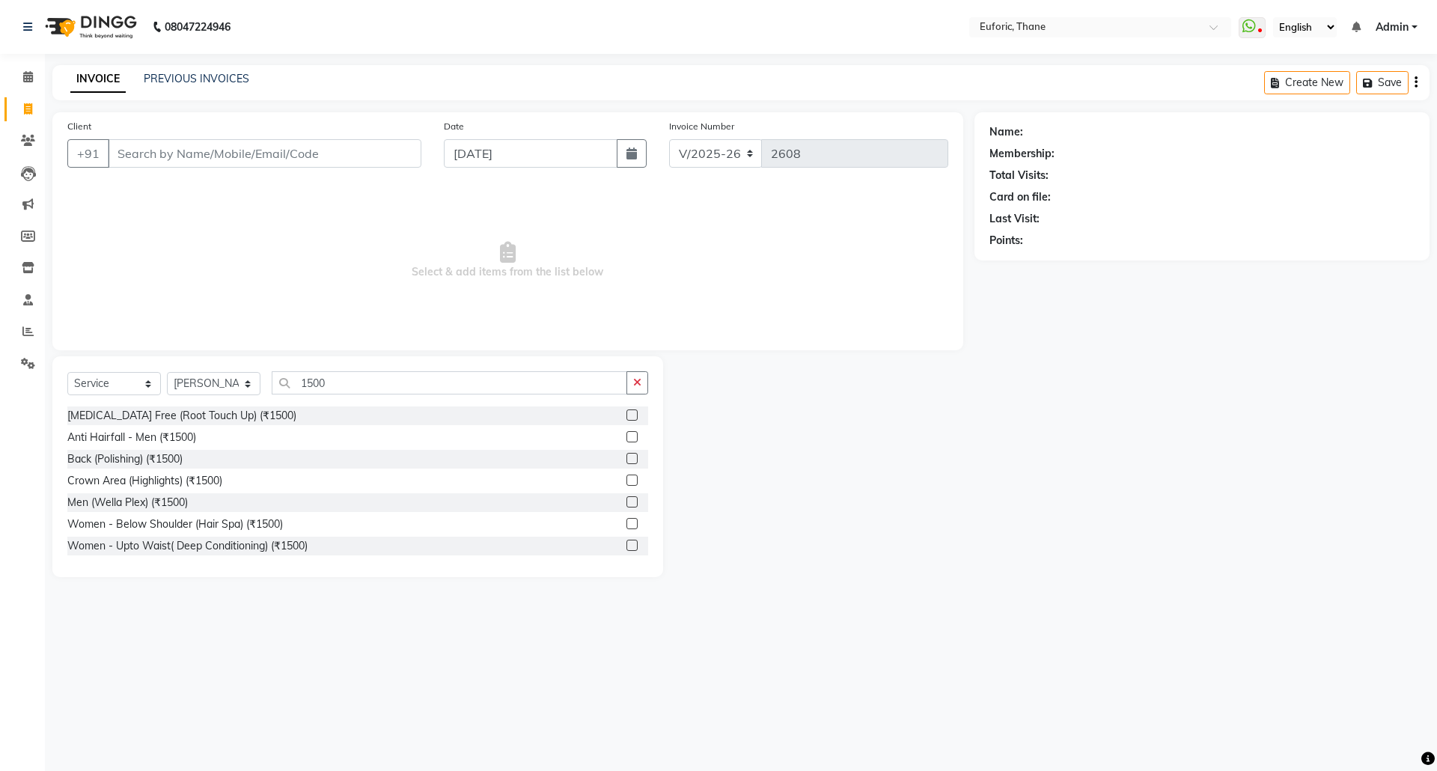
click at [626, 417] on label at bounding box center [631, 414] width 11 height 11
click at [626, 417] on input "checkbox" at bounding box center [631, 416] width 10 height 10
checkbox input "true"
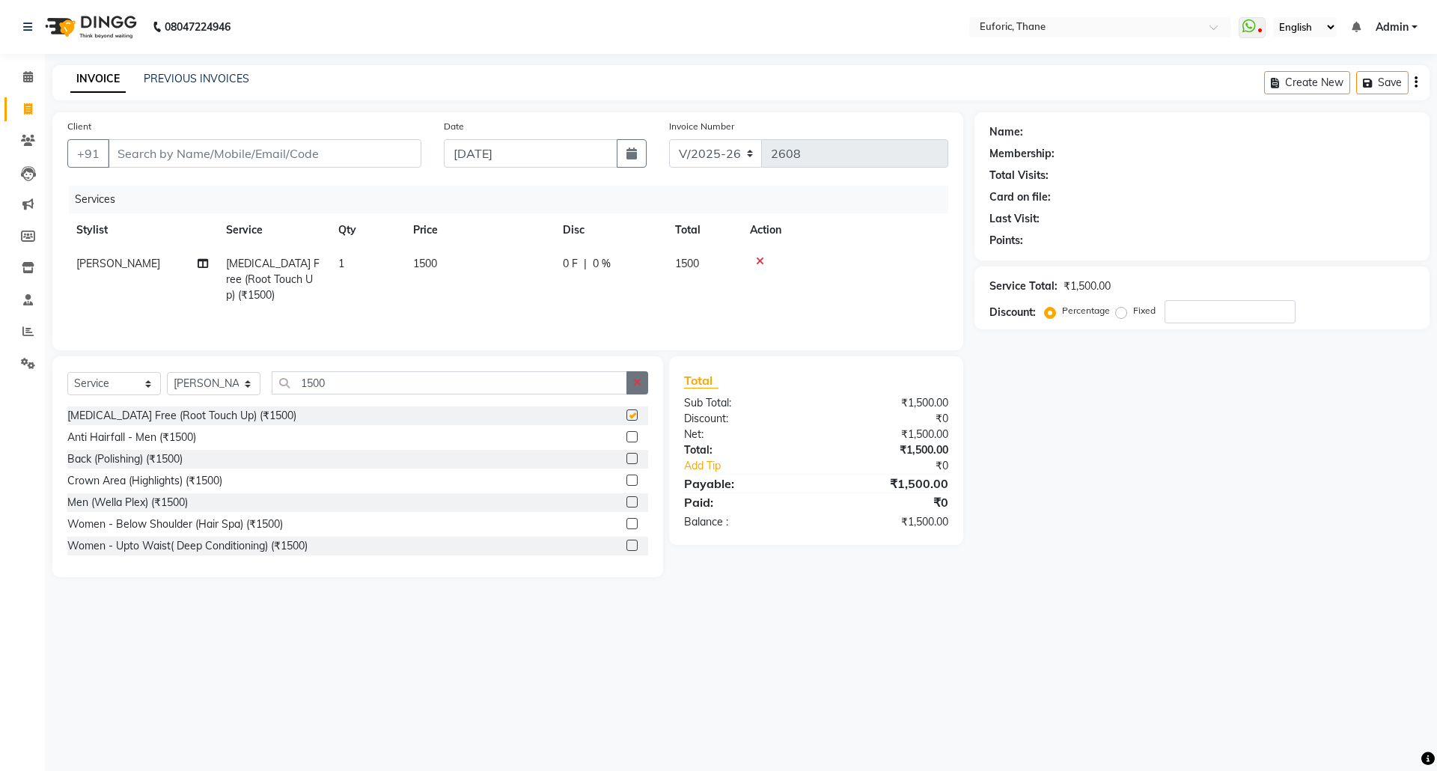
click at [644, 382] on button "button" at bounding box center [637, 382] width 22 height 23
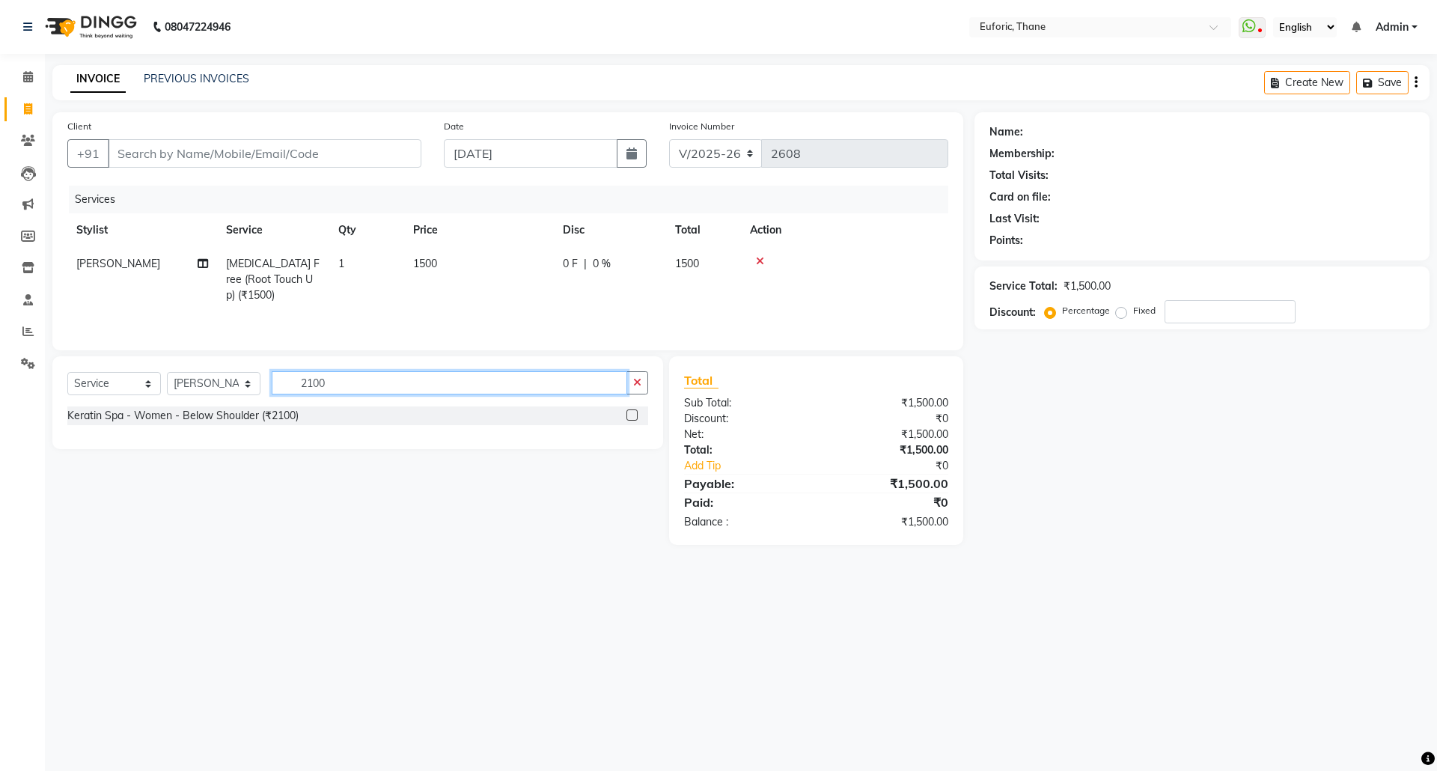
type input "2100"
click at [633, 421] on label at bounding box center [631, 414] width 11 height 11
click at [633, 421] on input "checkbox" at bounding box center [631, 416] width 10 height 10
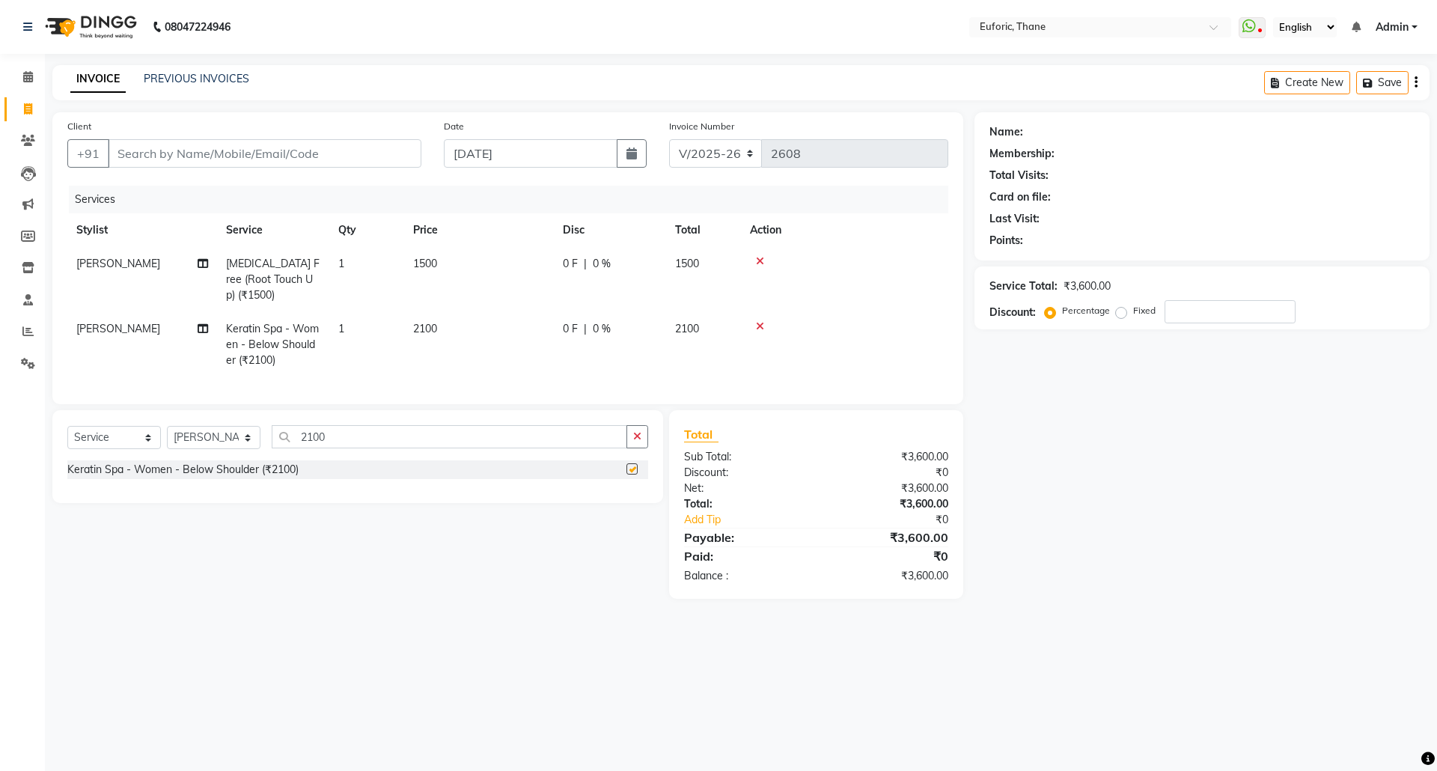
checkbox input "false"
click at [390, 159] on input "Client" at bounding box center [265, 153] width 314 height 28
type input "8"
type input "0"
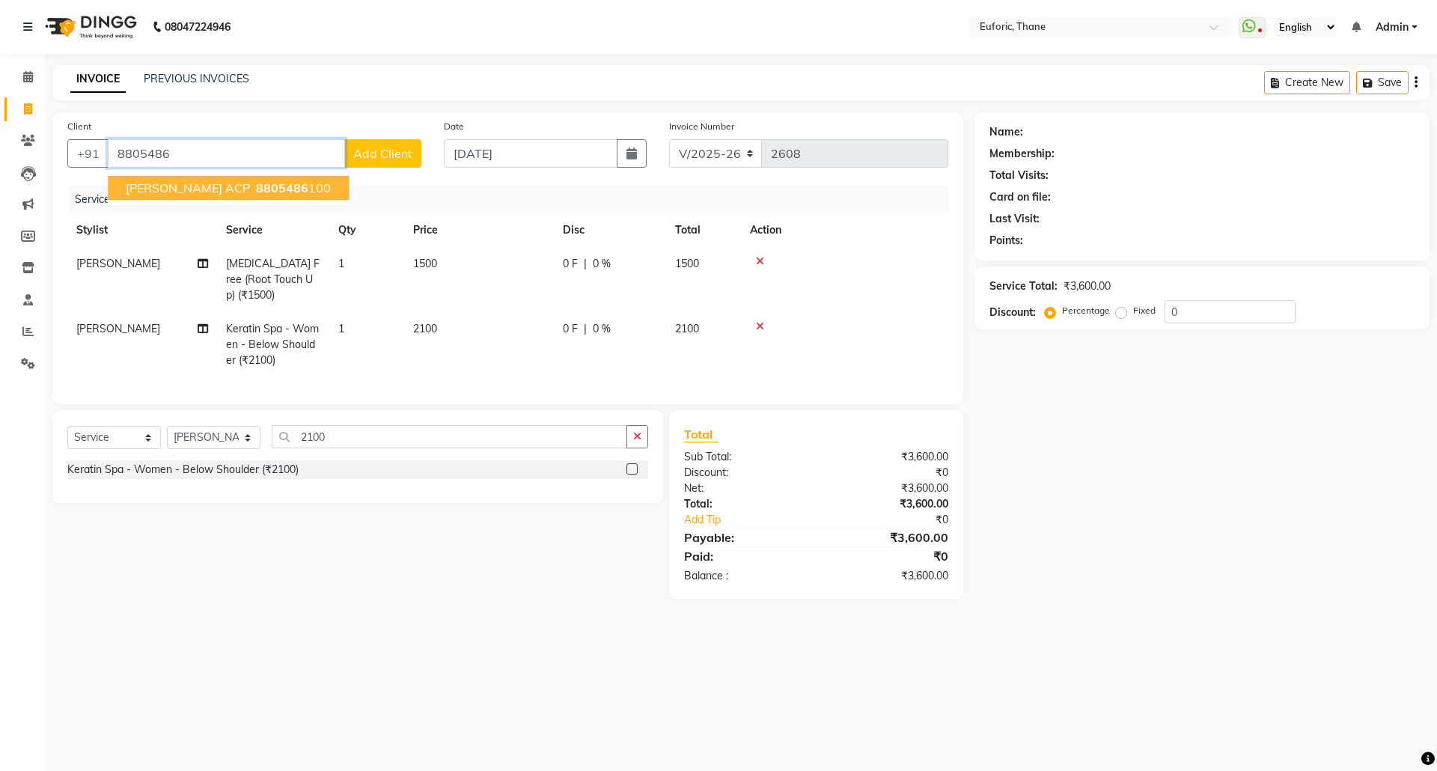
click at [174, 192] on span "Madhvi ACP" at bounding box center [188, 187] width 124 height 15
type input "8805486100"
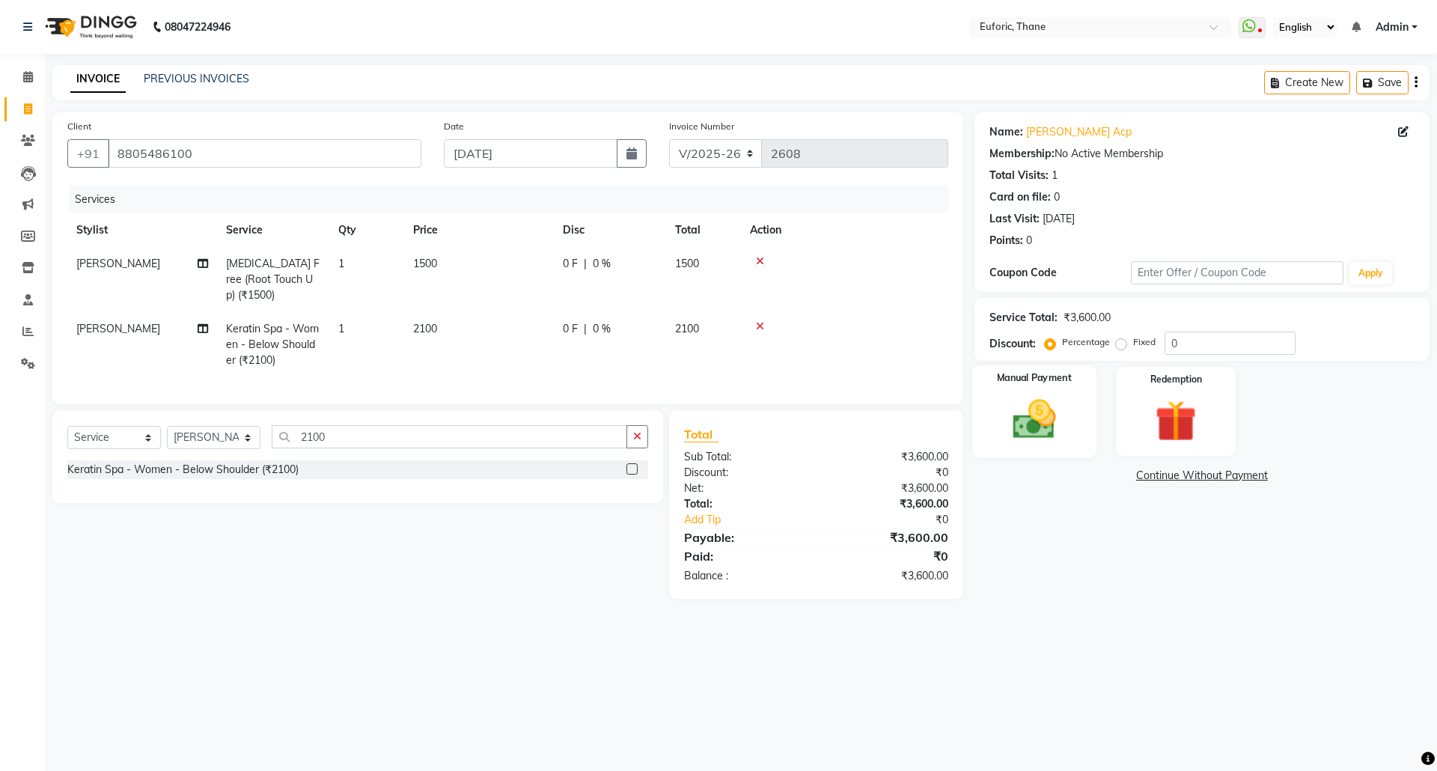
click at [1069, 426] on div "Manual Payment" at bounding box center [1033, 411] width 124 height 92
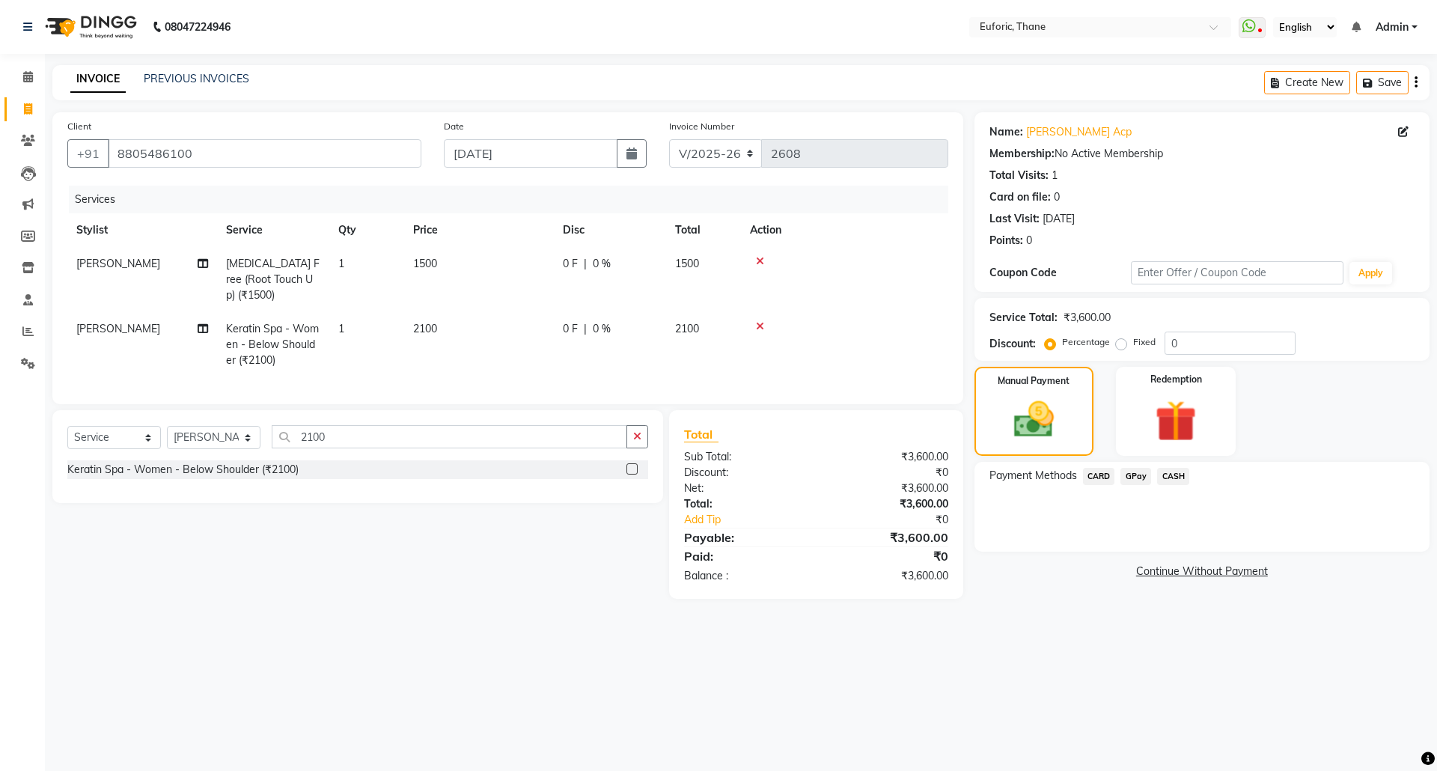
click at [1162, 468] on div "CASH" at bounding box center [1170, 478] width 38 height 20
click at [1172, 470] on span "CASH" at bounding box center [1173, 476] width 32 height 17
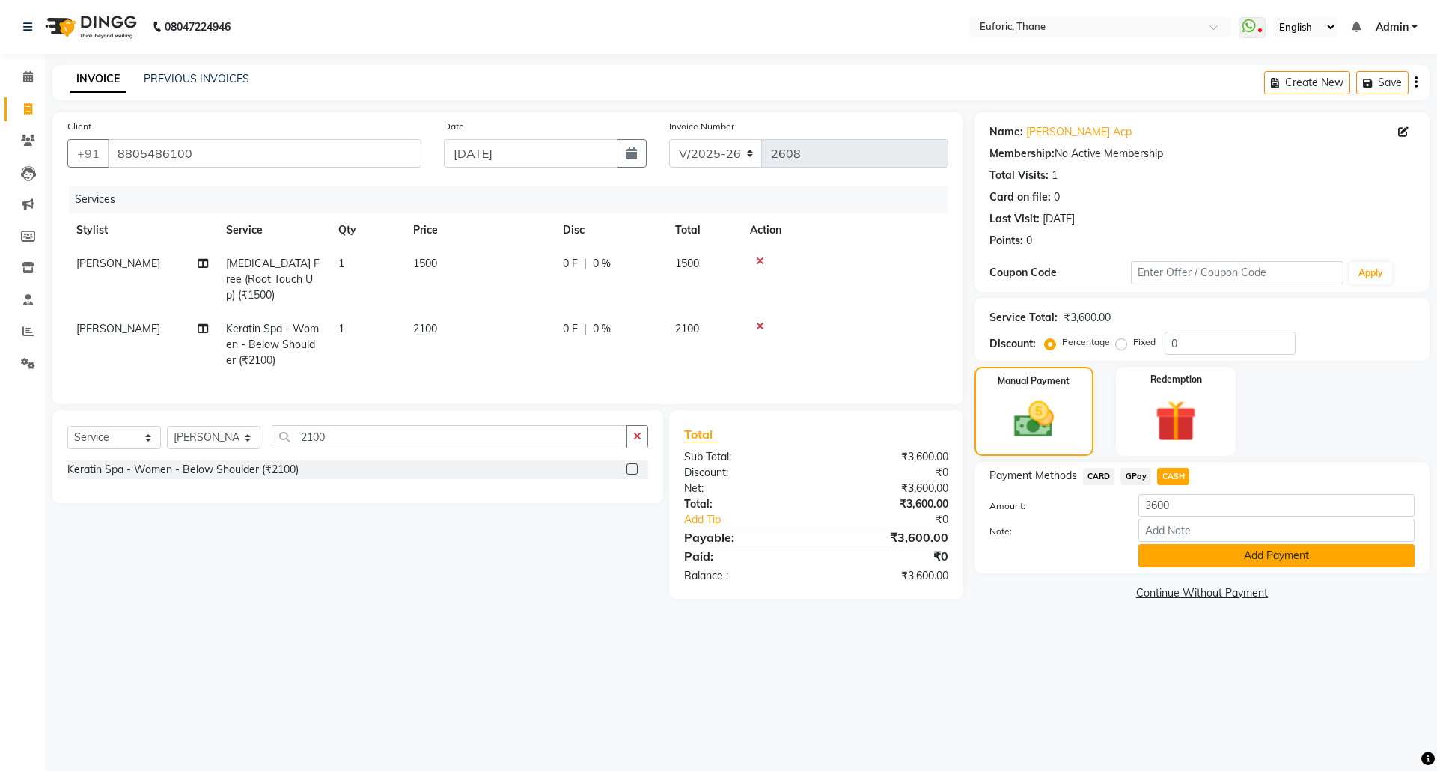
click at [1190, 554] on button "Add Payment" at bounding box center [1276, 555] width 276 height 23
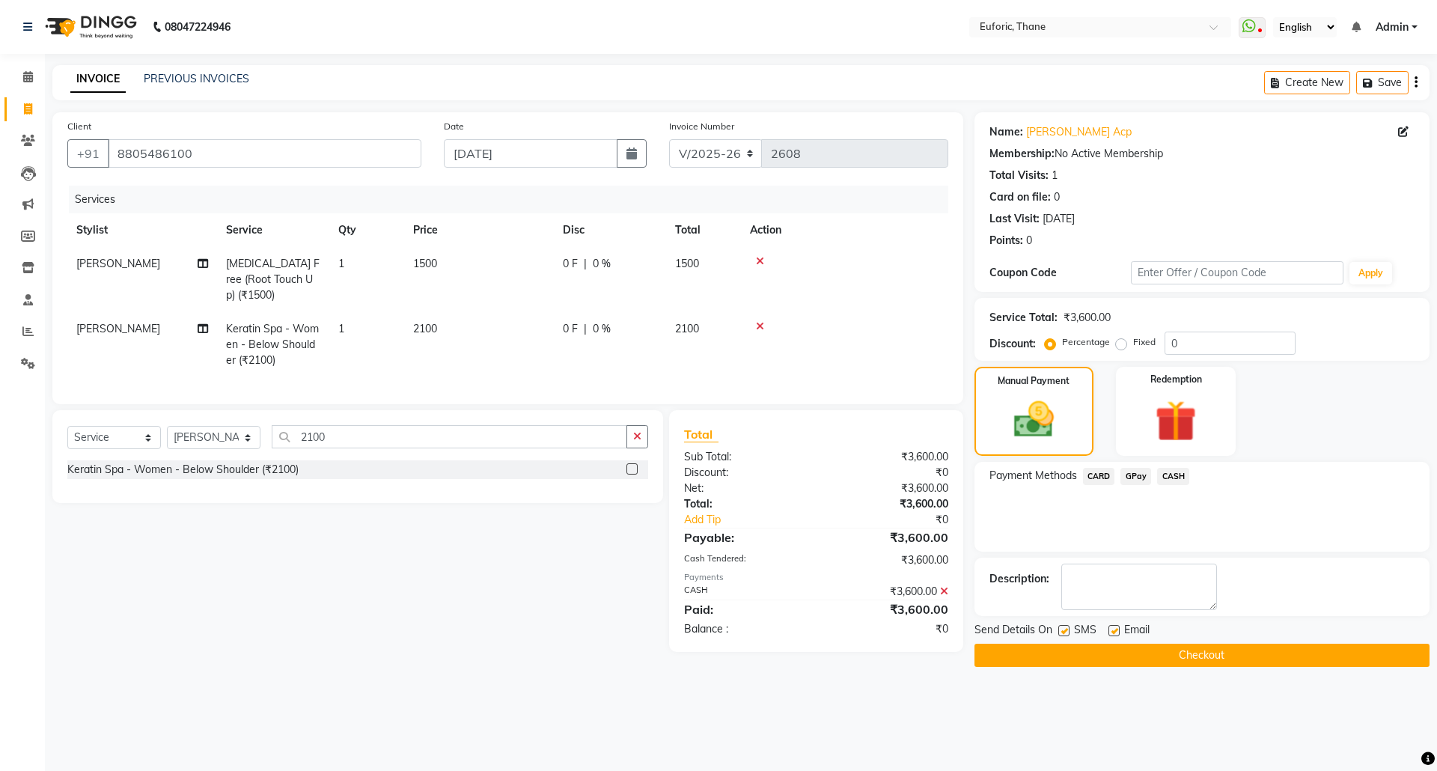
click at [1196, 647] on button "Checkout" at bounding box center [1201, 655] width 455 height 23
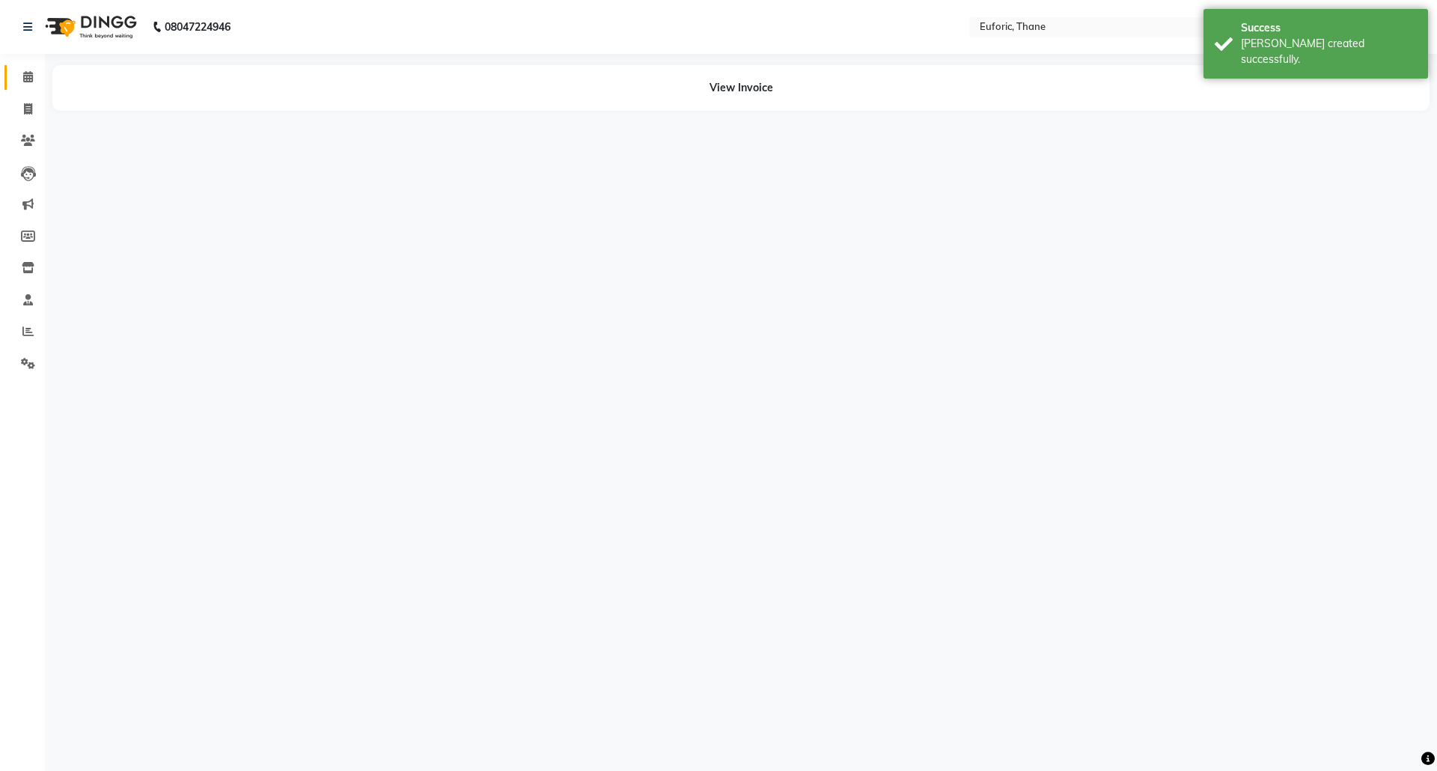
click at [13, 76] on link "Calendar" at bounding box center [22, 77] width 36 height 25
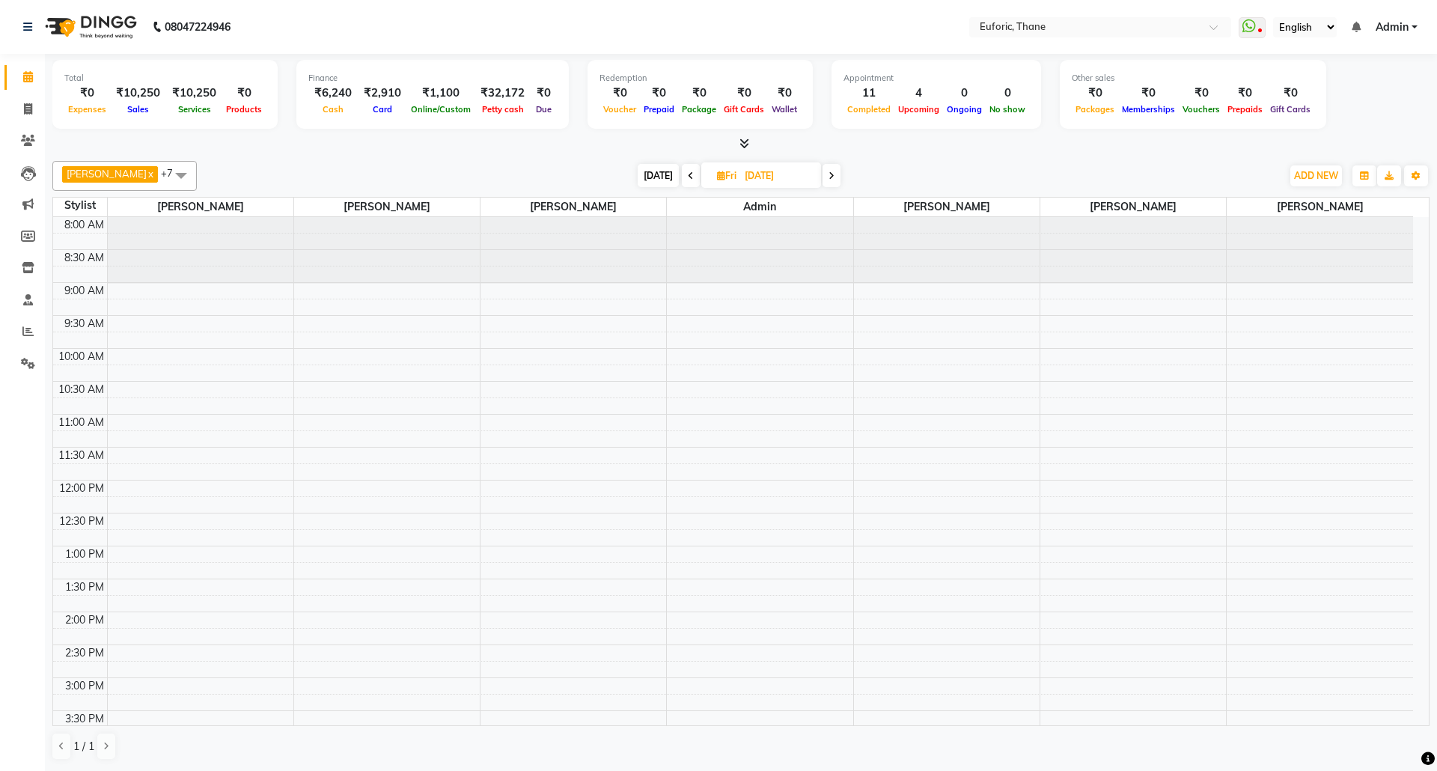
click at [747, 177] on input "[DATE]" at bounding box center [777, 176] width 75 height 22
select select "9"
select select "2025"
click at [729, 270] on span "4" at bounding box center [733, 272] width 24 height 24
type input "[DATE]"
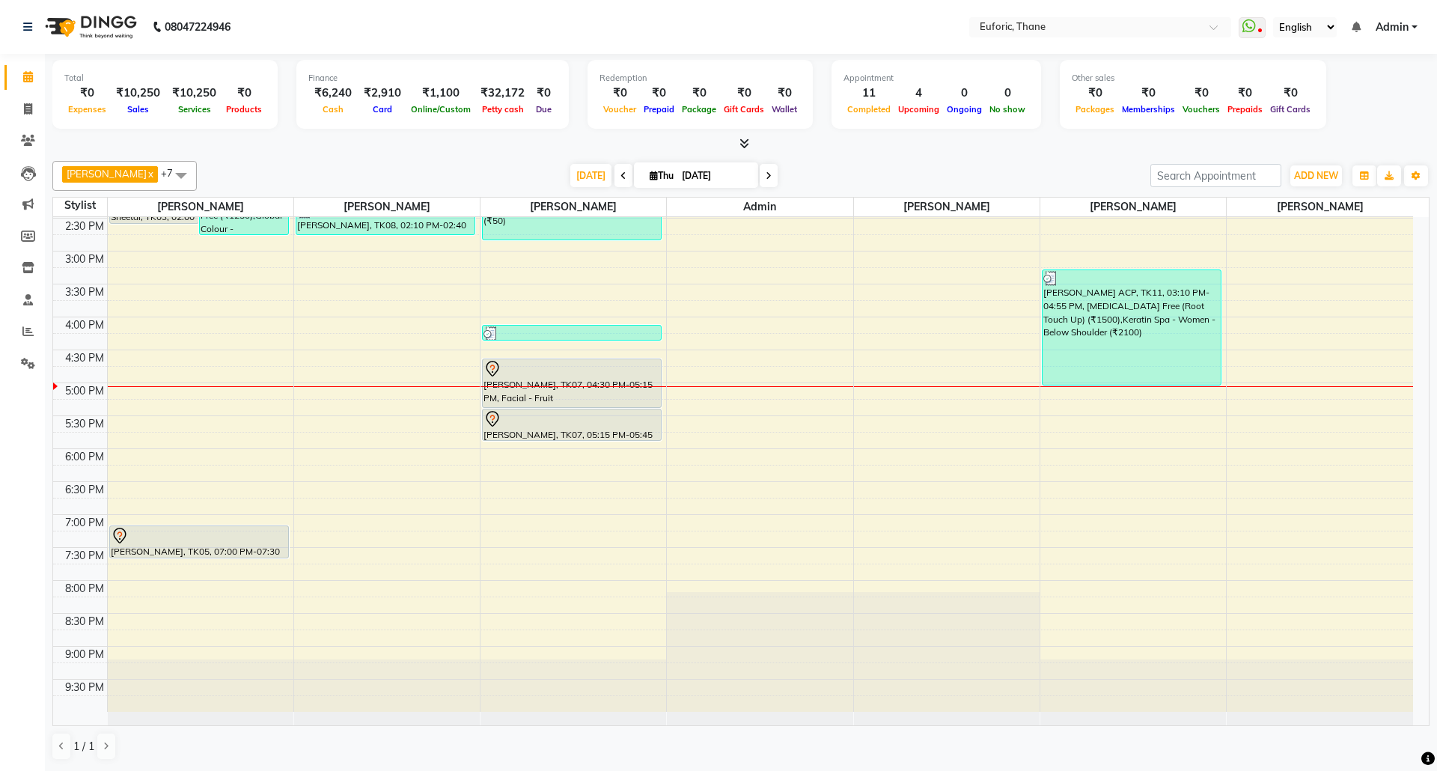
scroll to position [379, 0]
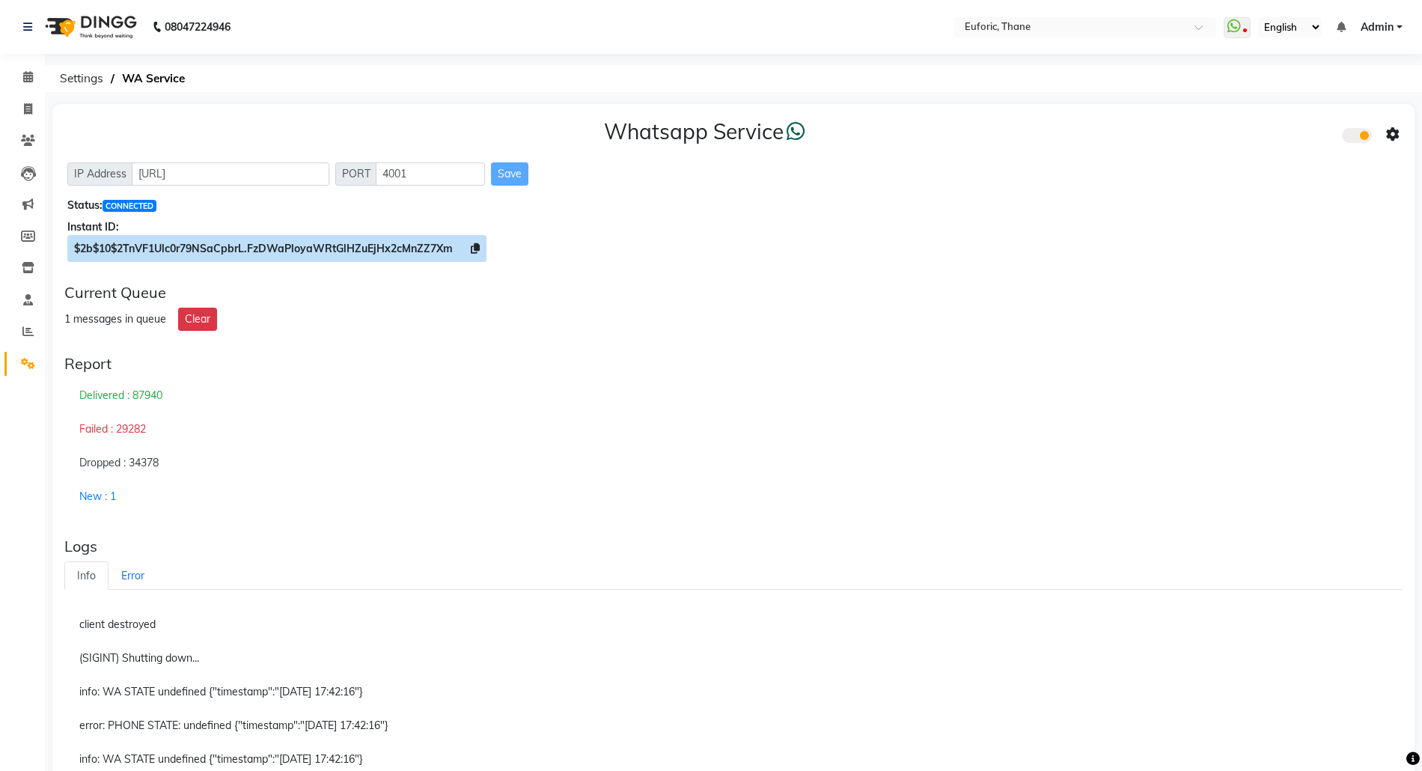
click at [474, 249] on icon at bounding box center [475, 248] width 9 height 10
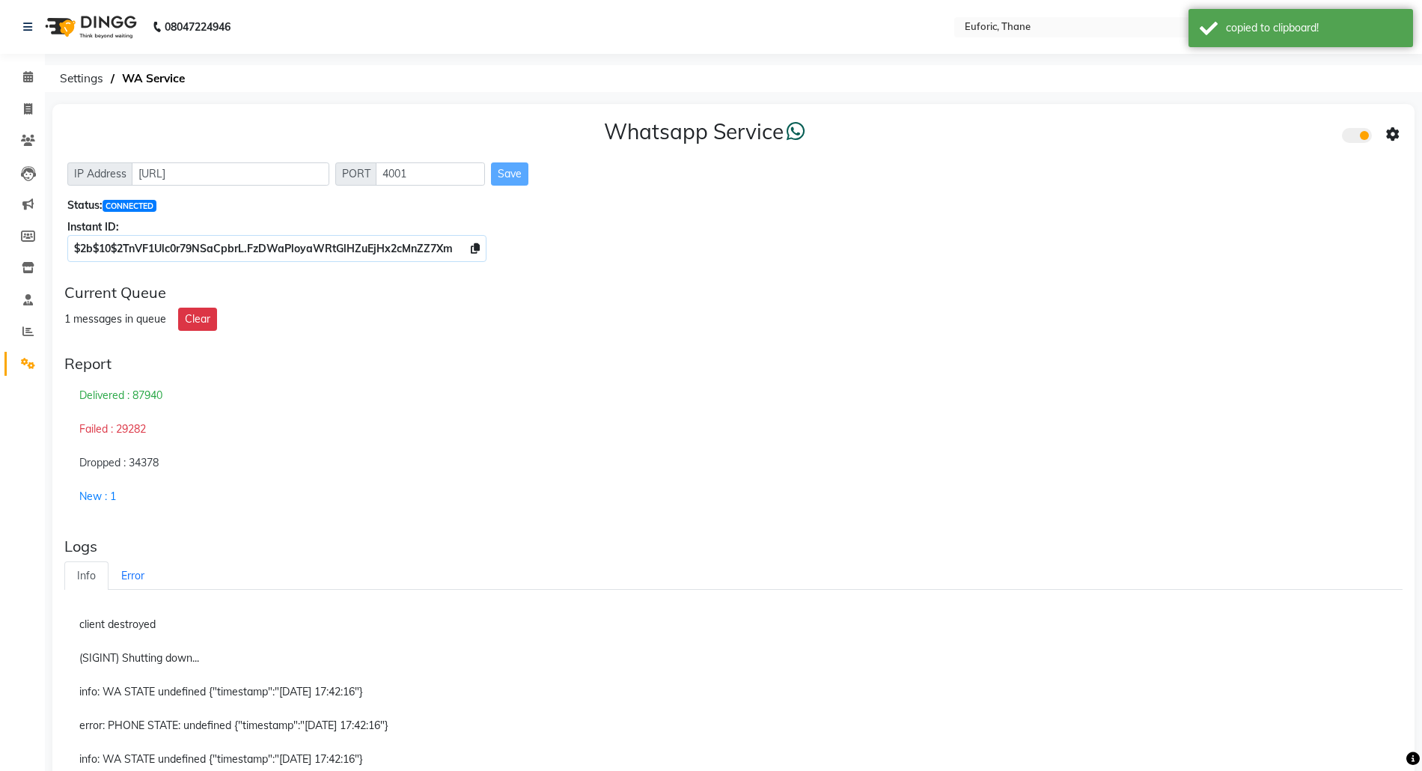
click at [1390, 138] on icon at bounding box center [1392, 134] width 13 height 13
click at [1295, 115] on div "Whatsapp Settings" at bounding box center [1284, 118] width 171 height 19
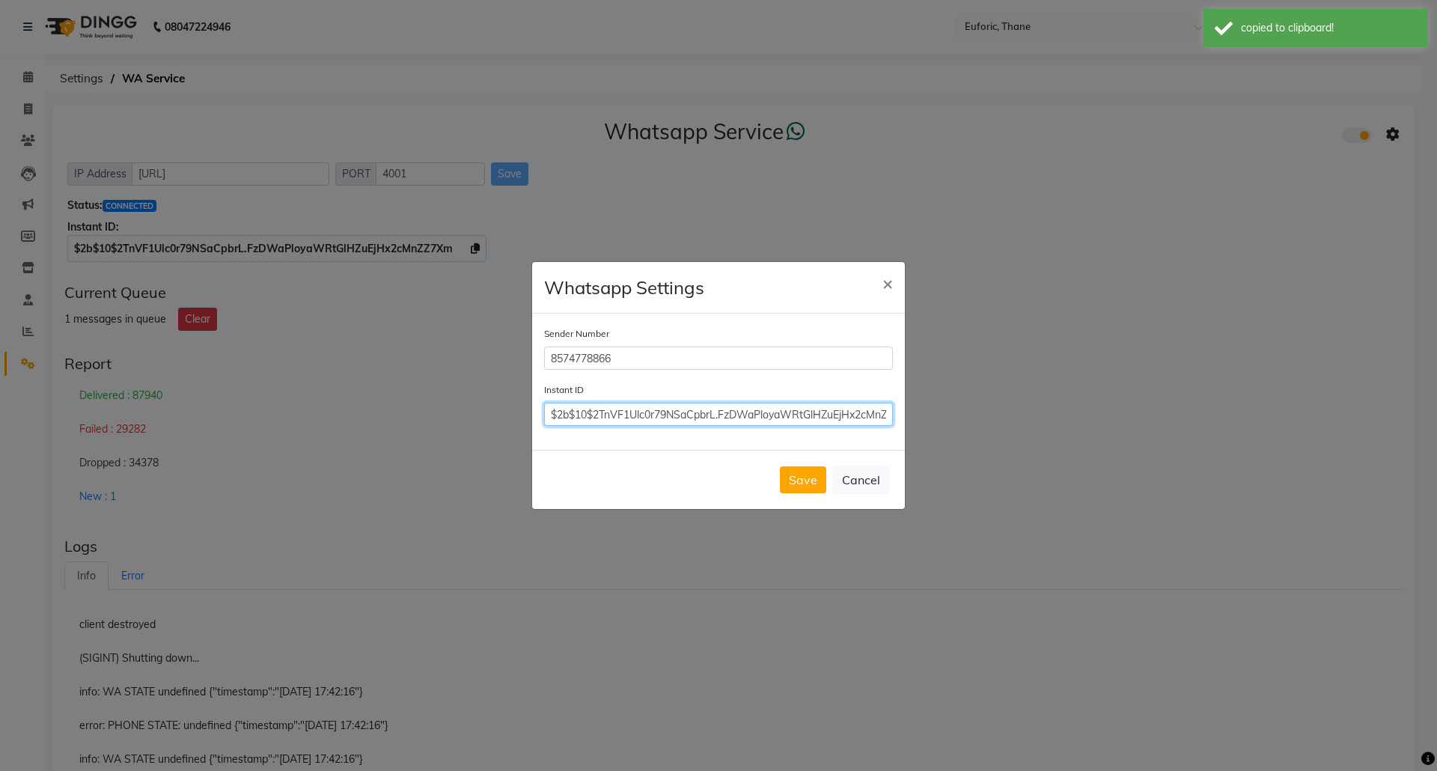
click at [822, 414] on input "$2b$10$2TnVF1Ulc0r79NSaCpbrL.FzDWaPloyaWRtGlHZuEjHx2cMnZZ7Xm" at bounding box center [718, 414] width 349 height 23
click at [811, 489] on button "Save" at bounding box center [803, 479] width 46 height 27
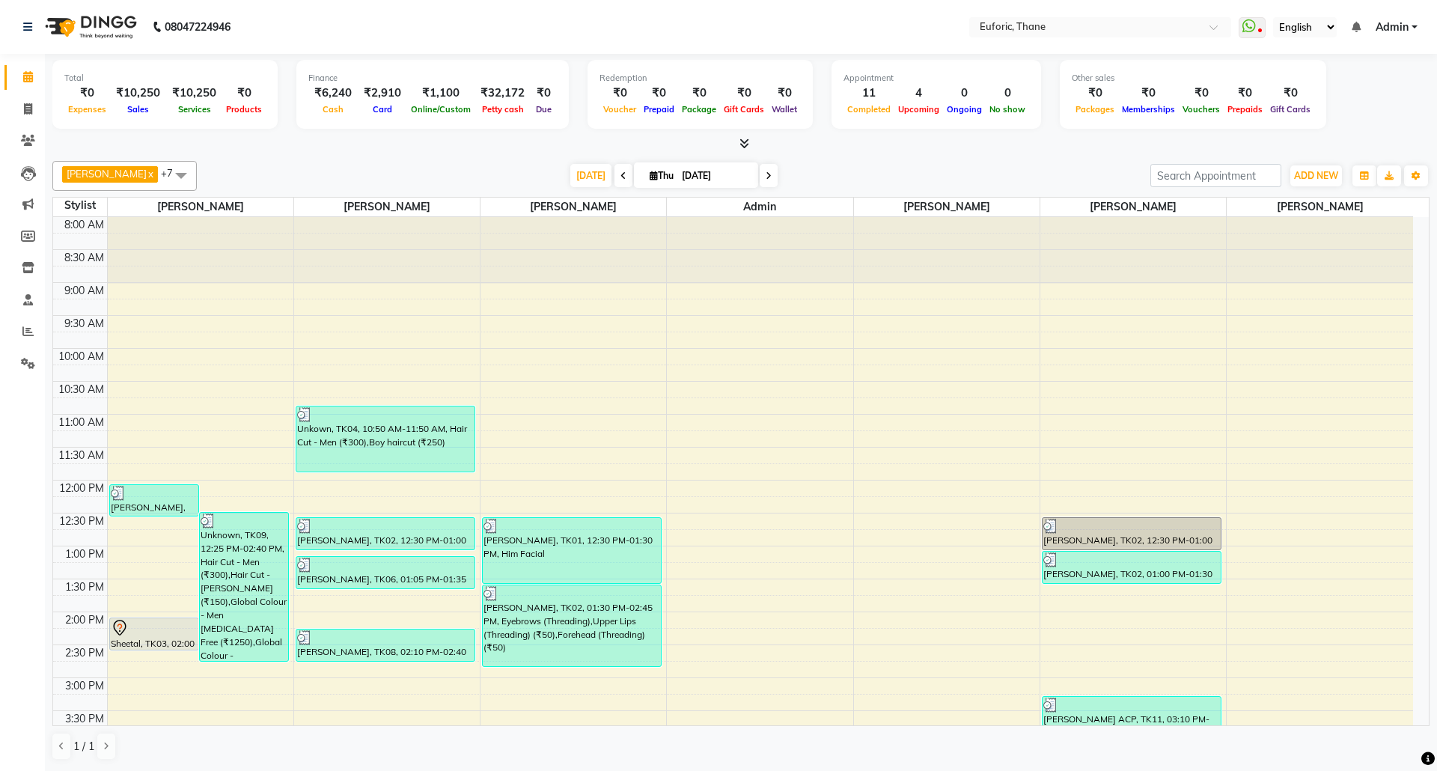
scroll to position [272, 0]
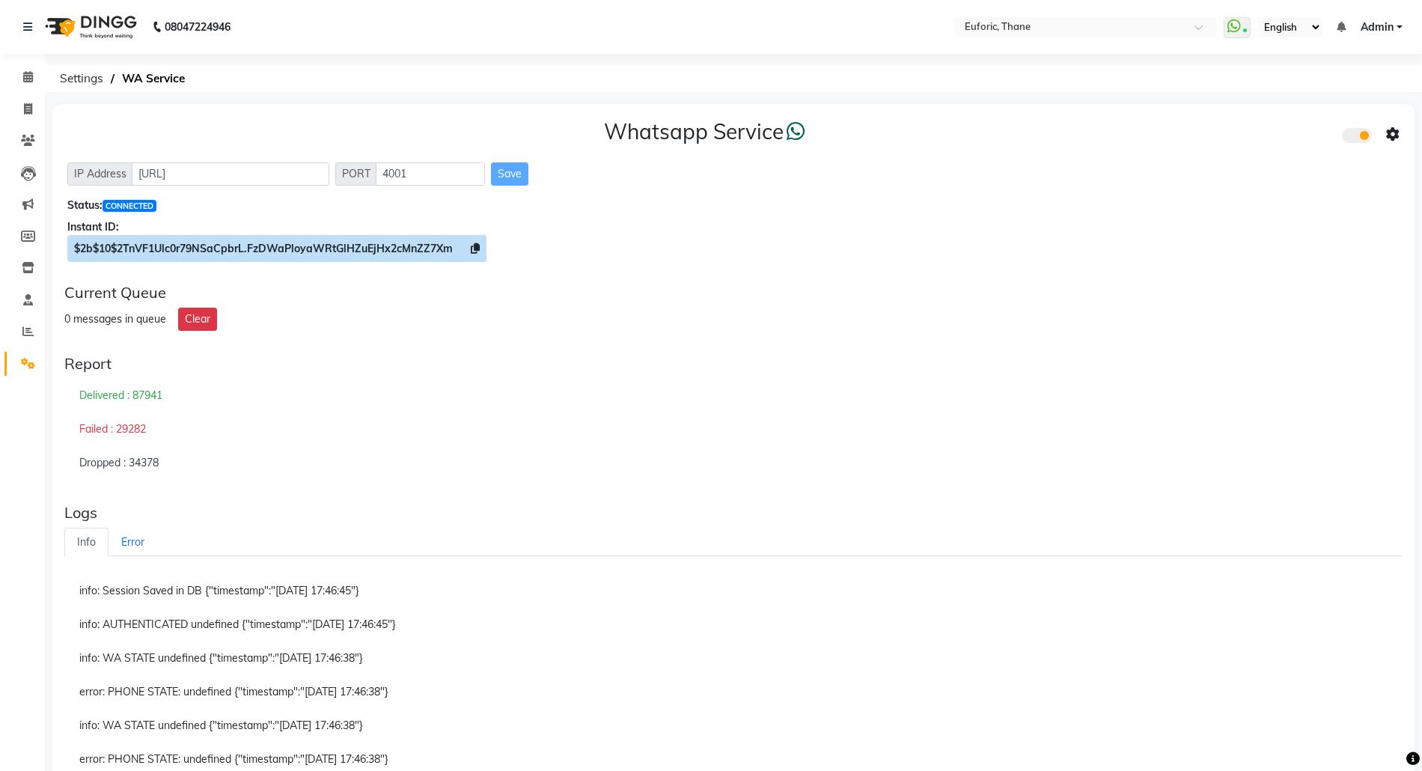
click at [473, 248] on icon at bounding box center [475, 248] width 9 height 10
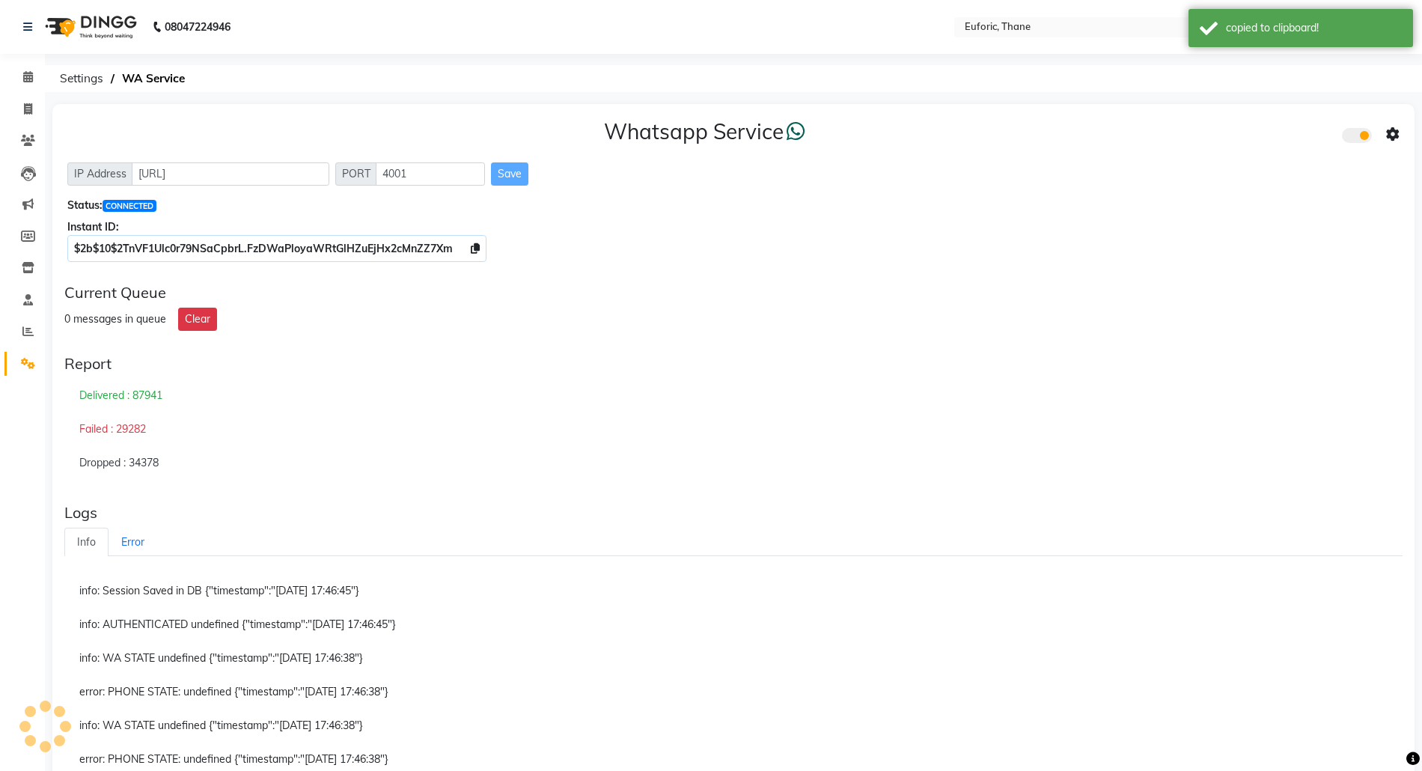
click at [1389, 132] on icon at bounding box center [1392, 134] width 13 height 13
click at [1267, 126] on div "Whatsapp Settings" at bounding box center [1284, 118] width 171 height 19
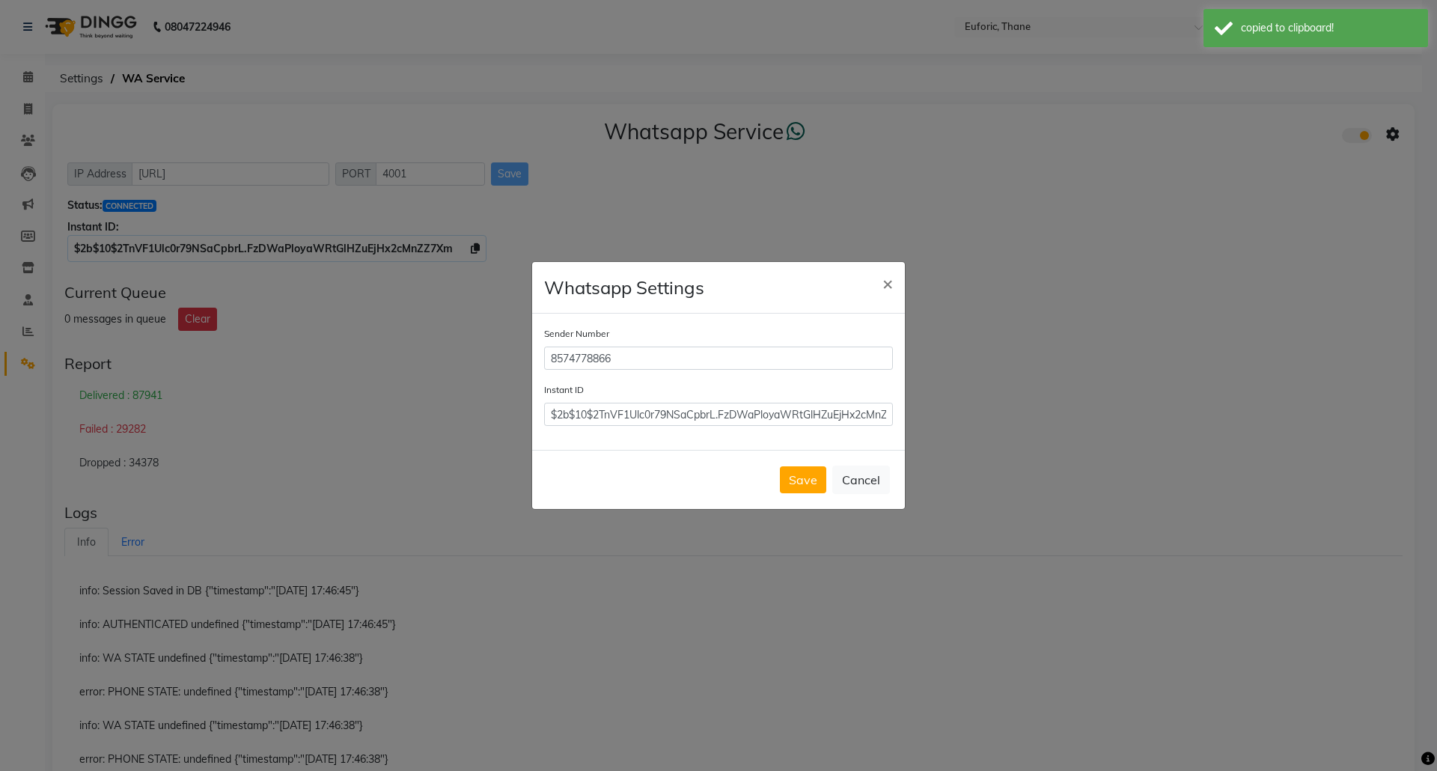
drag, startPoint x: 812, startPoint y: 427, endPoint x: 819, endPoint y: 413, distance: 15.1
click at [819, 413] on div "Sender Number 8574778866 Instant ID $2b$10$2TnVF1Ulc0r79NSaCpbrL.FzDWaPloyaWRtG…" at bounding box center [718, 382] width 373 height 136
click at [819, 413] on input "$2b$10$2TnVF1Ulc0r79NSaCpbrL.FzDWaPloyaWRtGlHZuEjHx2cMnZZ7Xm" at bounding box center [718, 414] width 349 height 23
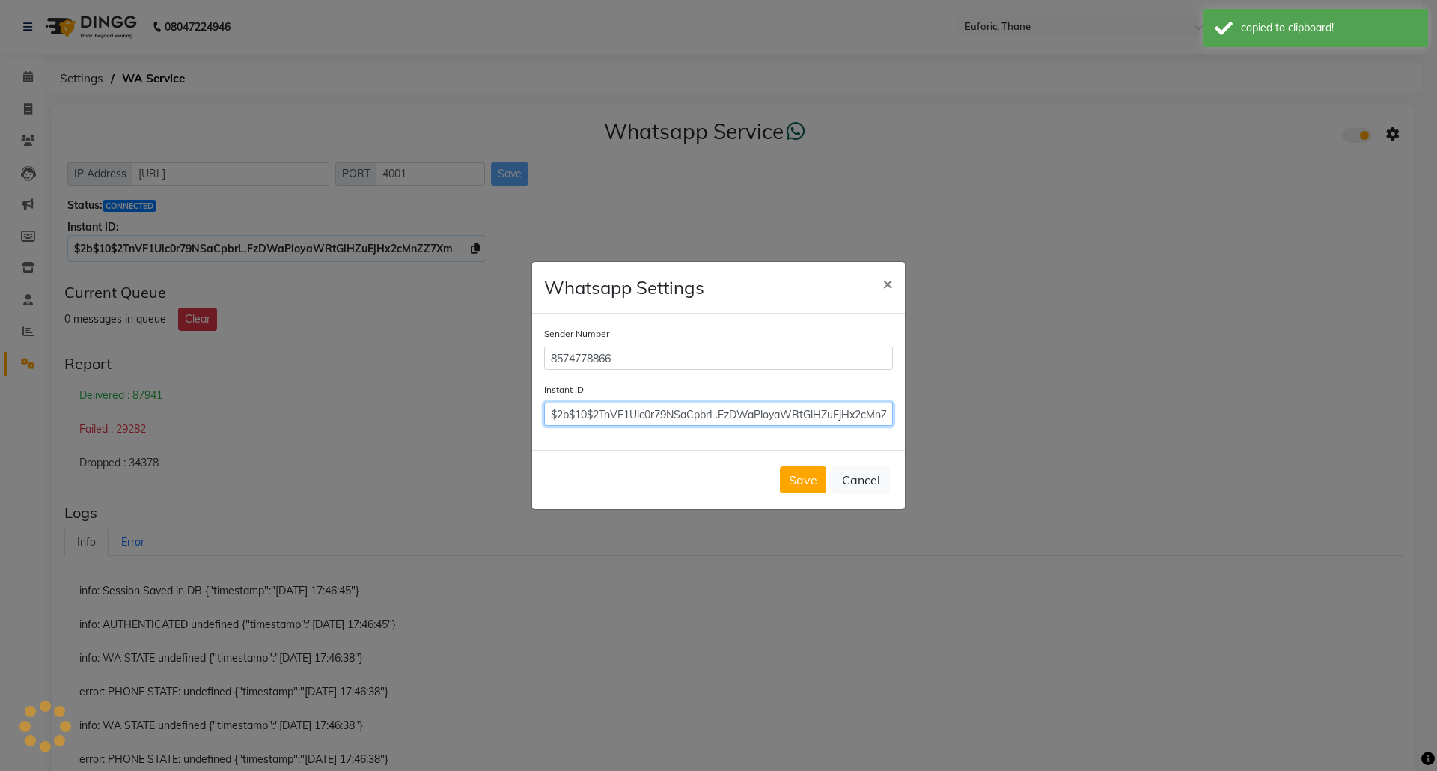
click at [819, 413] on input "$2b$10$2TnVF1Ulc0r79NSaCpbrL.FzDWaPloyaWRtGlHZuEjHx2cMnZZ7Xm" at bounding box center [718, 414] width 349 height 23
click at [815, 483] on button "Save" at bounding box center [803, 479] width 46 height 27
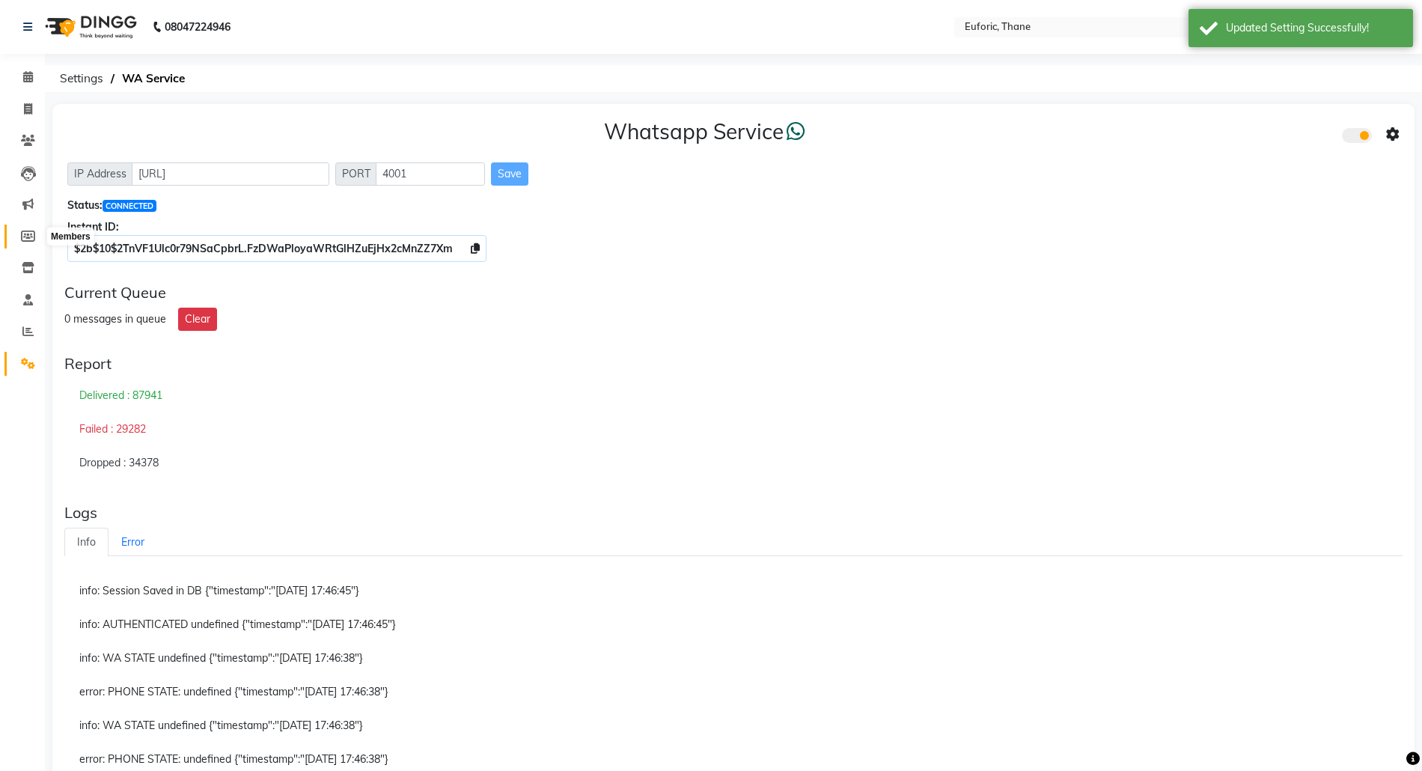
click at [27, 232] on icon at bounding box center [28, 235] width 14 height 11
select select
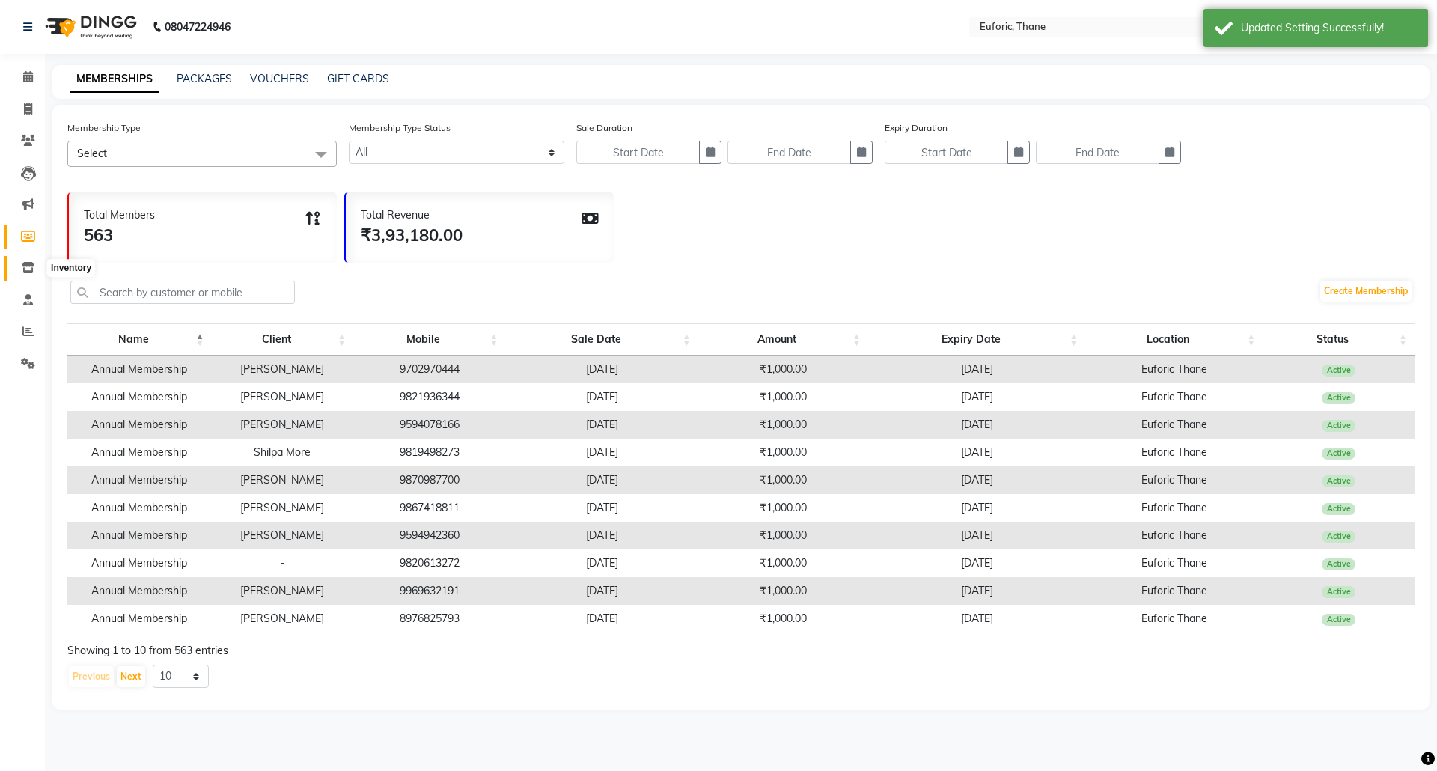
click at [25, 264] on icon at bounding box center [28, 267] width 13 height 11
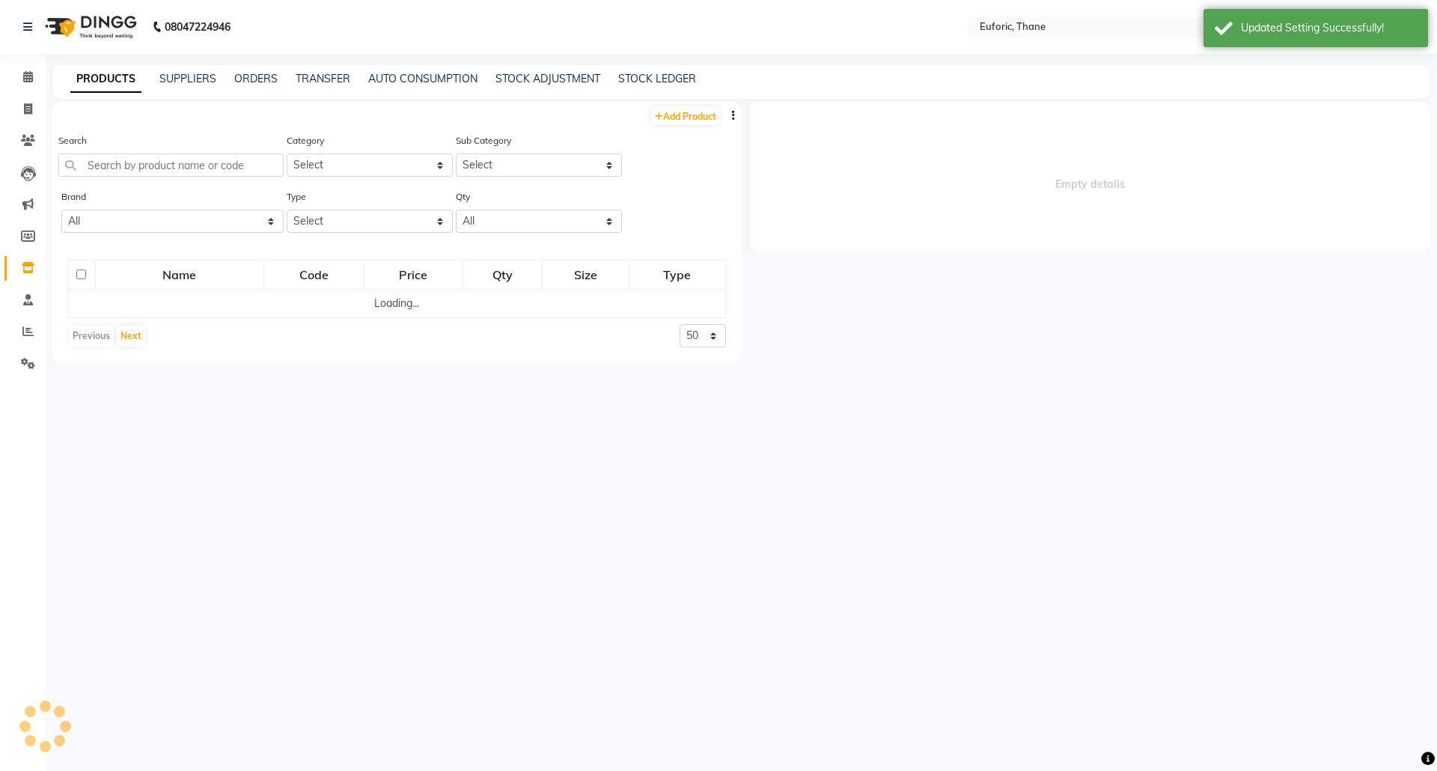
select select
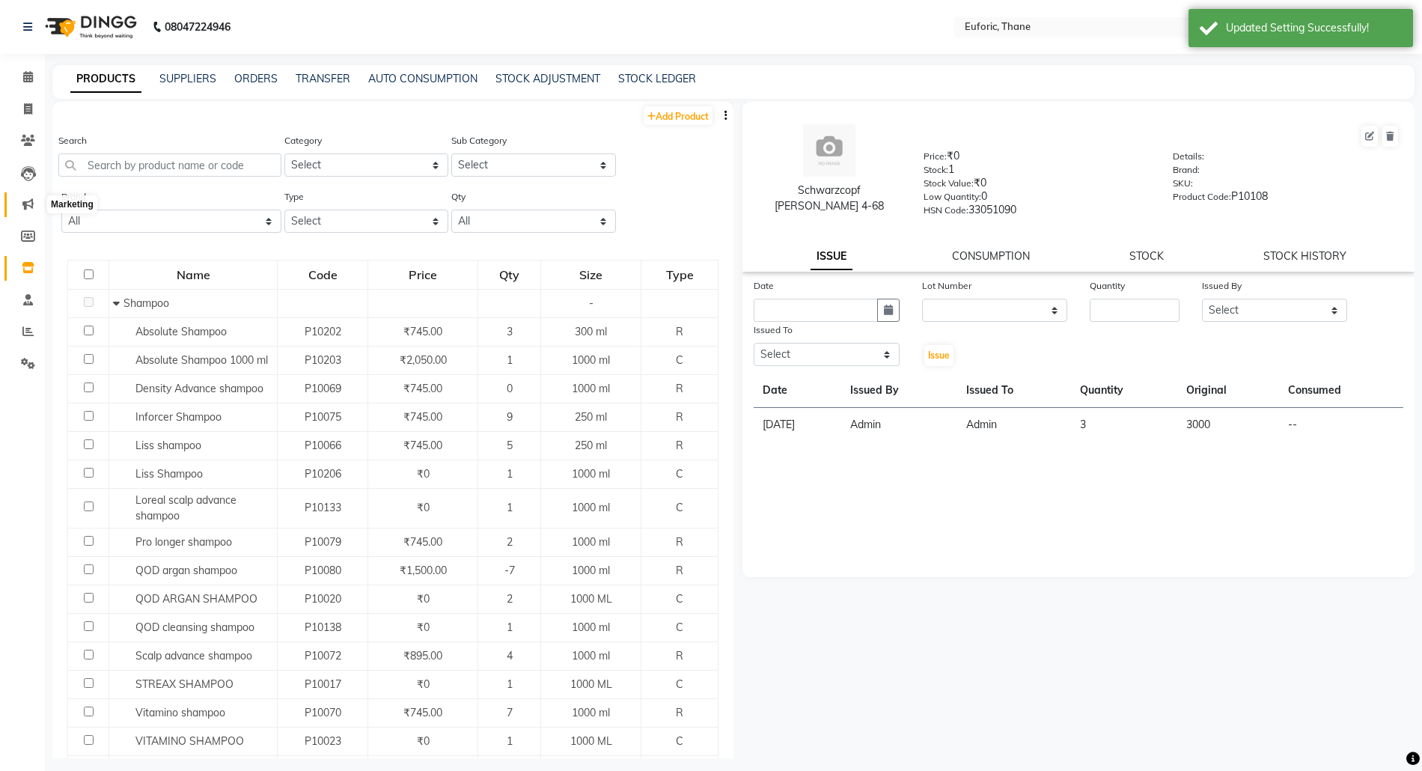
click at [25, 201] on icon at bounding box center [27, 203] width 11 height 11
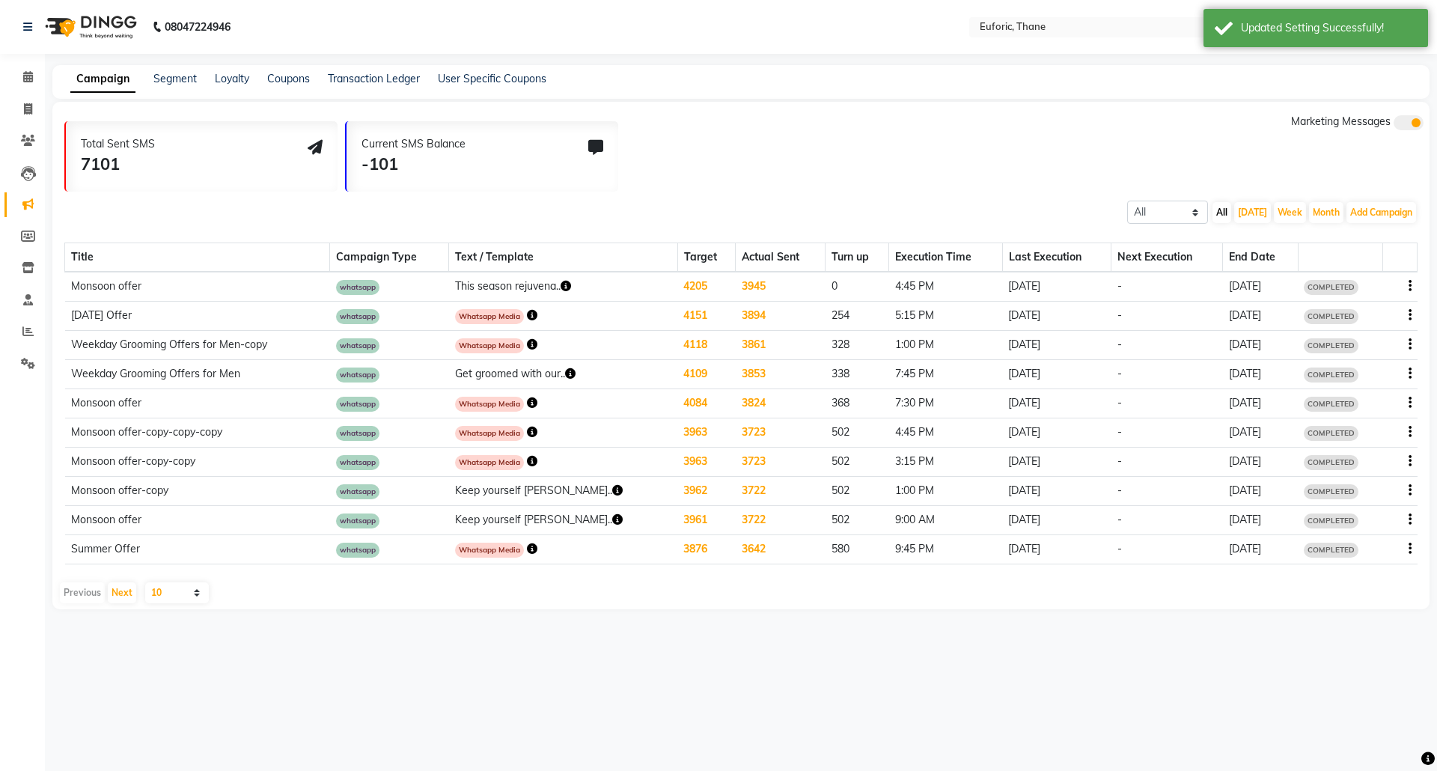
click at [1410, 286] on icon "button" at bounding box center [1409, 286] width 3 height 1
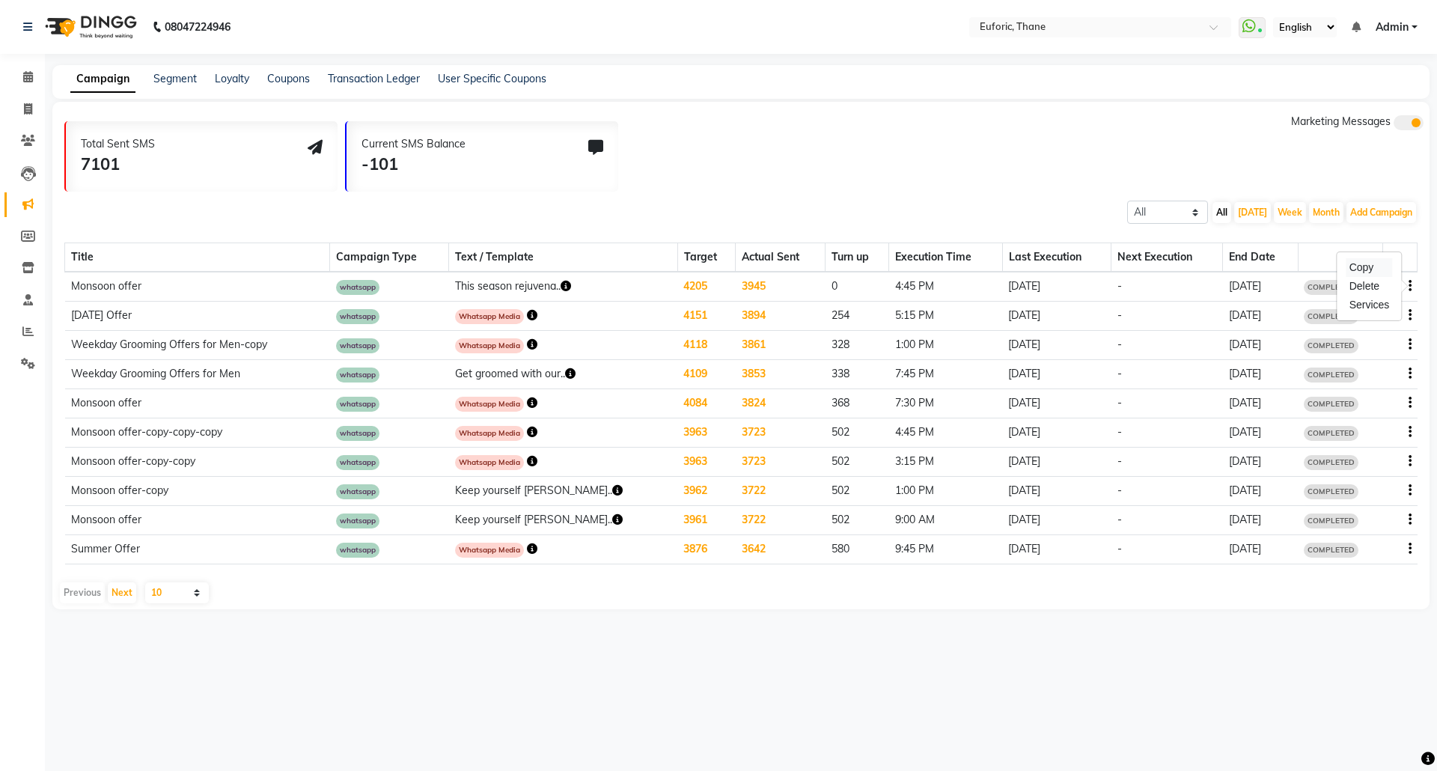
click at [1369, 266] on div "Copy" at bounding box center [1369, 267] width 46 height 19
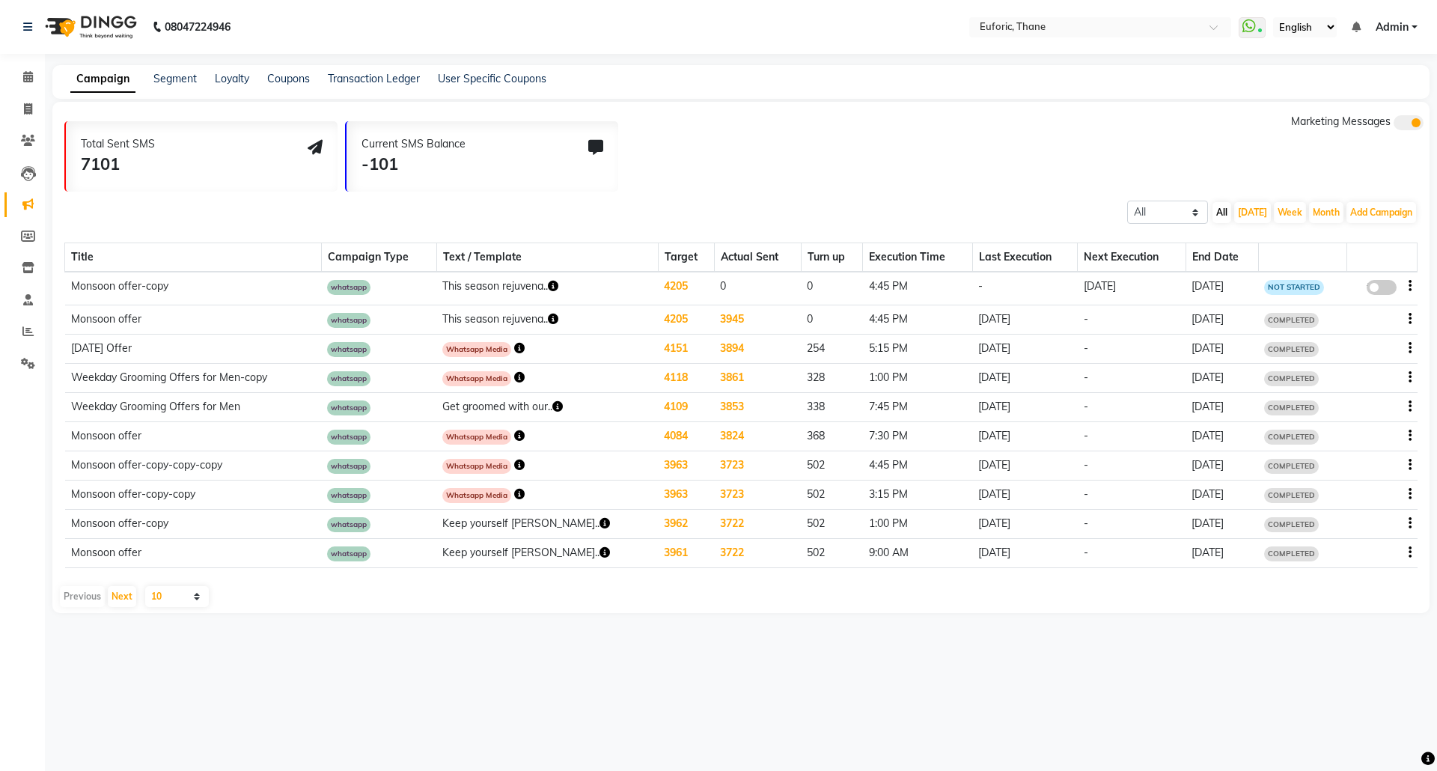
click at [1387, 288] on span at bounding box center [1381, 287] width 30 height 15
click at [1387, 290] on input "false" at bounding box center [1387, 290] width 0 height 0
select select "3"
select select "19010"
select select "1"
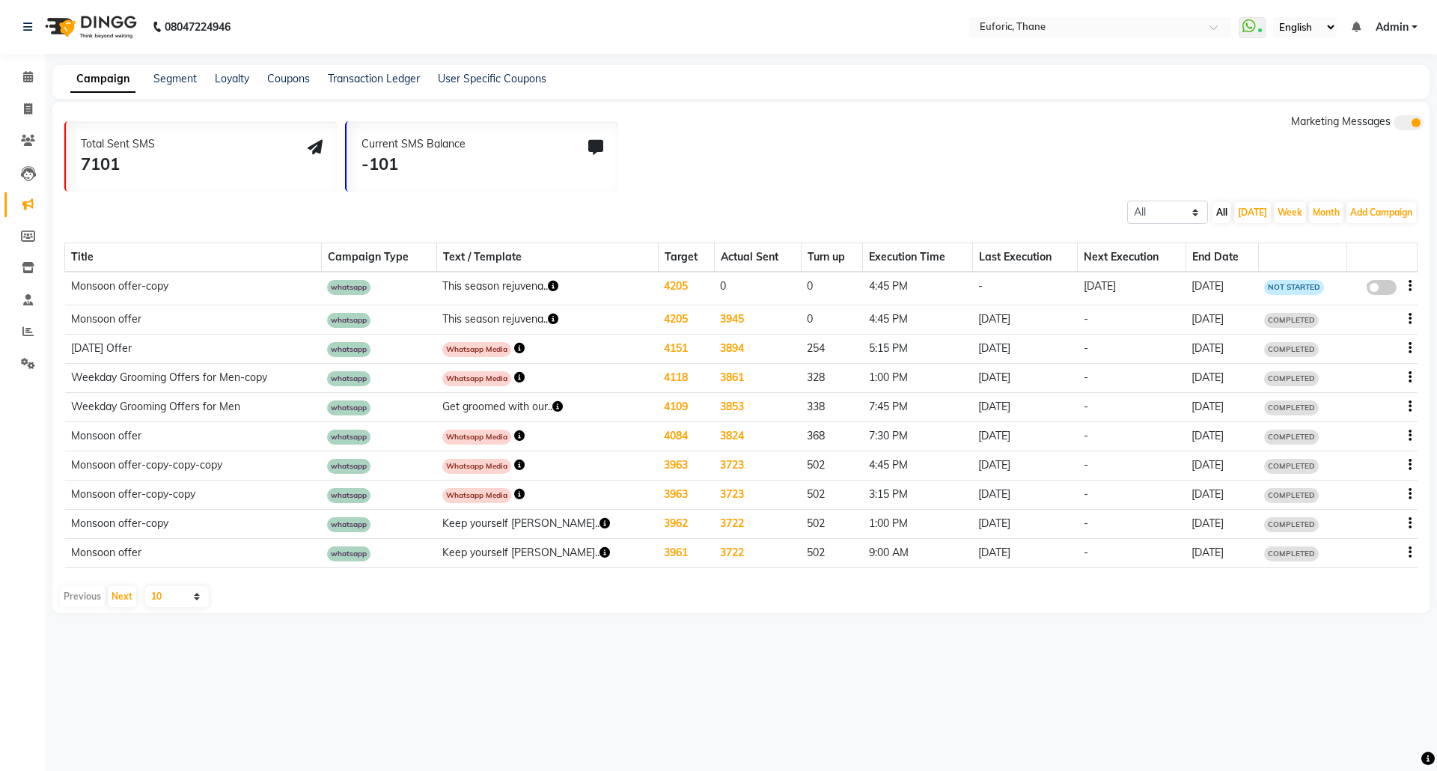
select select "2"
select select "1005"
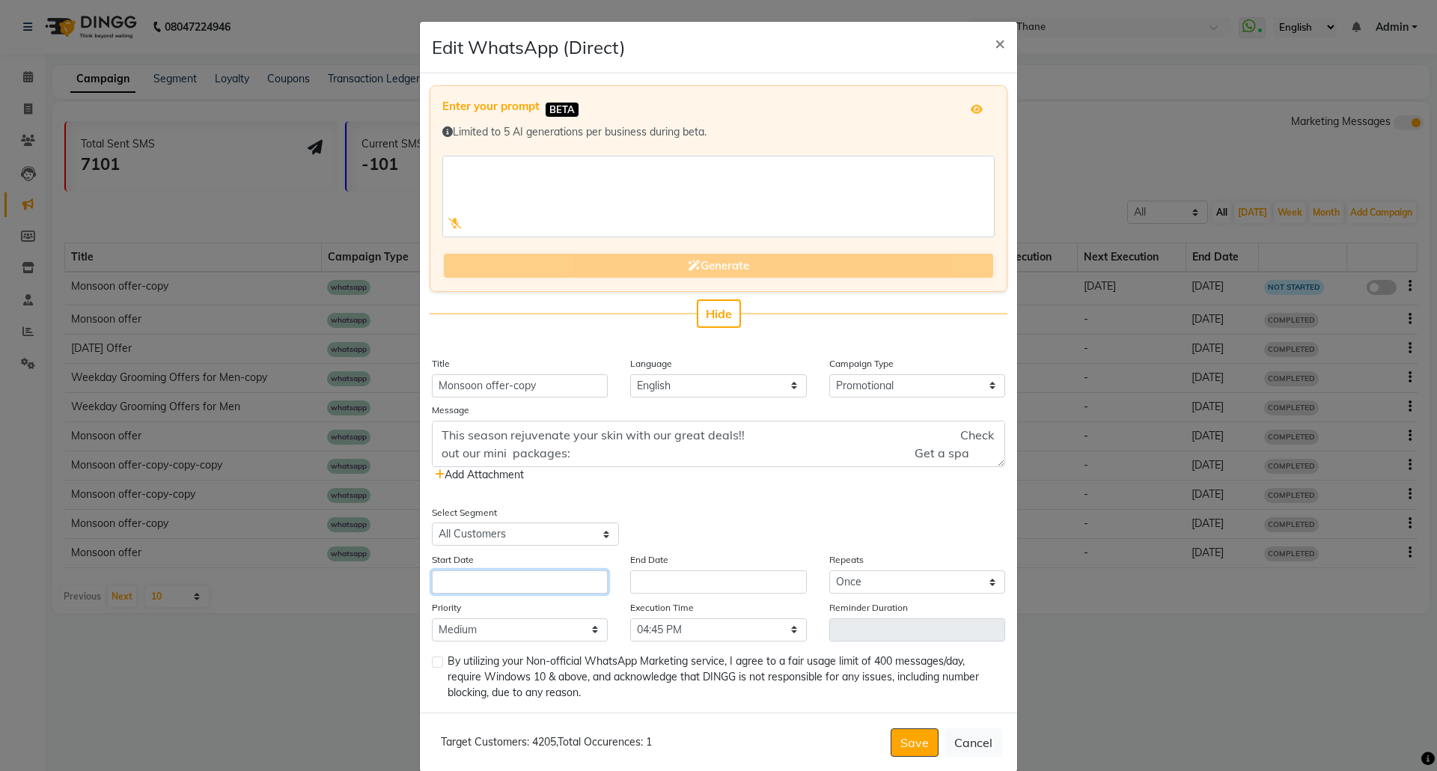
click at [471, 582] on input "text" at bounding box center [520, 581] width 176 height 23
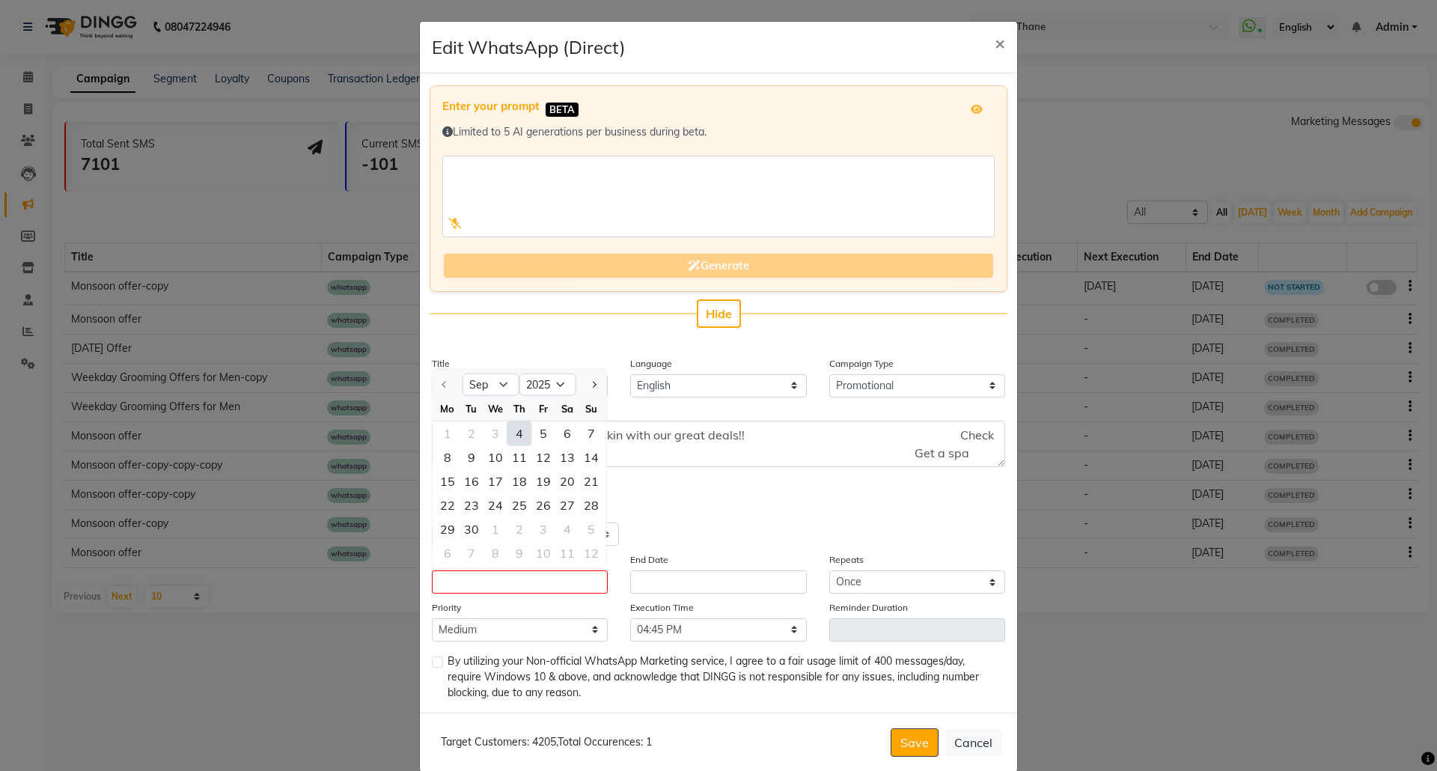
click at [510, 429] on div "4" at bounding box center [519, 433] width 24 height 24
type input "[DATE]"
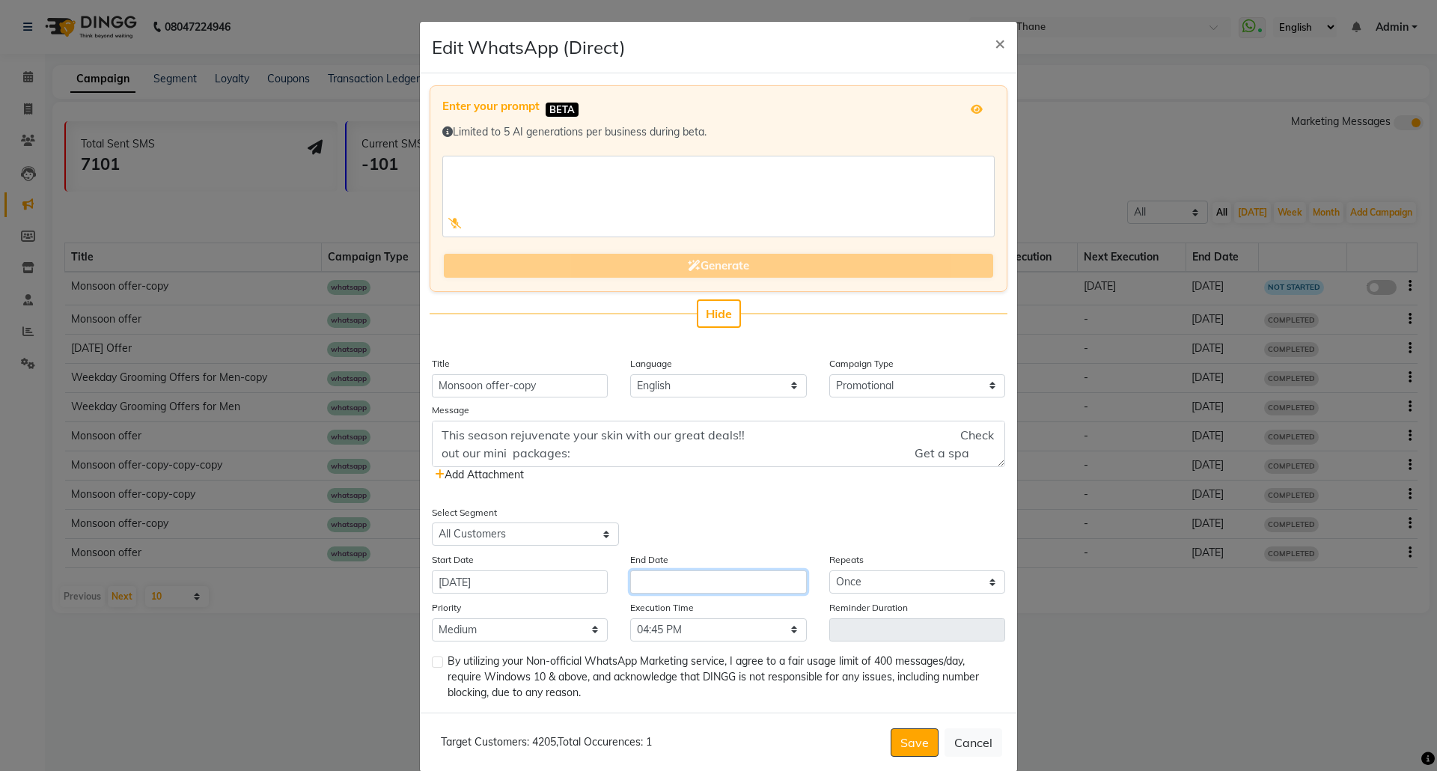
click at [664, 587] on input "text" at bounding box center [718, 581] width 176 height 23
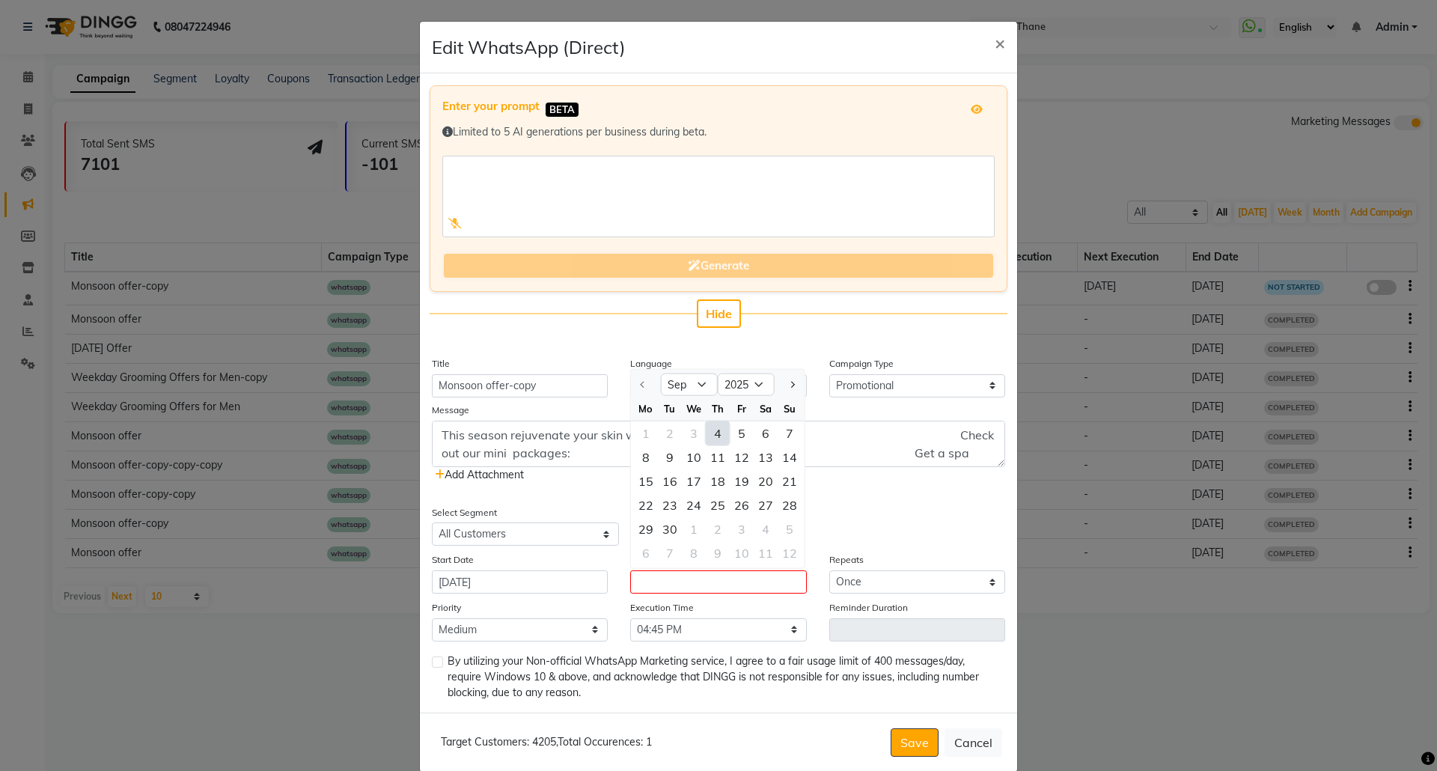
click at [707, 430] on div "4" at bounding box center [718, 433] width 24 height 24
type input "[DATE]"
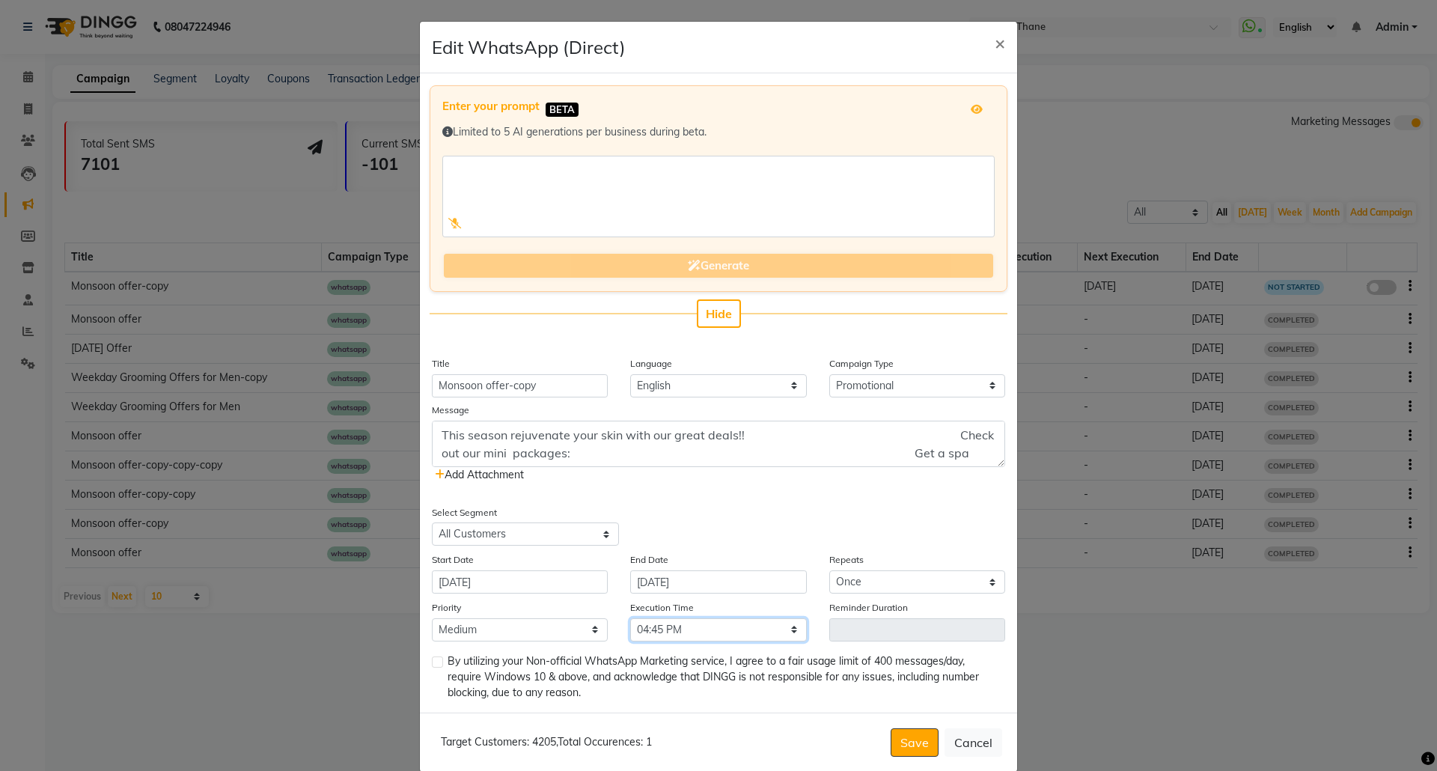
click at [719, 630] on select "Select 09:00 AM 09:15 AM 09:30 AM 09:45 AM 10:00 AM 10:15 AM 10:30 AM 10:45 AM …" at bounding box center [718, 629] width 176 height 23
select select "1080"
click at [630, 618] on select "Select 09:00 AM 09:15 AM 09:30 AM 09:45 AM 10:00 AM 10:15 AM 10:30 AM 10:45 AM …" at bounding box center [718, 629] width 176 height 23
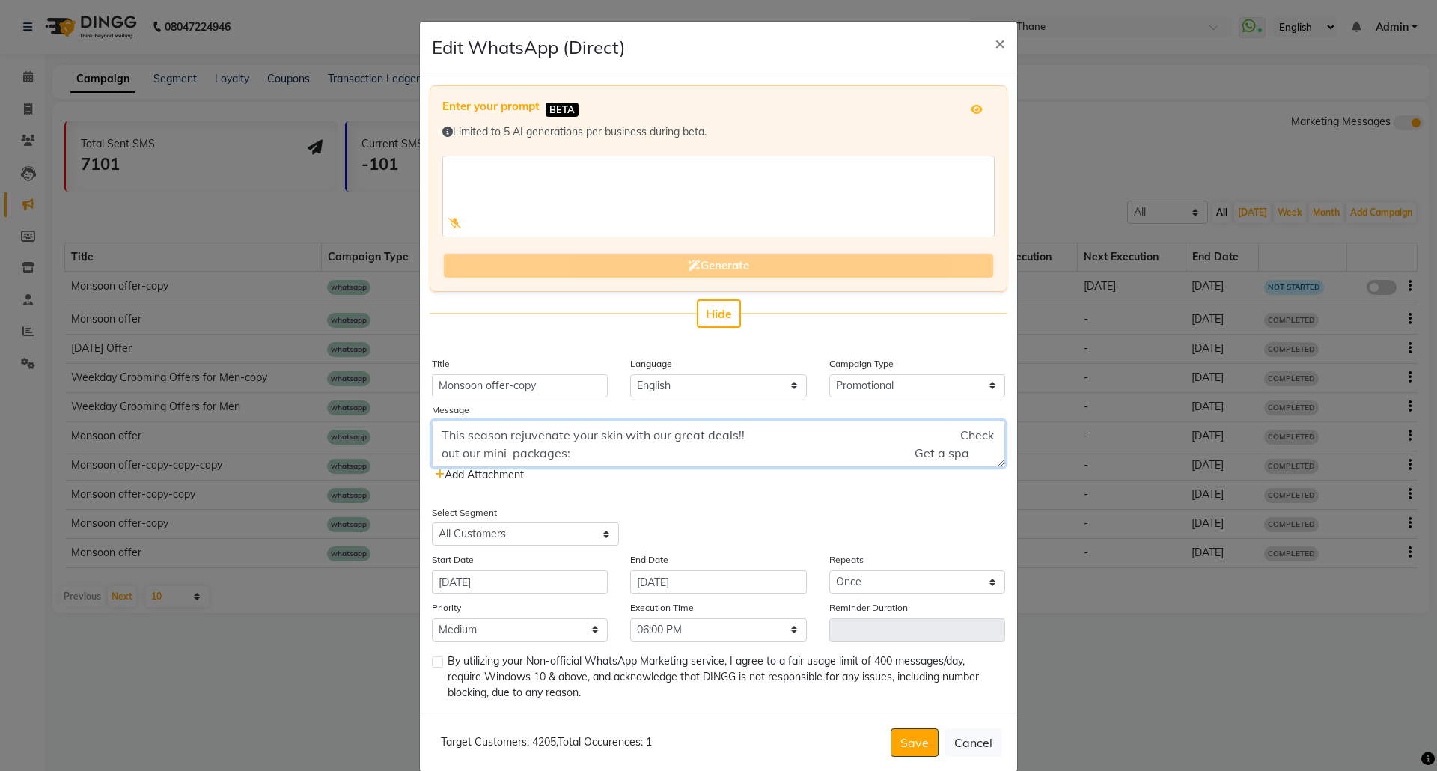
drag, startPoint x: 997, startPoint y: 438, endPoint x: 982, endPoint y: 453, distance: 20.1
click at [995, 438] on textarea "This season rejuvenate your skin with our great deals!! Check out our mini pack…" at bounding box center [718, 444] width 573 height 46
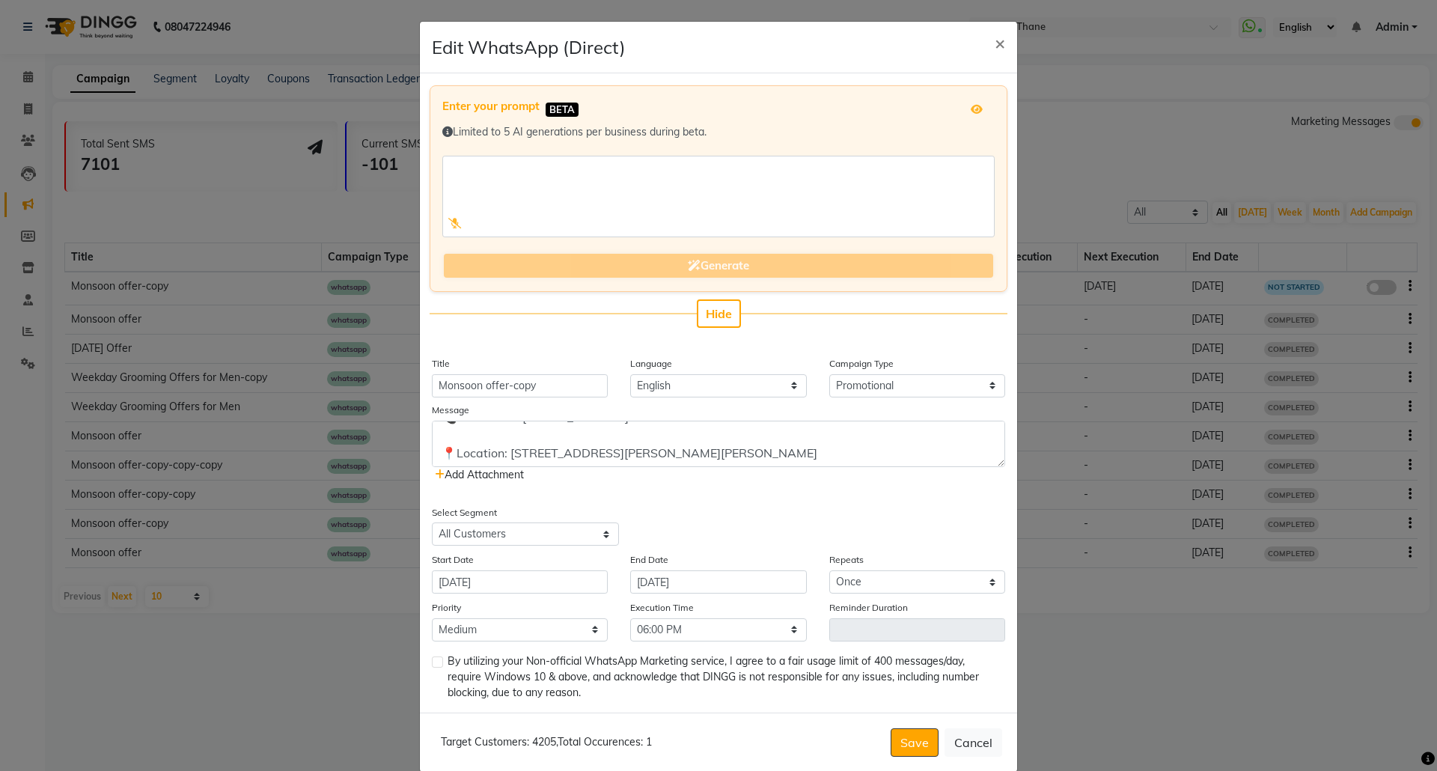
click at [483, 476] on span "Add Attachment" at bounding box center [479, 474] width 89 height 13
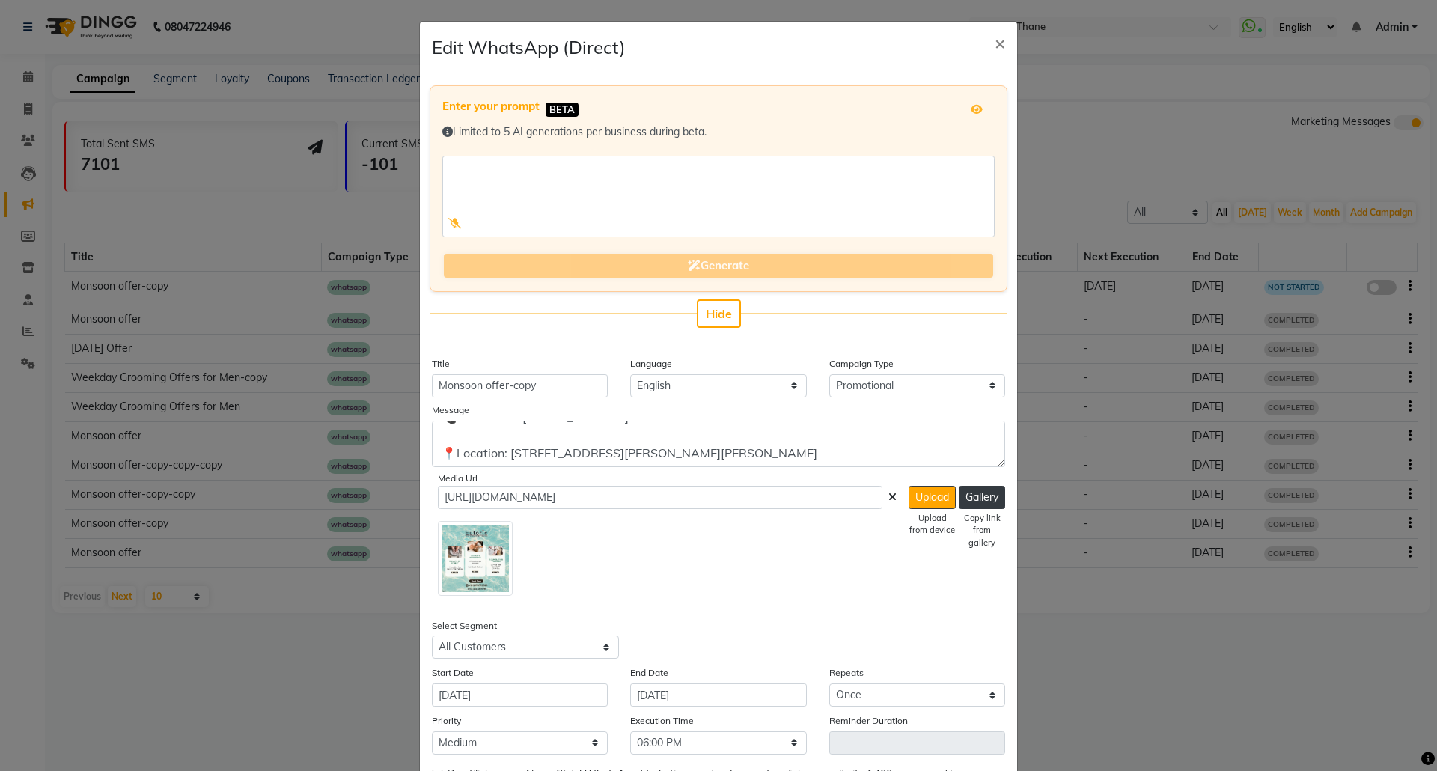
scroll to position [135, 0]
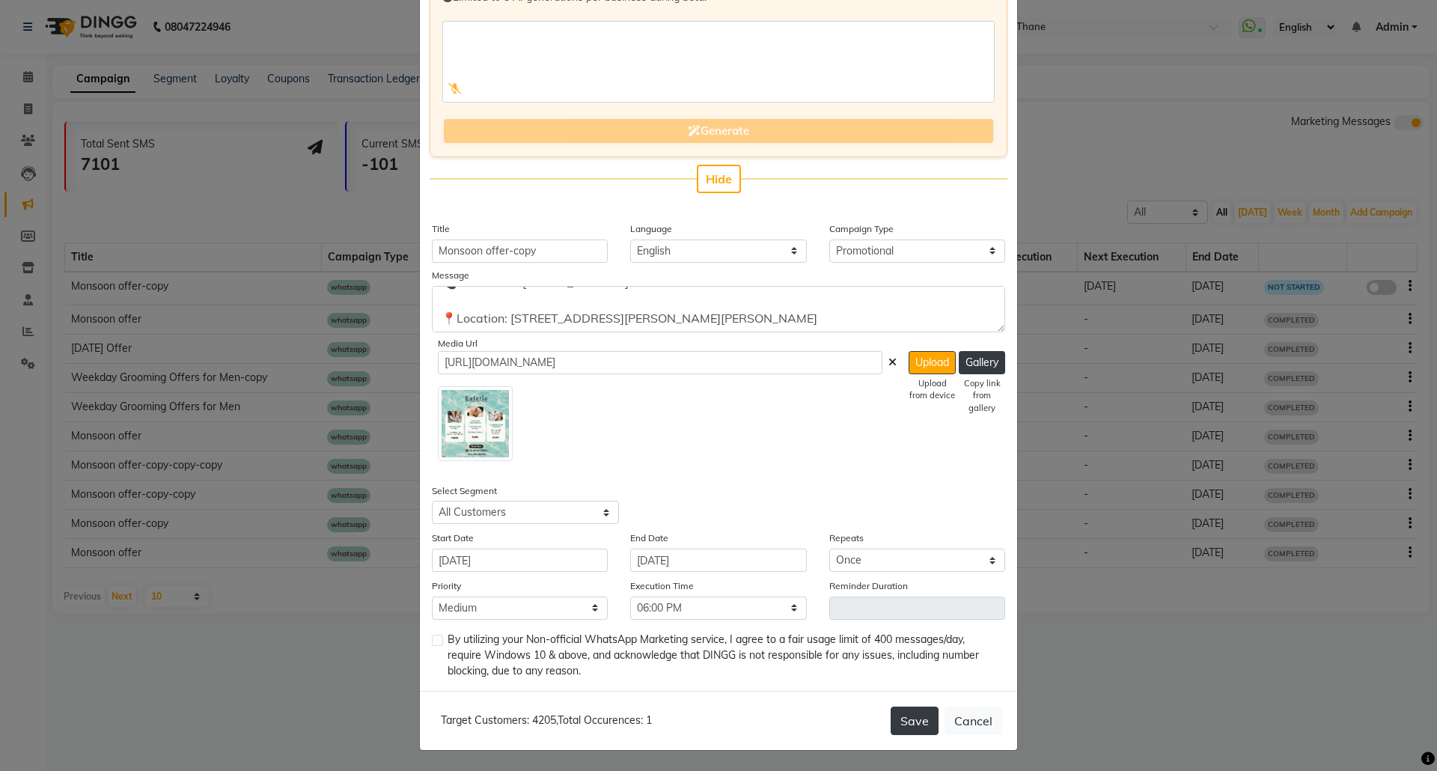
click at [905, 719] on button "Save" at bounding box center [914, 720] width 48 height 28
click at [432, 639] on label at bounding box center [437, 640] width 11 height 11
click at [432, 639] on input "checkbox" at bounding box center [437, 641] width 10 height 10
checkbox input "true"
click at [913, 715] on button "Save" at bounding box center [914, 720] width 48 height 28
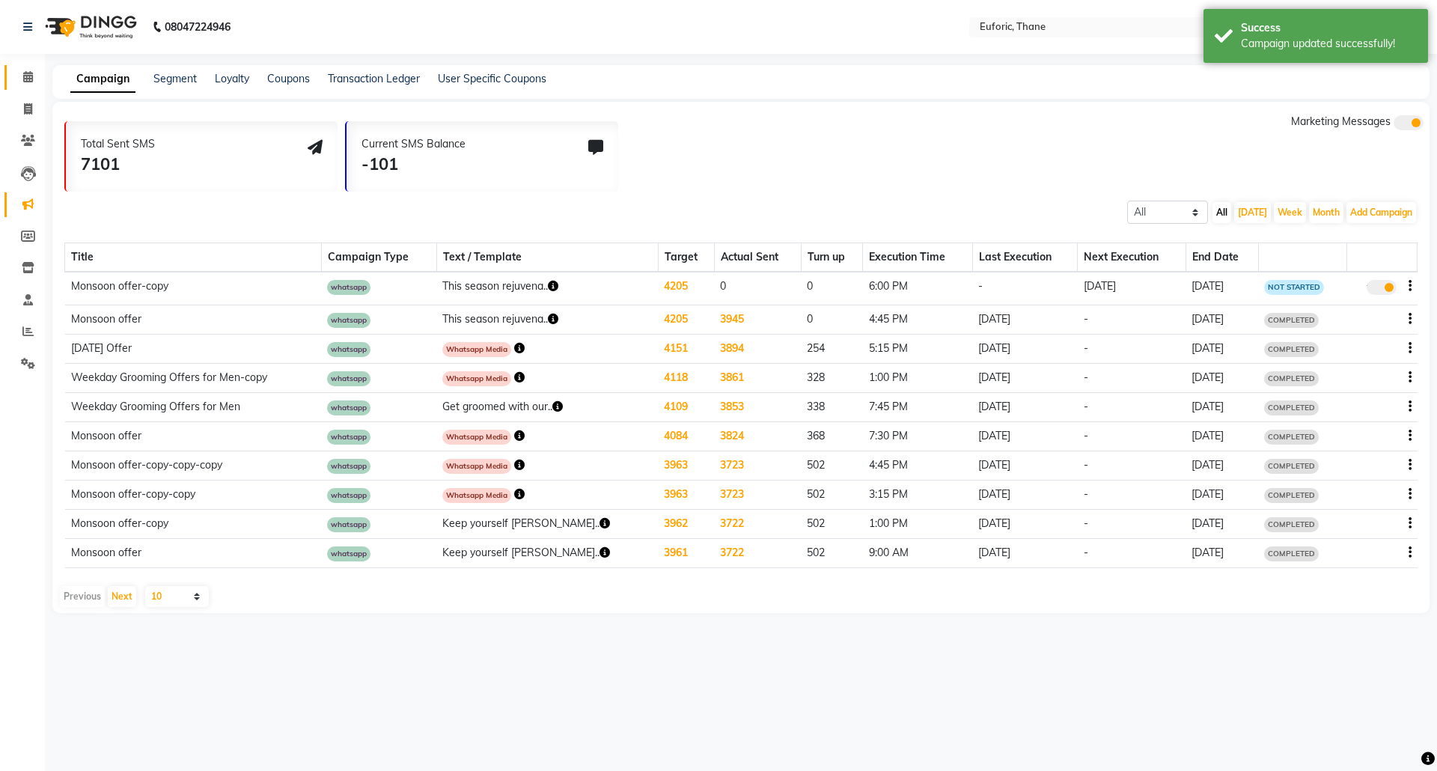
click at [18, 66] on link "Calendar" at bounding box center [22, 77] width 36 height 25
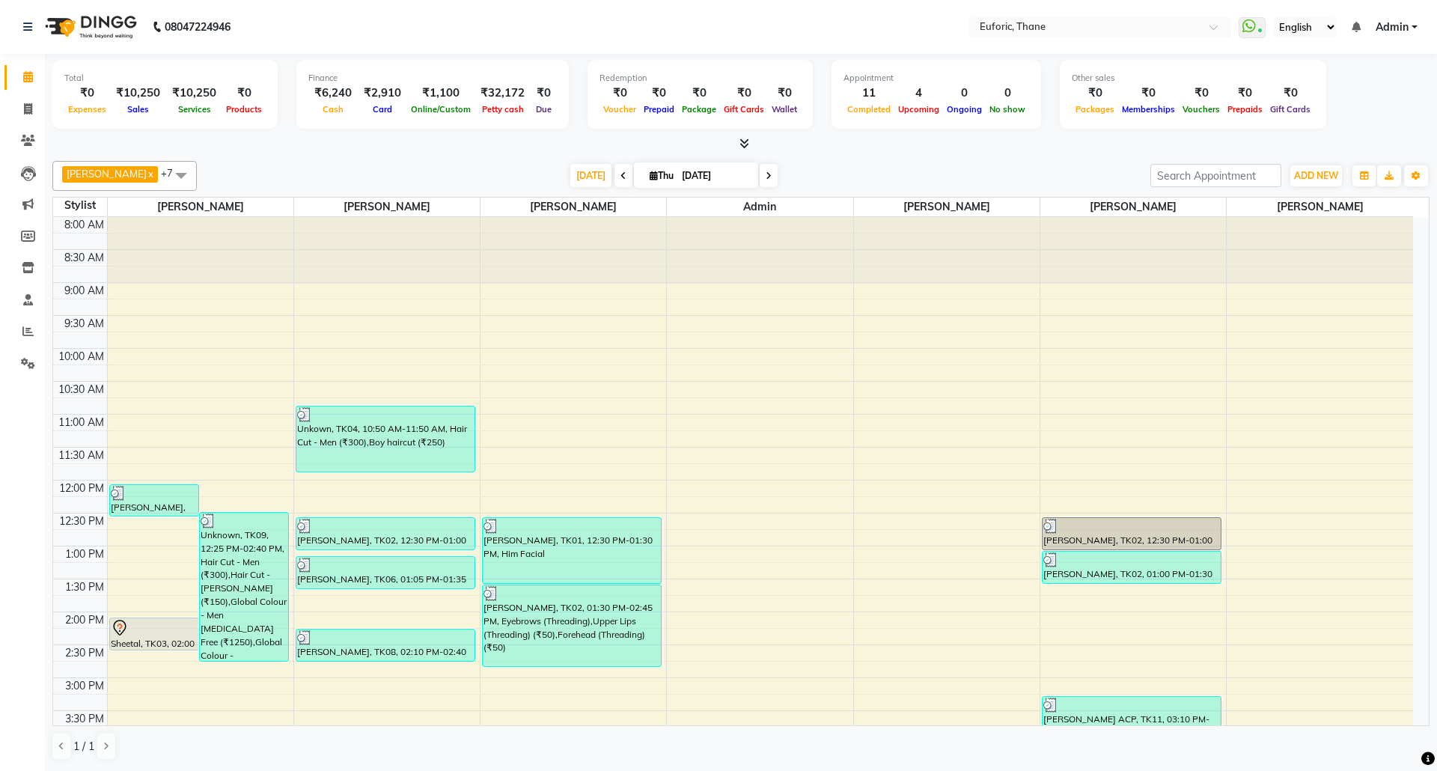
click at [677, 168] on input "[DATE]" at bounding box center [714, 176] width 75 height 22
select select "9"
select select "2025"
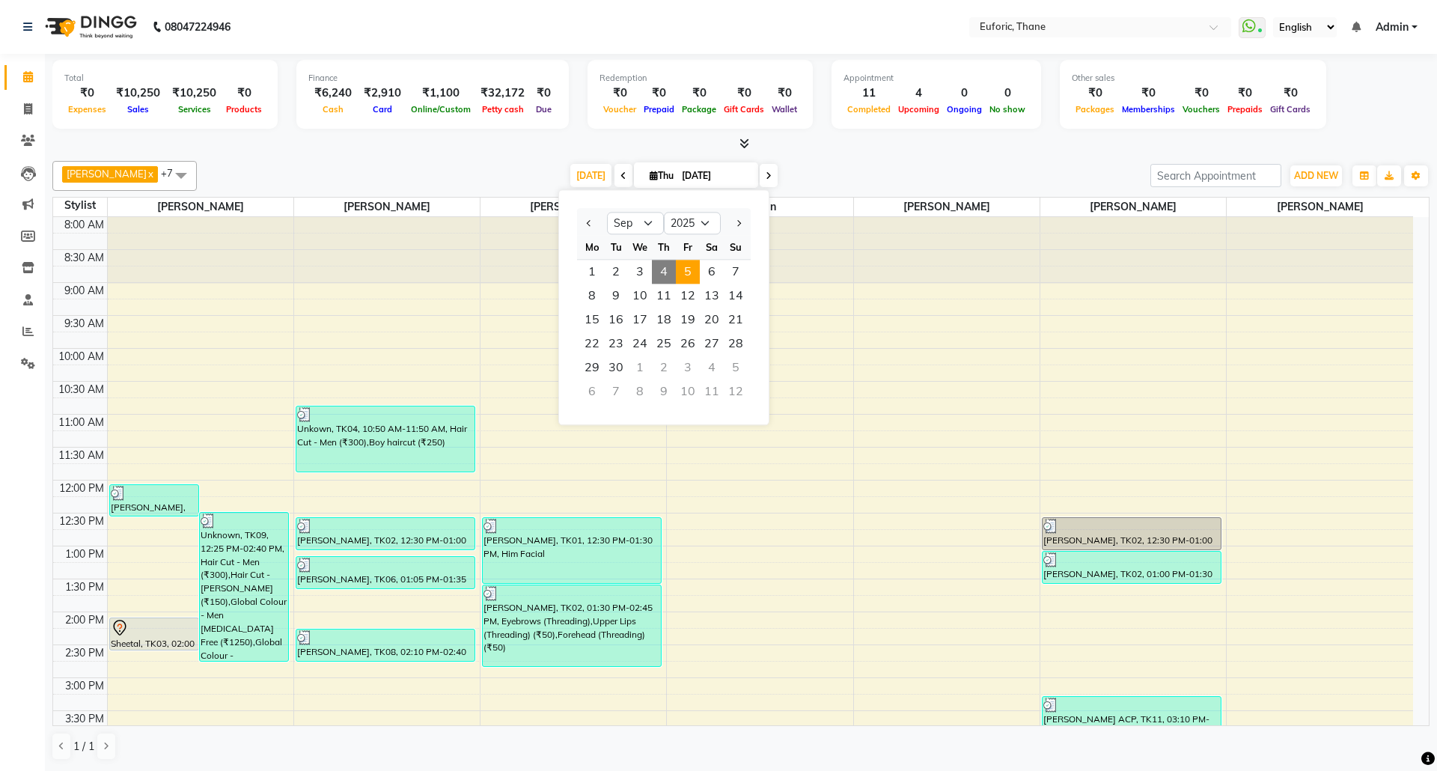
click at [694, 277] on span "5" at bounding box center [688, 272] width 24 height 24
type input "[DATE]"
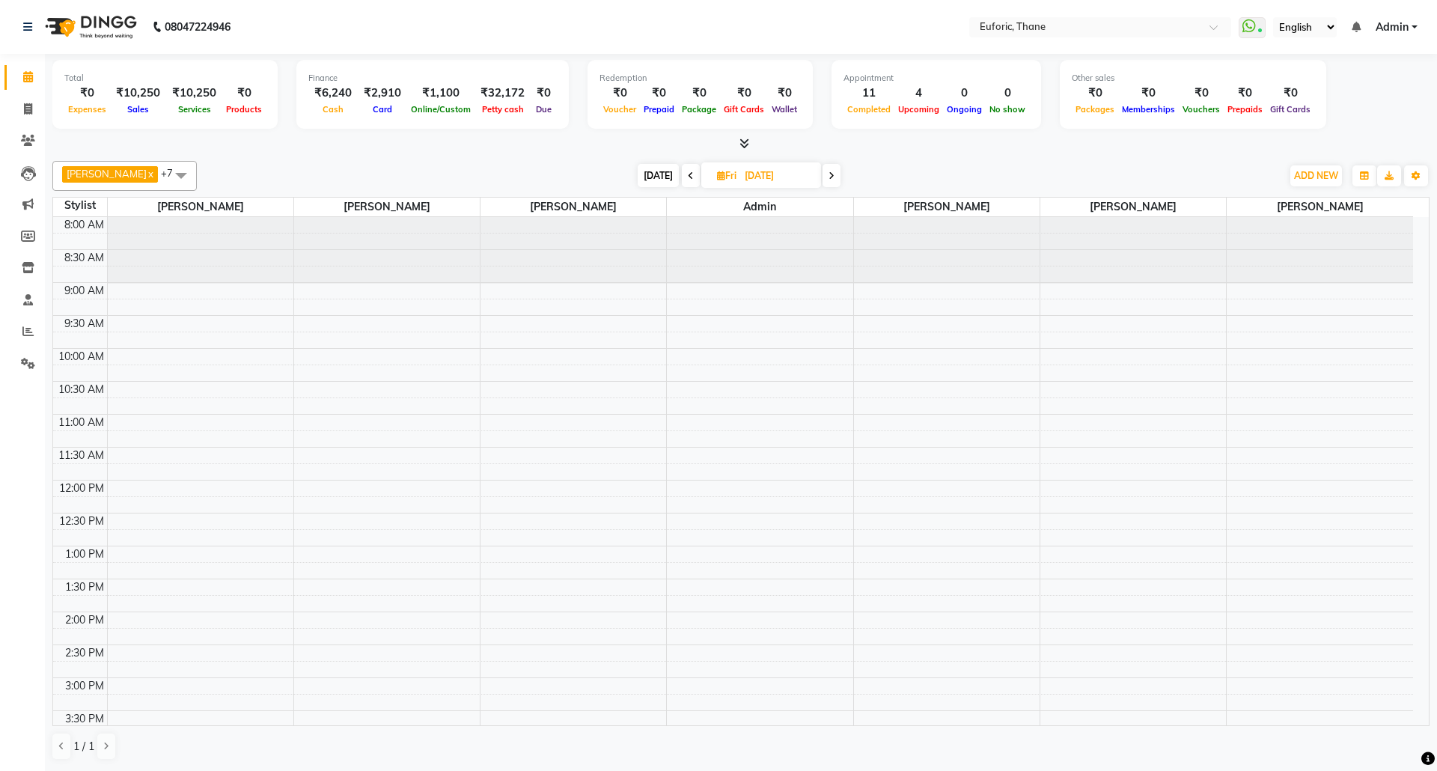
click at [180, 391] on div "8:00 AM 8:30 AM 9:00 AM 9:30 AM 10:00 AM 10:30 AM 11:00 AM 11:30 AM 12:00 PM 12…" at bounding box center [733, 677] width 1360 height 921
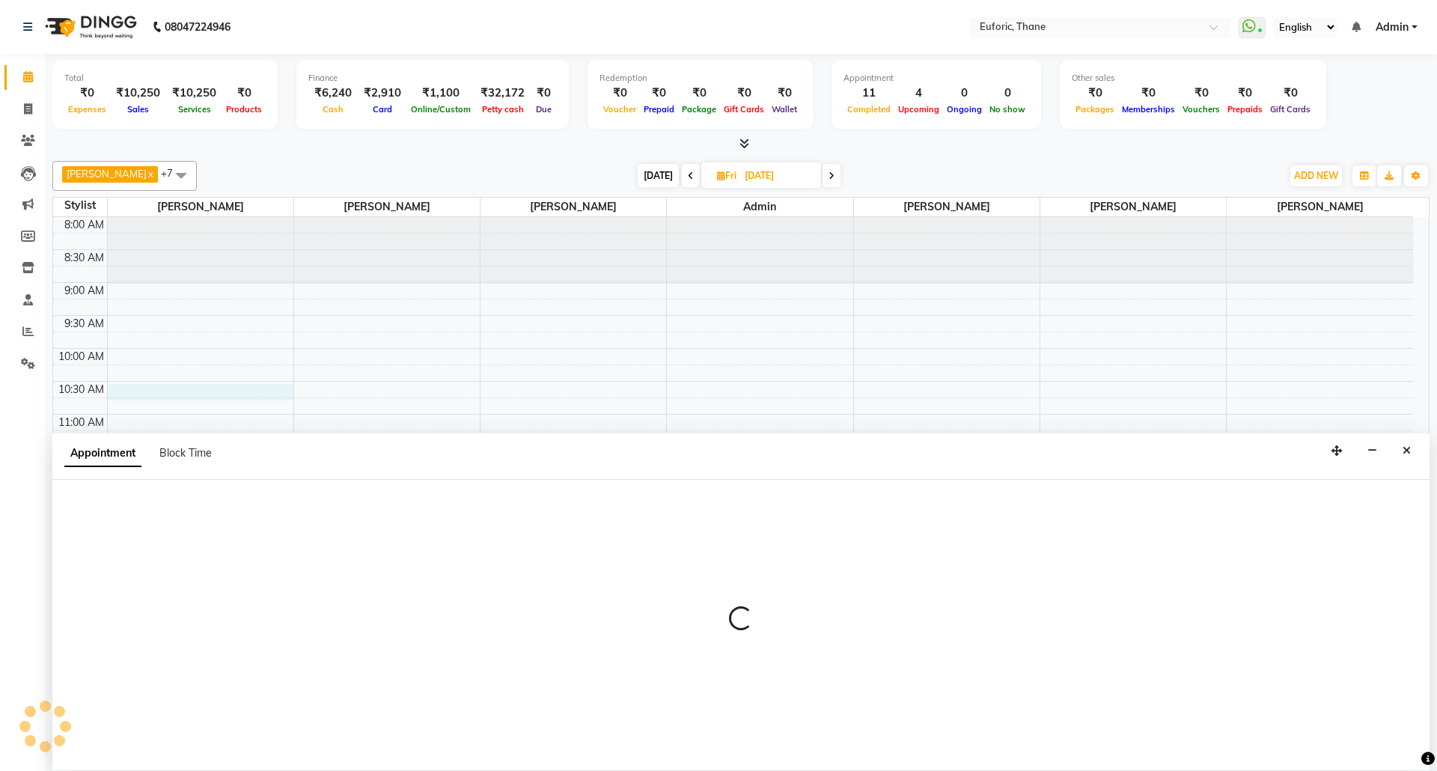
select select "31985"
select select "tentative"
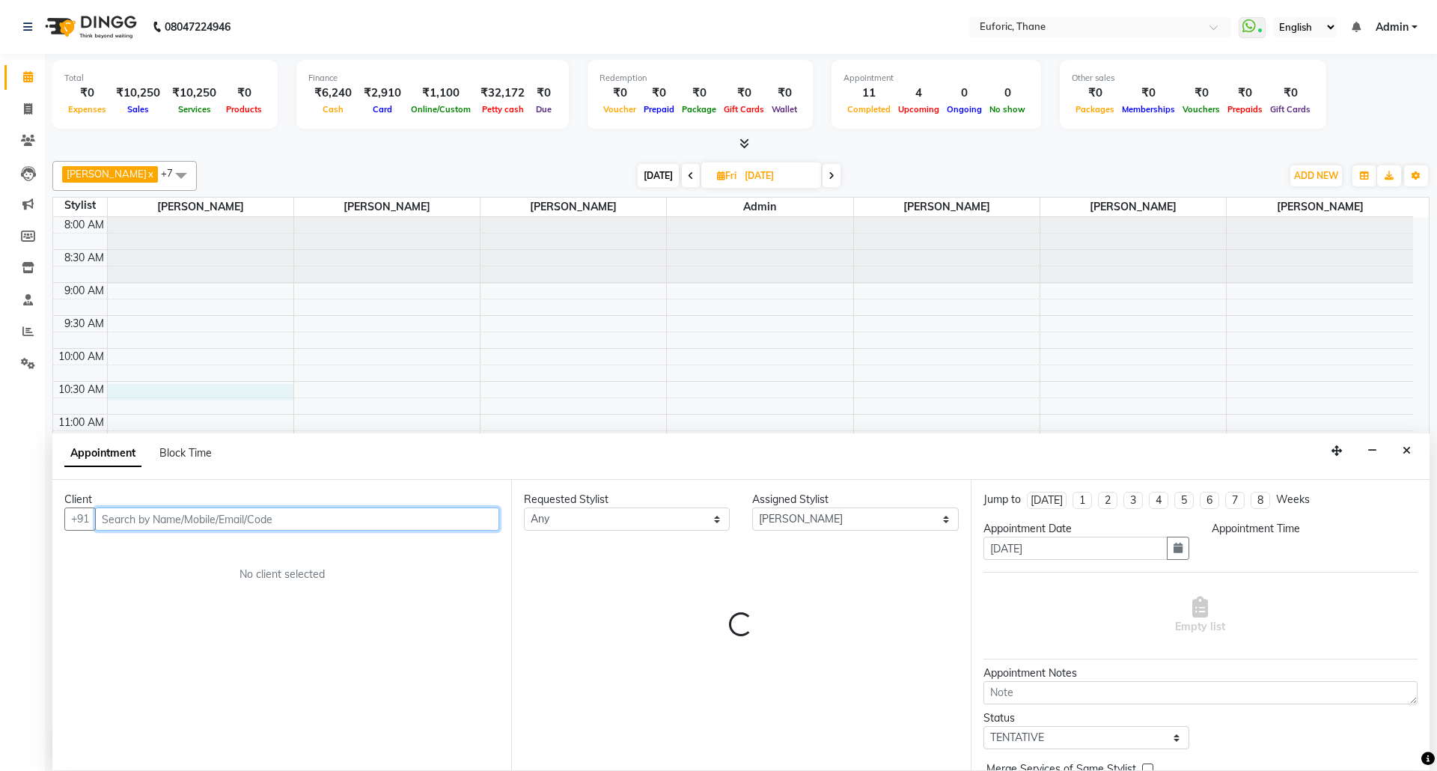
select select "630"
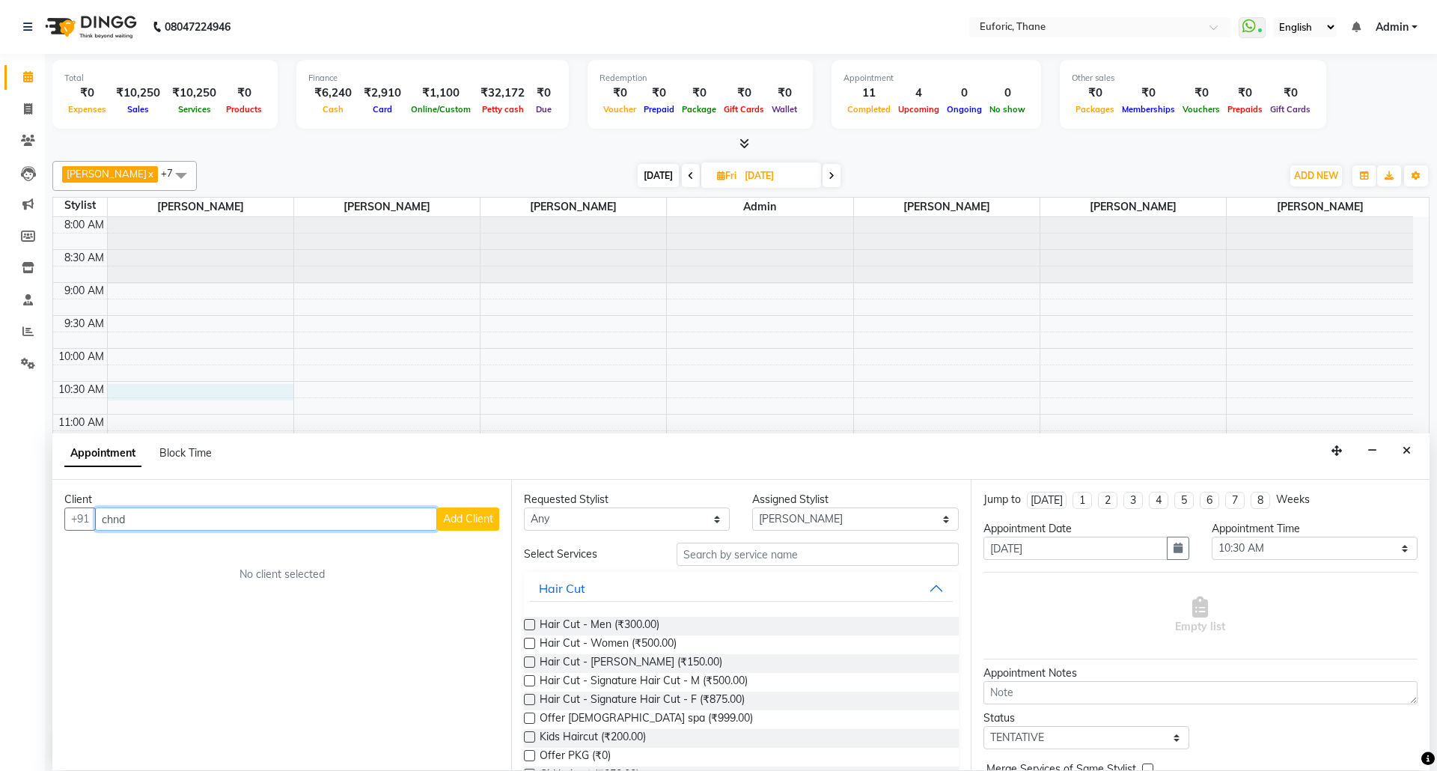
drag, startPoint x: 144, startPoint y: 522, endPoint x: 49, endPoint y: 522, distance: 95.0
click at [49, 522] on div "Total ₹0 Expenses ₹10,250 Sales ₹10,250 Services ₹0 Products Finance ₹6,240 Cas…" at bounding box center [741, 412] width 1392 height 716
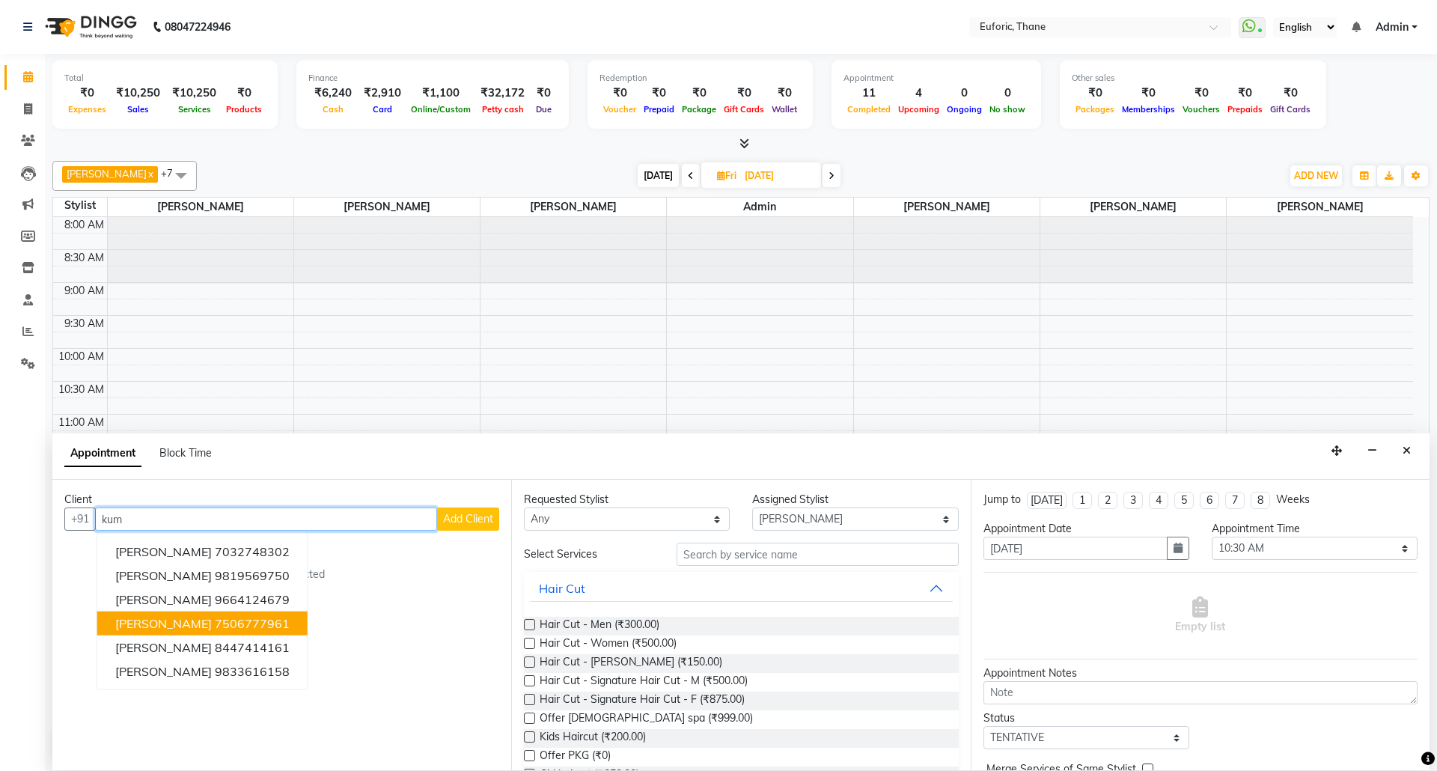
click at [224, 623] on ngb-highlight "7506777961" at bounding box center [252, 623] width 75 height 15
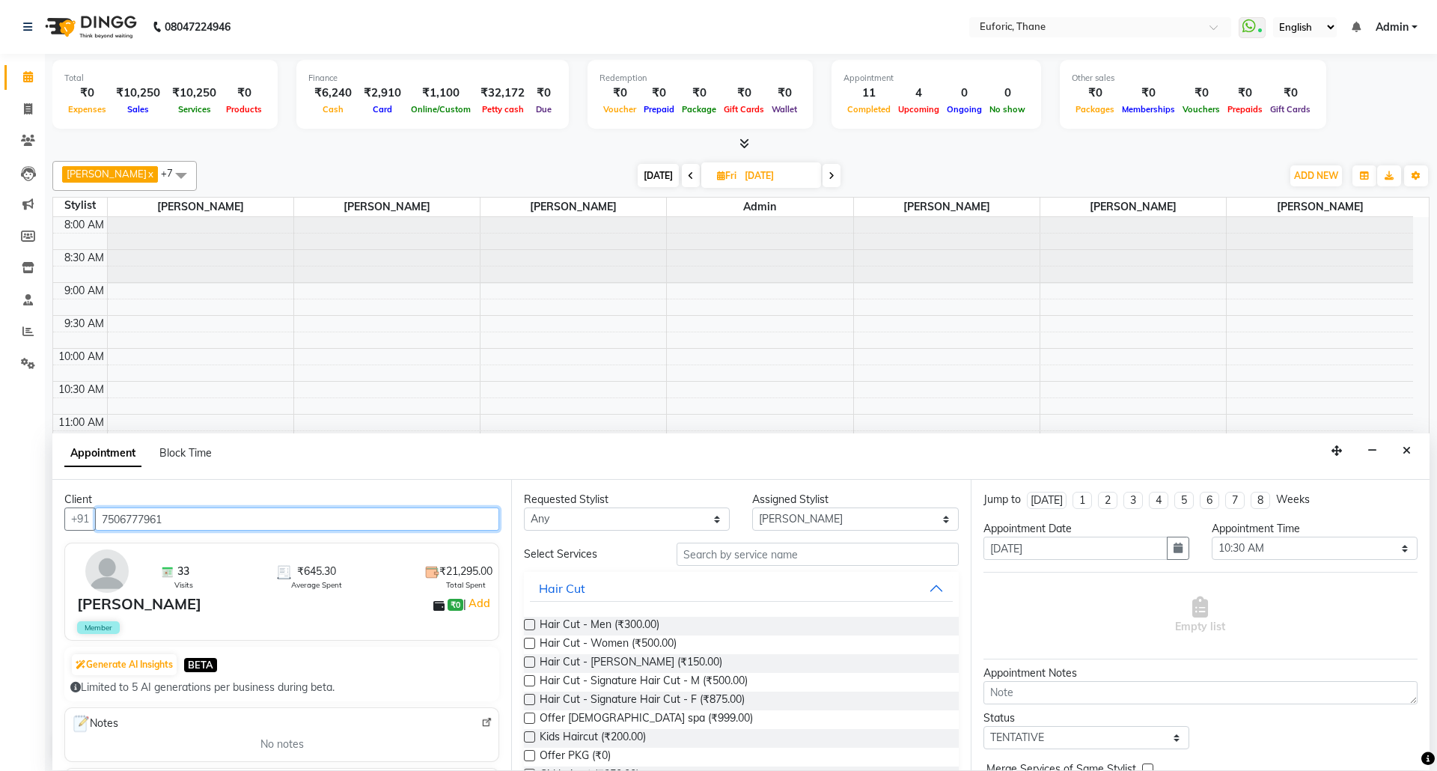
type input "7506777961"
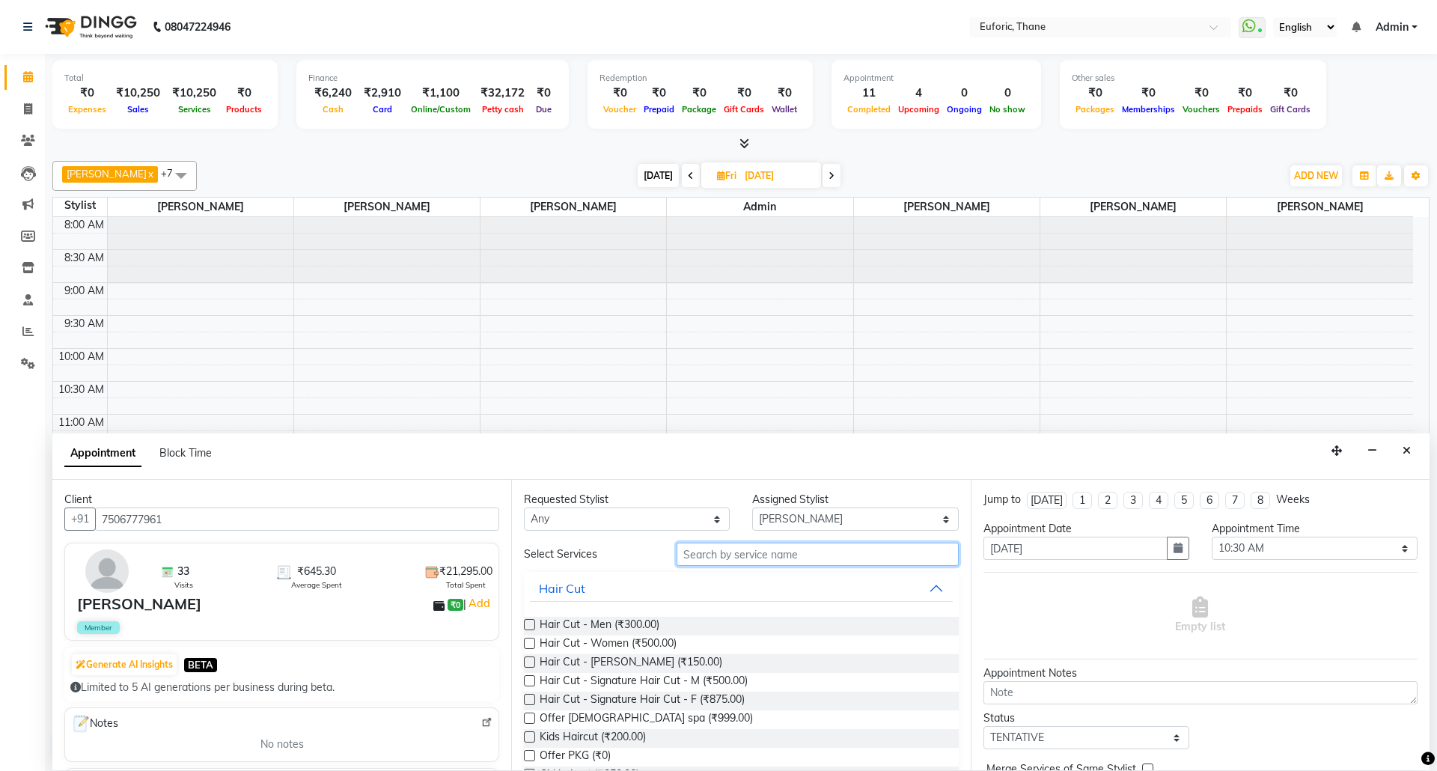
click at [764, 563] on input "text" at bounding box center [817, 553] width 282 height 23
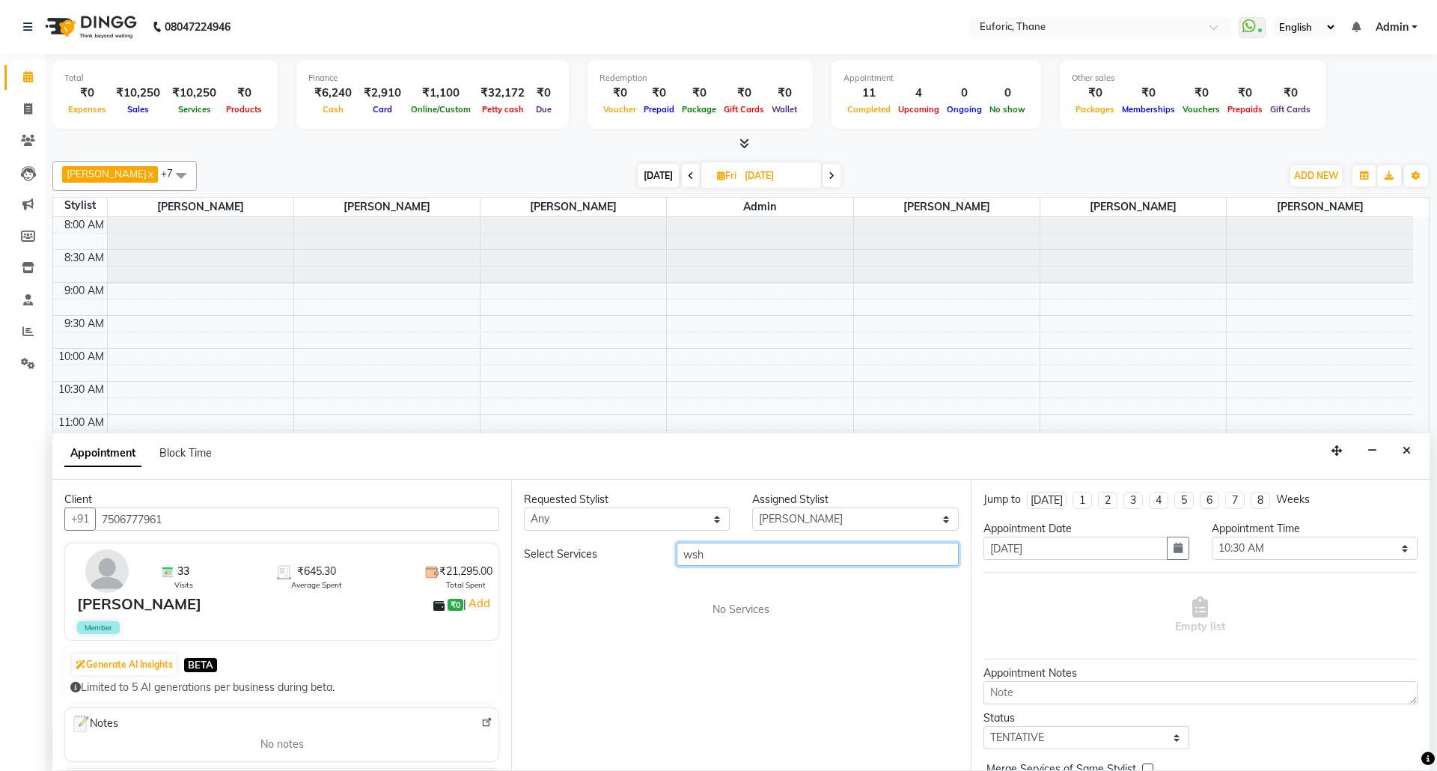
drag, startPoint x: 764, startPoint y: 563, endPoint x: 658, endPoint y: 590, distance: 109.1
click at [658, 590] on div "Select Services wsh No Services" at bounding box center [741, 579] width 434 height 75
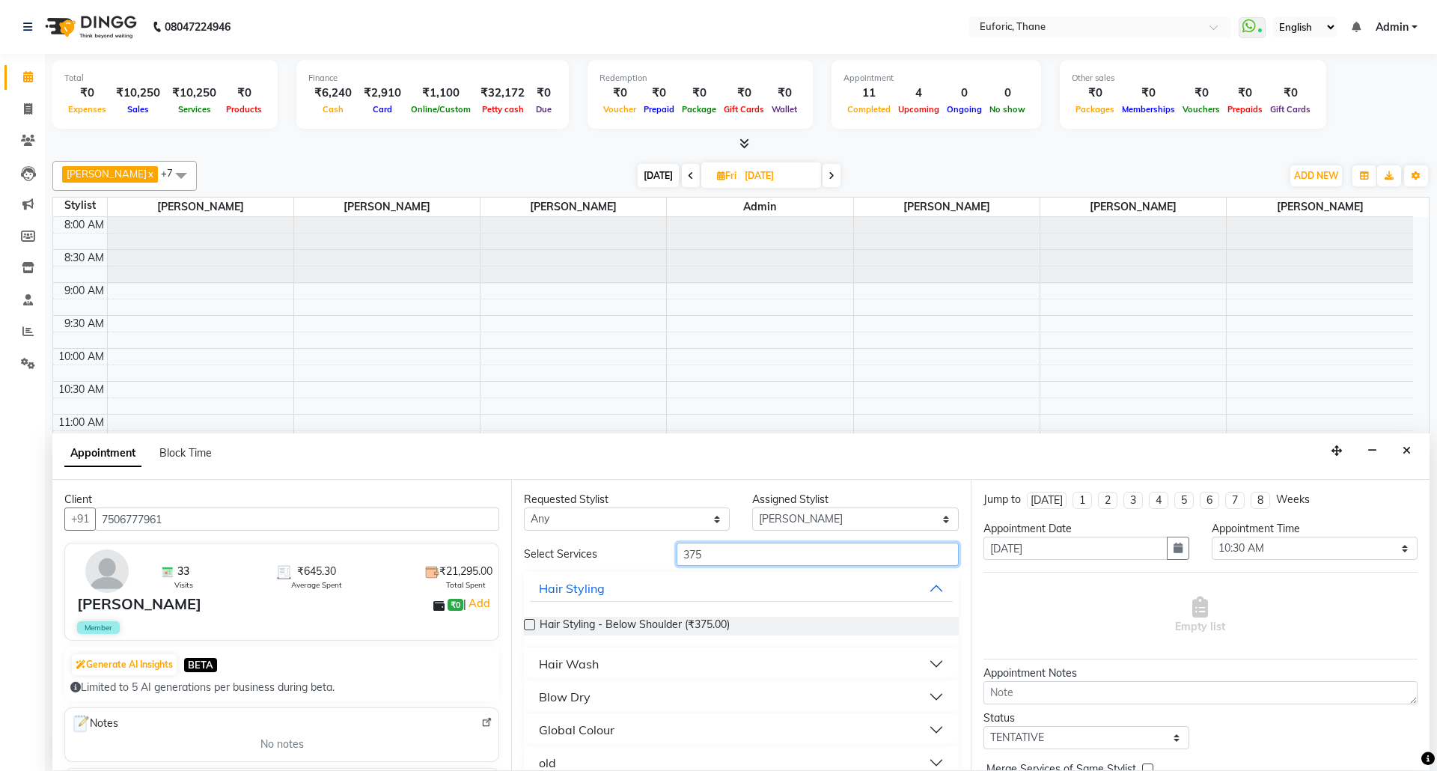
type input "375"
click at [920, 663] on button "Hair Wash" at bounding box center [741, 663] width 422 height 27
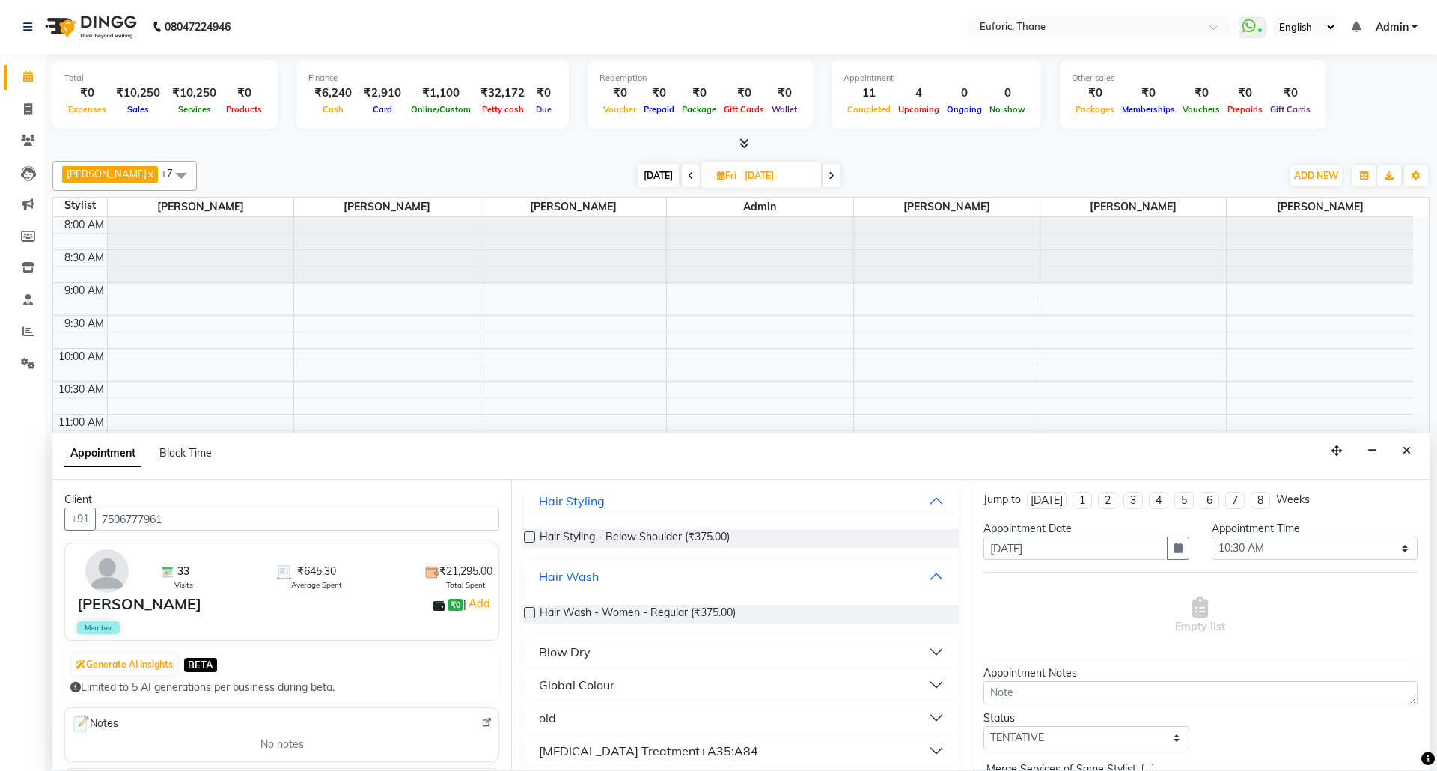
scroll to position [100, 0]
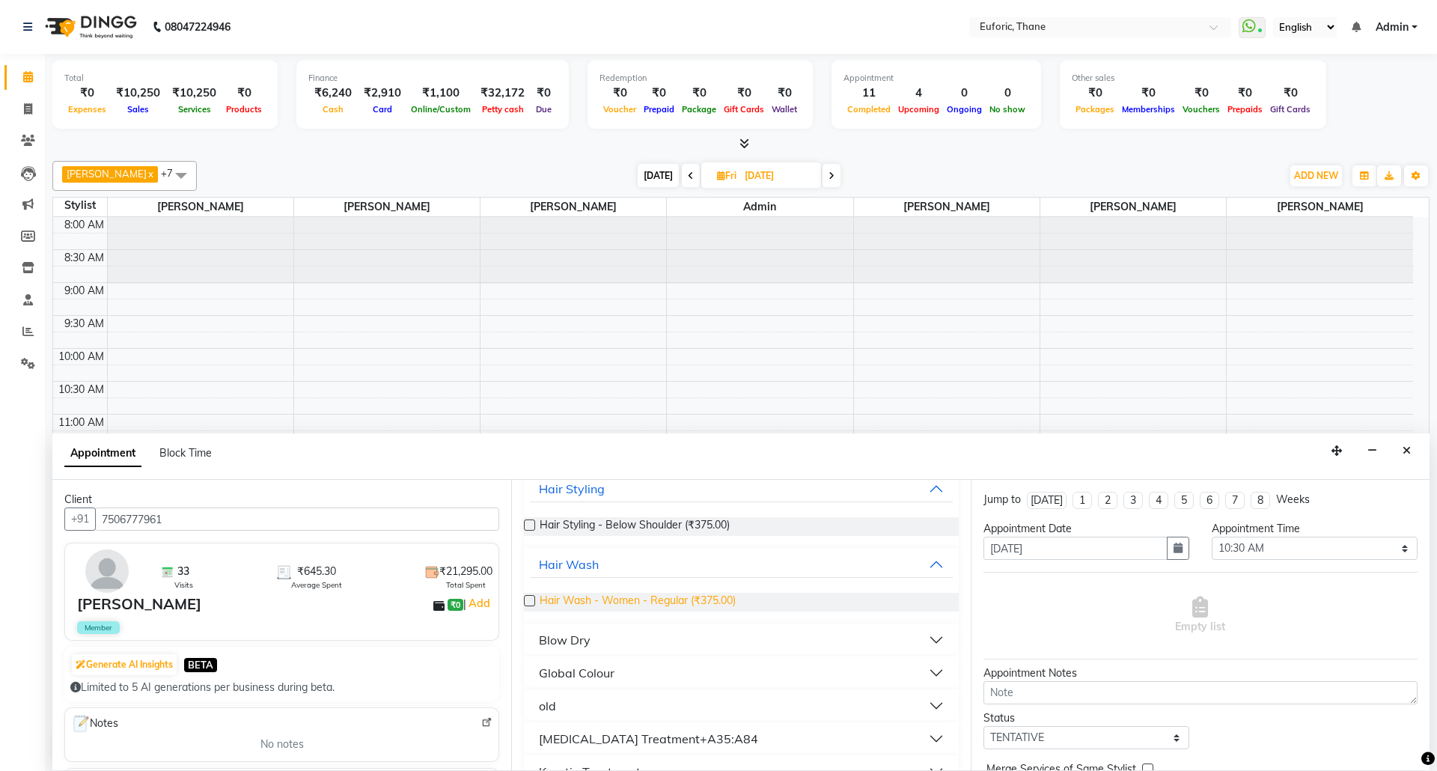
click at [623, 596] on span "Hair Wash - Women - Regular (₹375.00)" at bounding box center [638, 602] width 196 height 19
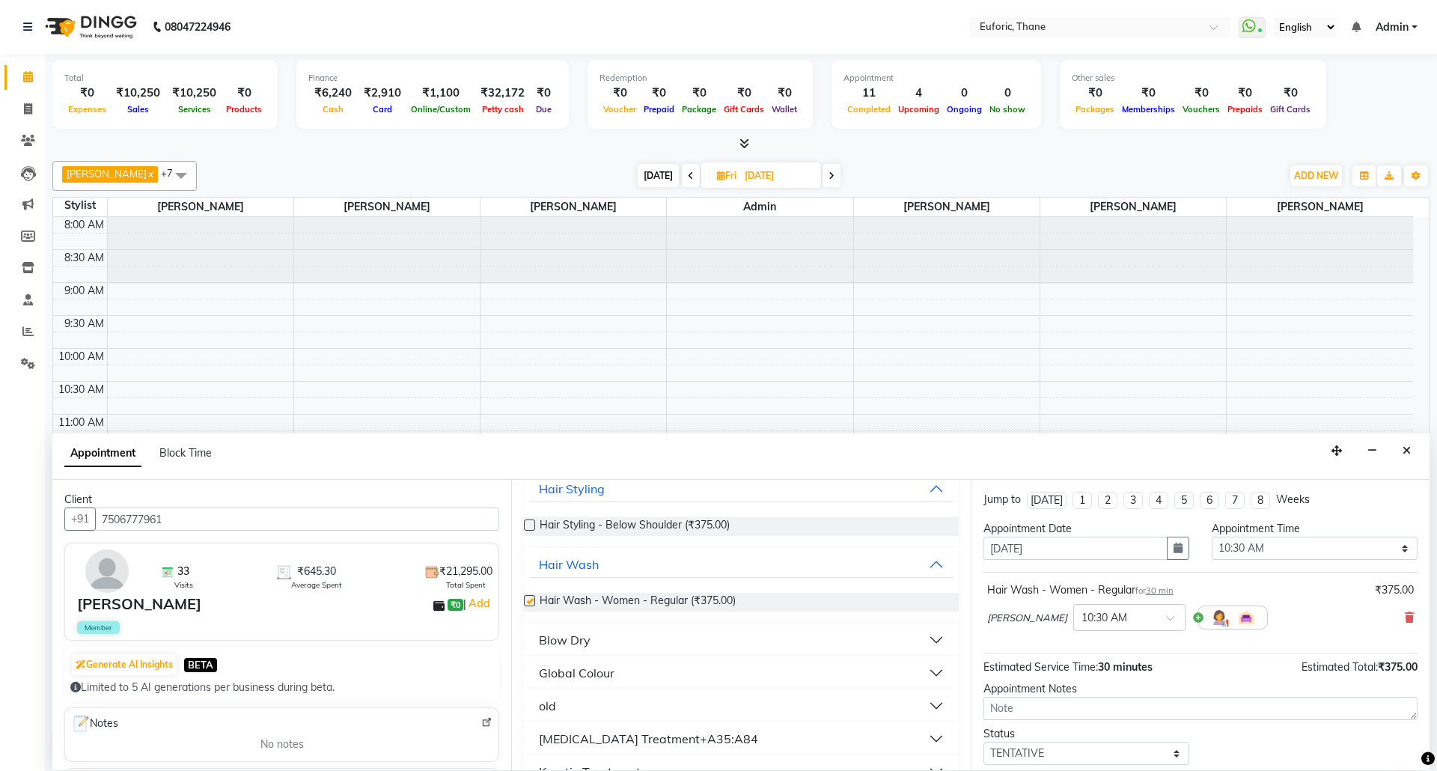
checkbox input "false"
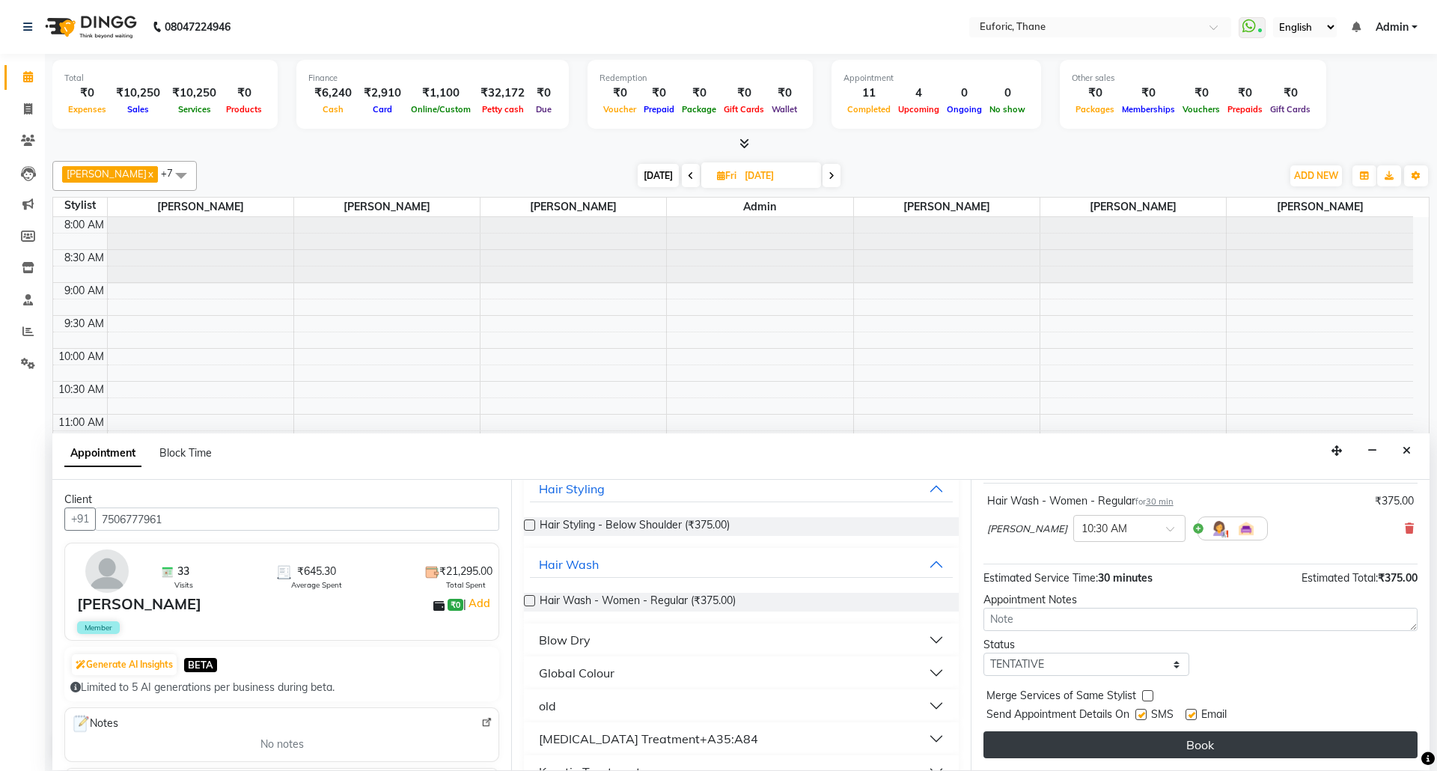
click at [1377, 743] on button "Book" at bounding box center [1200, 744] width 434 height 27
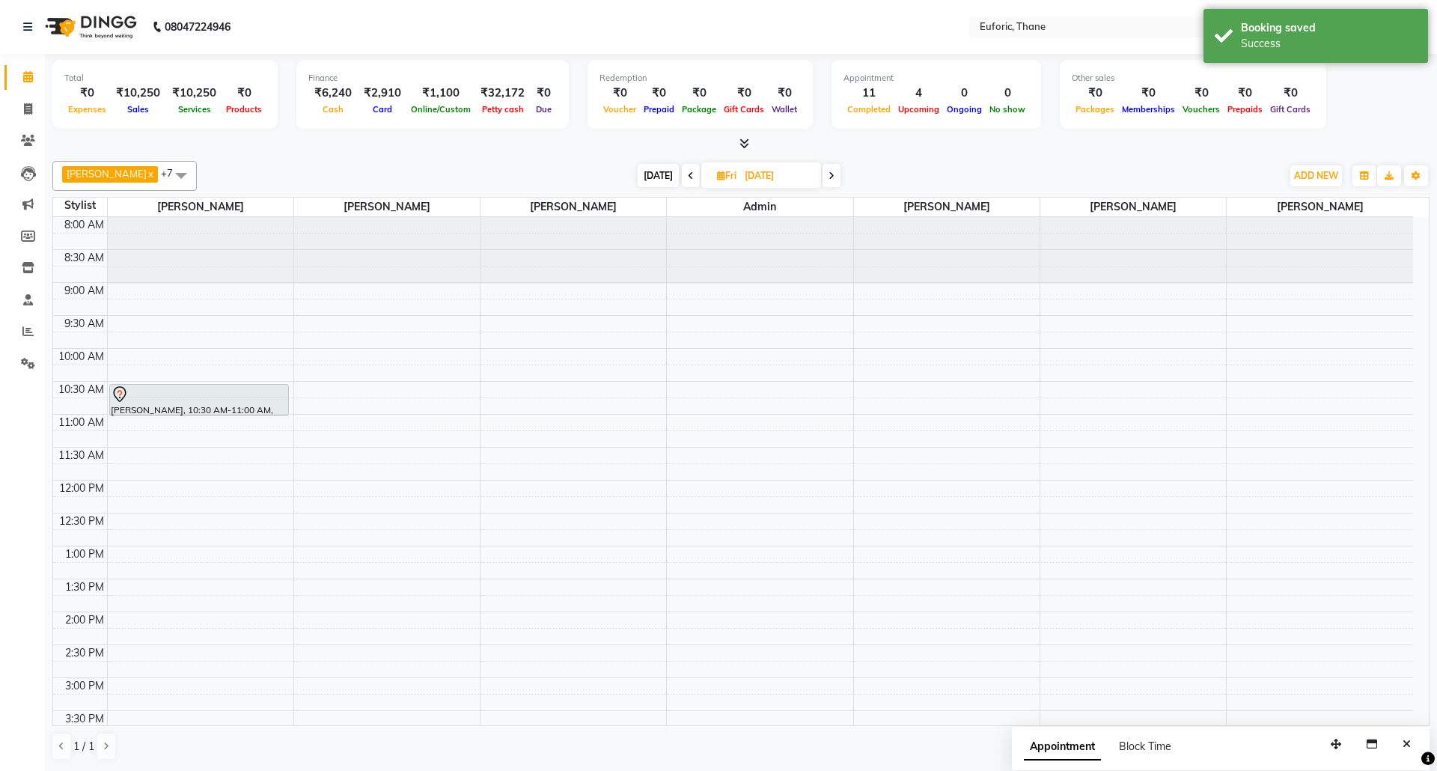
click at [727, 163] on span "[DATE]" at bounding box center [761, 174] width 120 height 25
click at [753, 180] on input "[DATE]" at bounding box center [777, 176] width 75 height 22
select select "9"
select select "2025"
click at [730, 311] on ngb-datepicker-month "Mo Tu We Th Fr Sa Su 1 2 3 4 5 6 7 8 9 10 11 12 13 14 15 16 17 18 19 20 21 22 2…" at bounding box center [733, 320] width 174 height 171
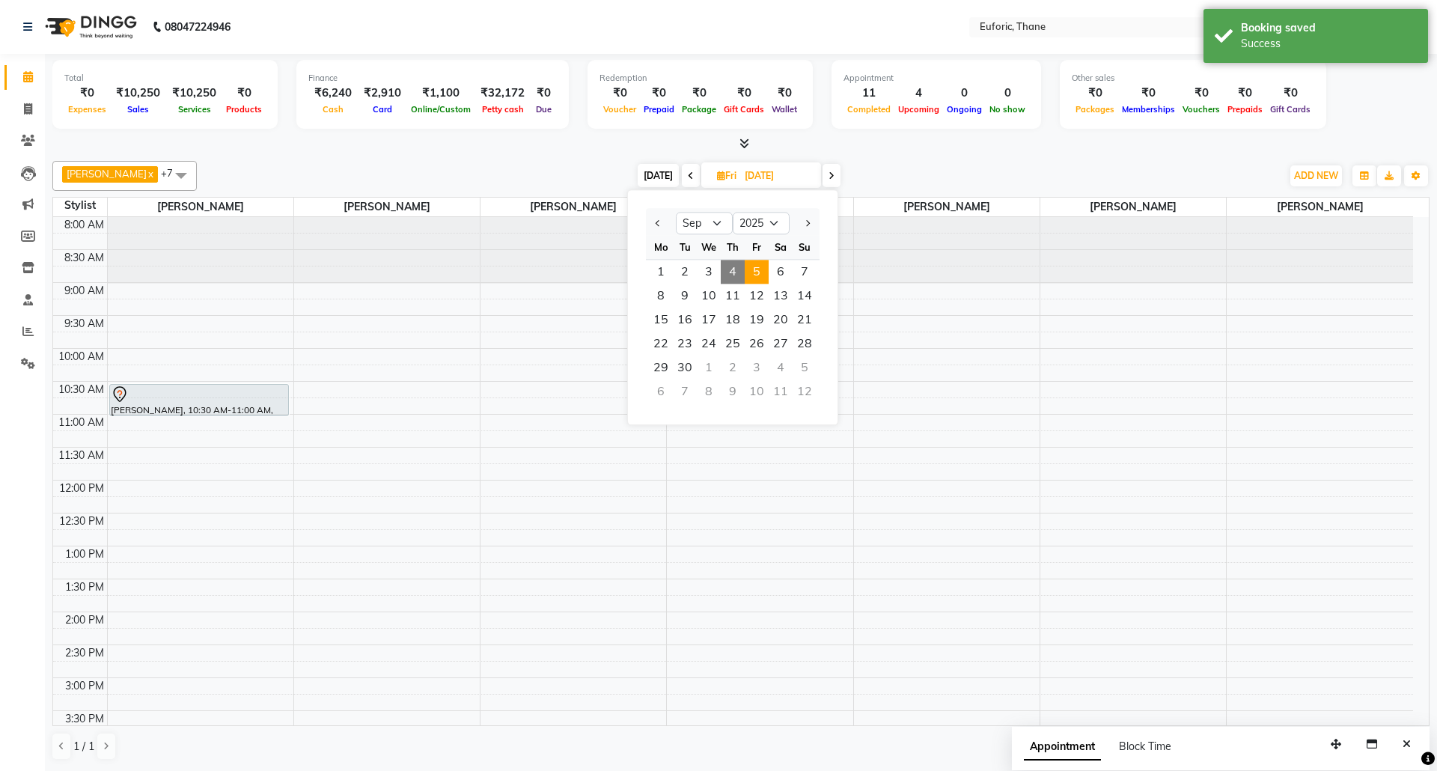
click at [725, 270] on span "4" at bounding box center [733, 272] width 24 height 24
type input "[DATE]"
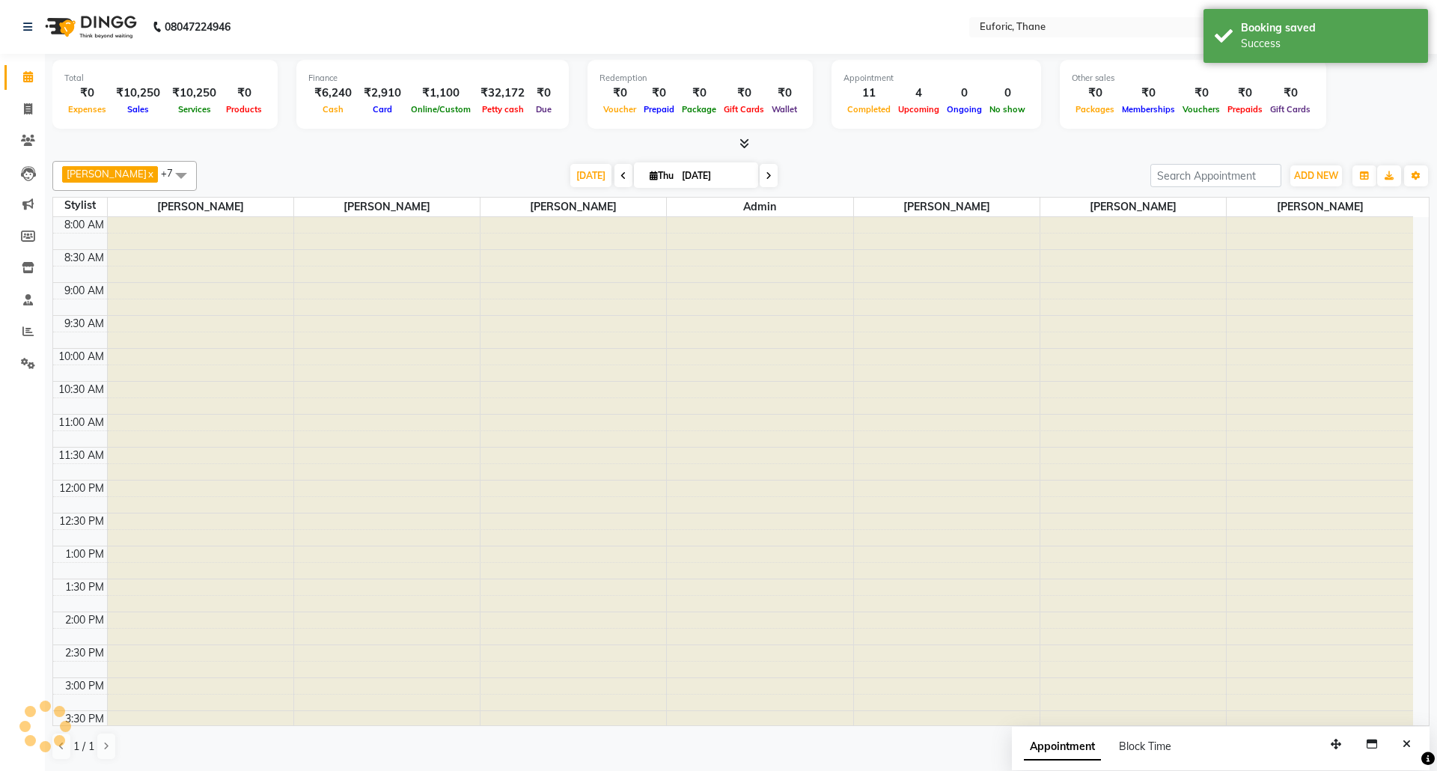
scroll to position [427, 0]
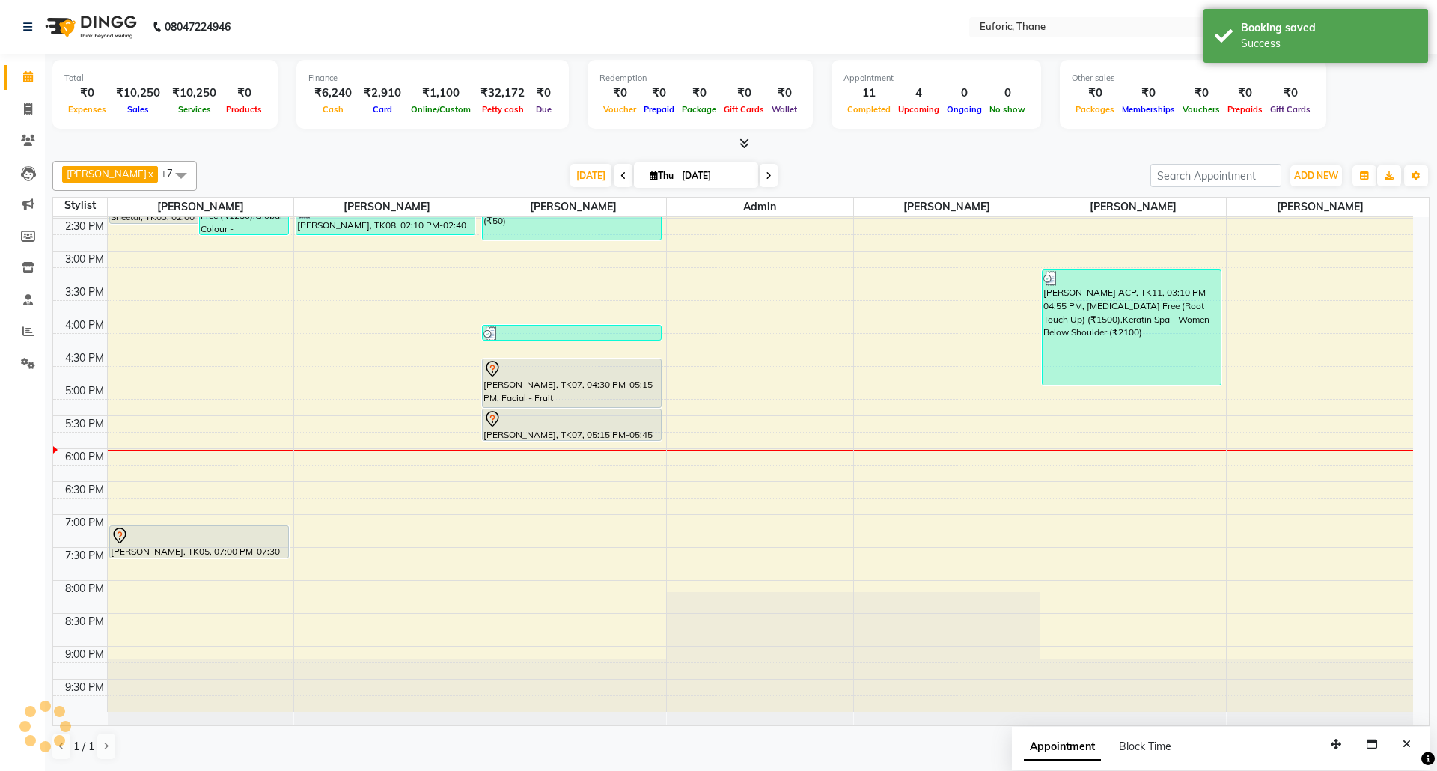
click at [4, 497] on div "Calendar Invoice Clients Leads Marketing Members Inventory Staff Reports Settin…" at bounding box center [101, 396] width 202 height 706
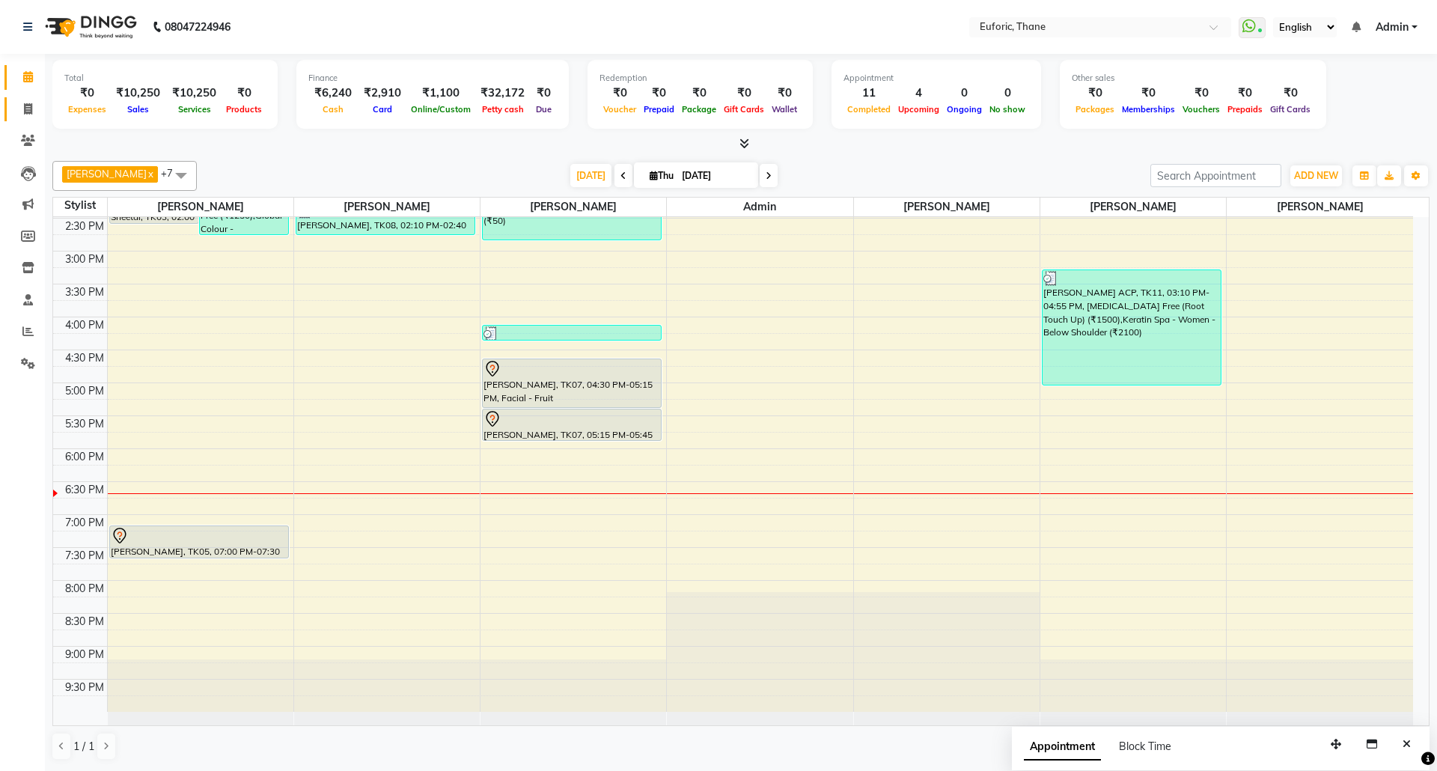
click at [9, 111] on link "Invoice" at bounding box center [22, 109] width 36 height 25
select select "5063"
select select "service"
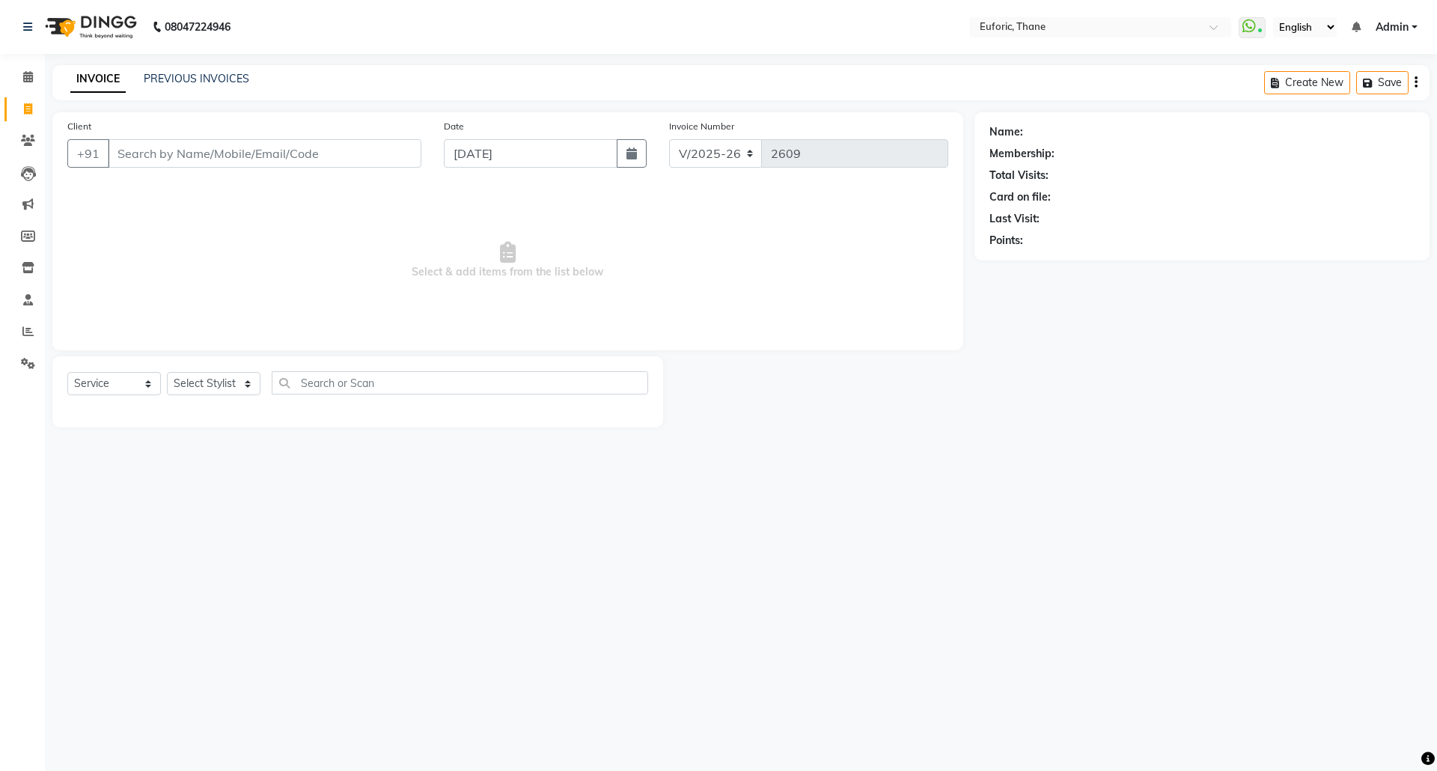
click at [216, 147] on input "Client" at bounding box center [265, 153] width 314 height 28
click at [222, 183] on ngb-highlight "0000000009" at bounding box center [211, 187] width 75 height 15
type input "0000000009"
click at [222, 378] on select "Select Stylist [PERSON_NAME] Aatik Salmanai Admin [PERSON_NAME] [PERSON_NAME] […" at bounding box center [214, 383] width 94 height 23
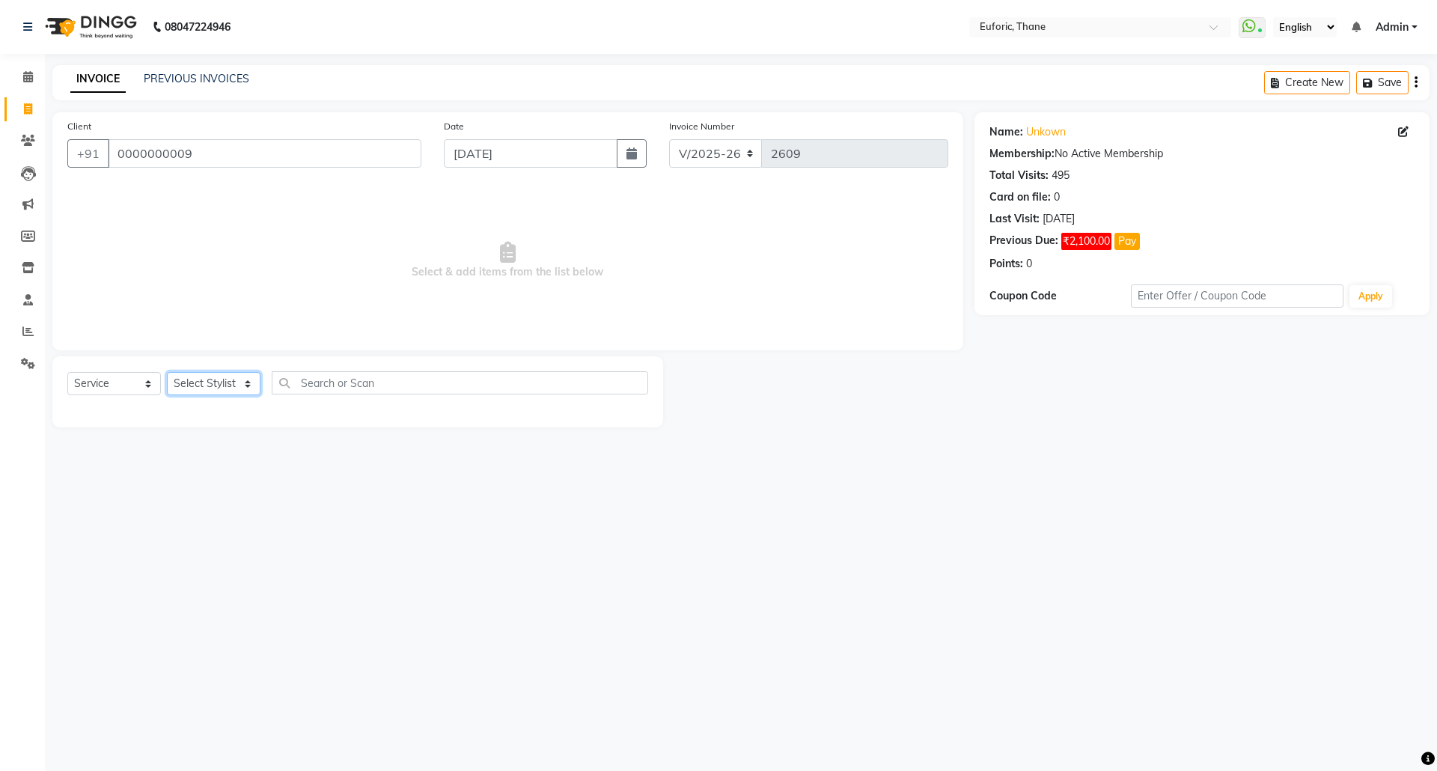
select select "33147"
click at [167, 372] on select "Select Stylist [PERSON_NAME] Aatik Salmanai Admin [PERSON_NAME] [PERSON_NAME] […" at bounding box center [214, 383] width 94 height 23
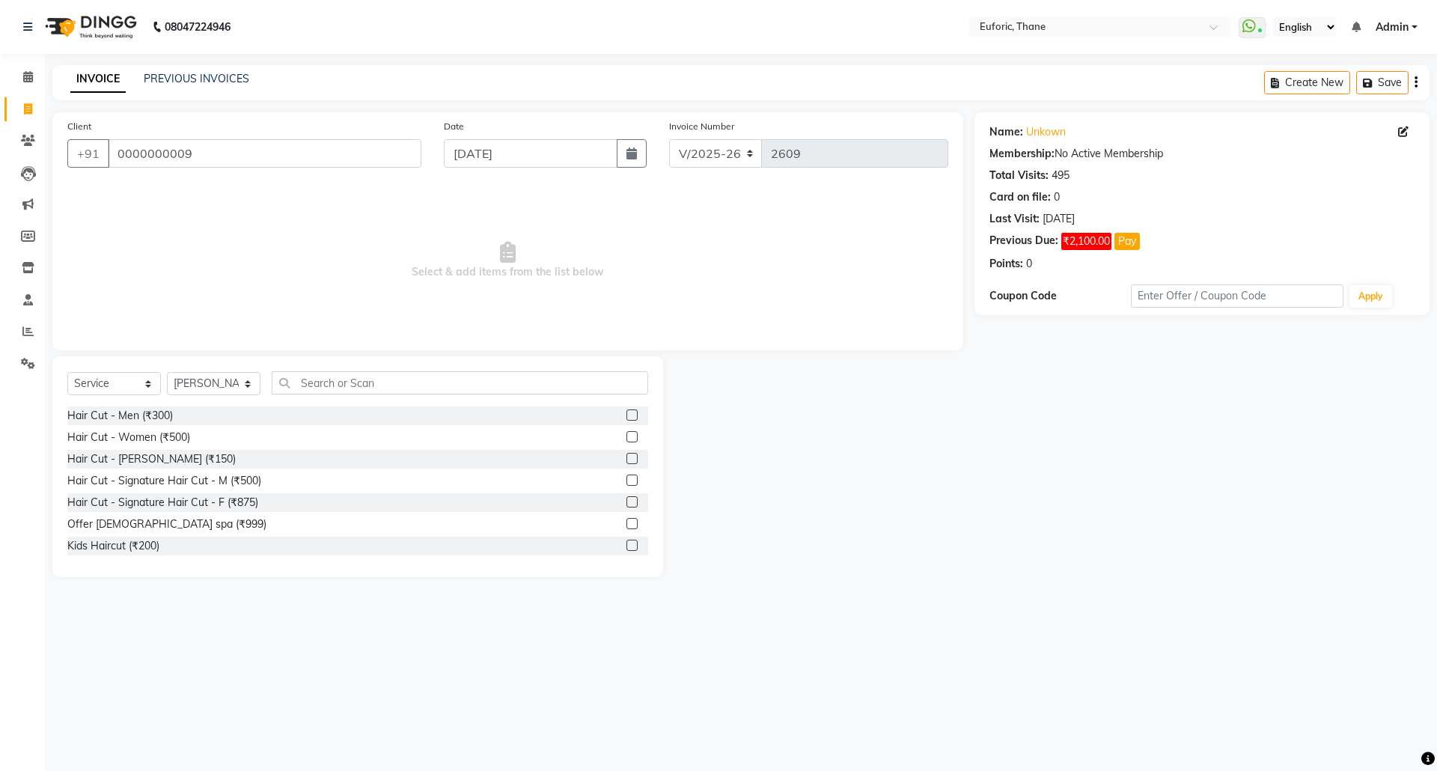
click at [626, 417] on label at bounding box center [631, 414] width 11 height 11
click at [626, 417] on input "checkbox" at bounding box center [631, 416] width 10 height 10
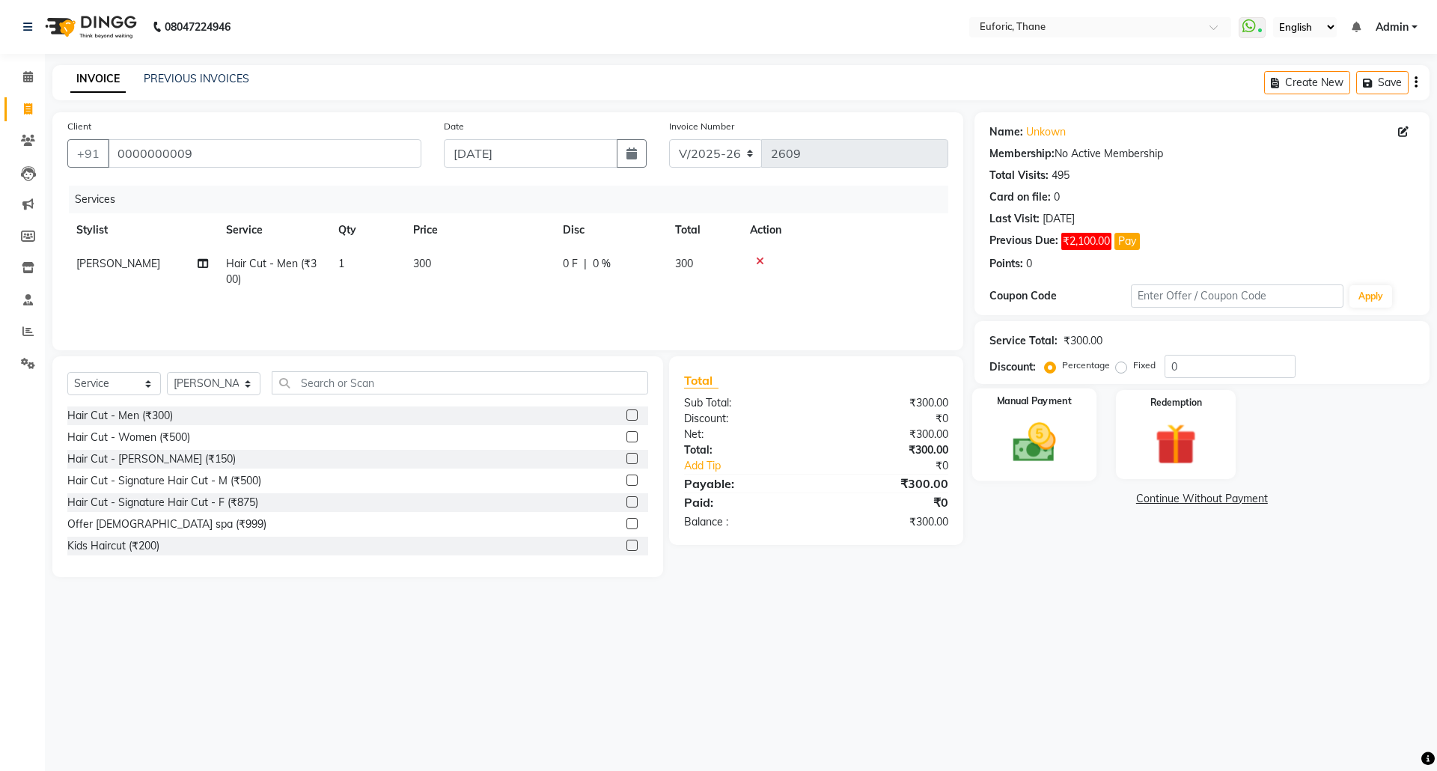
checkbox input "false"
click at [1009, 420] on img at bounding box center [1034, 442] width 70 height 49
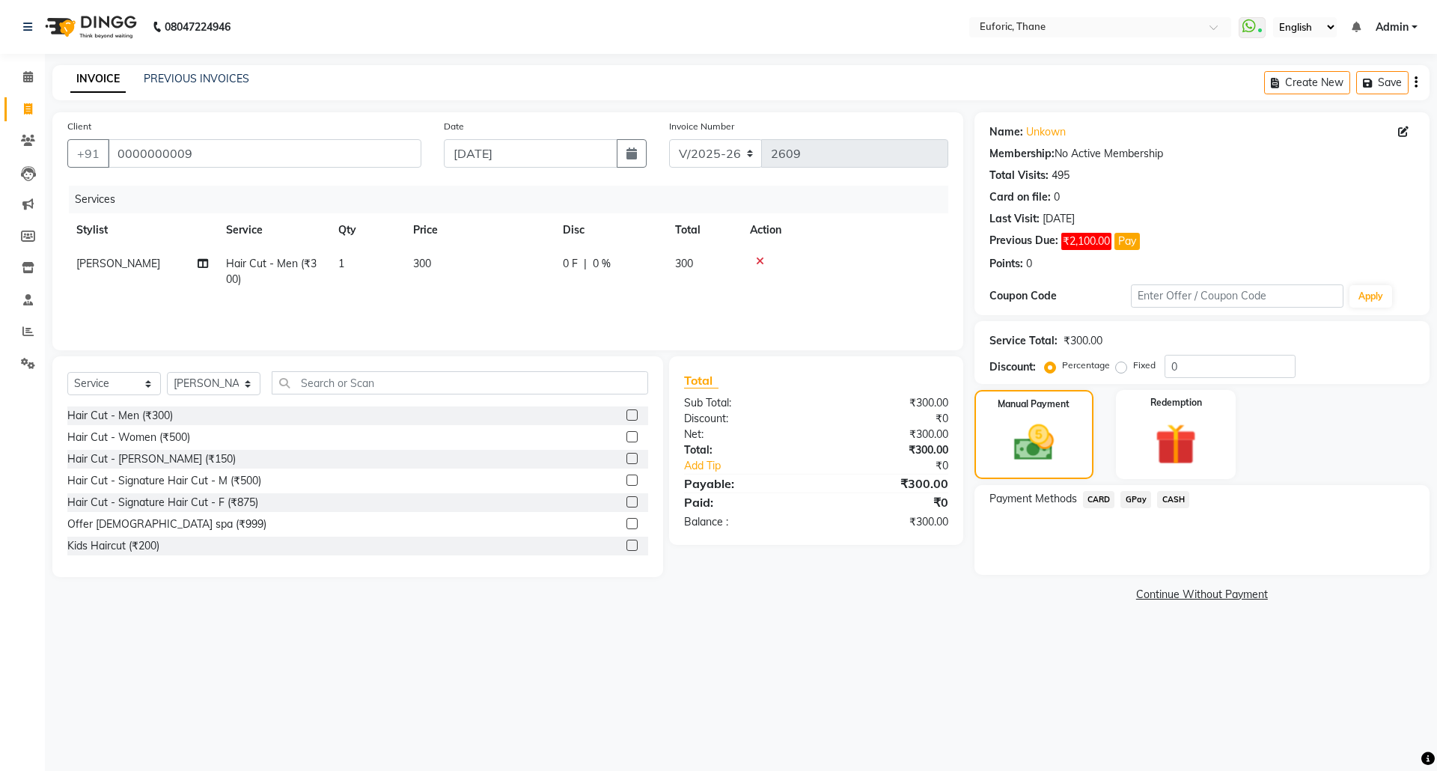
click at [1139, 500] on span "GPay" at bounding box center [1135, 499] width 31 height 17
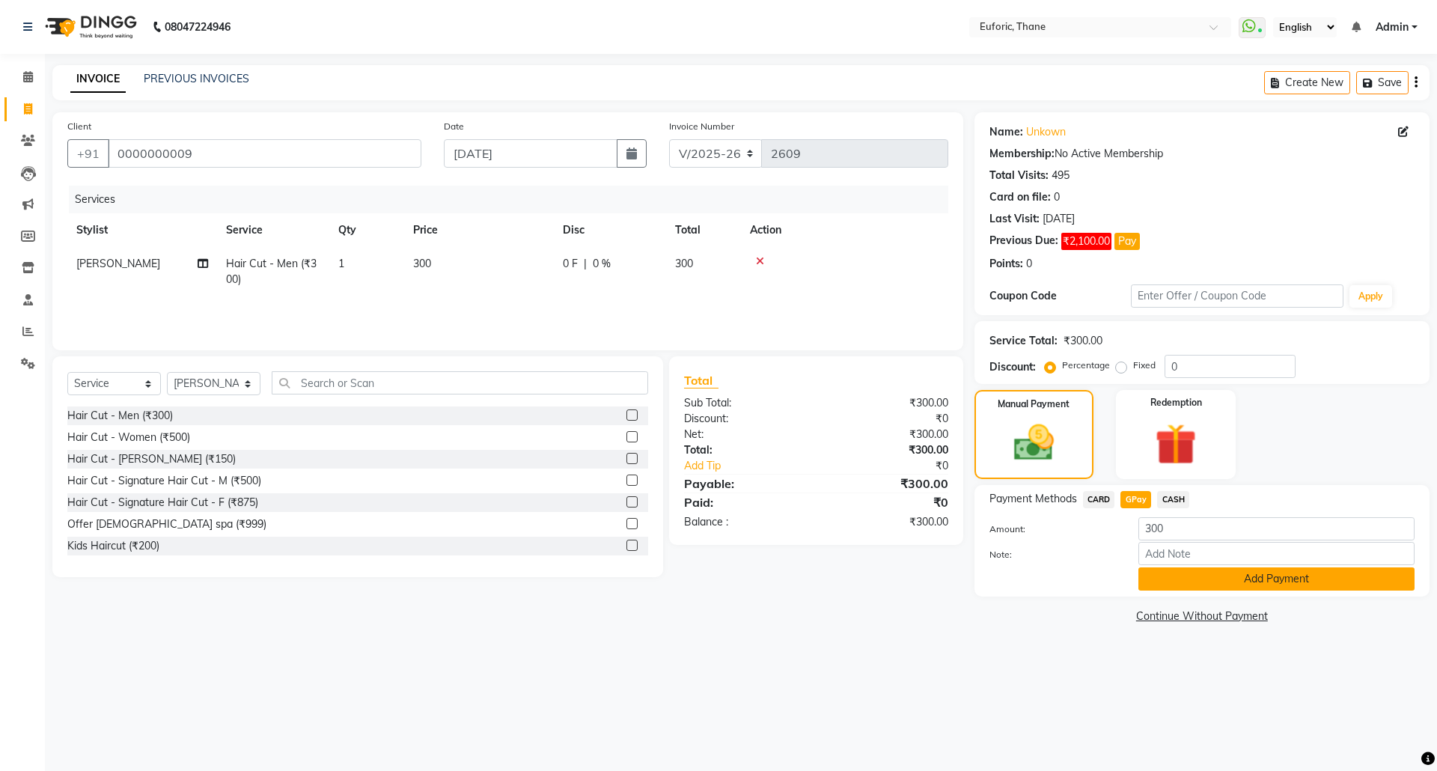
click at [1246, 588] on button "Add Payment" at bounding box center [1276, 578] width 276 height 23
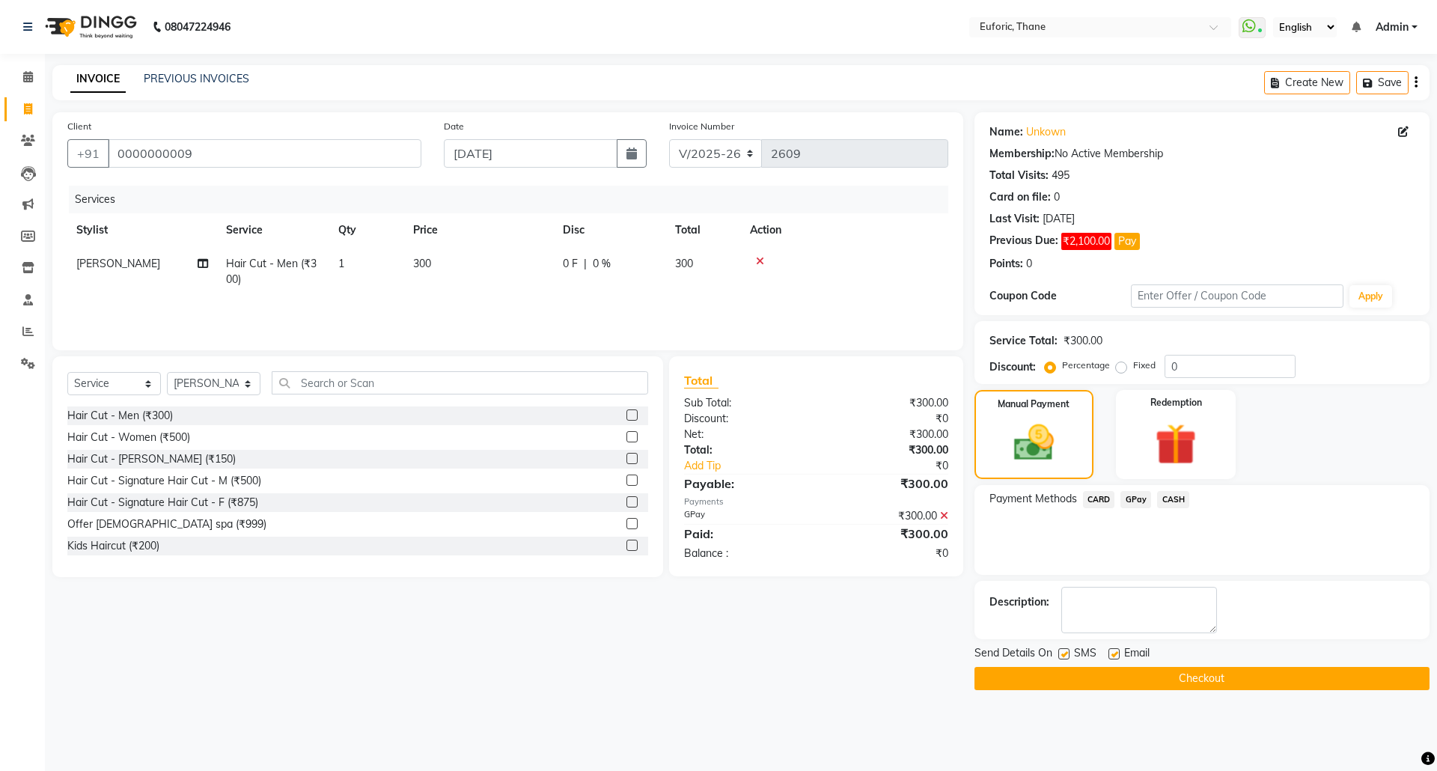
click at [1126, 679] on button "Checkout" at bounding box center [1201, 678] width 455 height 23
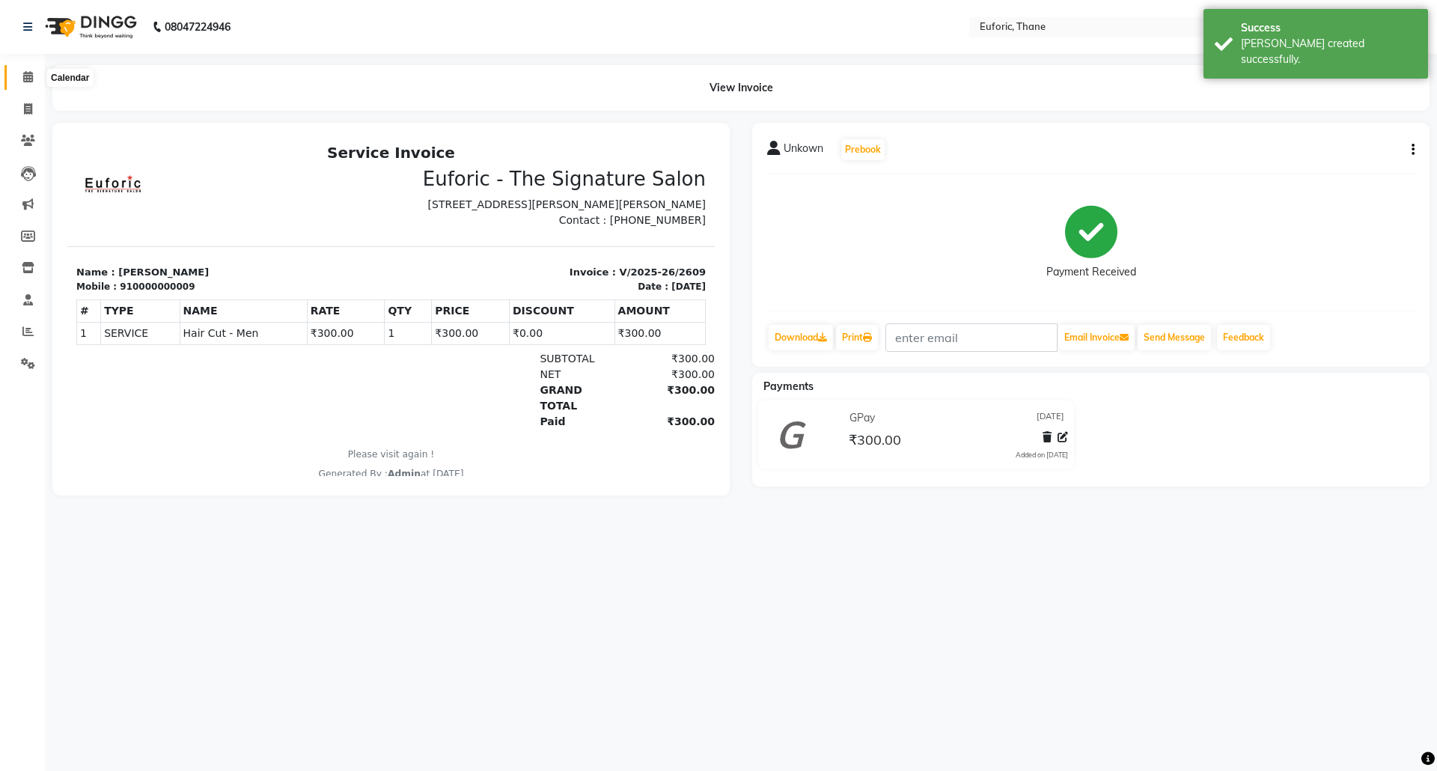
click at [15, 70] on span at bounding box center [28, 77] width 26 height 17
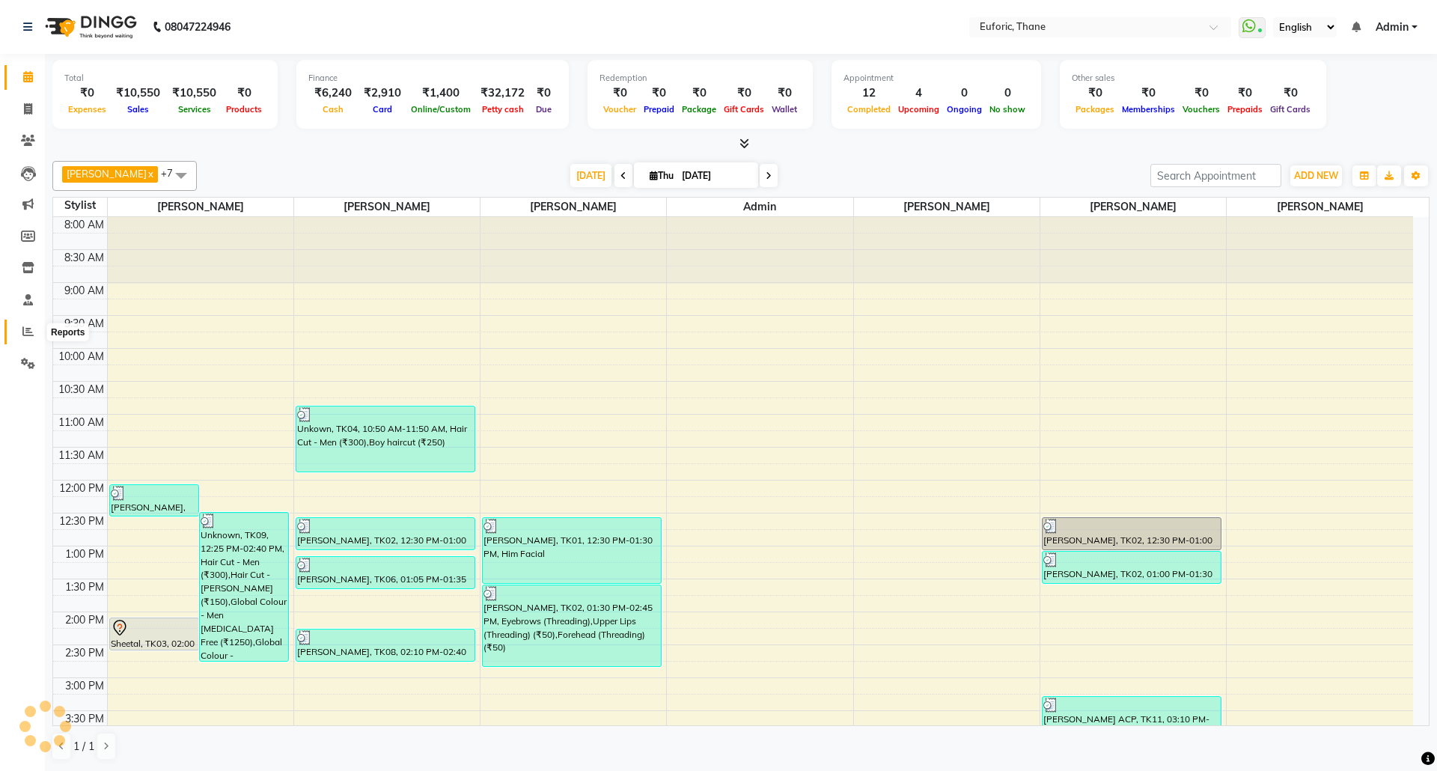
click at [16, 333] on span at bounding box center [28, 331] width 26 height 17
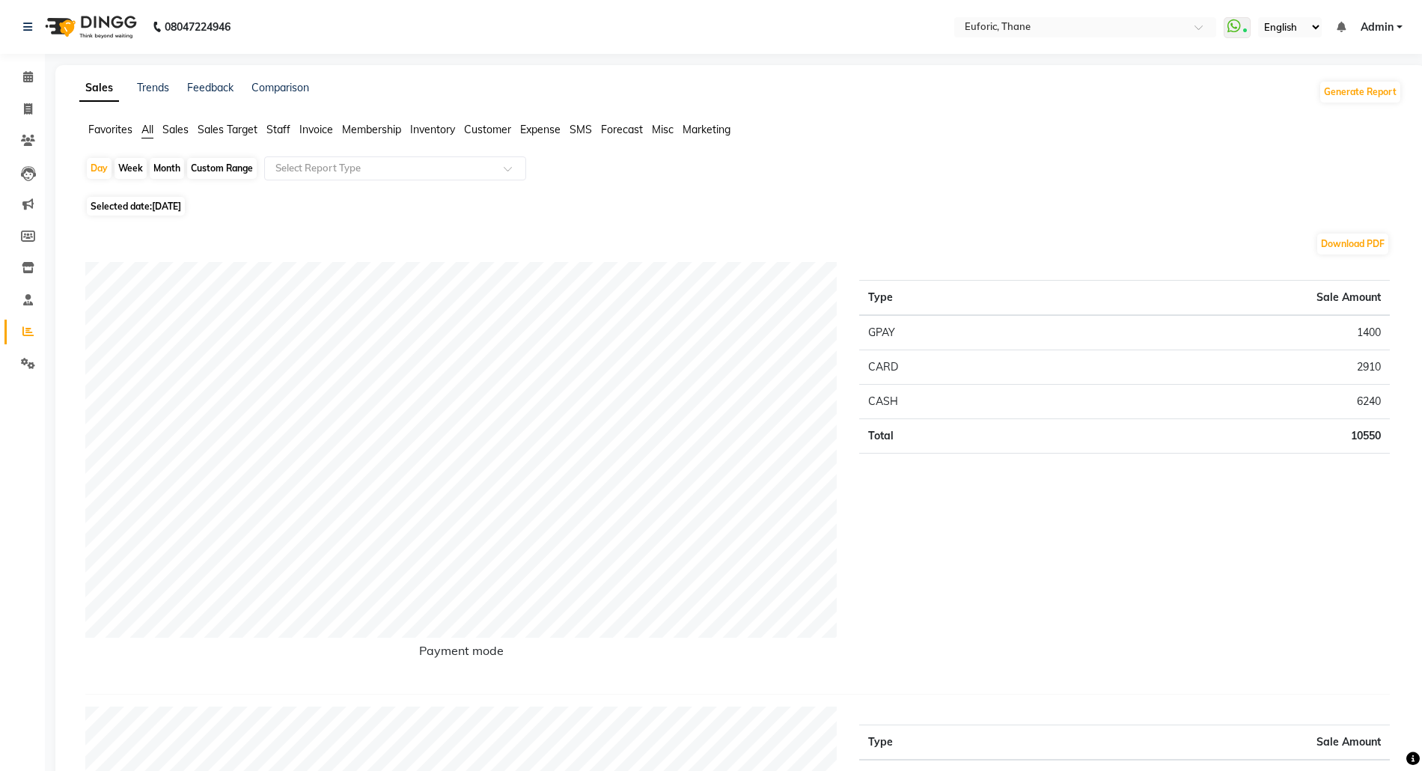
click at [90, 180] on div "Day Week Month Custom Range Select Report Type" at bounding box center [740, 174] width 1310 height 36
click at [103, 171] on div "Day" at bounding box center [99, 168] width 25 height 21
select select "9"
select select "2025"
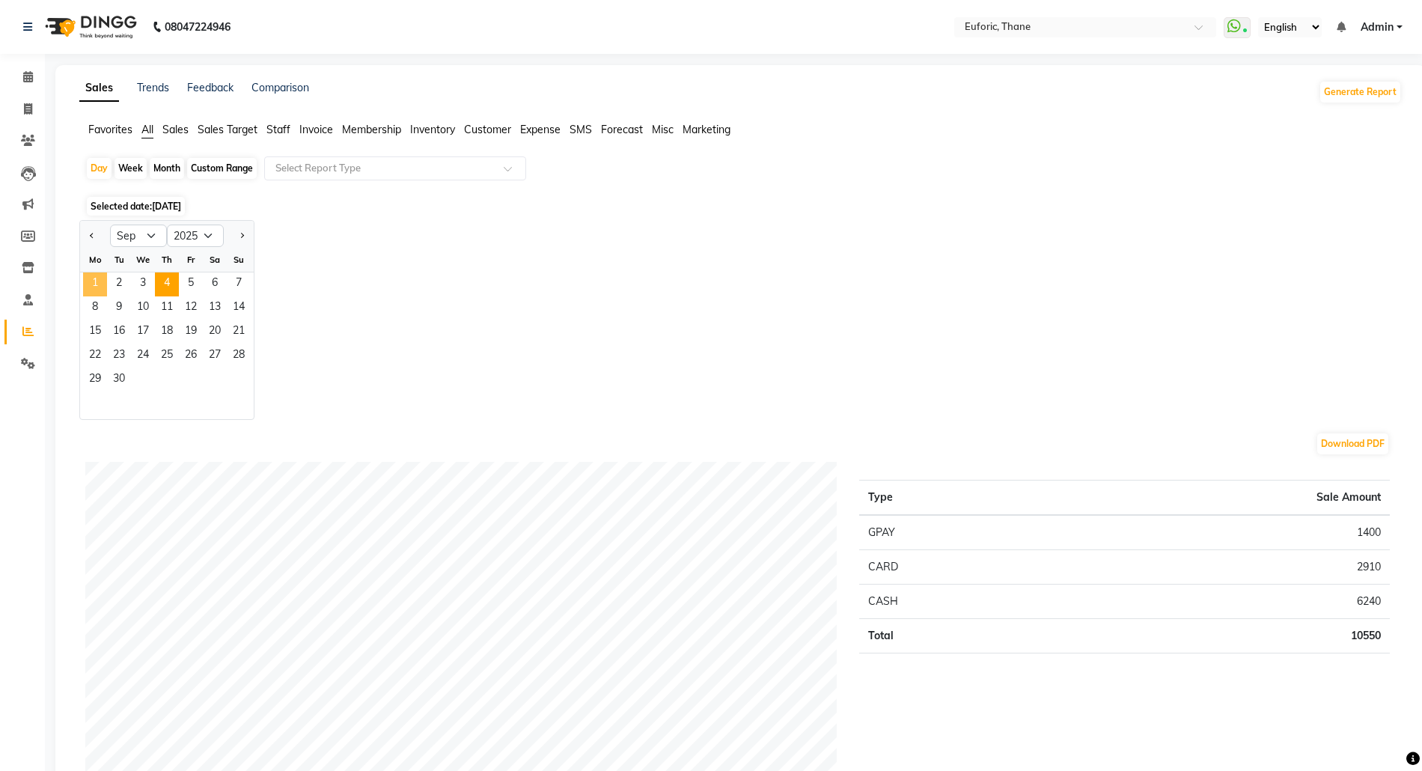
click at [85, 287] on span "1" at bounding box center [95, 284] width 24 height 24
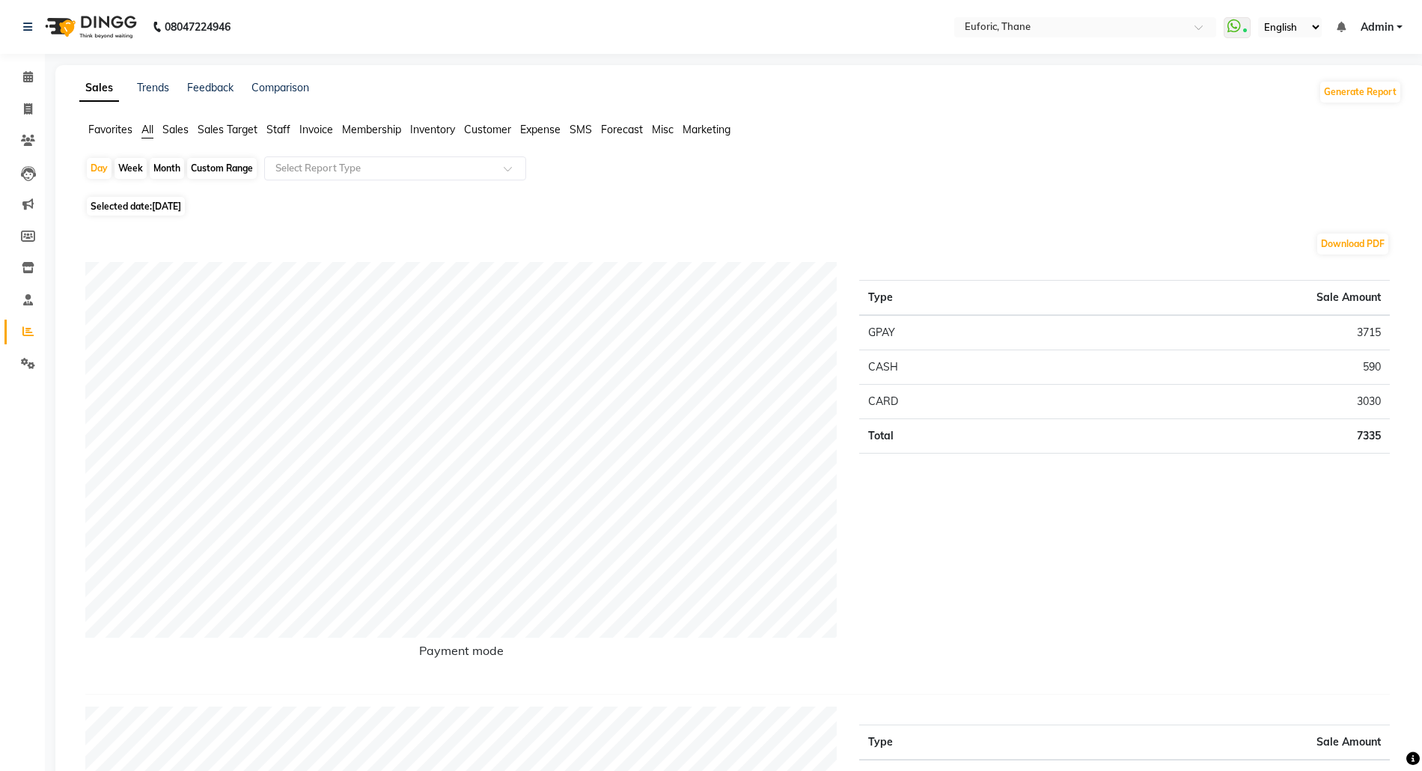
click at [279, 129] on span "Staff" at bounding box center [278, 129] width 24 height 13
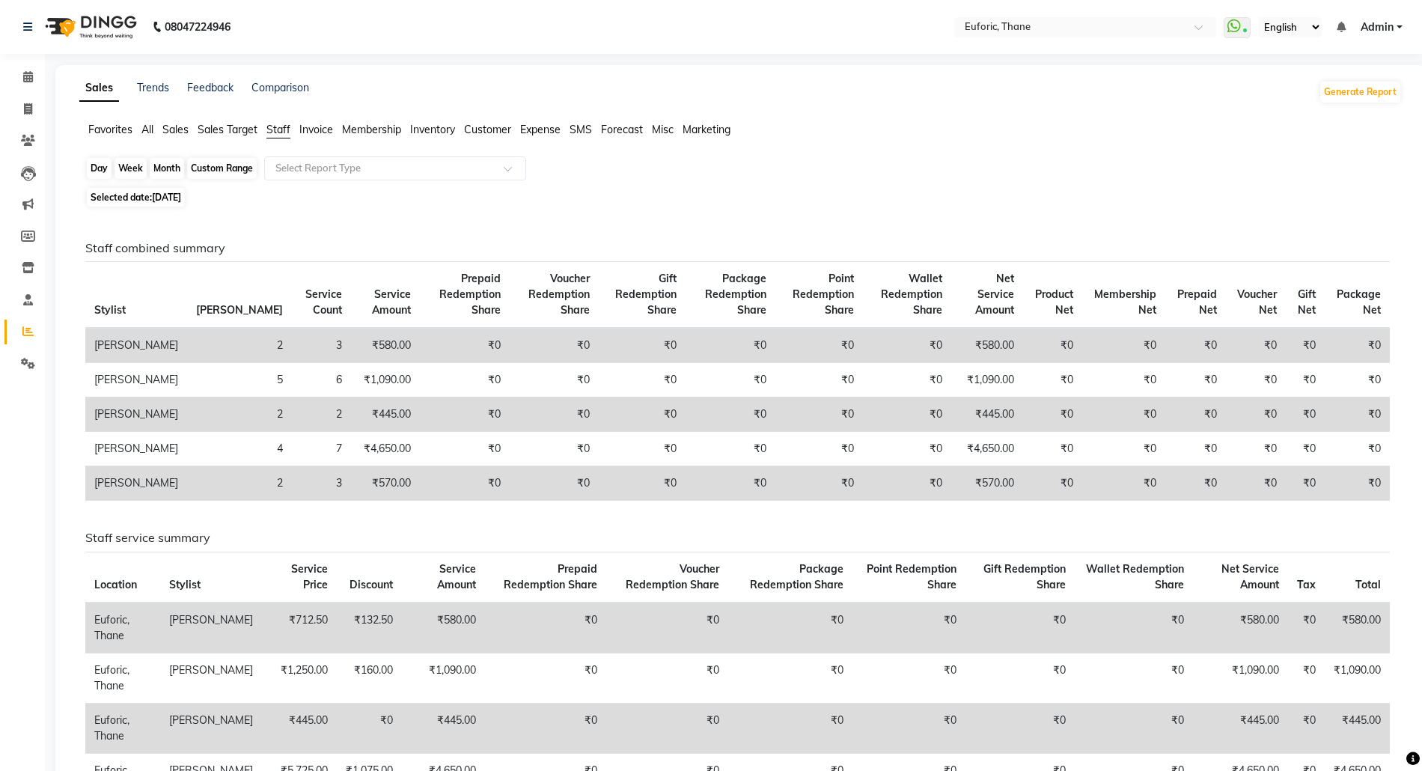
click at [103, 166] on div "Day" at bounding box center [99, 168] width 25 height 21
select select "9"
select select "2025"
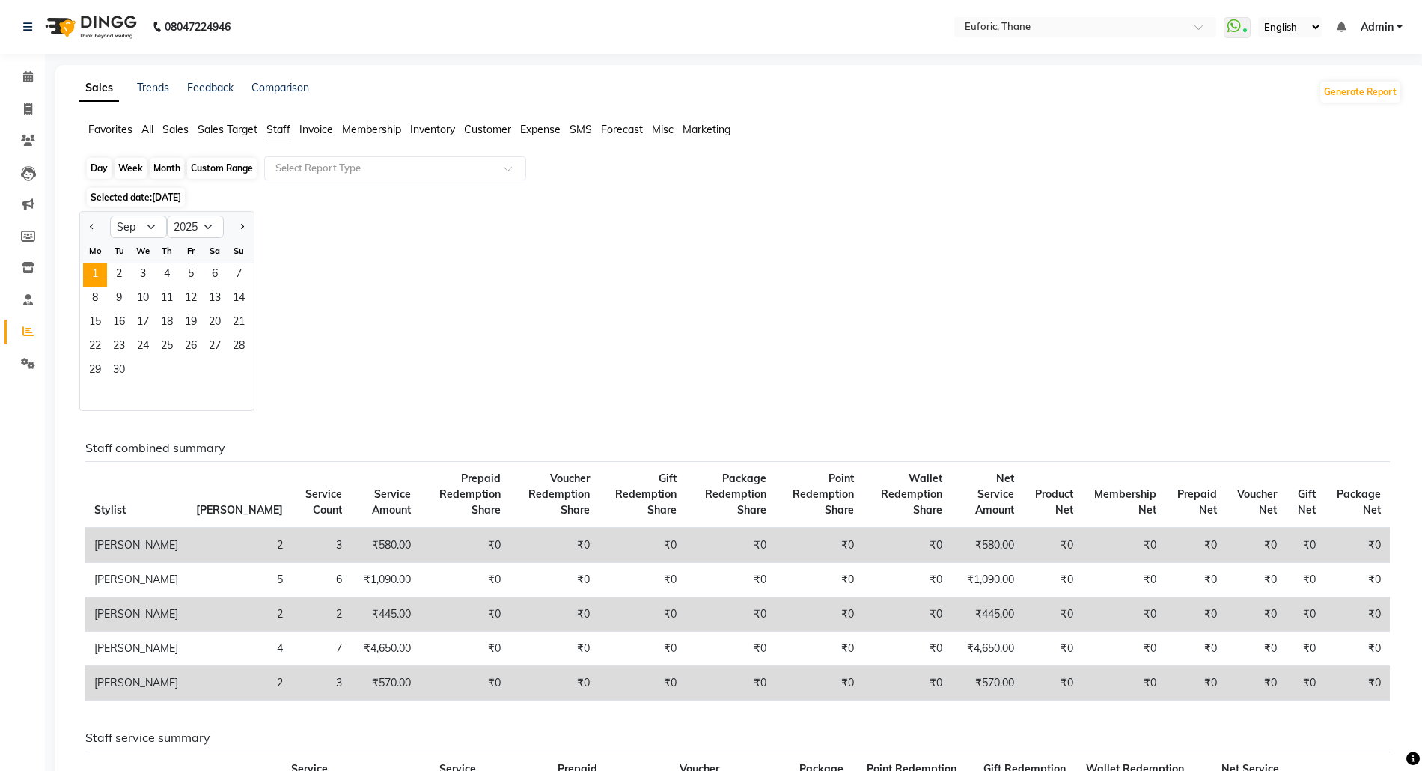
click at [103, 165] on div "Day" at bounding box center [99, 168] width 25 height 21
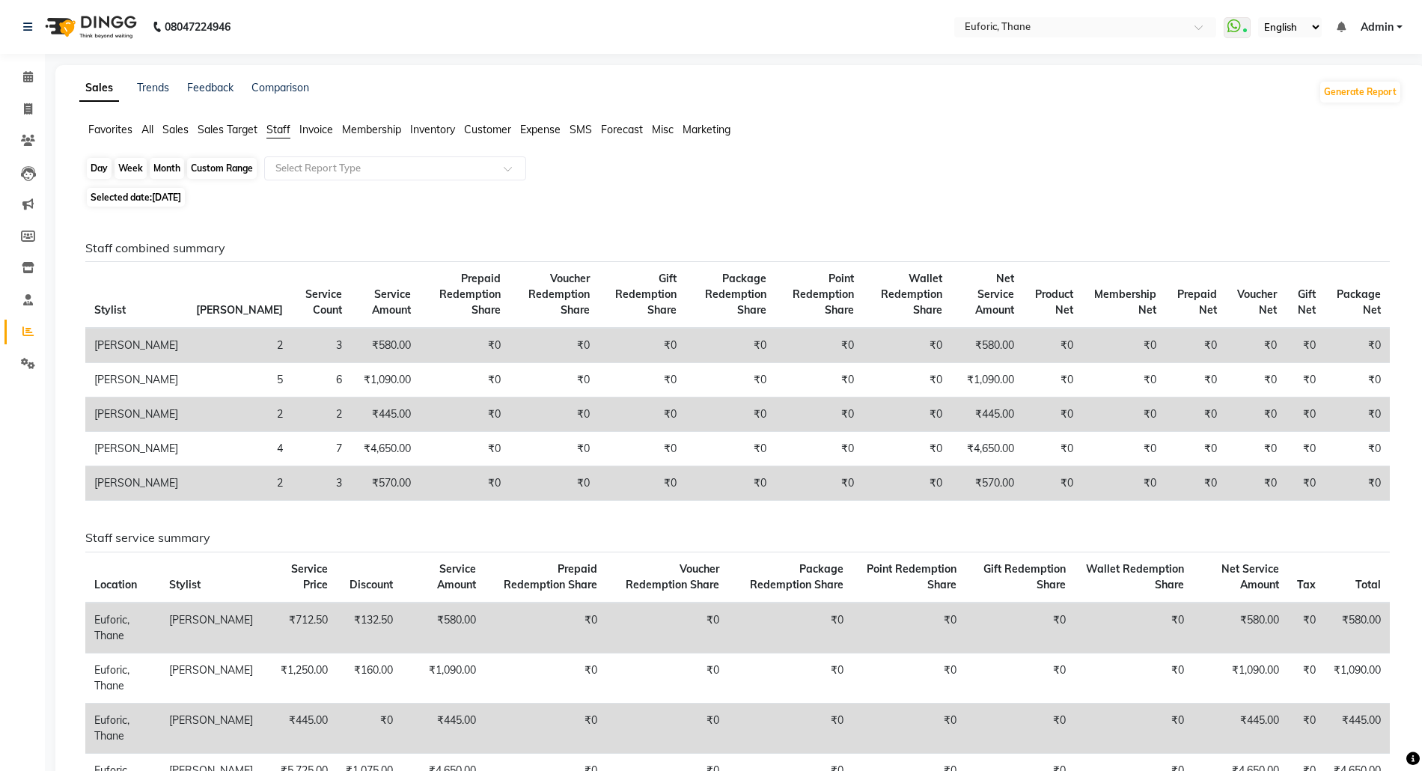
click at [103, 165] on div "Day" at bounding box center [99, 168] width 25 height 21
select select "9"
select select "2025"
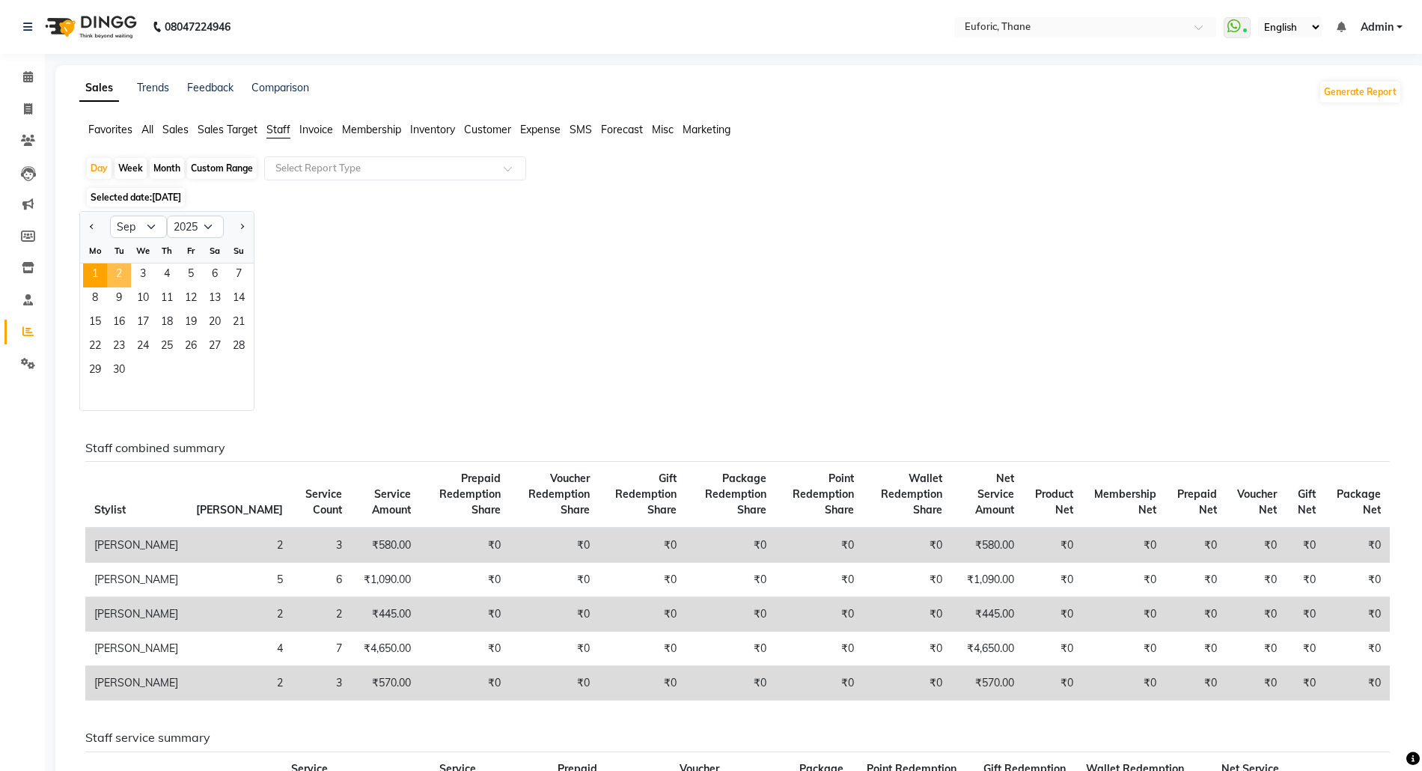
click at [120, 282] on span "2" at bounding box center [119, 275] width 24 height 24
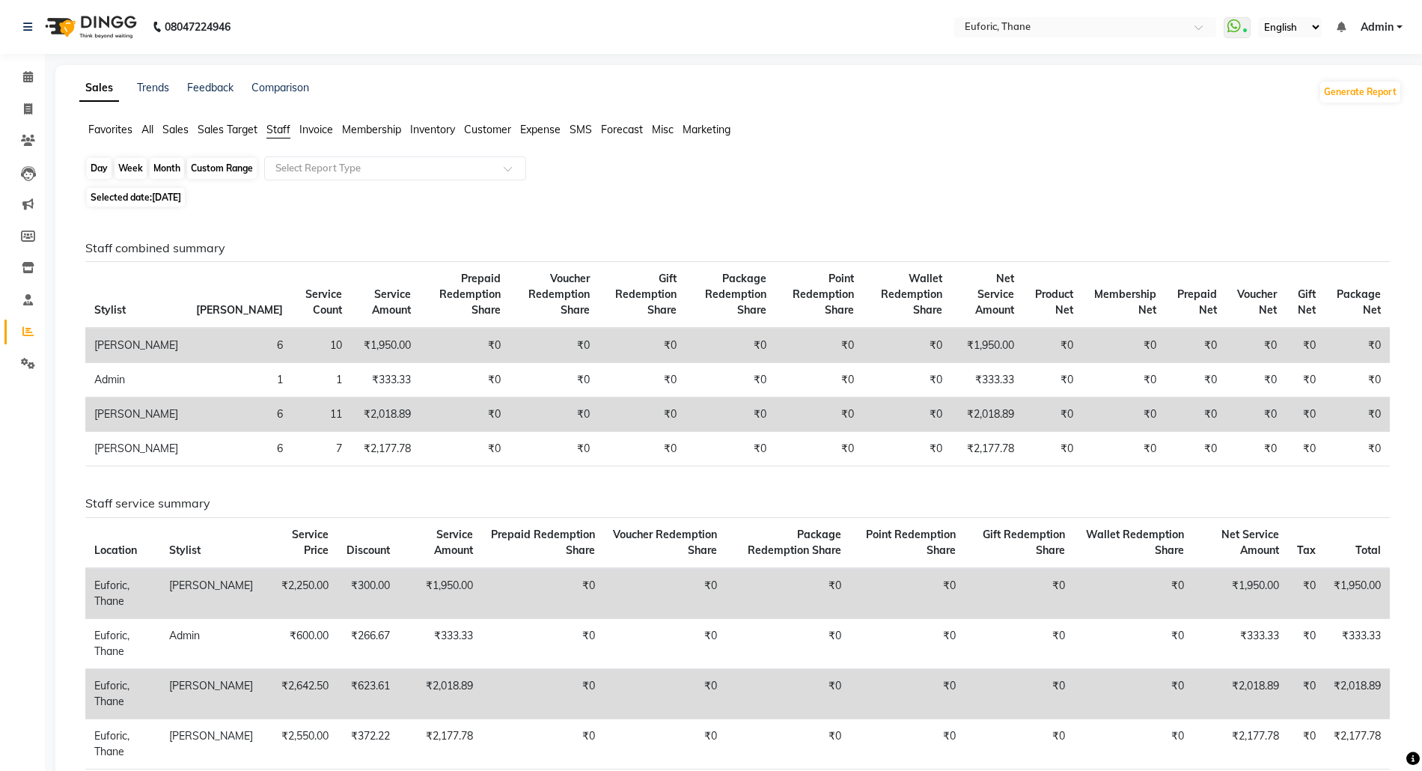
click at [97, 174] on div "Day" at bounding box center [99, 168] width 25 height 21
select select "9"
select select "2025"
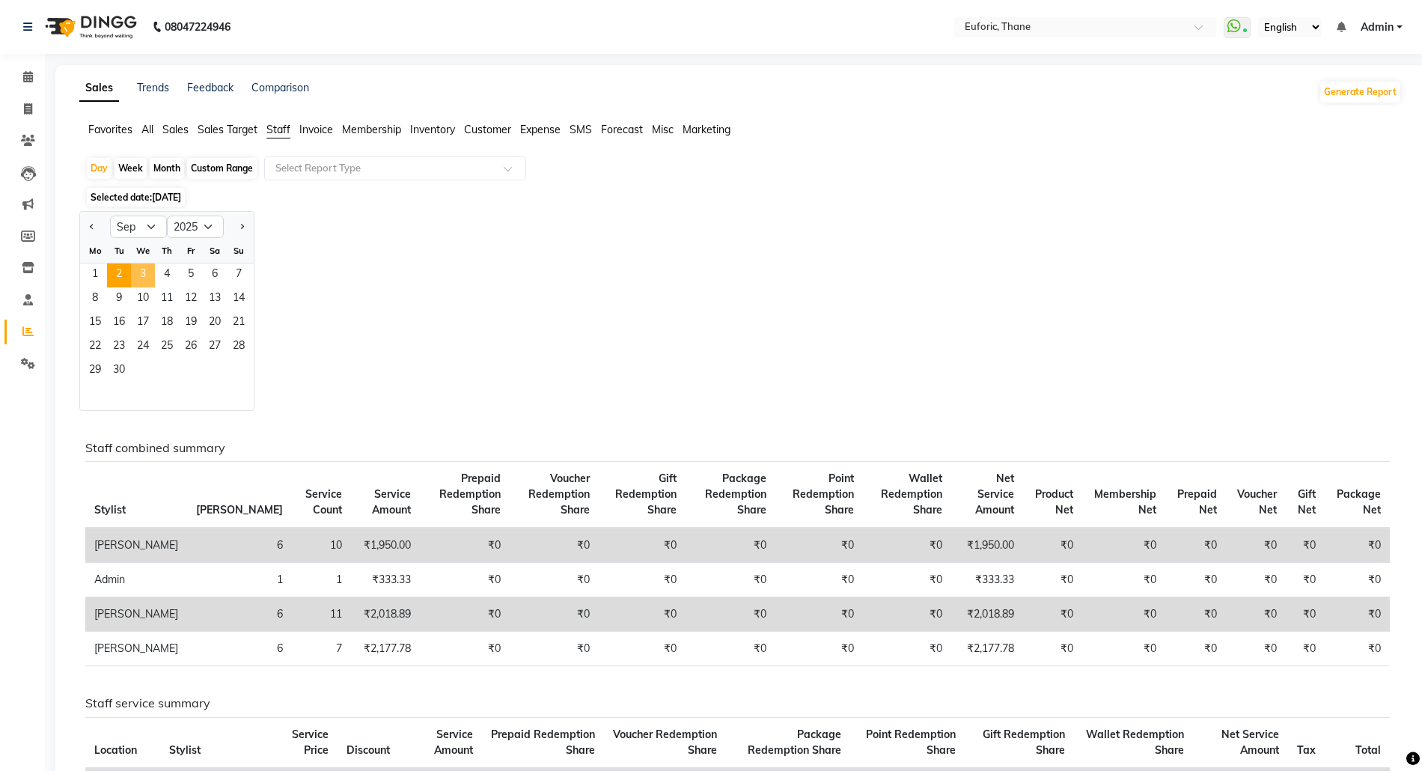
click at [141, 274] on span "3" at bounding box center [143, 275] width 24 height 24
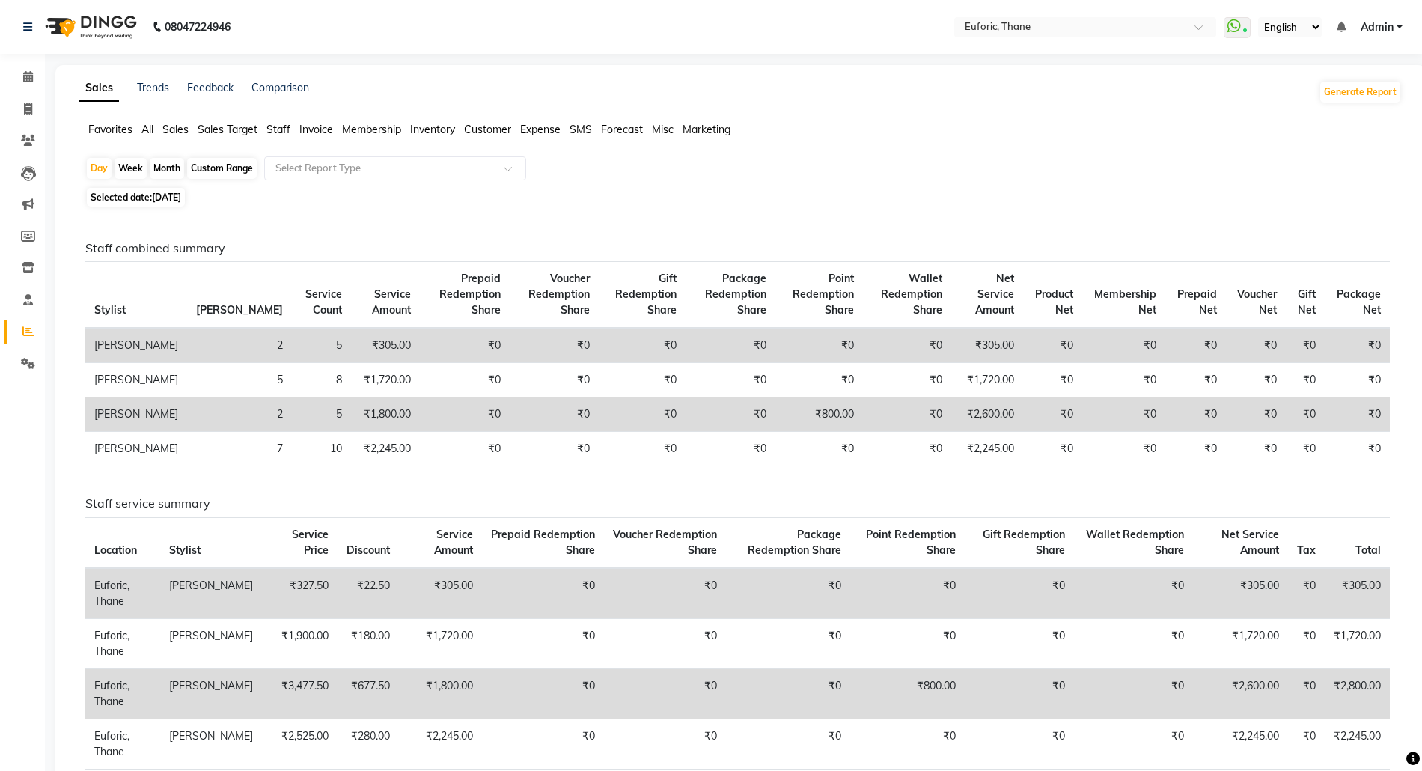
click at [91, 180] on div "Day Week Month Custom Range Select Report Type" at bounding box center [740, 169] width 1310 height 27
click at [90, 171] on div "Day" at bounding box center [99, 168] width 25 height 21
select select "9"
select select "2025"
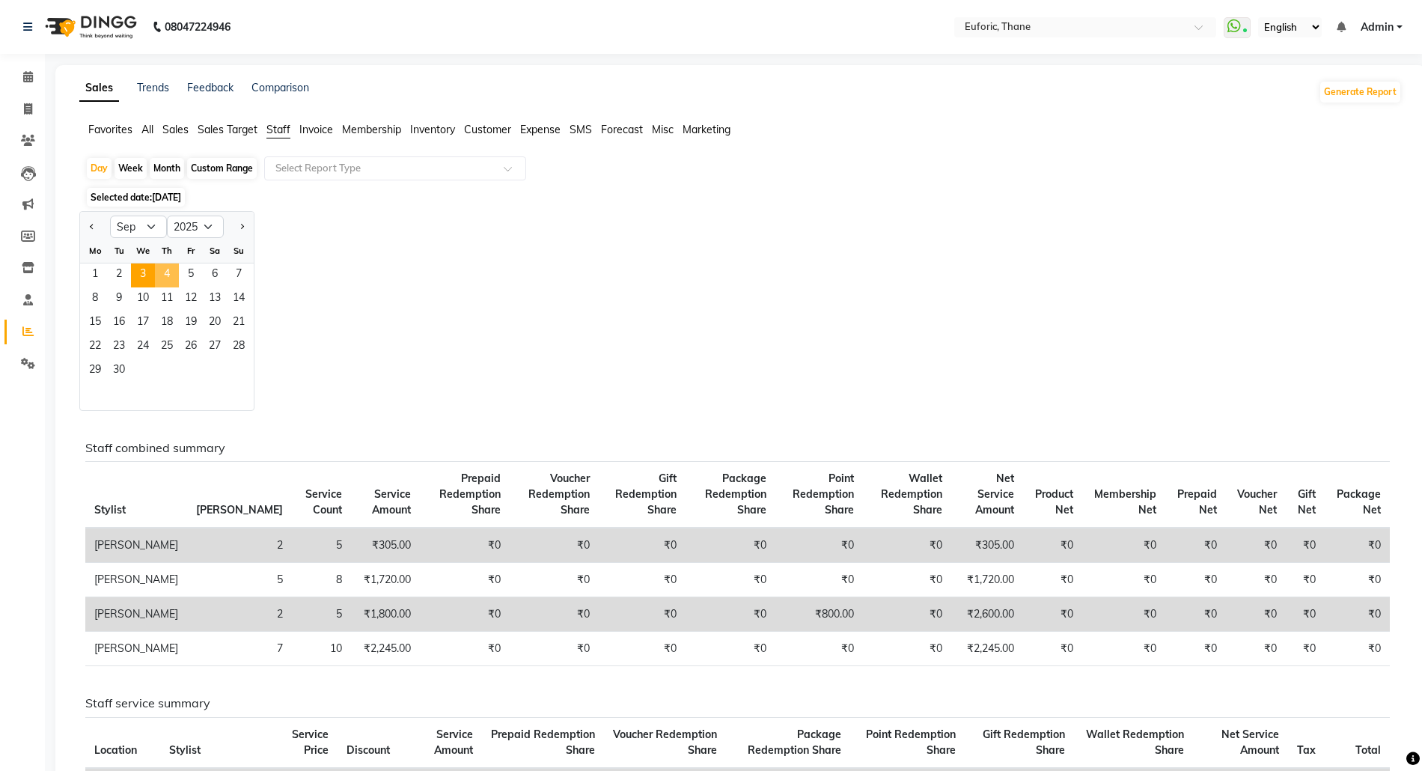
click at [163, 275] on span "4" at bounding box center [167, 275] width 24 height 24
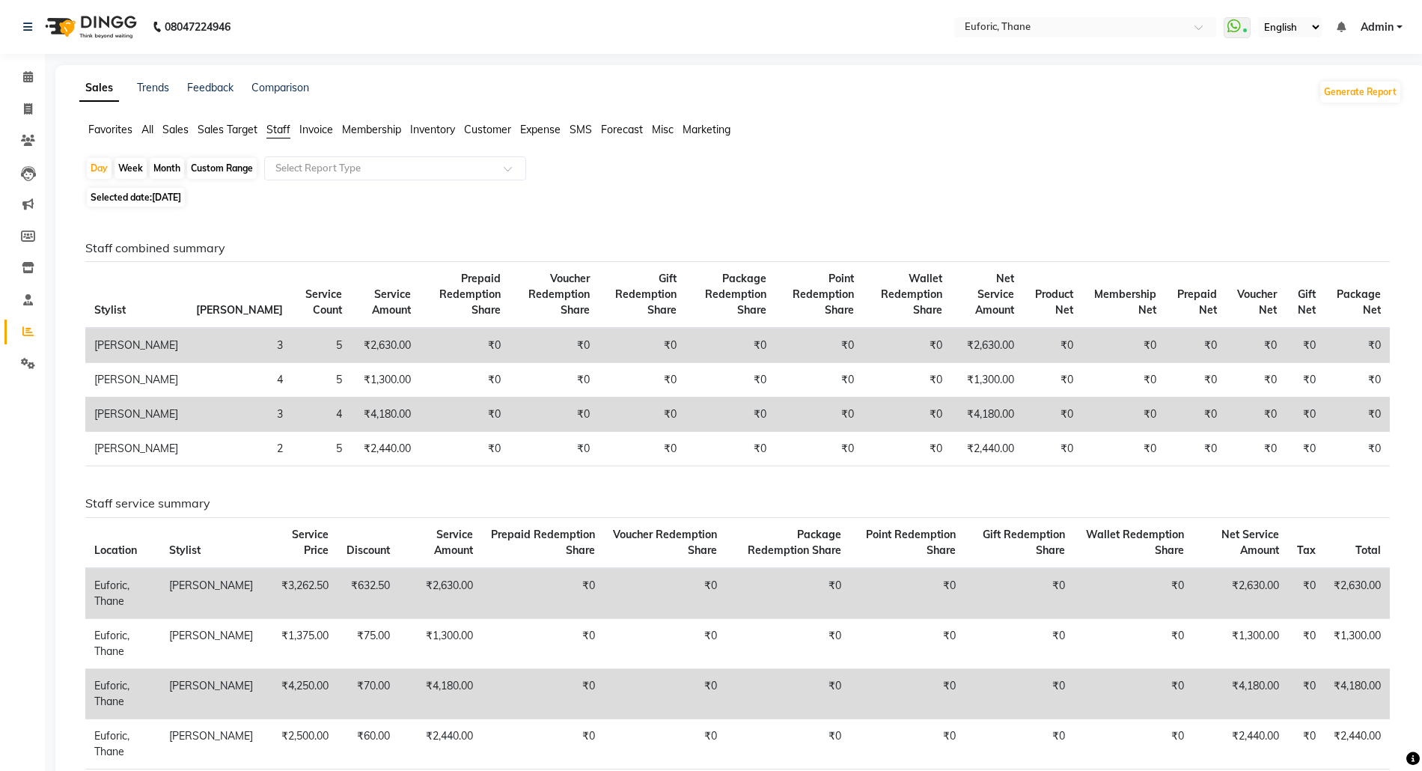
click at [163, 168] on div "Month" at bounding box center [167, 168] width 34 height 21
select select "9"
select select "2025"
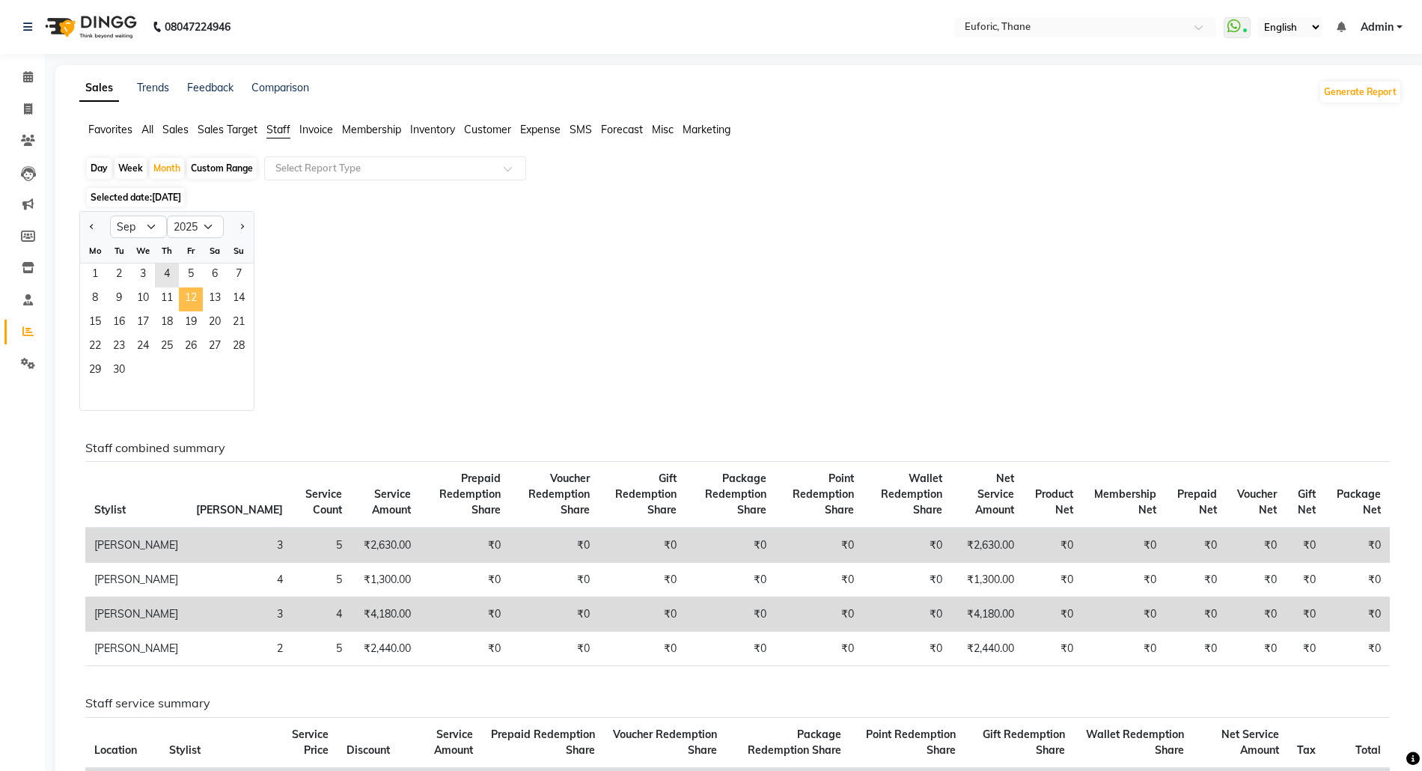
click at [183, 292] on span "12" at bounding box center [191, 299] width 24 height 24
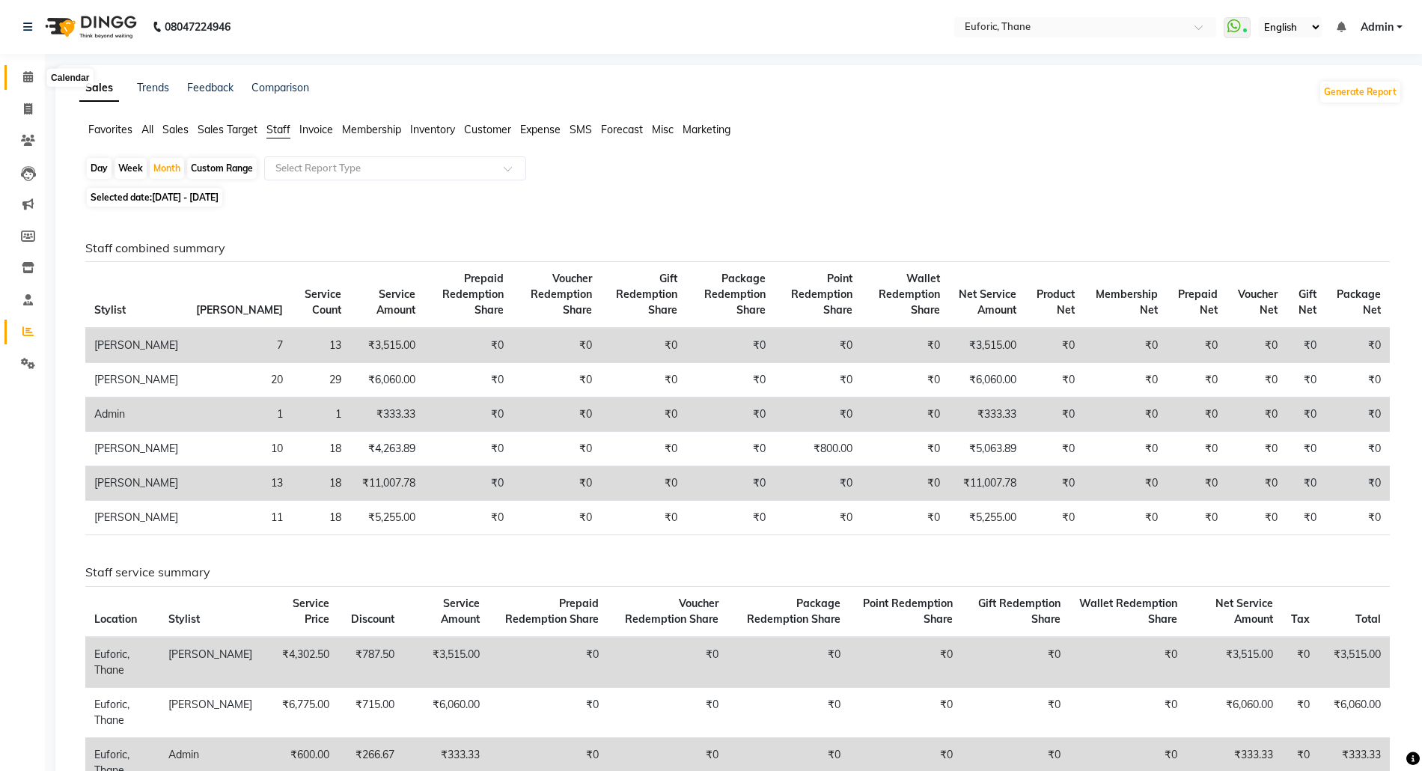
drag, startPoint x: 34, startPoint y: 70, endPoint x: 91, endPoint y: 4, distance: 87.0
click at [34, 70] on span at bounding box center [28, 77] width 26 height 17
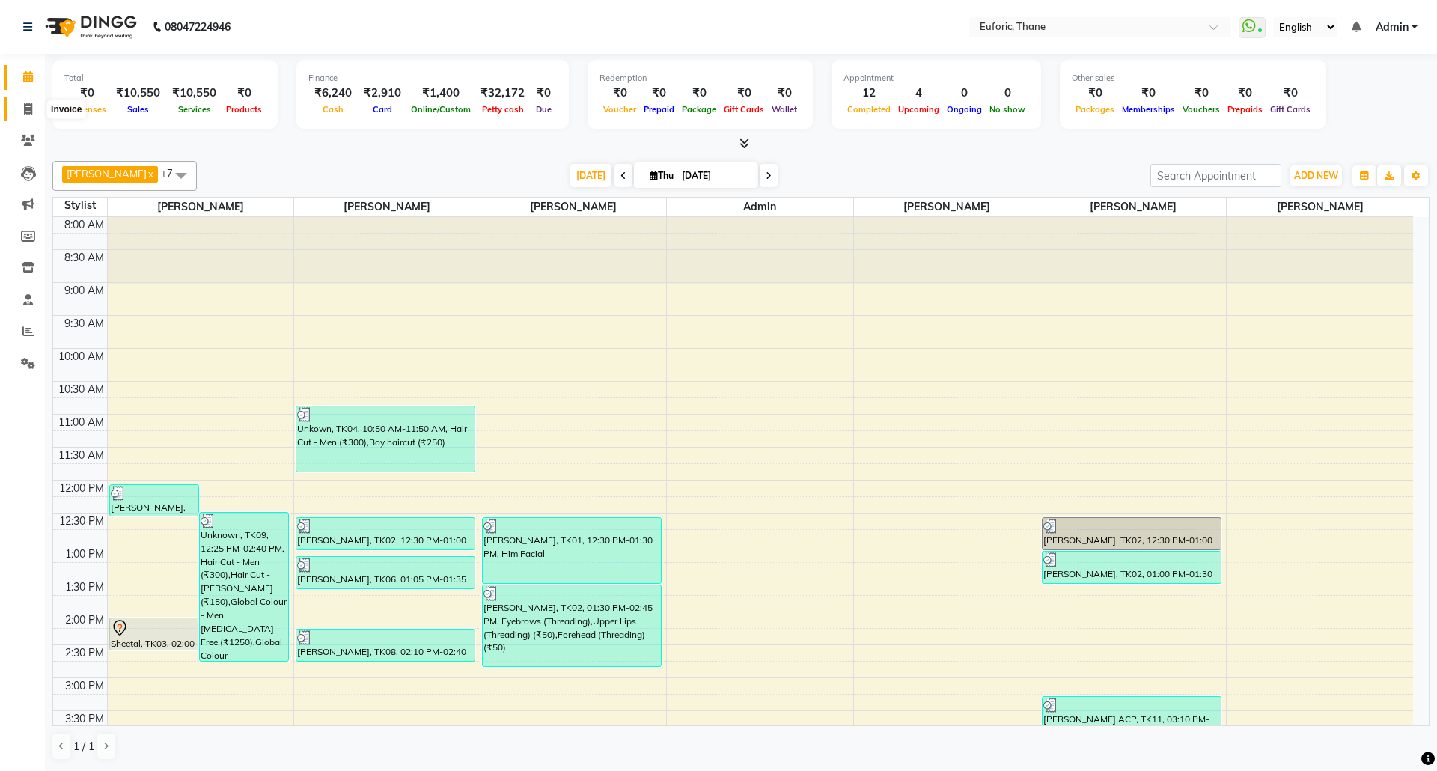
click at [28, 108] on icon at bounding box center [28, 108] width 8 height 11
select select "5063"
select select "service"
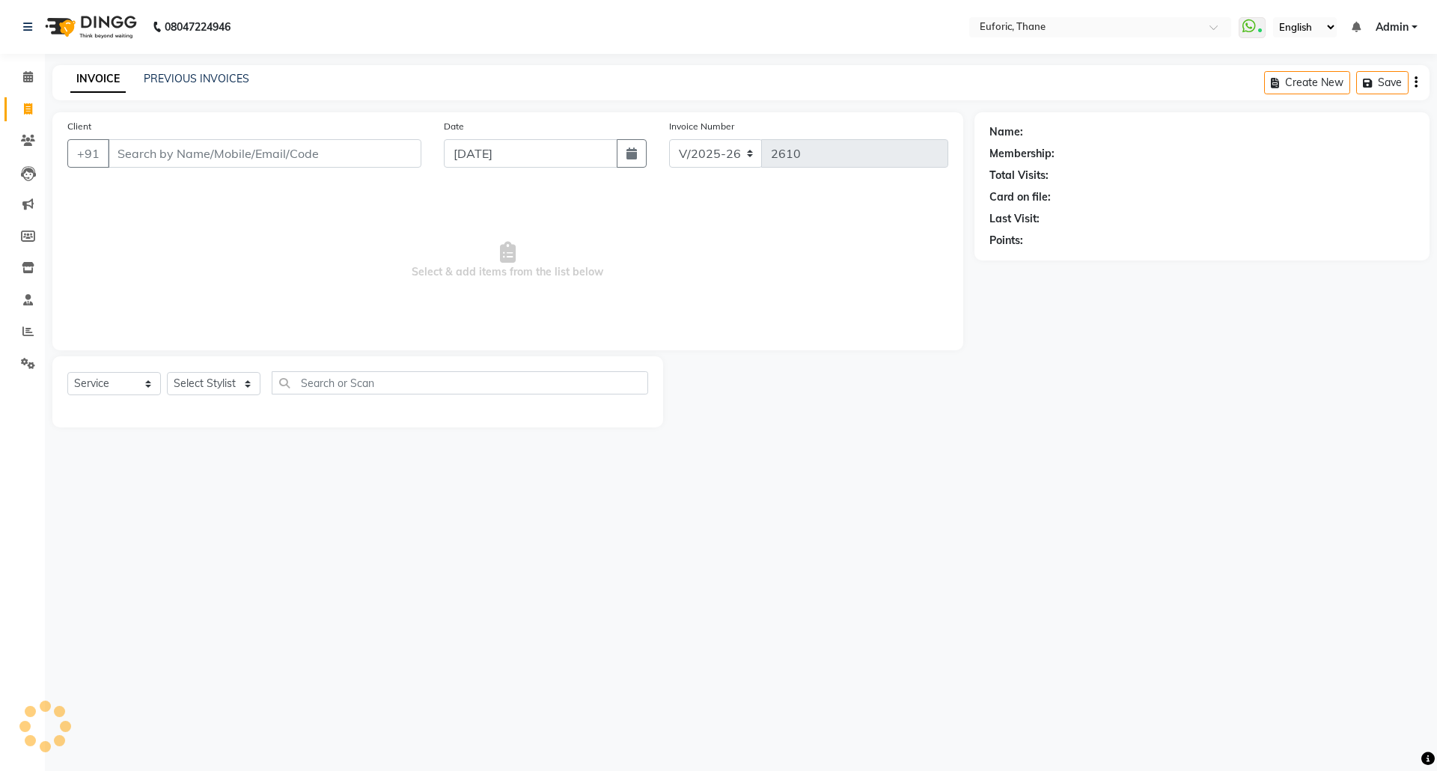
click at [217, 169] on div "Client +91" at bounding box center [244, 148] width 376 height 61
click at [220, 157] on input "Client" at bounding box center [265, 153] width 314 height 28
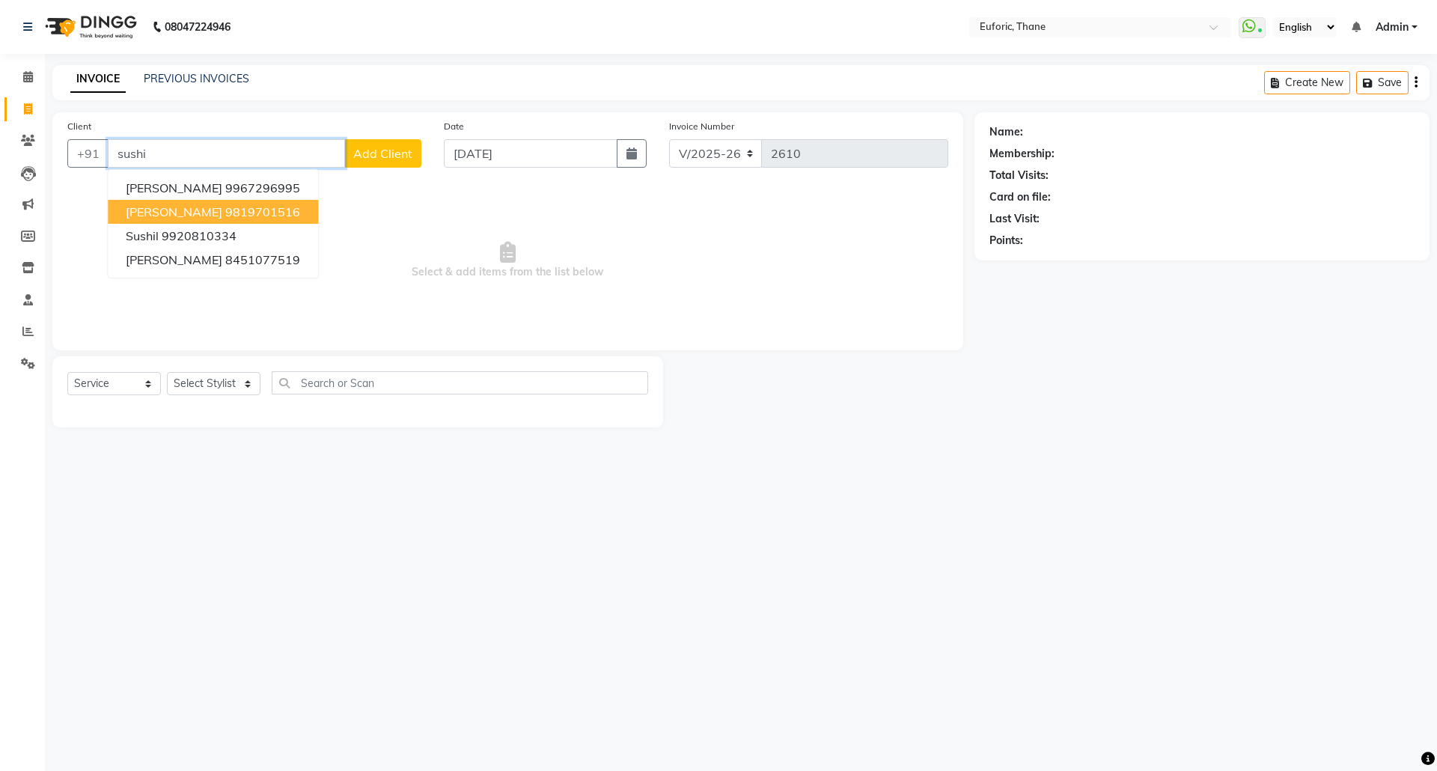
click at [192, 208] on span "[PERSON_NAME]" at bounding box center [174, 211] width 97 height 15
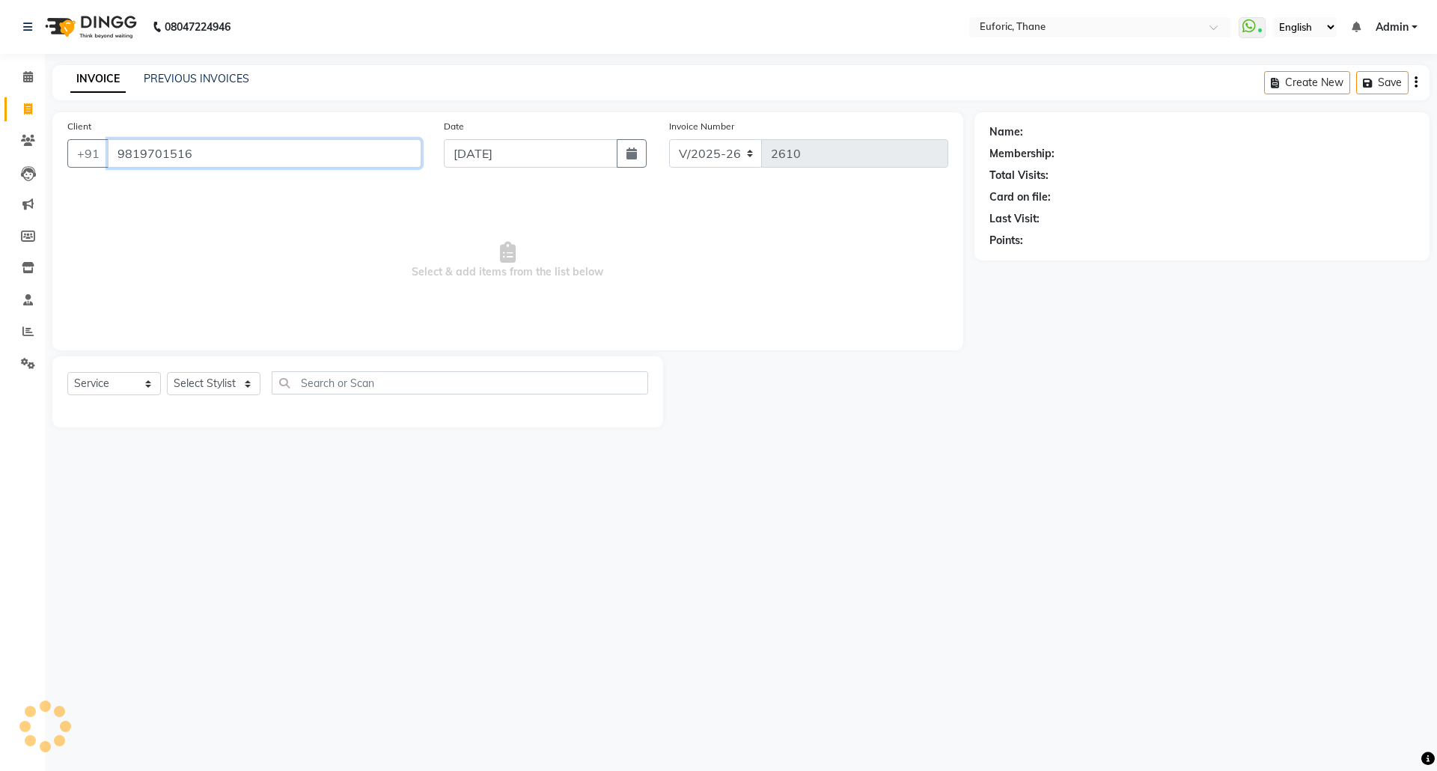
type input "9819701516"
select select "1: Object"
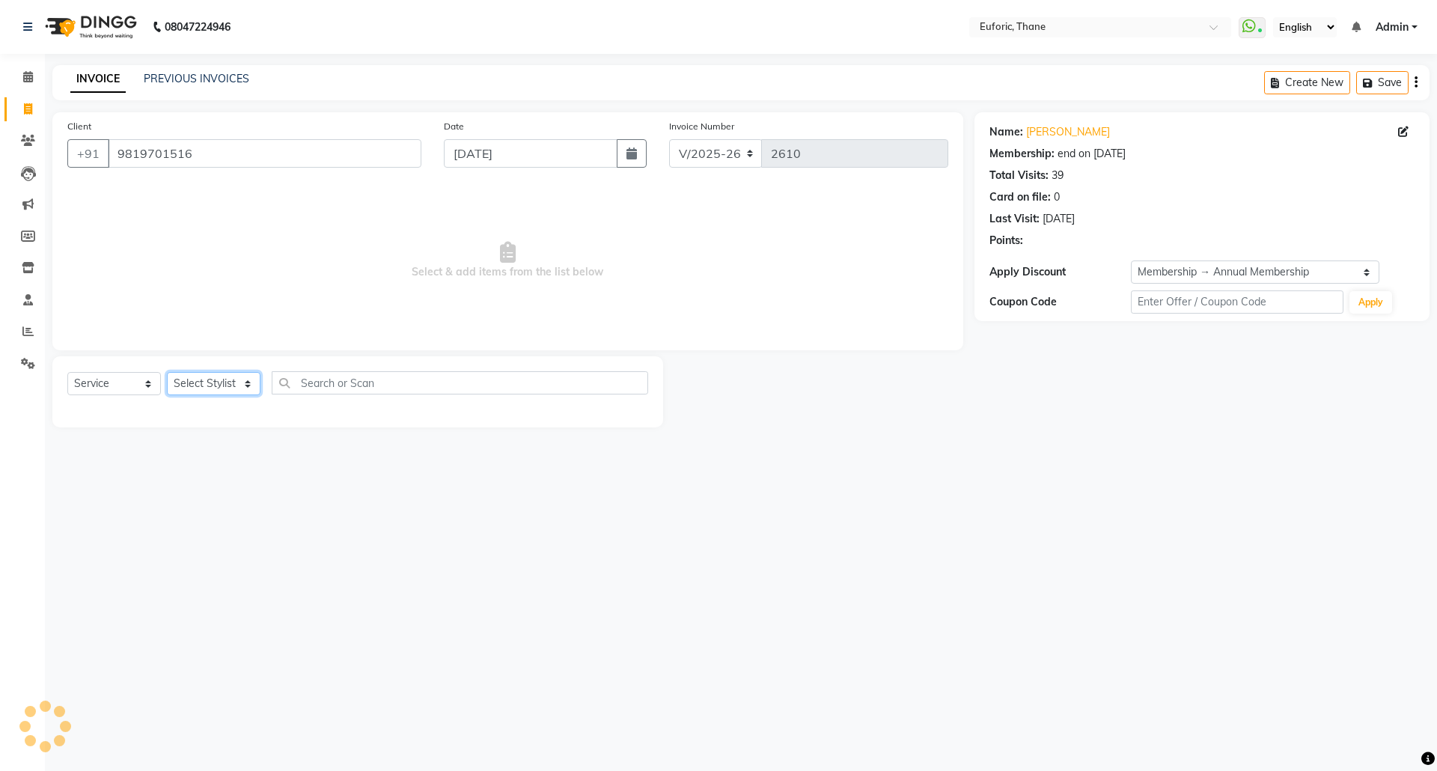
click at [189, 384] on select "Select Stylist [PERSON_NAME] Aatik Salmanai Admin [PERSON_NAME] [PERSON_NAME] […" at bounding box center [214, 383] width 94 height 23
click at [167, 372] on select "Select Stylist [PERSON_NAME] Aatik Salmanai Admin [PERSON_NAME] [PERSON_NAME] […" at bounding box center [214, 383] width 94 height 23
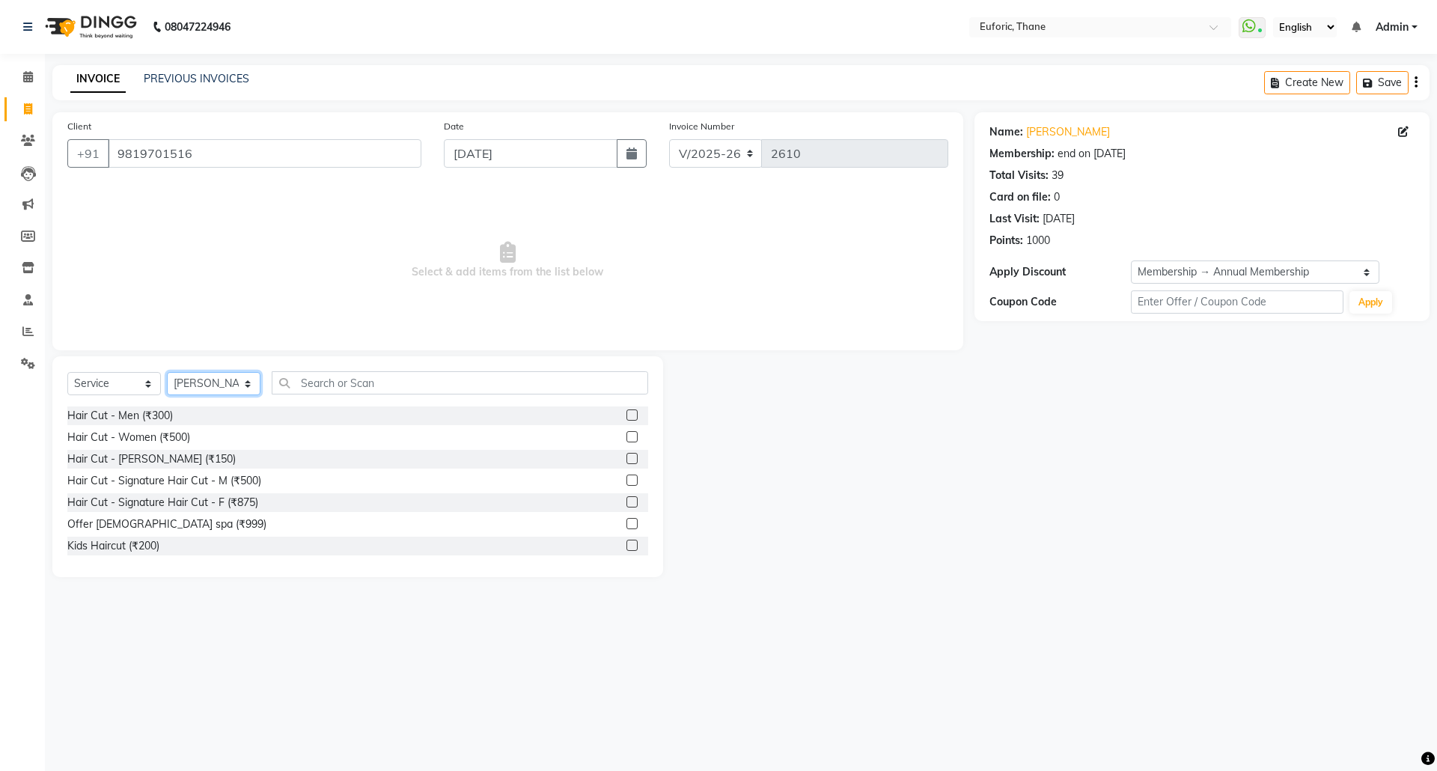
drag, startPoint x: 192, startPoint y: 385, endPoint x: 192, endPoint y: 395, distance: 10.5
click at [192, 385] on select "Select Stylist [PERSON_NAME] Aatik Salmanai Admin [PERSON_NAME] [PERSON_NAME] […" at bounding box center [214, 383] width 94 height 23
select select "31989"
click at [167, 372] on select "Select Stylist [PERSON_NAME] Aatik Salmanai Admin [PERSON_NAME] [PERSON_NAME] […" at bounding box center [214, 383] width 94 height 23
click at [315, 378] on input "text" at bounding box center [460, 382] width 376 height 23
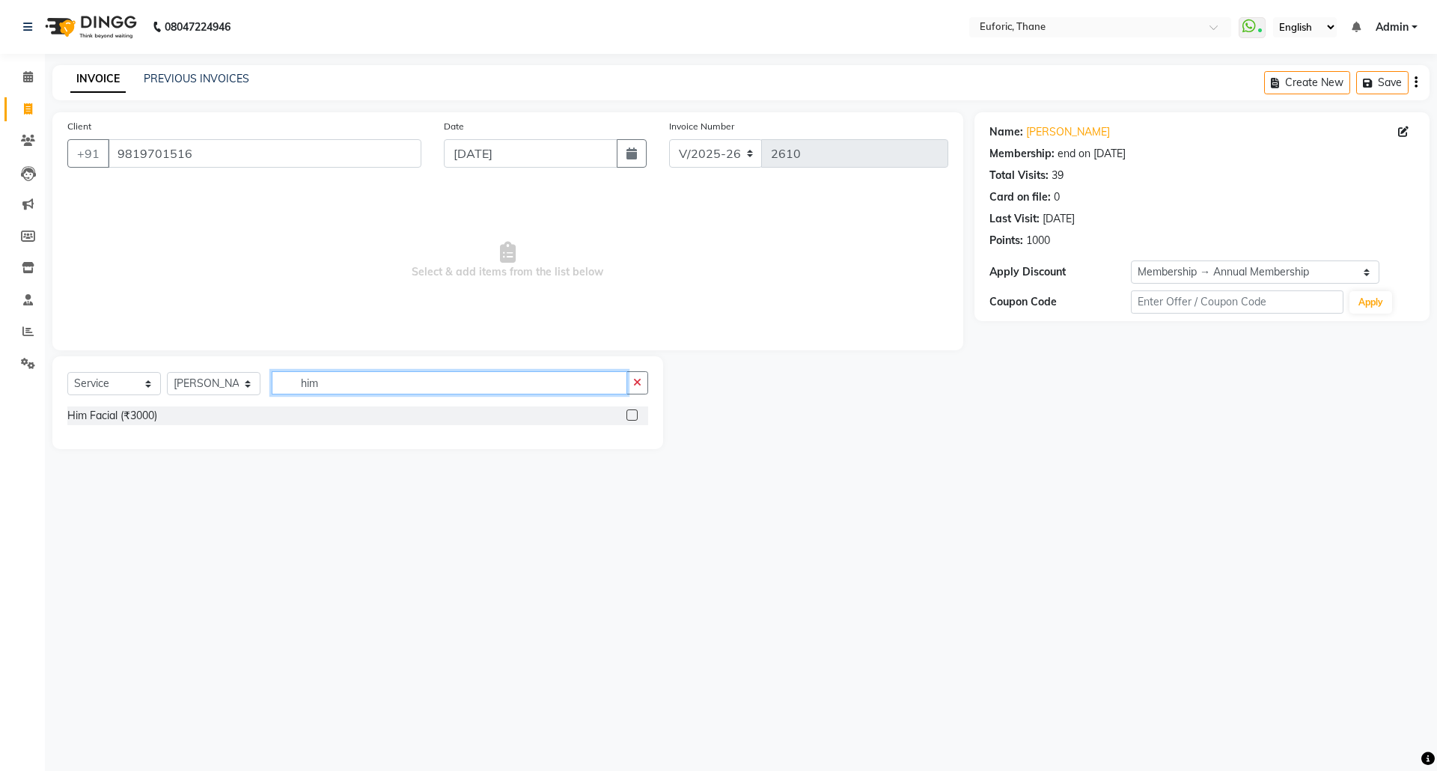
type input "him"
click at [632, 414] on label at bounding box center [631, 414] width 11 height 11
click at [632, 414] on input "checkbox" at bounding box center [631, 416] width 10 height 10
checkbox input "true"
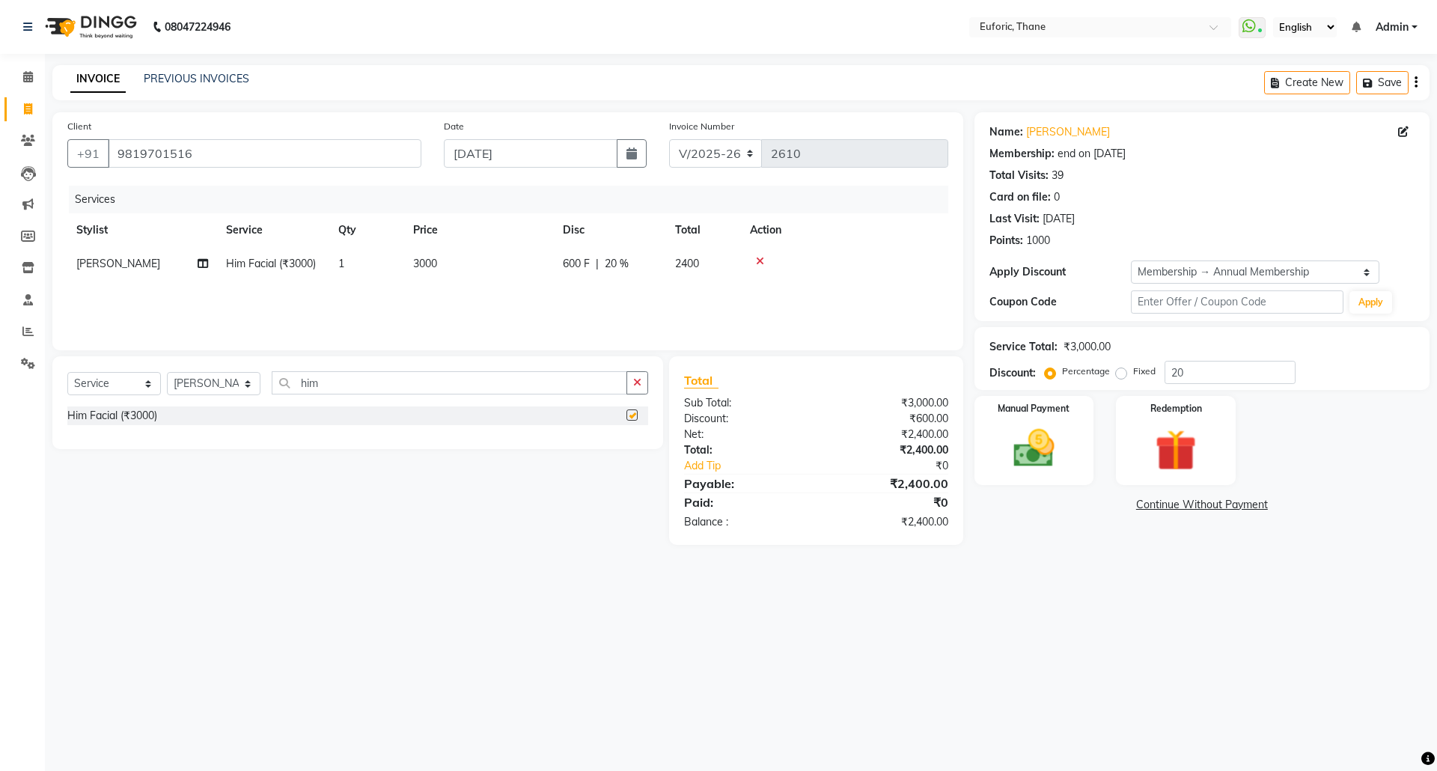
click at [638, 390] on button "button" at bounding box center [637, 382] width 22 height 23
type input "expr"
click at [632, 431] on label at bounding box center [631, 436] width 11 height 11
click at [632, 433] on input "checkbox" at bounding box center [631, 438] width 10 height 10
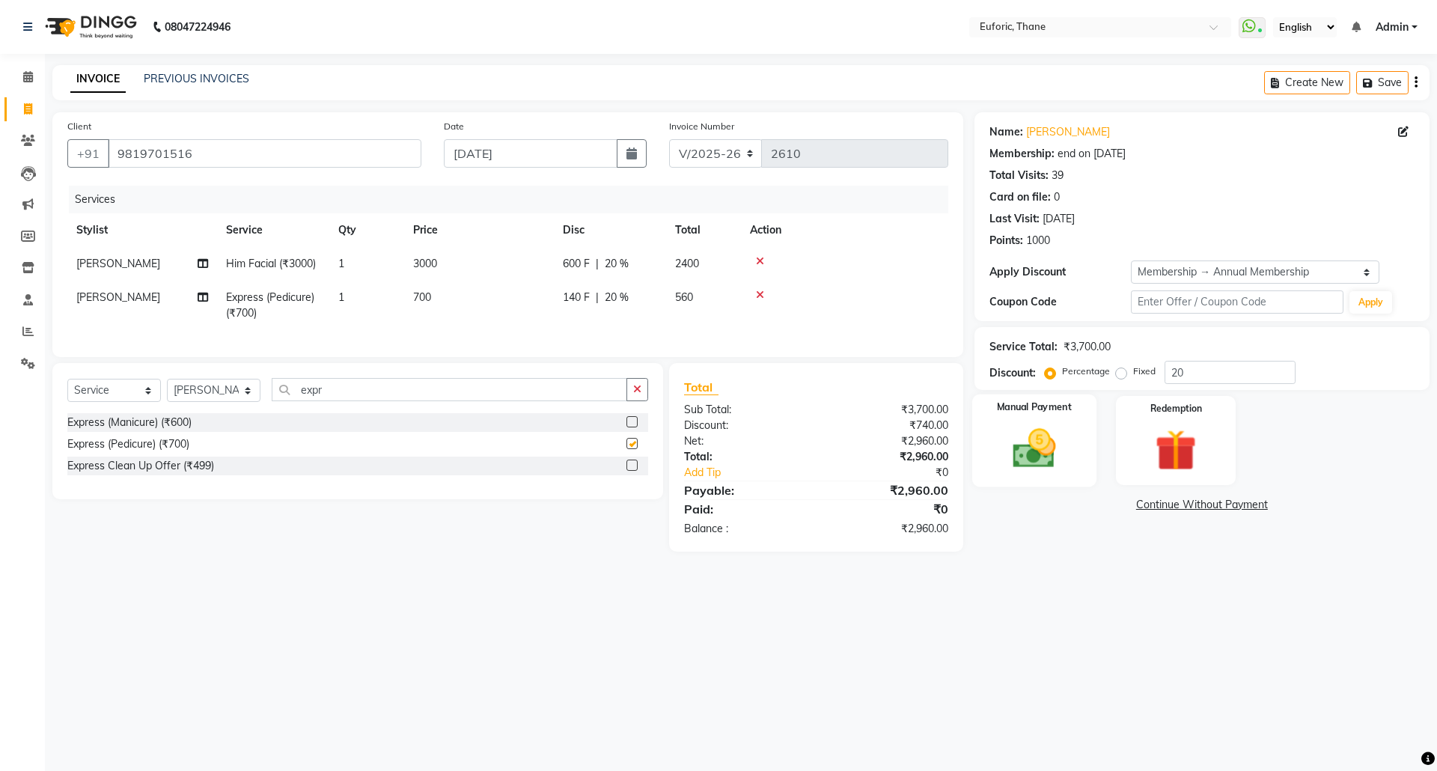
checkbox input "false"
click at [1018, 456] on img at bounding box center [1034, 448] width 70 height 49
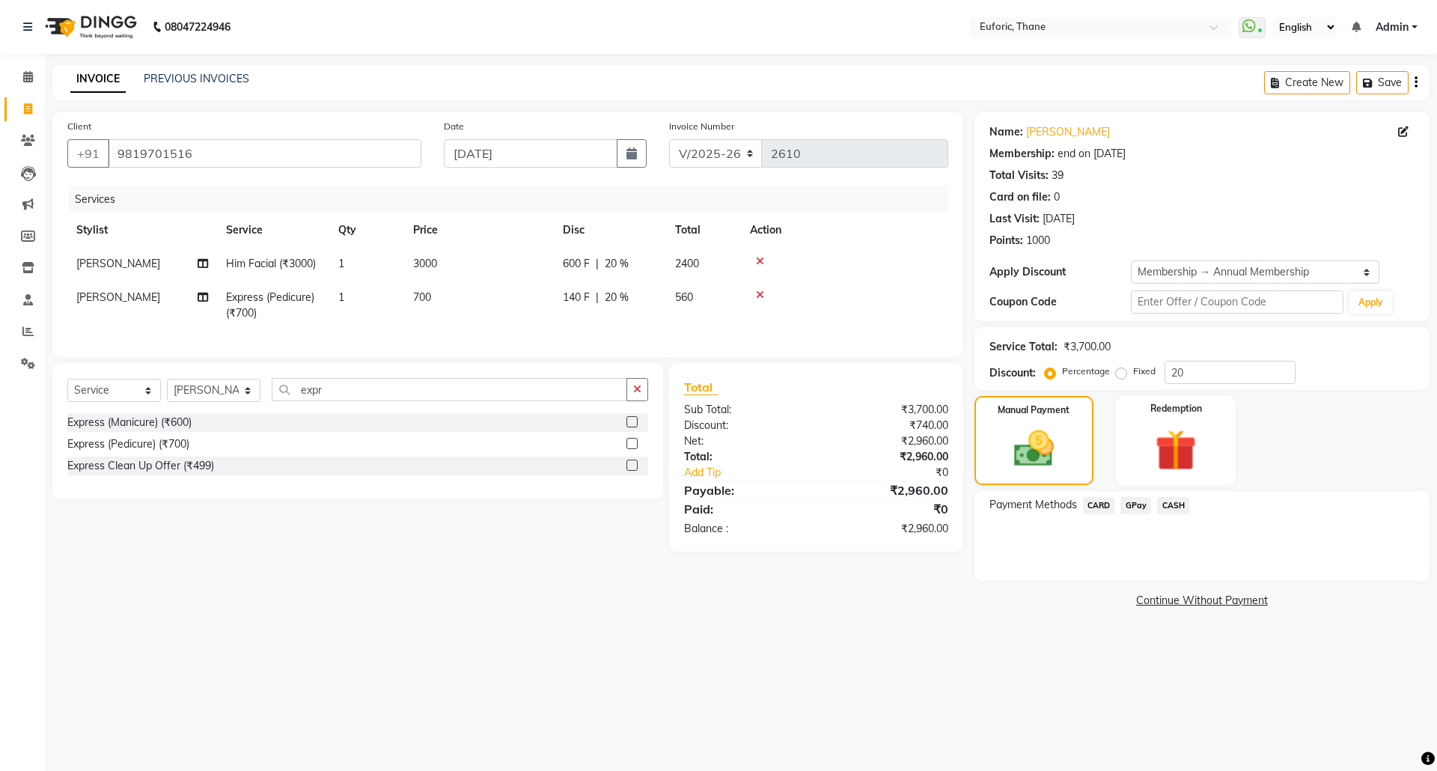
click at [1140, 504] on span "GPay" at bounding box center [1135, 505] width 31 height 17
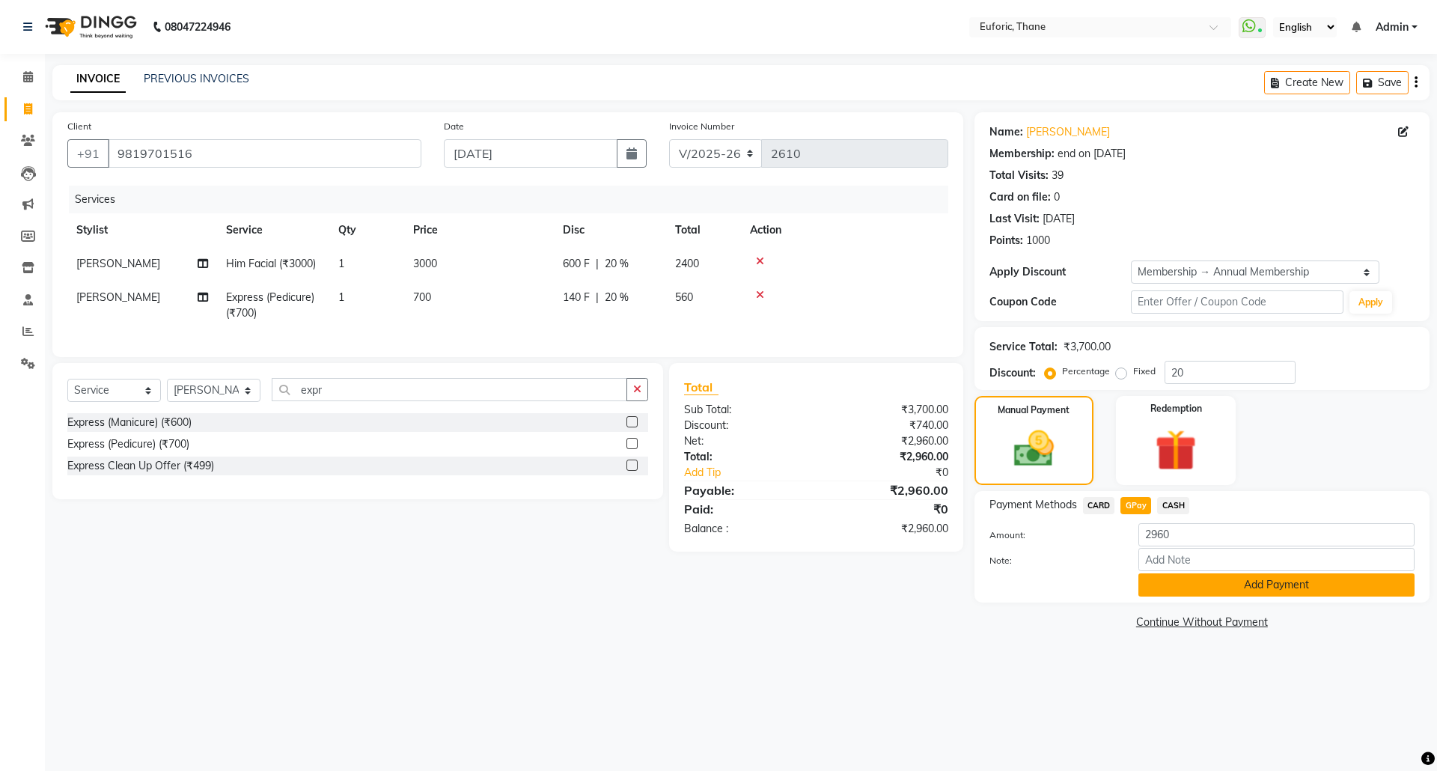
click at [1168, 582] on button "Add Payment" at bounding box center [1276, 584] width 276 height 23
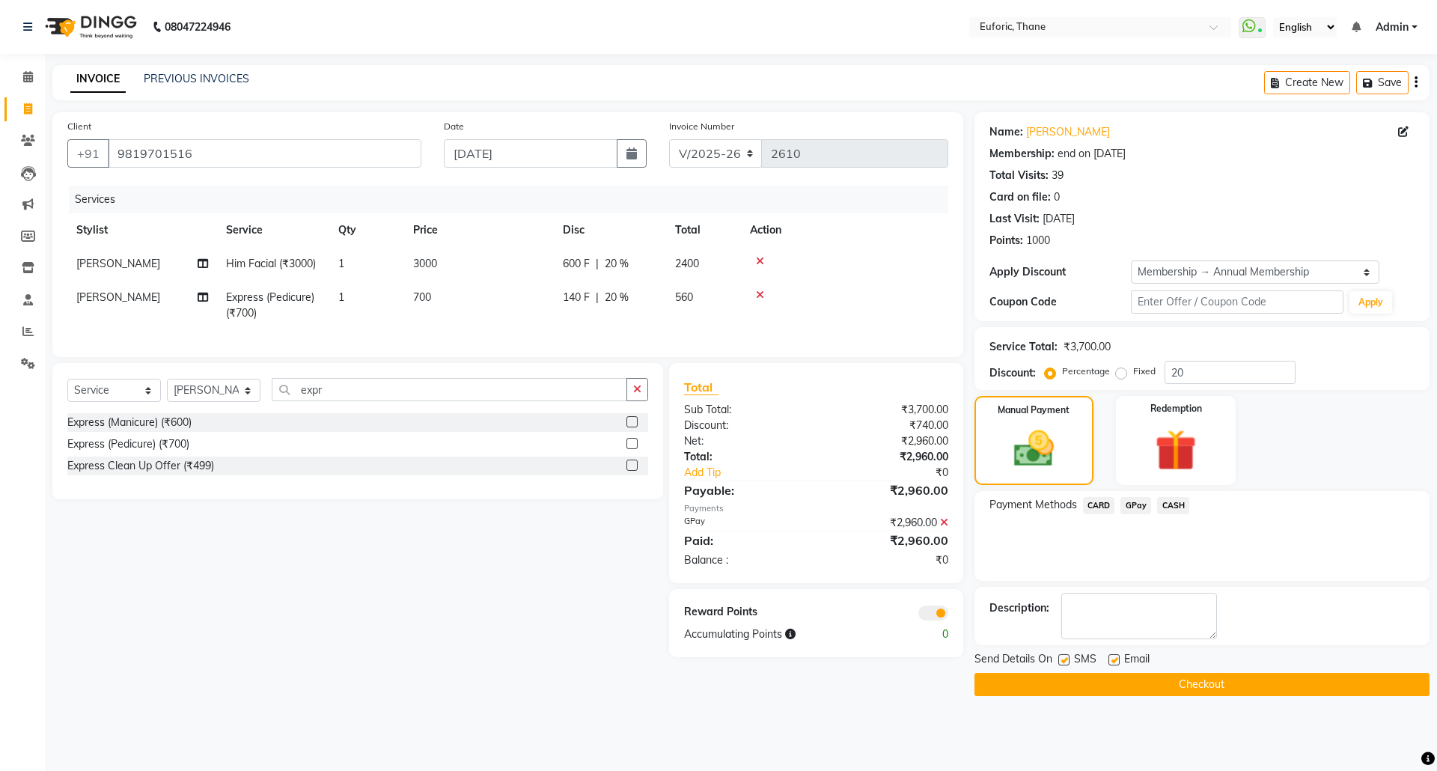
click at [1173, 675] on button "Checkout" at bounding box center [1201, 684] width 455 height 23
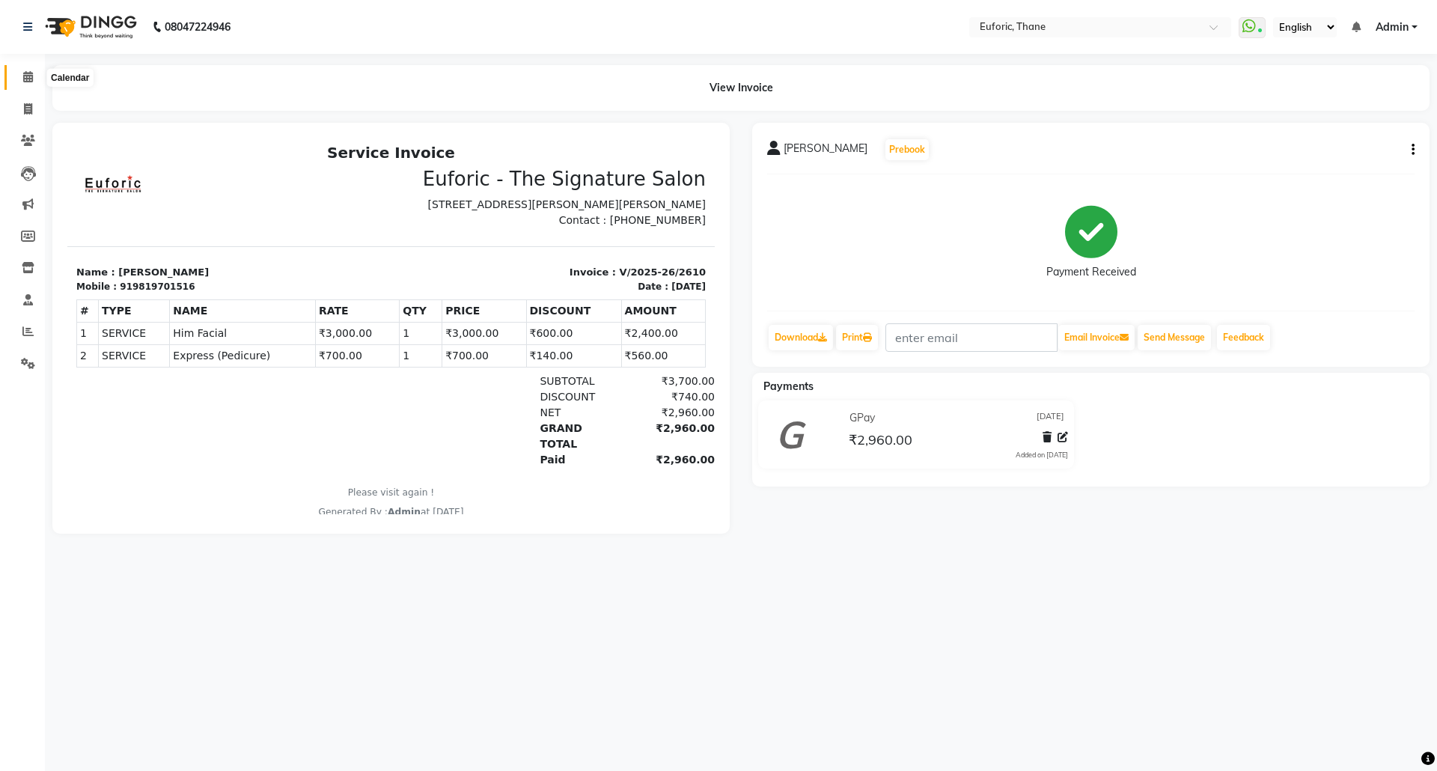
click at [37, 76] on span at bounding box center [28, 77] width 26 height 17
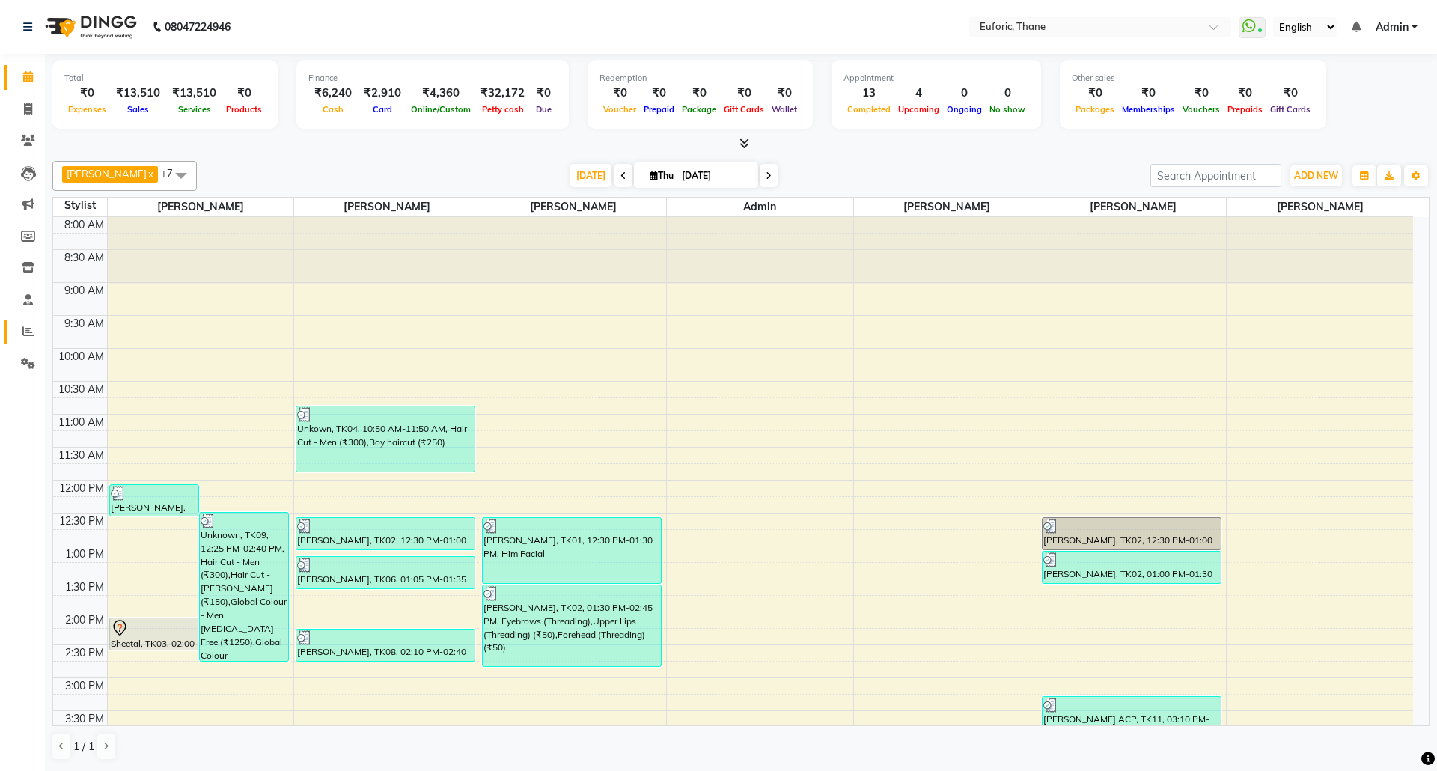
click at [30, 322] on link "Reports" at bounding box center [22, 332] width 36 height 25
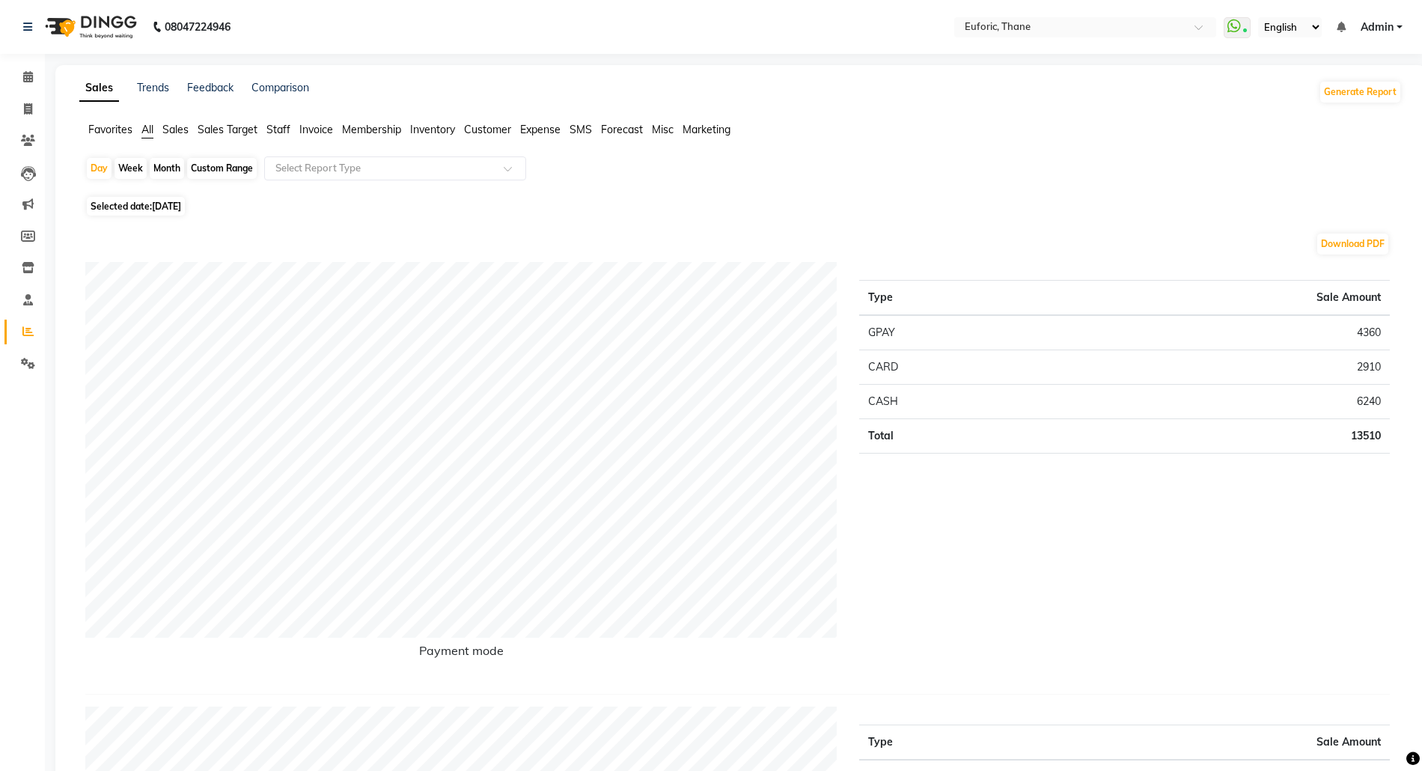
click at [275, 123] on span "Staff" at bounding box center [278, 129] width 24 height 13
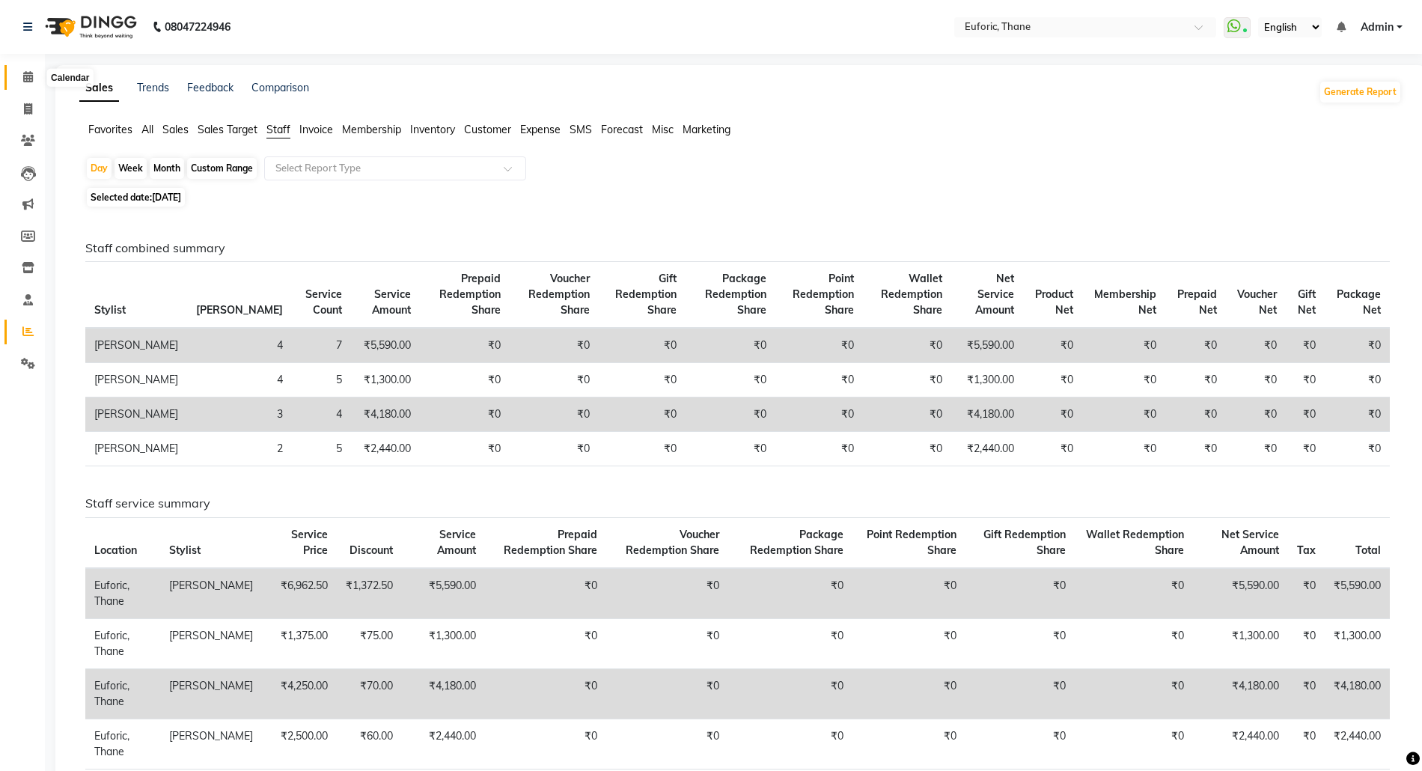
click at [30, 76] on icon at bounding box center [28, 76] width 10 height 11
